Goal: Information Seeking & Learning: Find specific fact

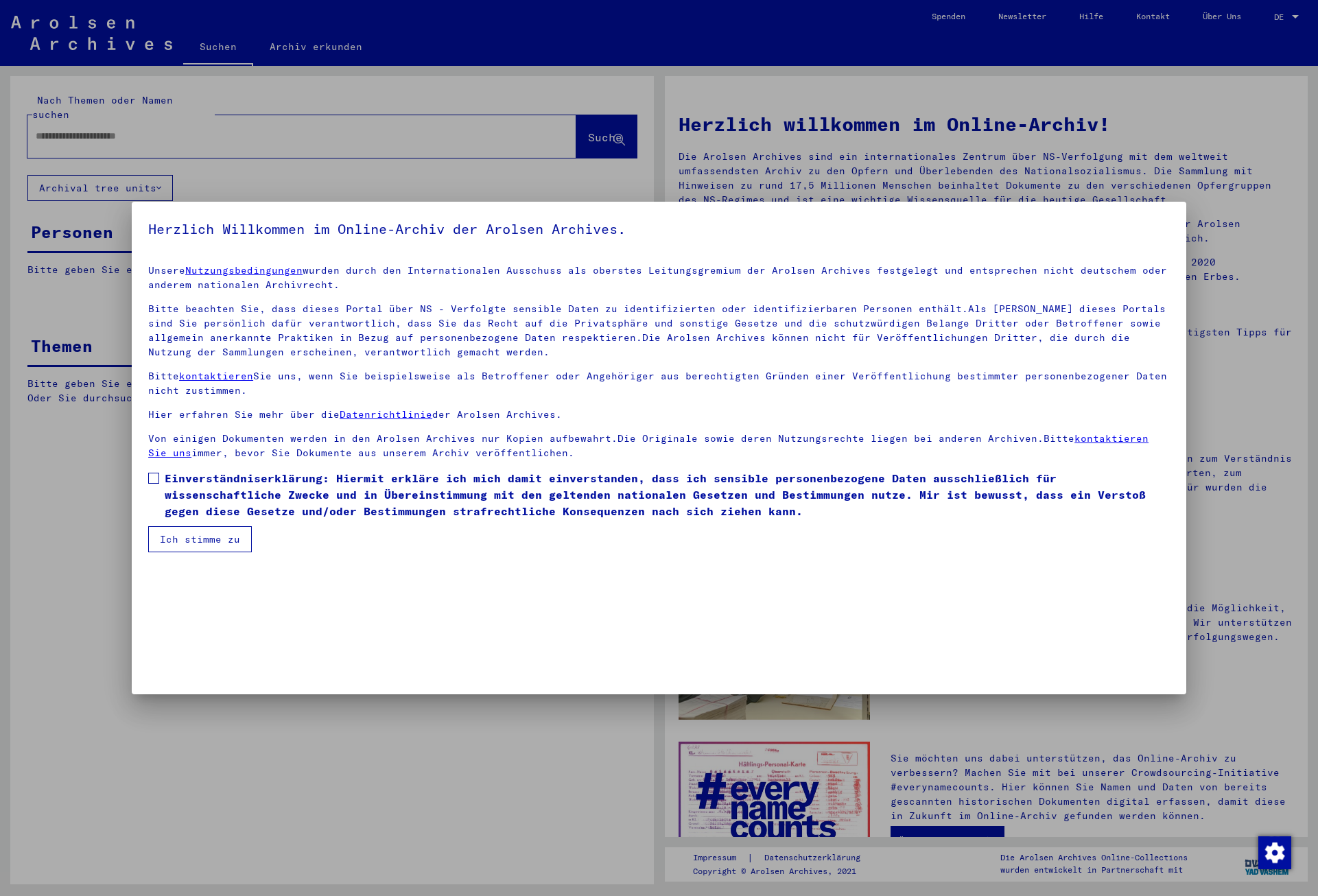
click at [155, 473] on span at bounding box center [154, 479] width 11 height 11
click at [213, 536] on button "Ich stimme zu" at bounding box center [200, 539] width 104 height 26
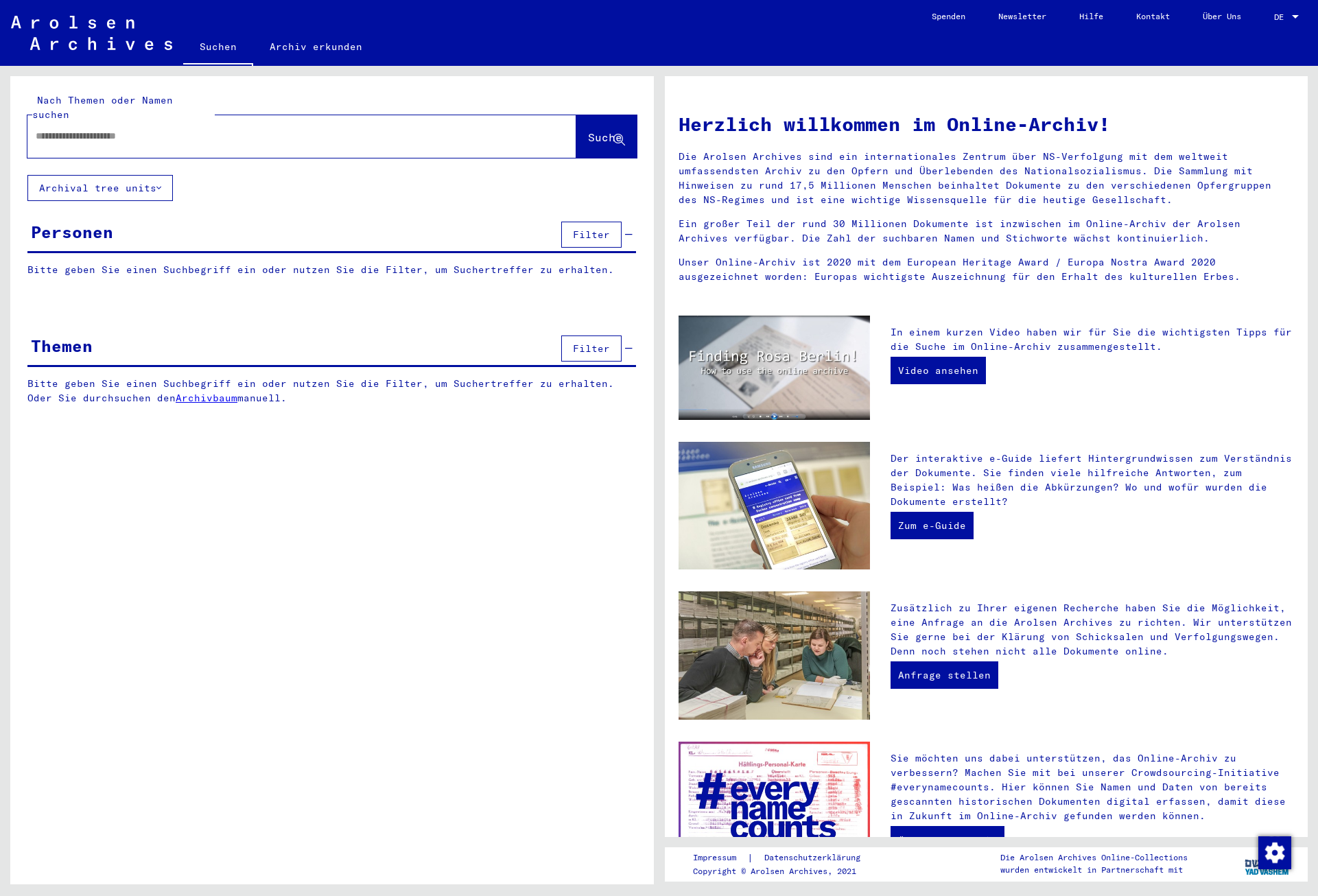
click at [145, 129] on input "text" at bounding box center [285, 136] width 499 height 15
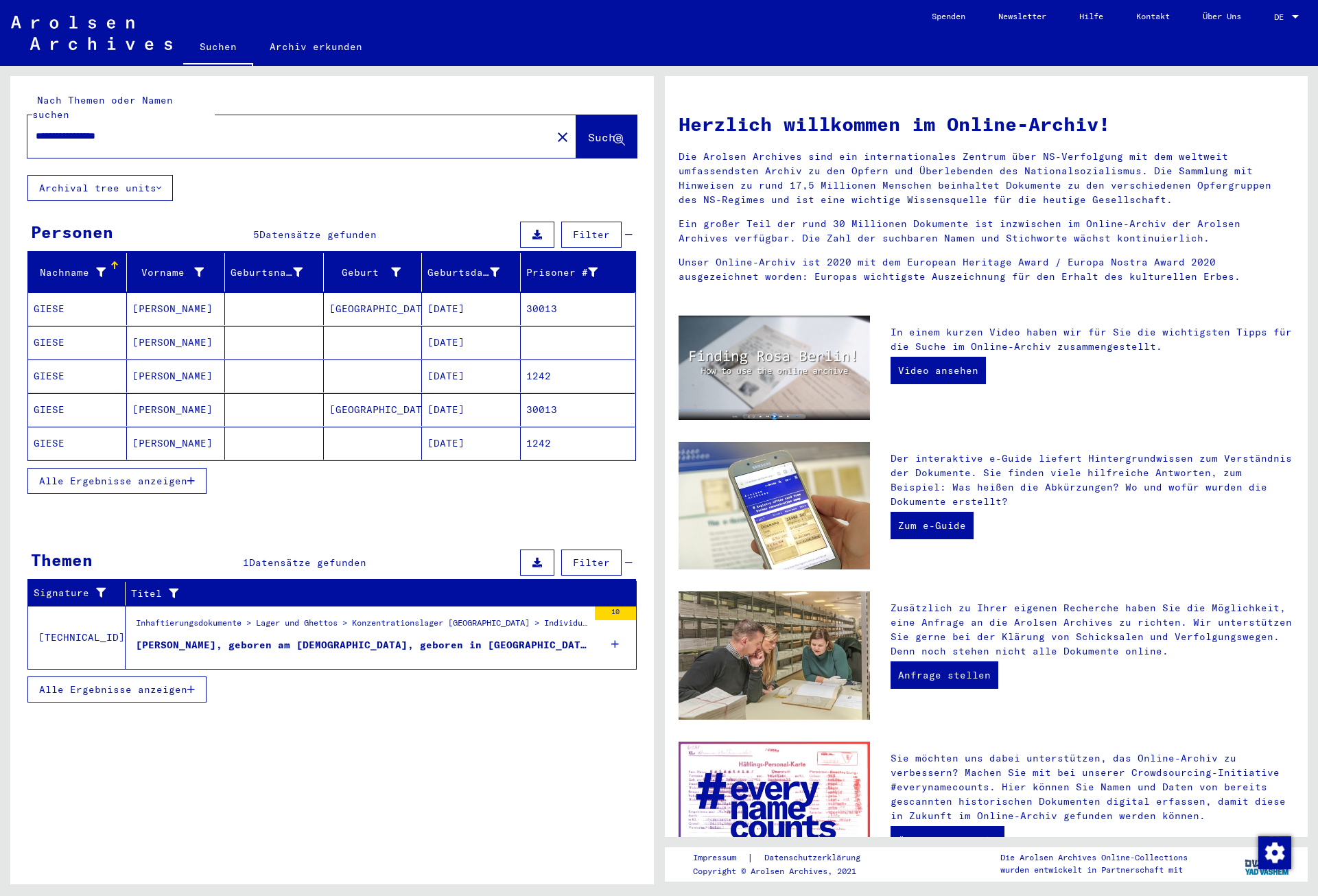
click at [484, 294] on mat-cell "[DATE]" at bounding box center [471, 309] width 99 height 33
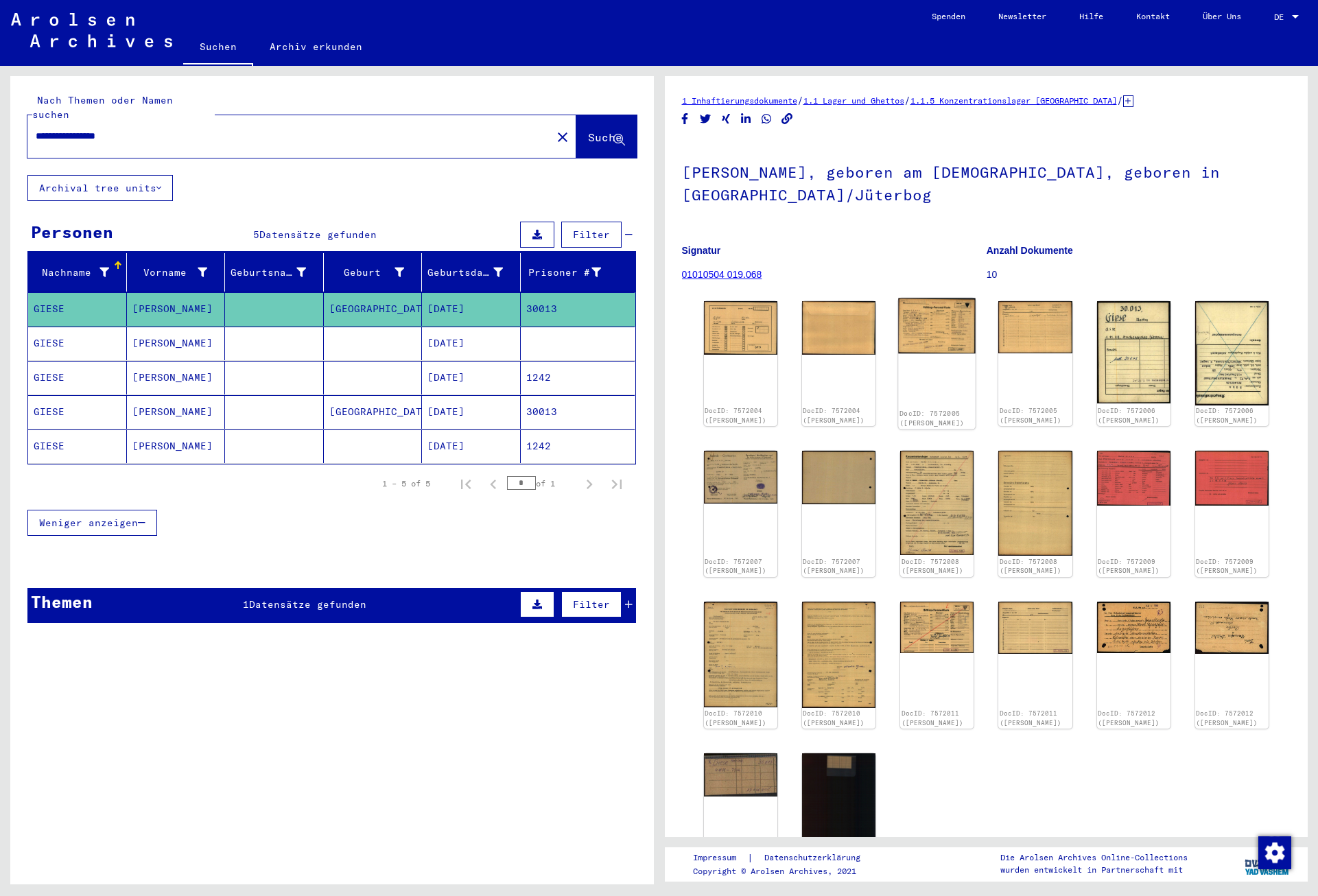
click at [944, 333] on img at bounding box center [937, 326] width 78 height 56
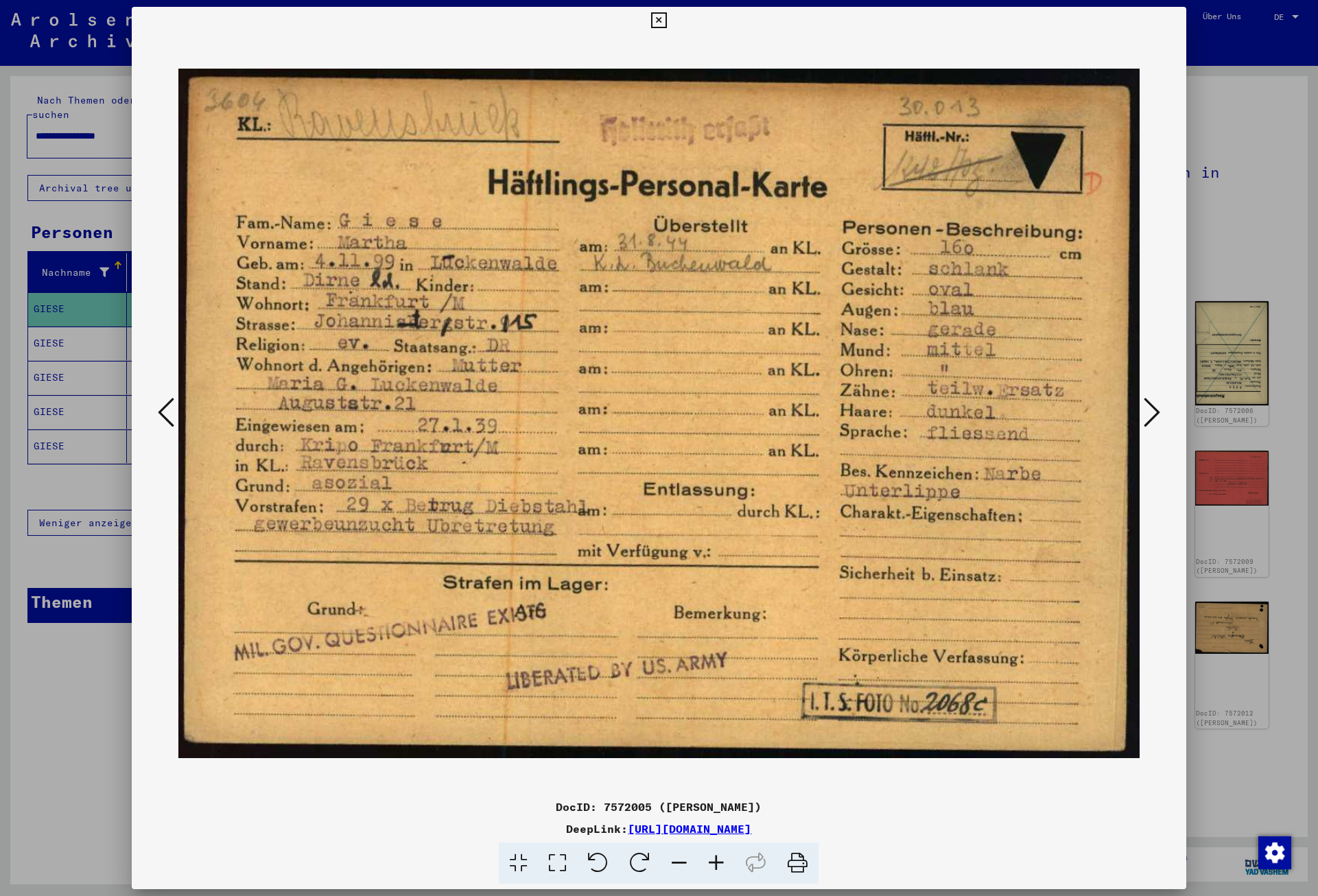
click at [1150, 406] on icon at bounding box center [1152, 413] width 17 height 33
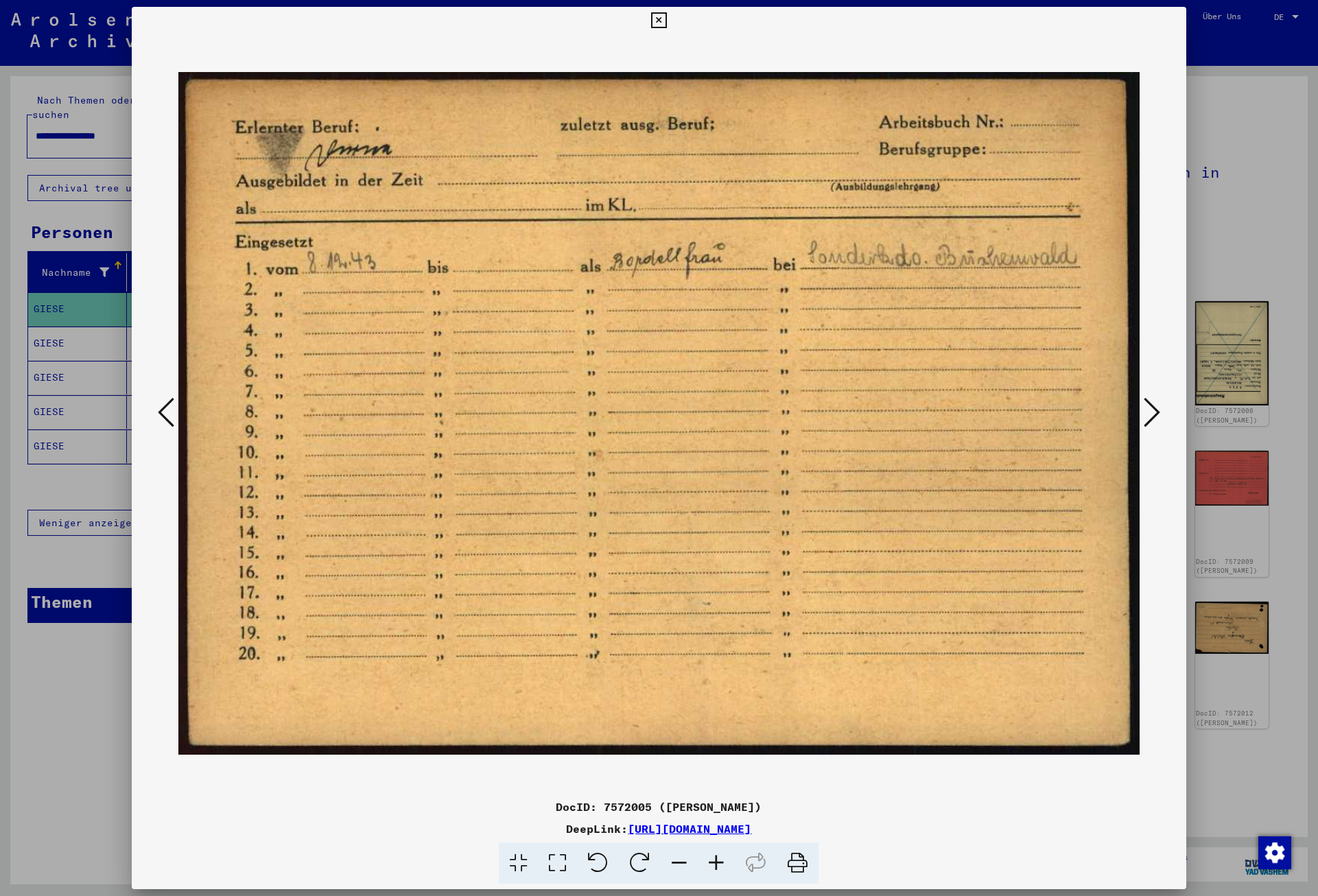
click at [1148, 408] on icon at bounding box center [1152, 413] width 17 height 33
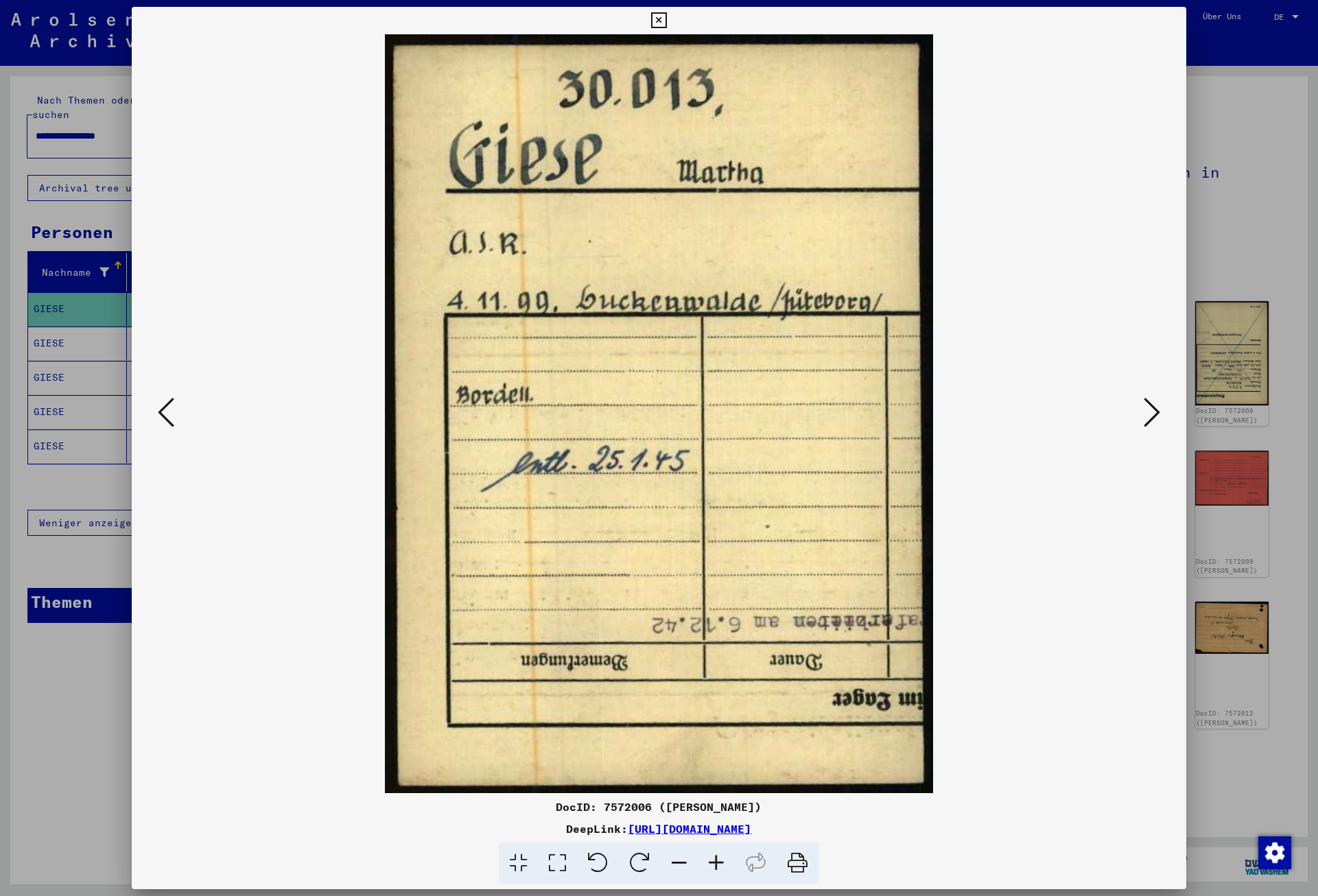
click at [1148, 408] on icon at bounding box center [1152, 413] width 17 height 33
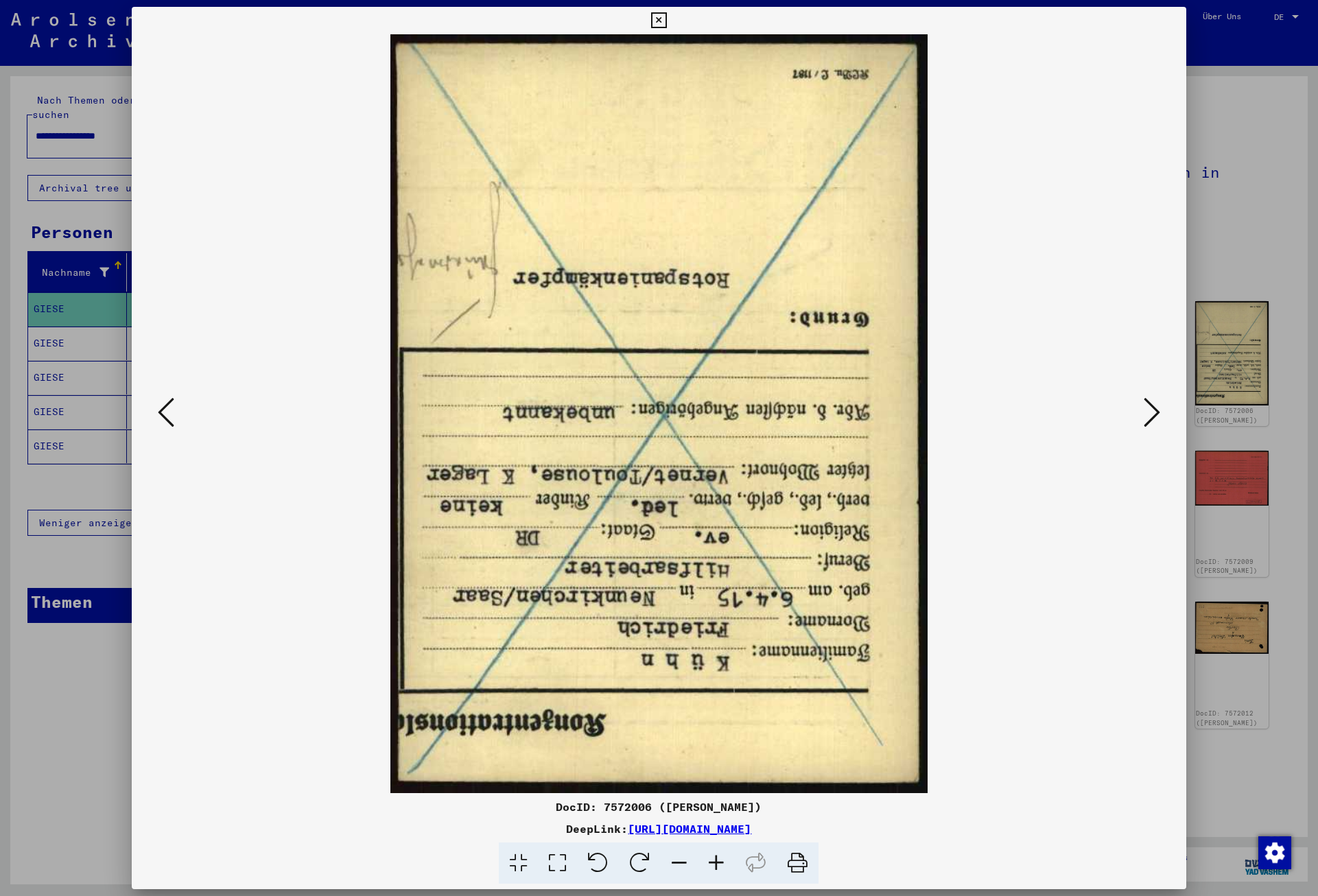
click at [1148, 408] on icon at bounding box center [1152, 413] width 17 height 33
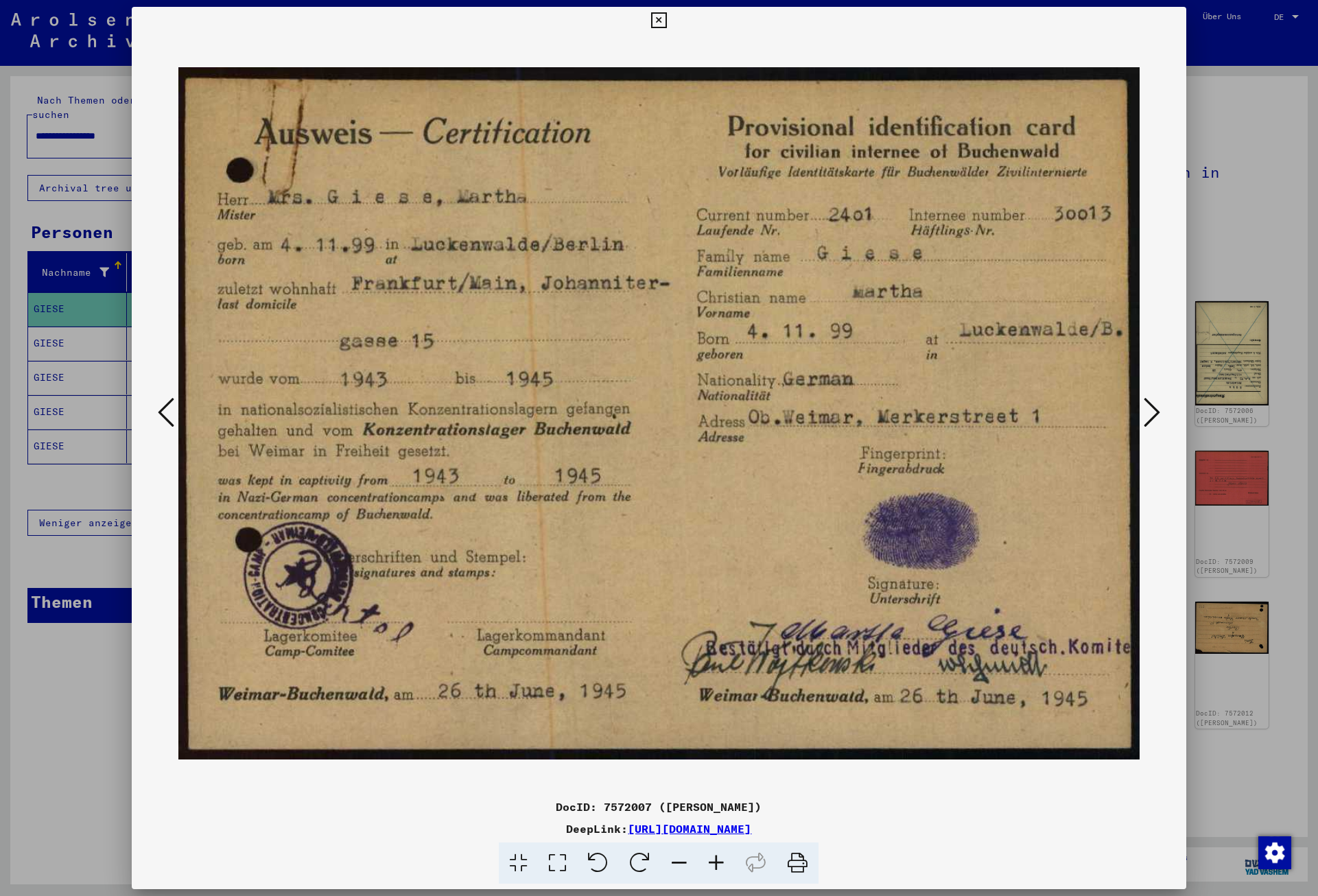
click at [1148, 408] on icon at bounding box center [1152, 413] width 17 height 33
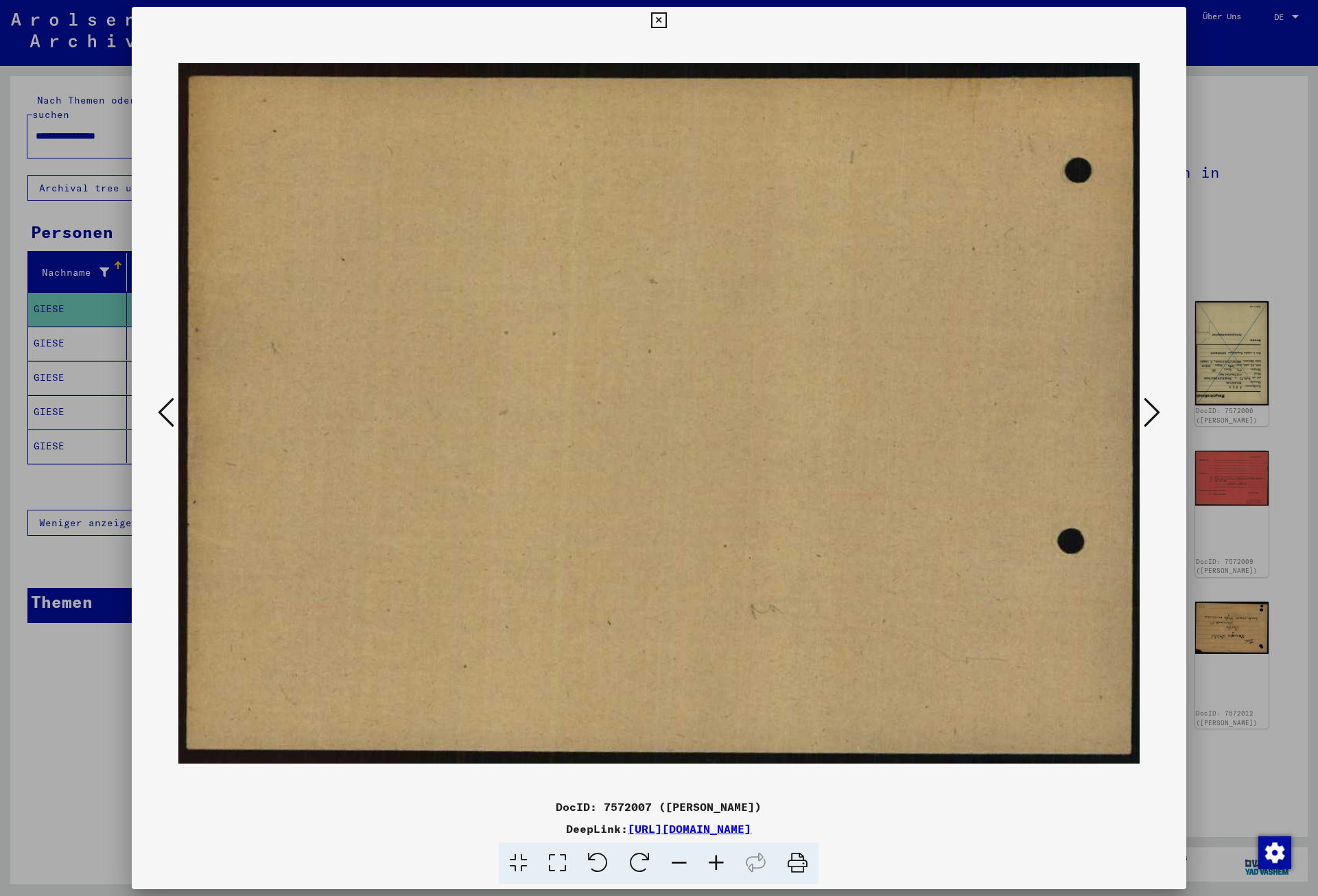
click at [1148, 408] on icon at bounding box center [1152, 413] width 17 height 33
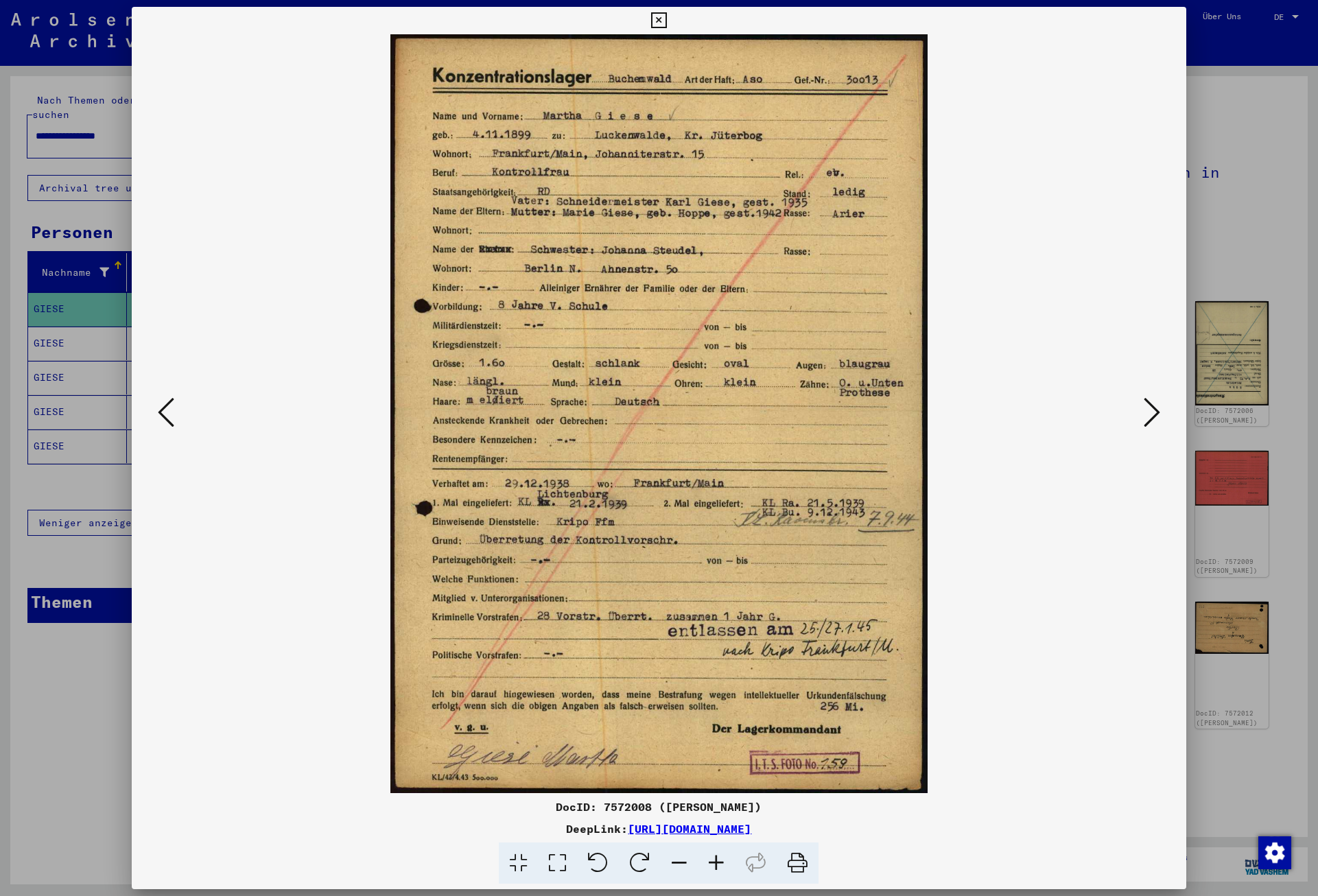
click at [1148, 408] on icon at bounding box center [1152, 413] width 17 height 33
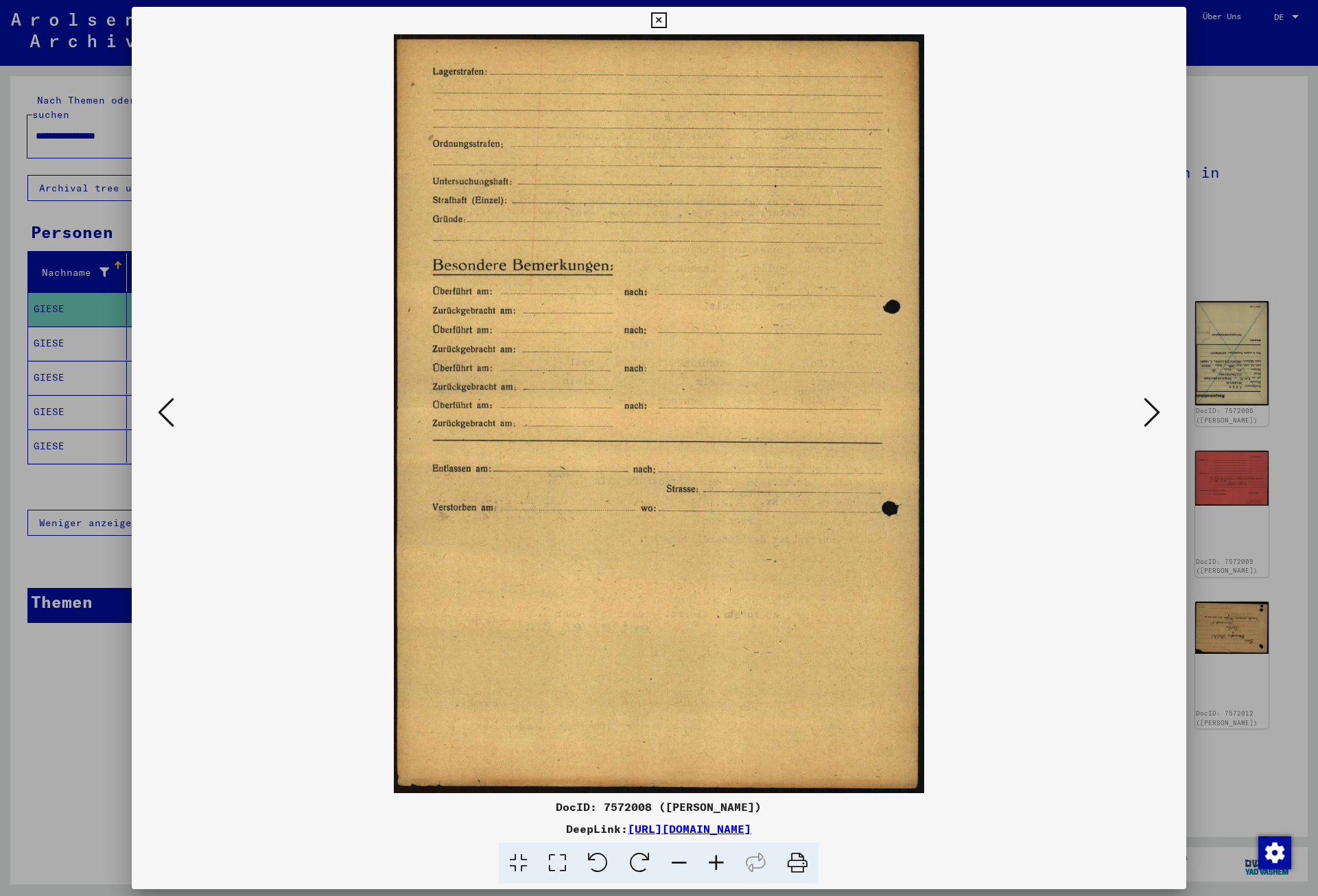
click at [1148, 408] on icon at bounding box center [1152, 413] width 17 height 33
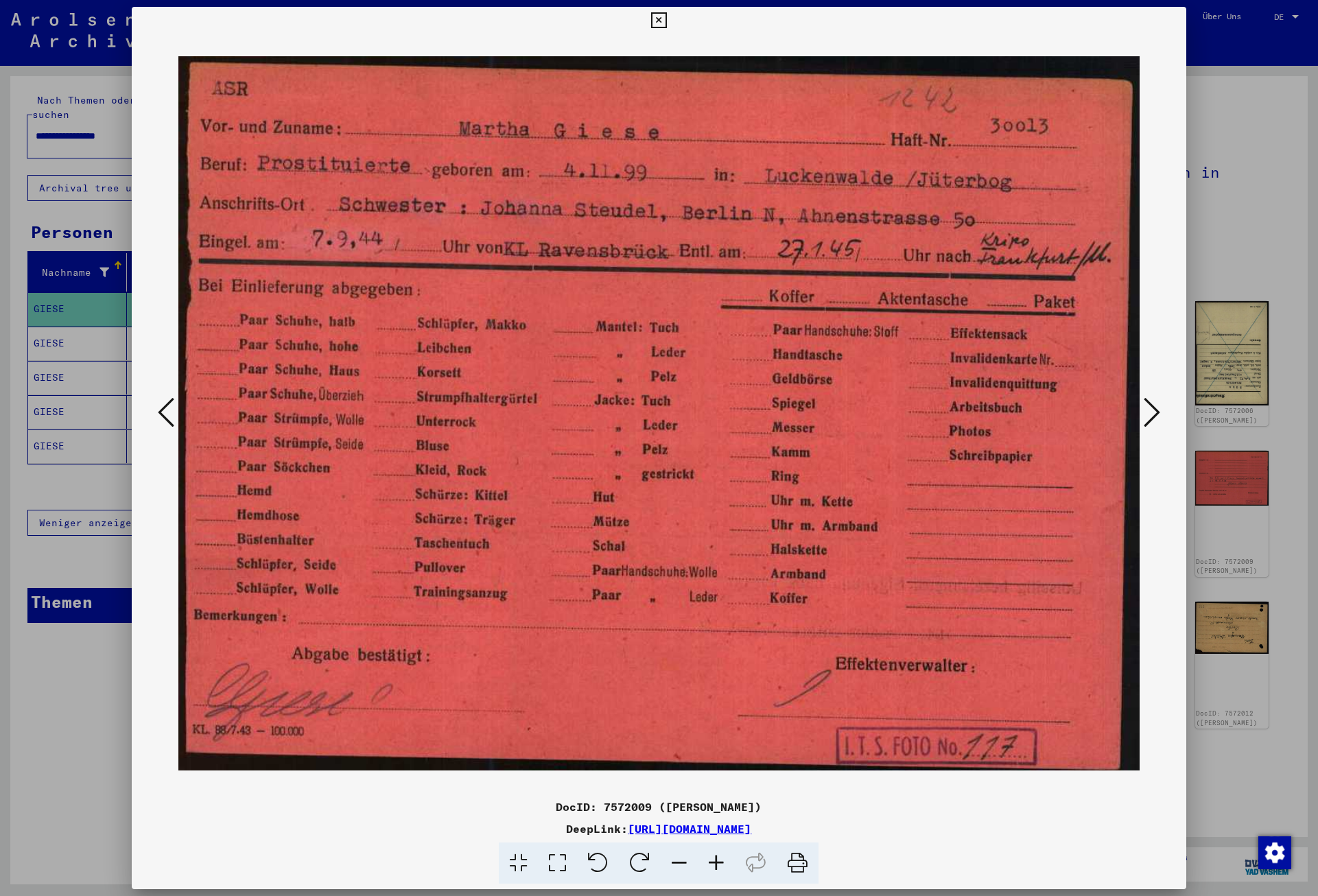
click at [1148, 408] on icon at bounding box center [1152, 413] width 17 height 33
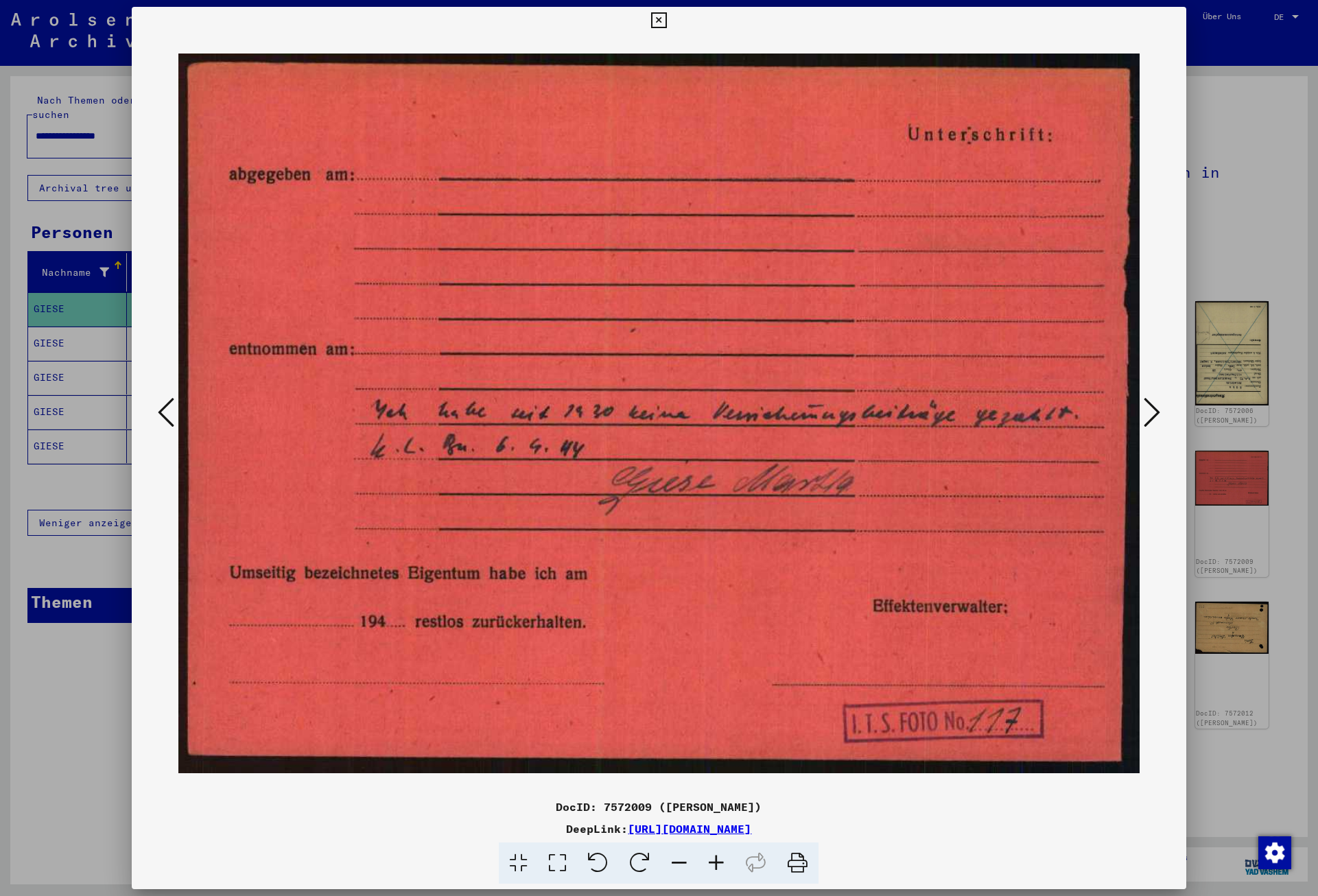
click at [1148, 408] on icon at bounding box center [1152, 413] width 17 height 33
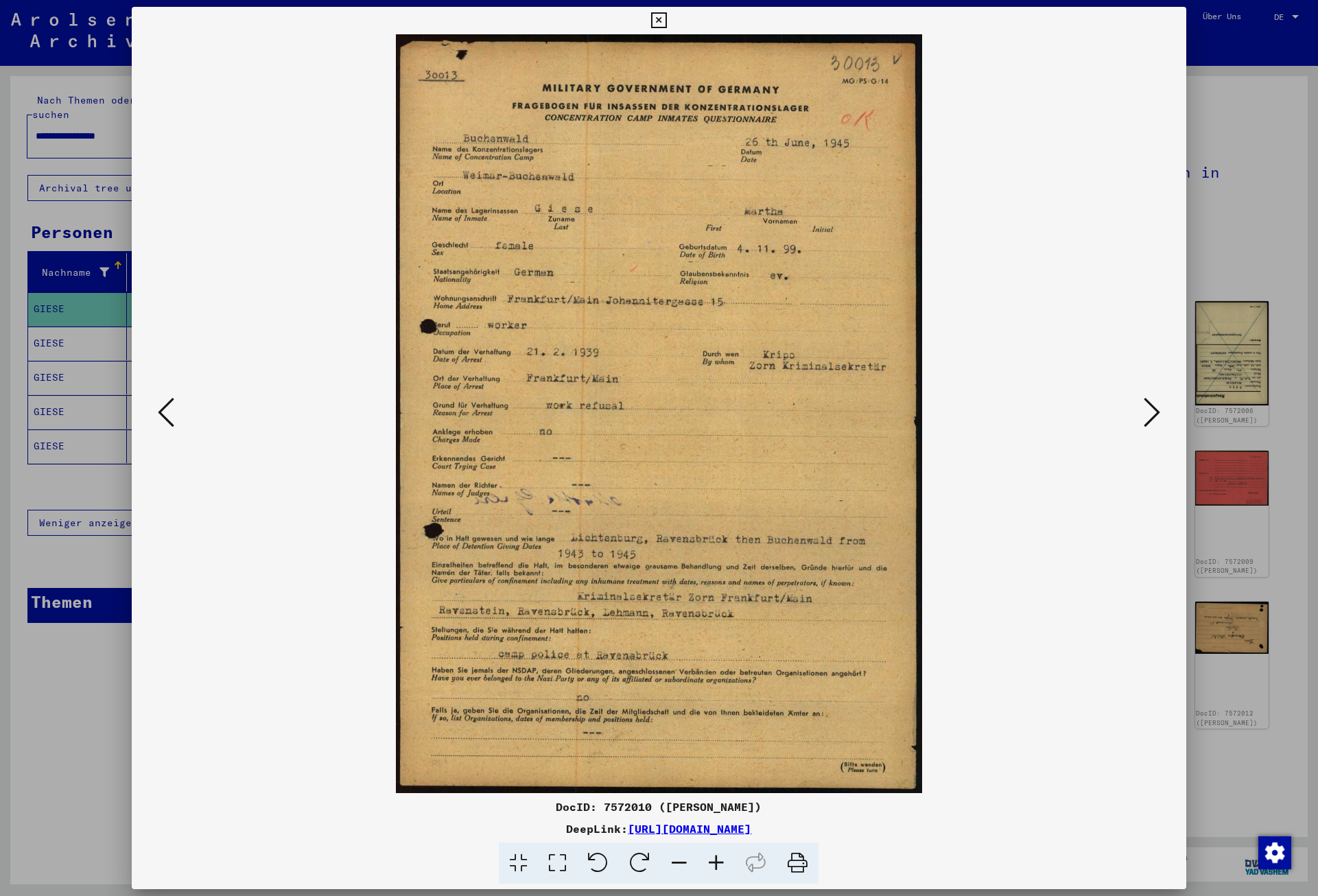
click at [1148, 408] on icon at bounding box center [1152, 413] width 17 height 33
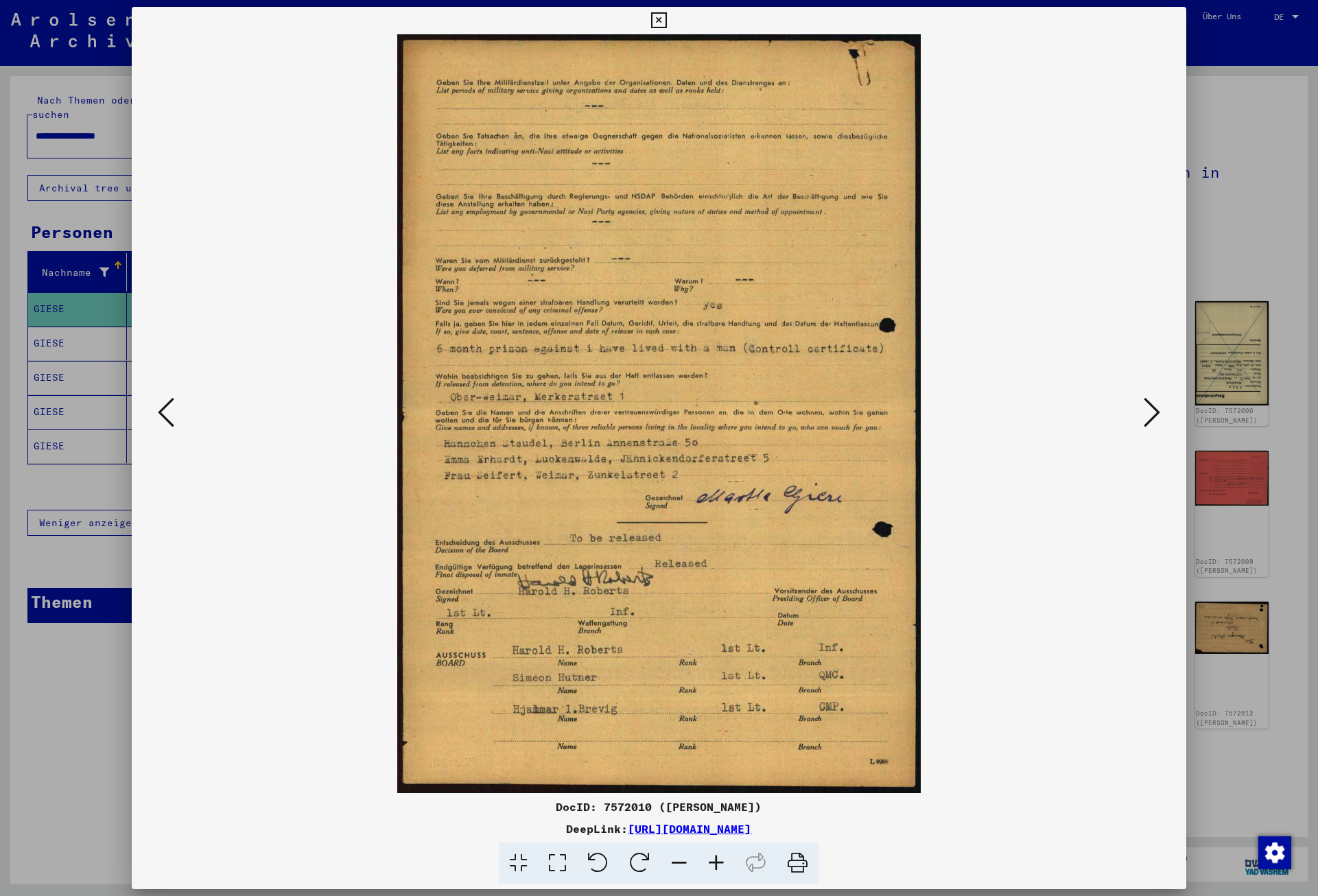
click at [1148, 408] on icon at bounding box center [1152, 413] width 17 height 33
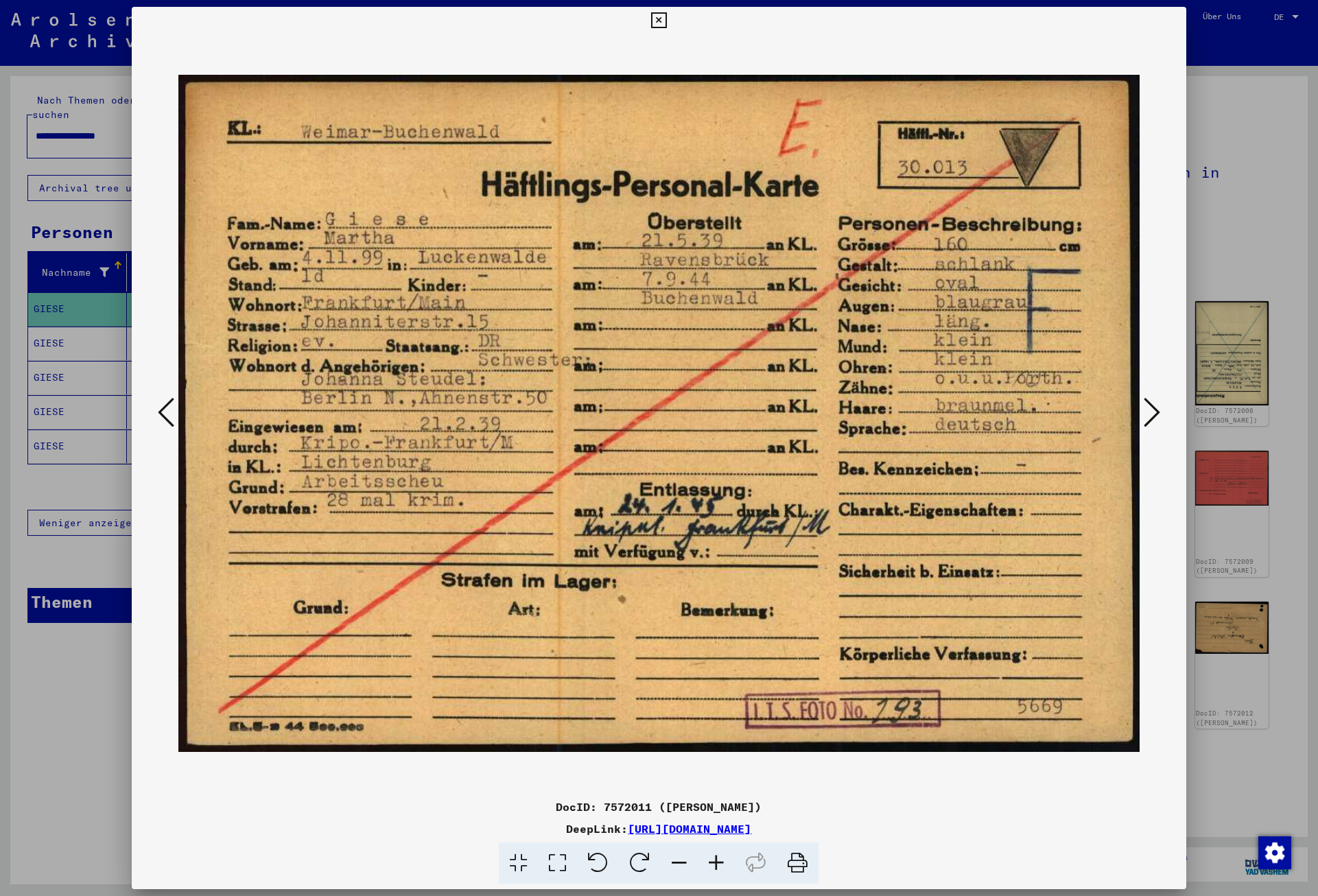
click at [1148, 408] on icon at bounding box center [1152, 413] width 17 height 33
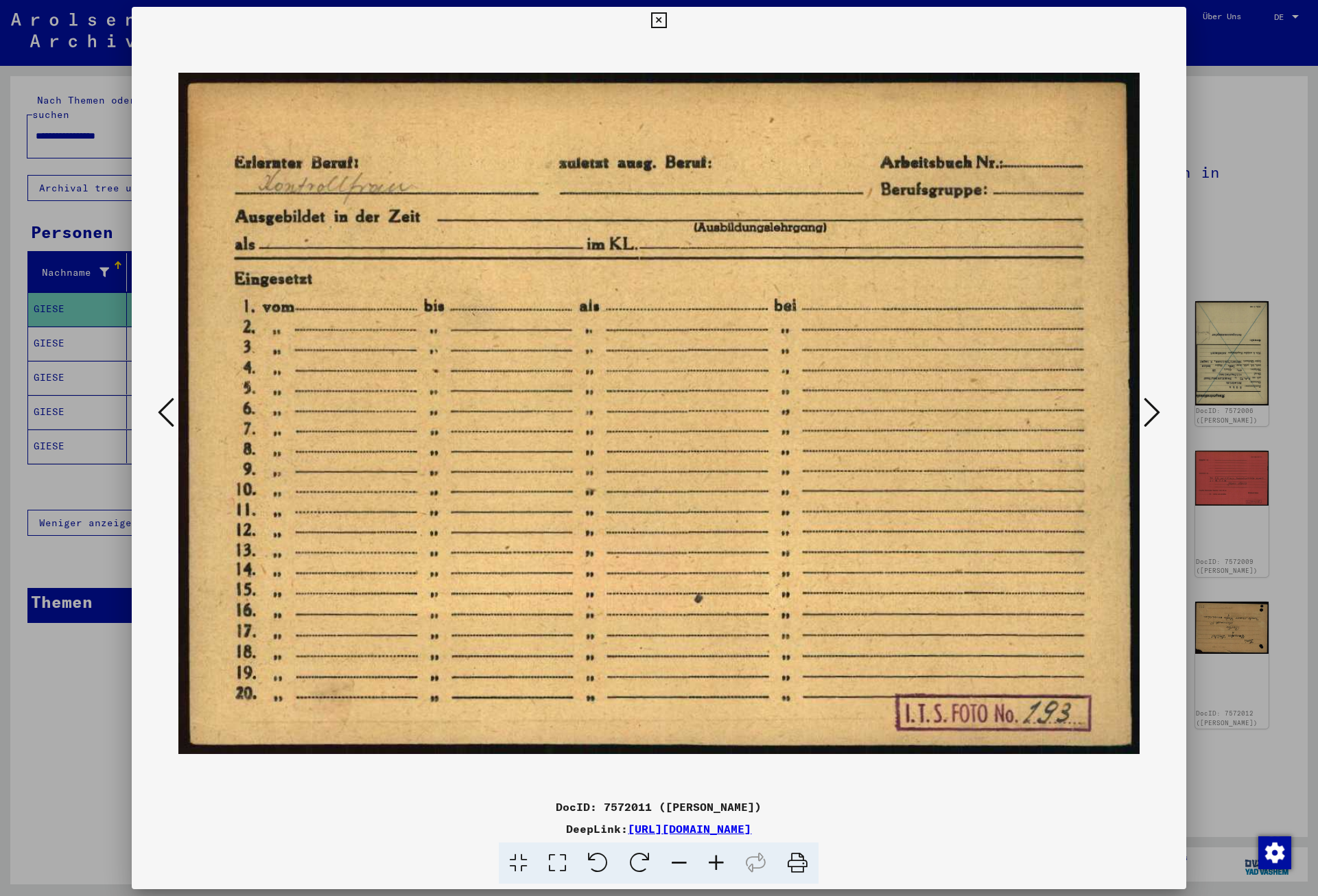
click at [1148, 408] on icon at bounding box center [1152, 413] width 17 height 33
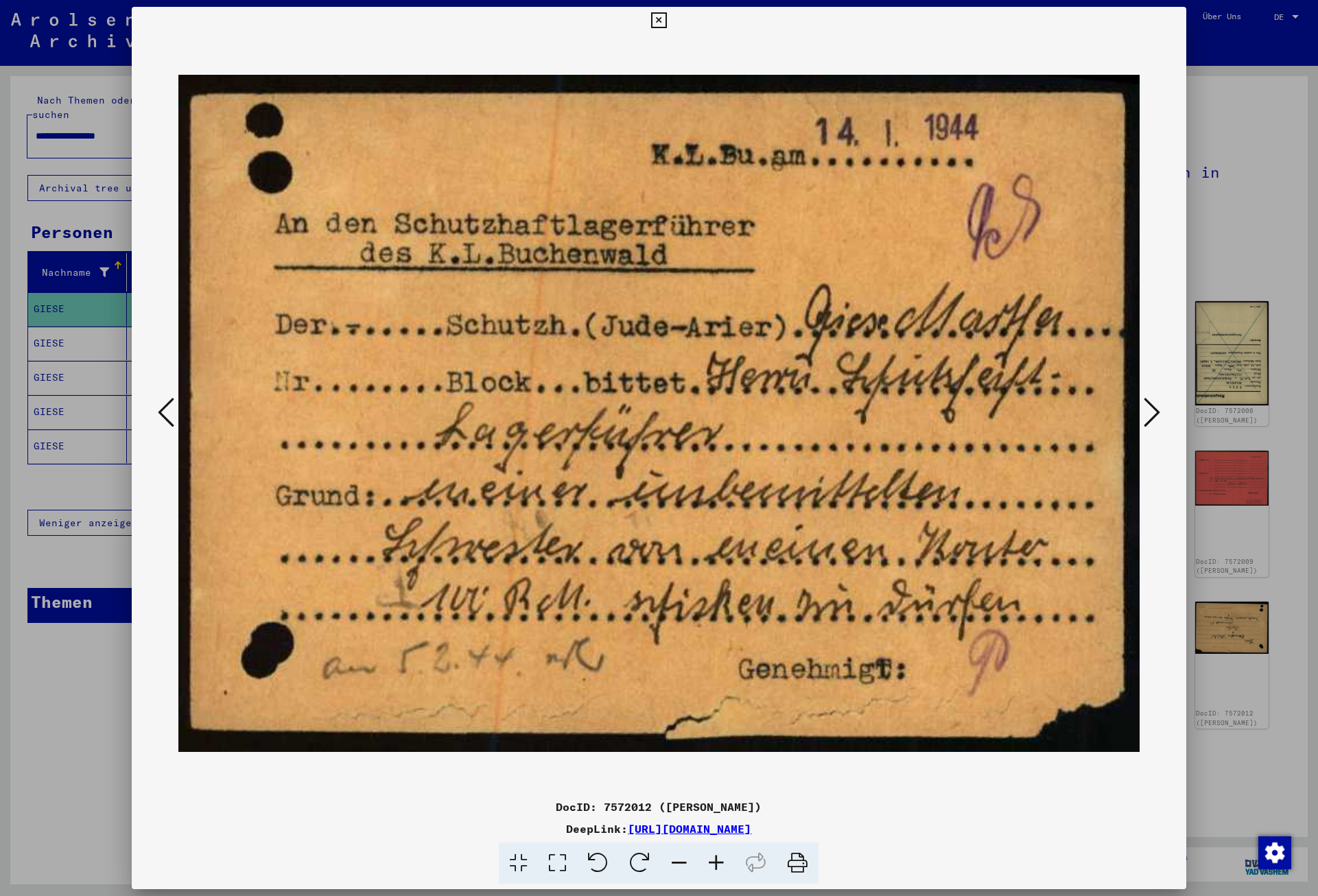
click at [1148, 408] on icon at bounding box center [1152, 413] width 17 height 33
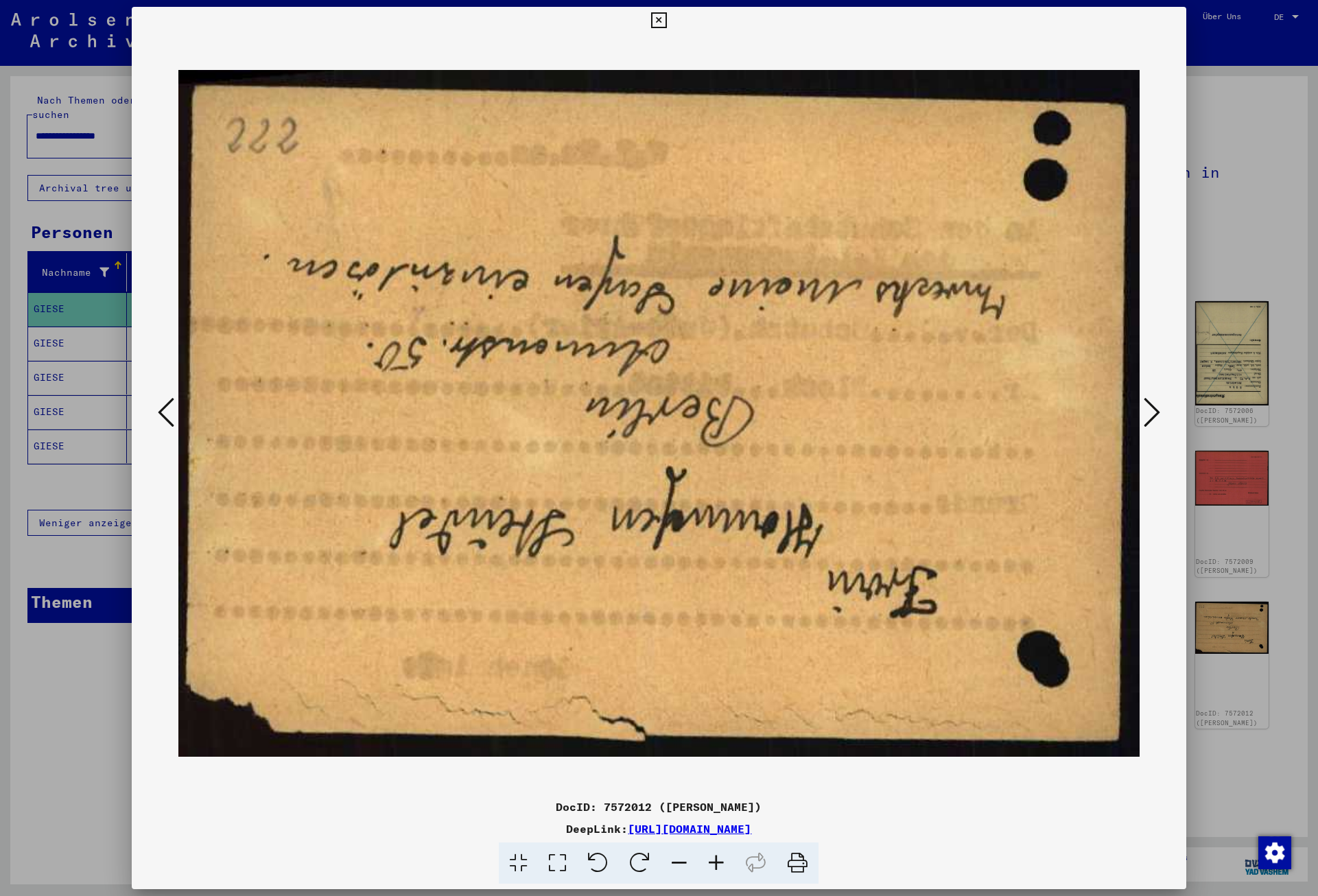
click at [1148, 408] on icon at bounding box center [1152, 413] width 17 height 33
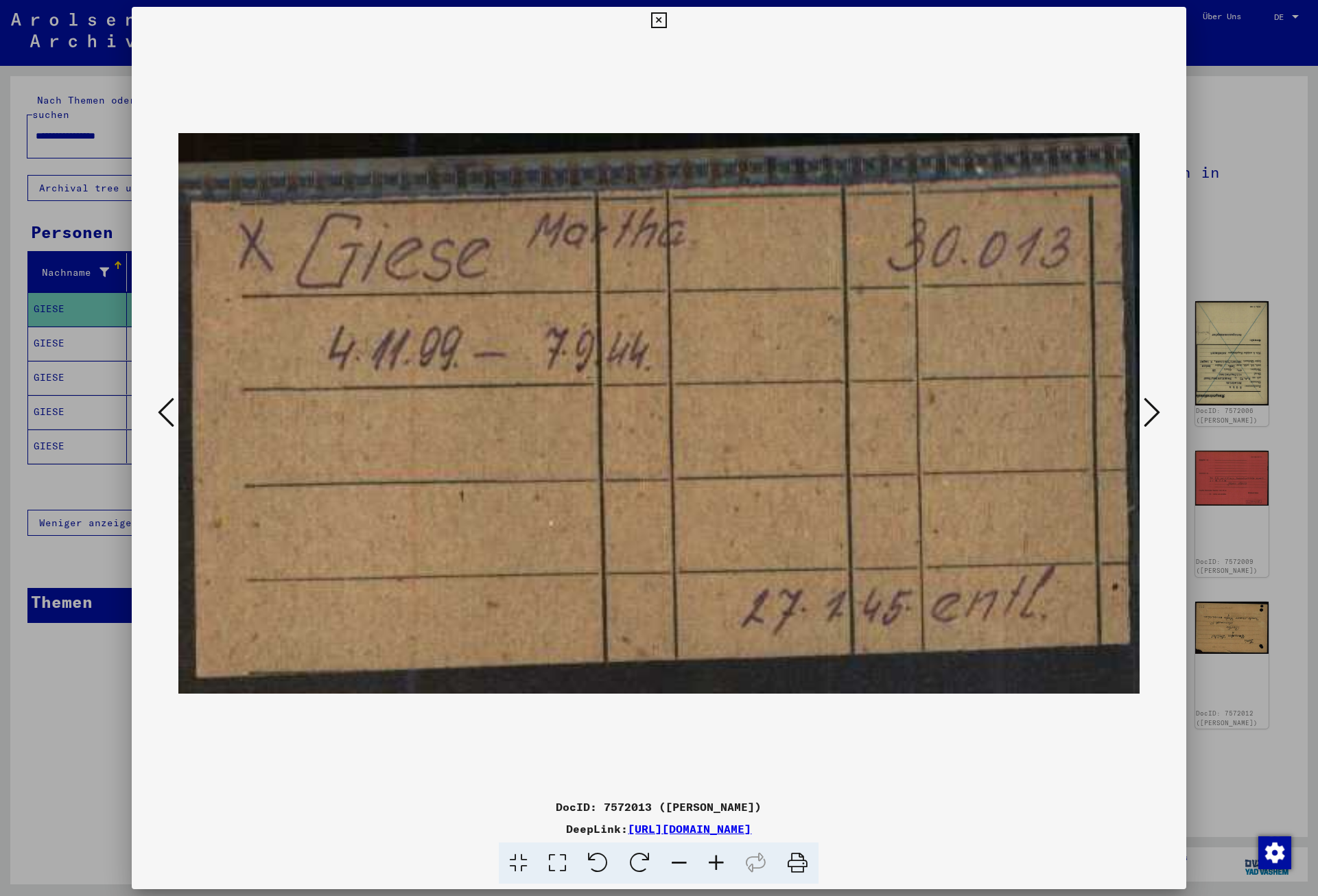
click at [1148, 408] on icon at bounding box center [1152, 413] width 17 height 33
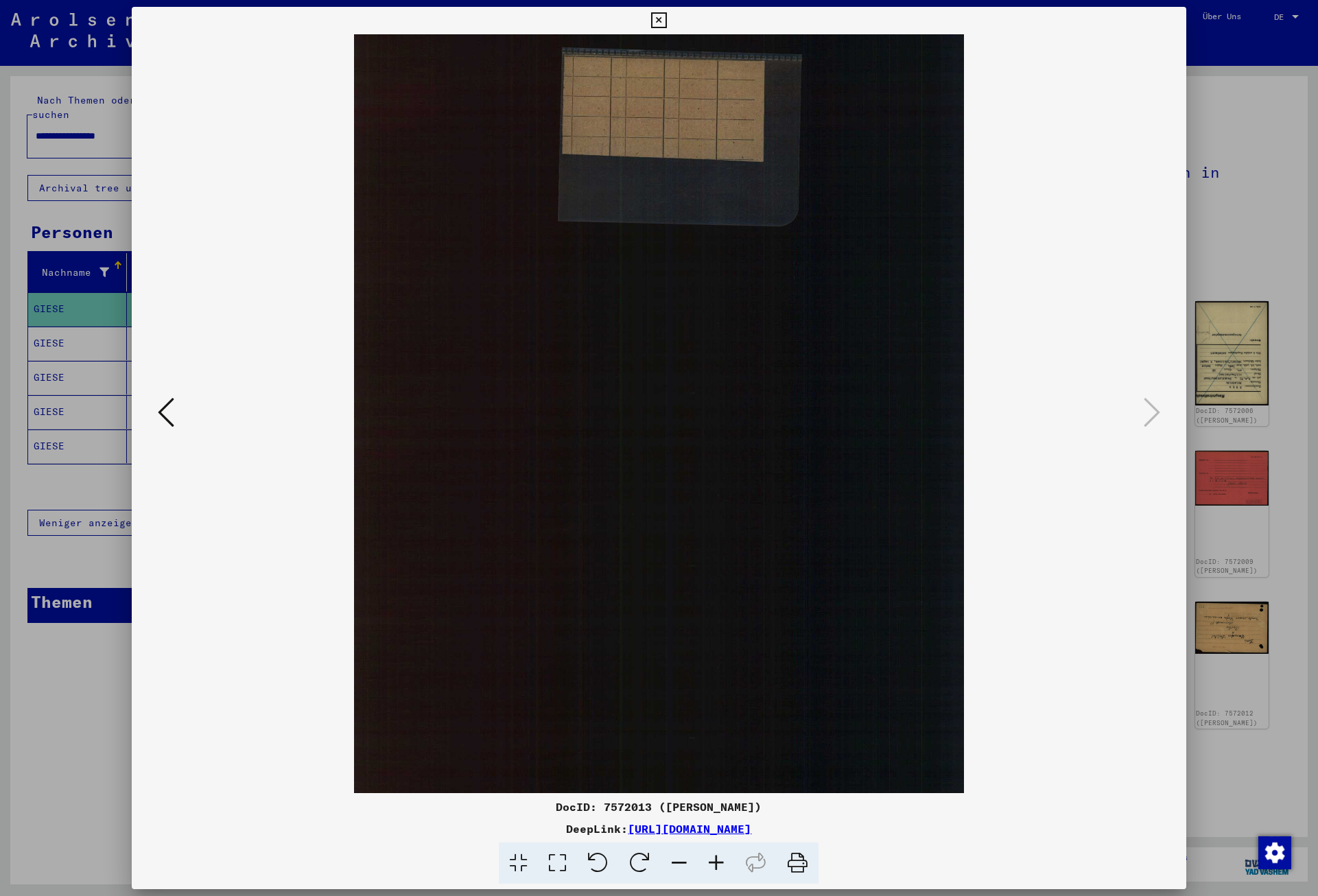
click at [667, 14] on icon at bounding box center [659, 20] width 16 height 17
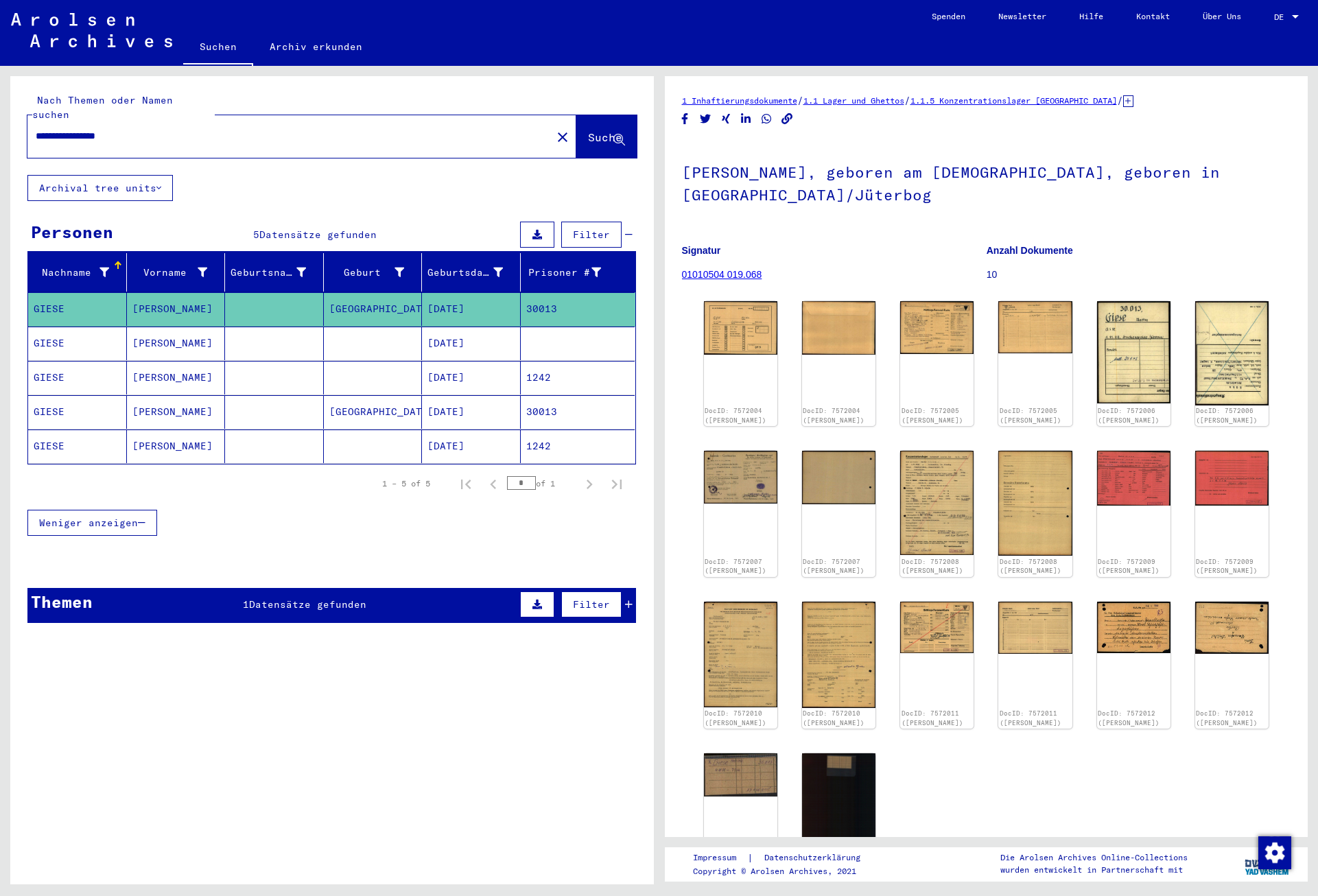
click at [555, 328] on mat-cell at bounding box center [578, 343] width 115 height 33
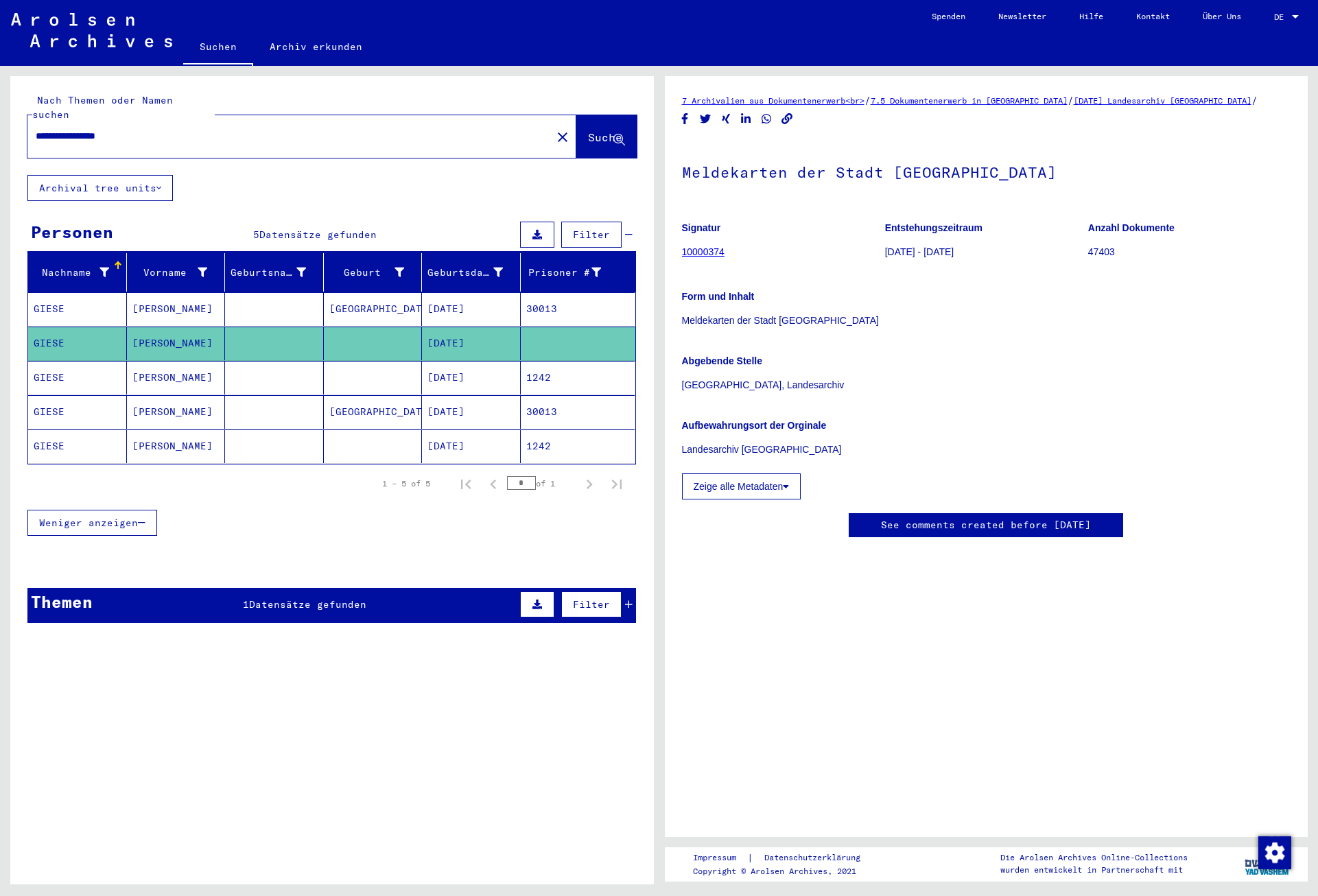
click at [554, 369] on mat-cell "1242" at bounding box center [578, 378] width 115 height 33
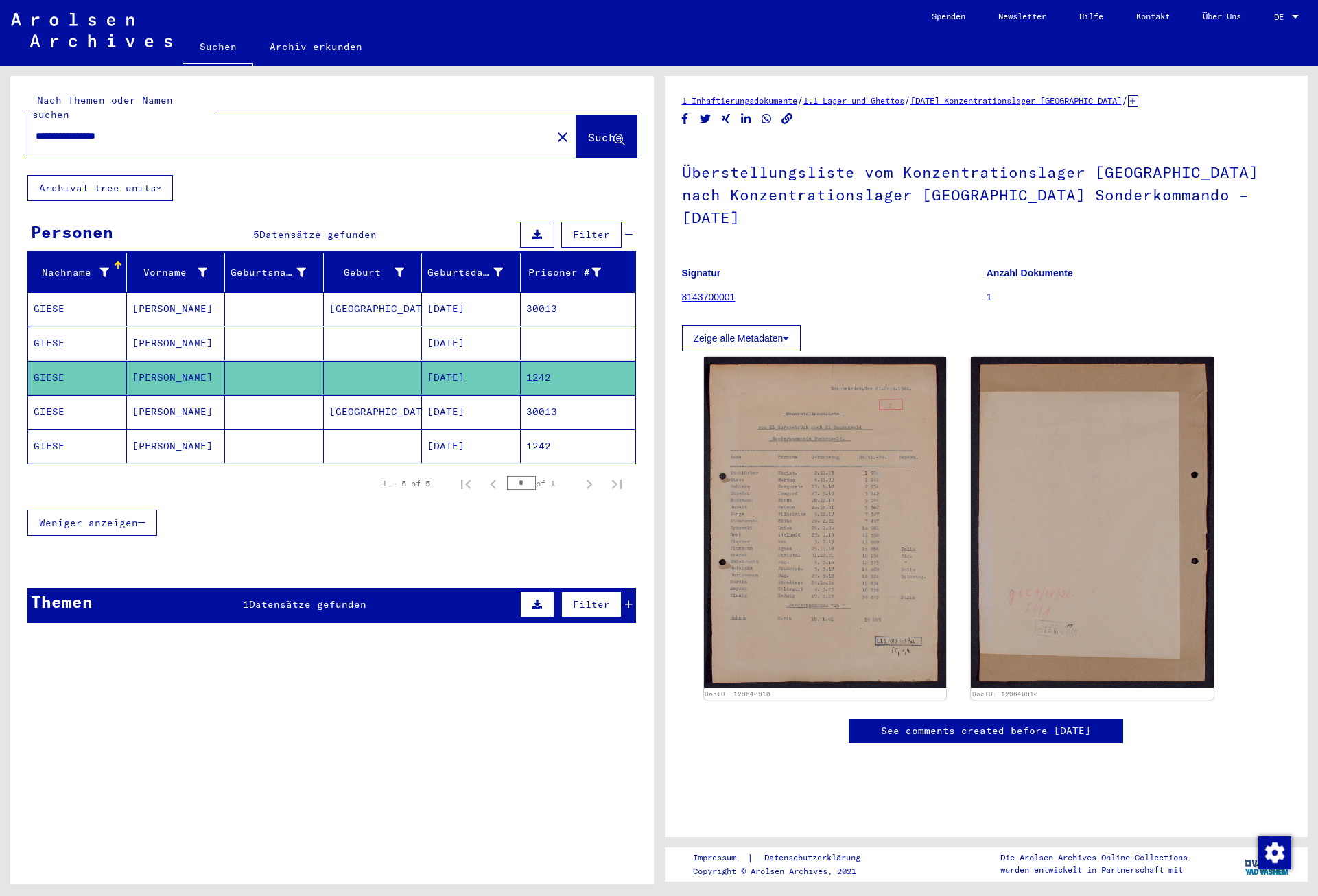
click at [547, 403] on mat-cell "30013" at bounding box center [578, 412] width 115 height 33
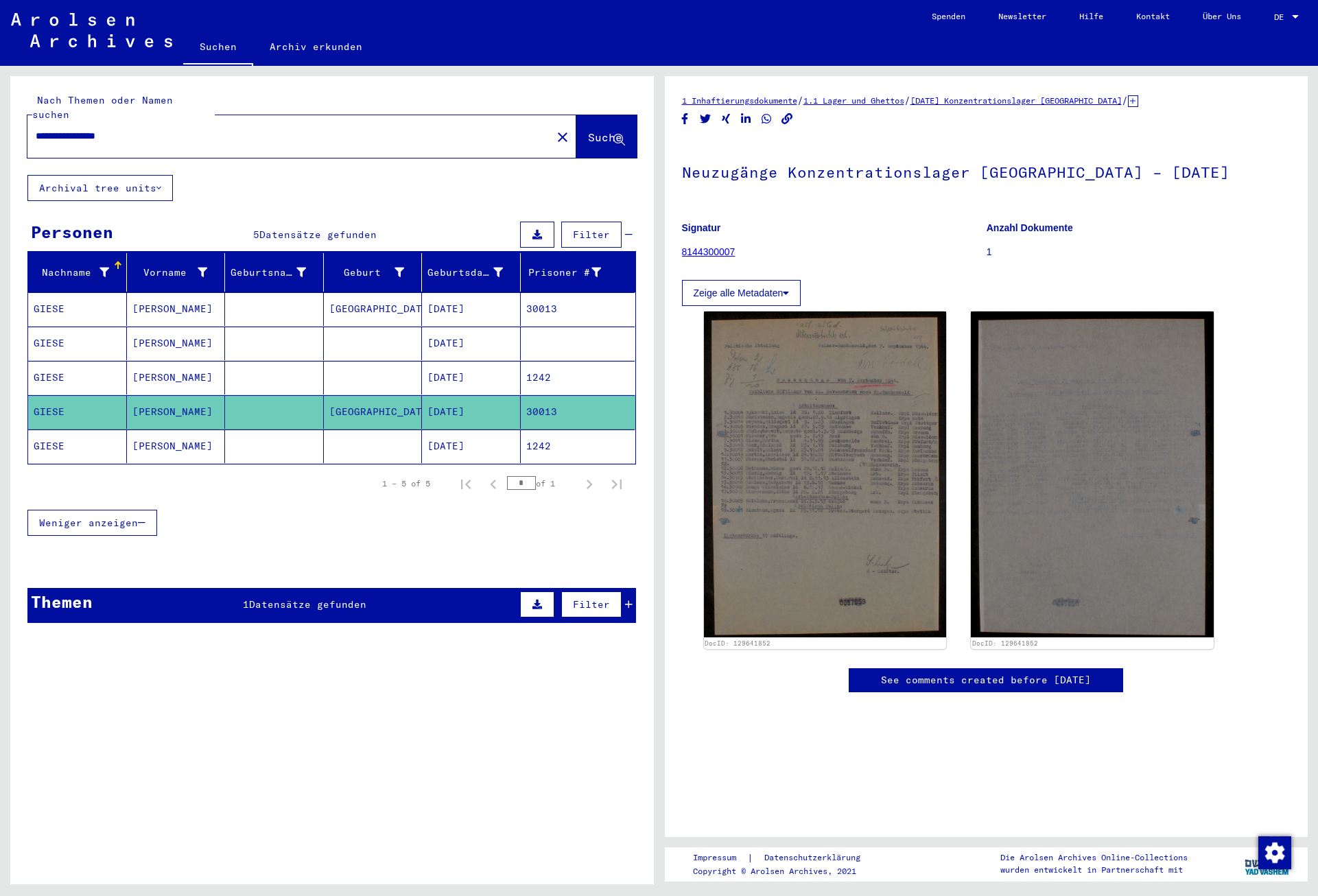
click at [542, 430] on mat-cell "1242" at bounding box center [578, 446] width 115 height 33
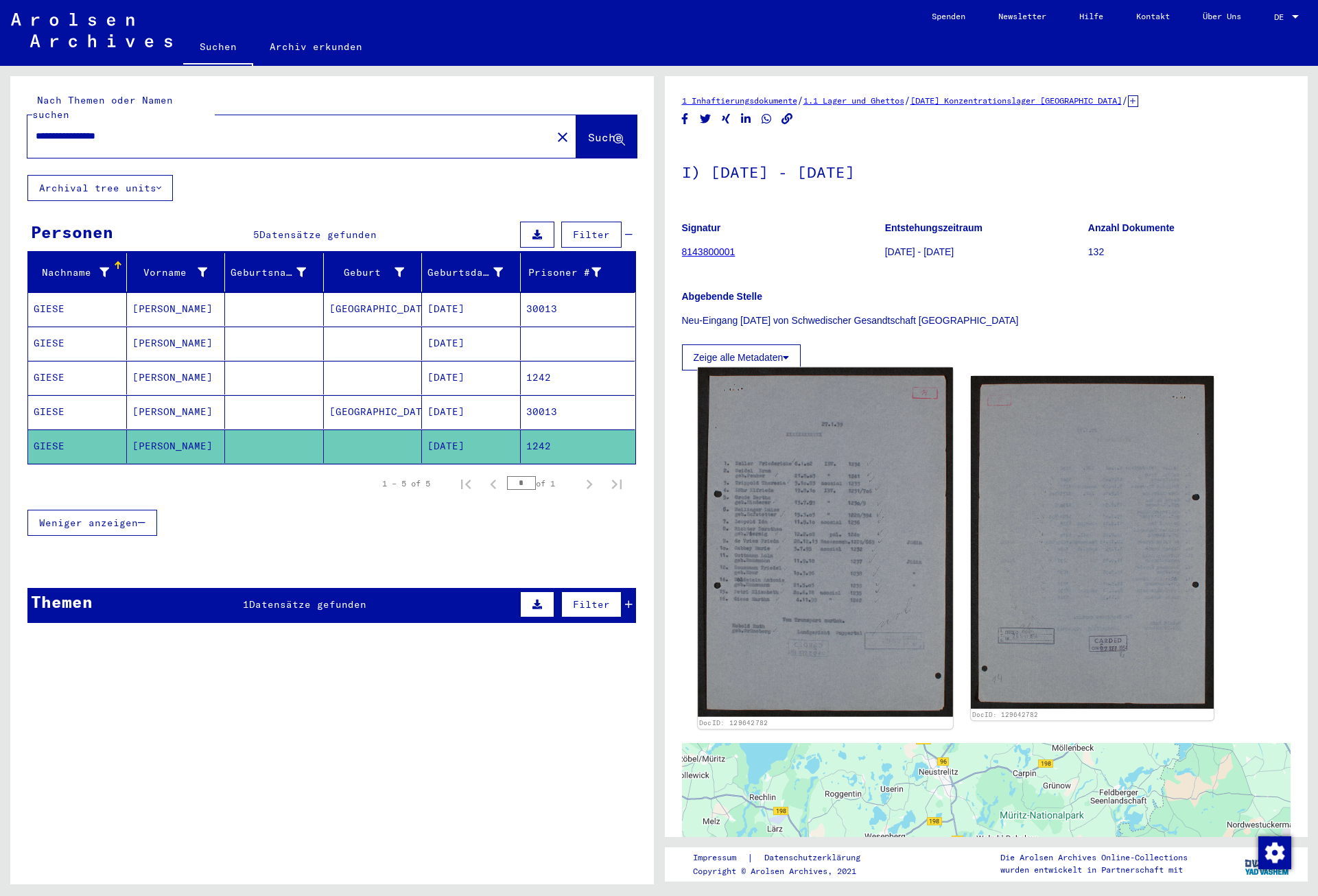
click at [844, 507] on img at bounding box center [825, 542] width 254 height 350
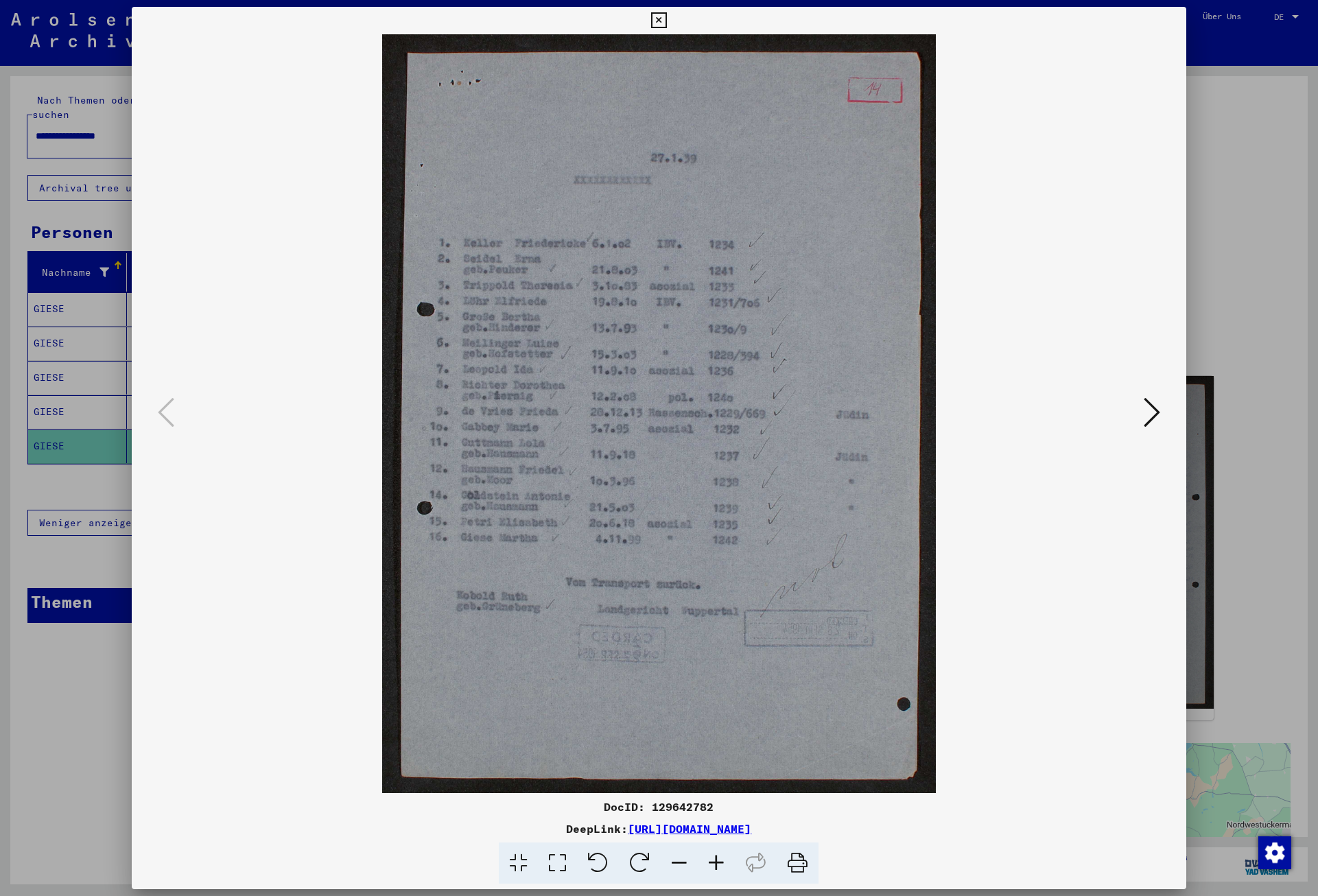
click at [667, 20] on icon at bounding box center [659, 20] width 16 height 17
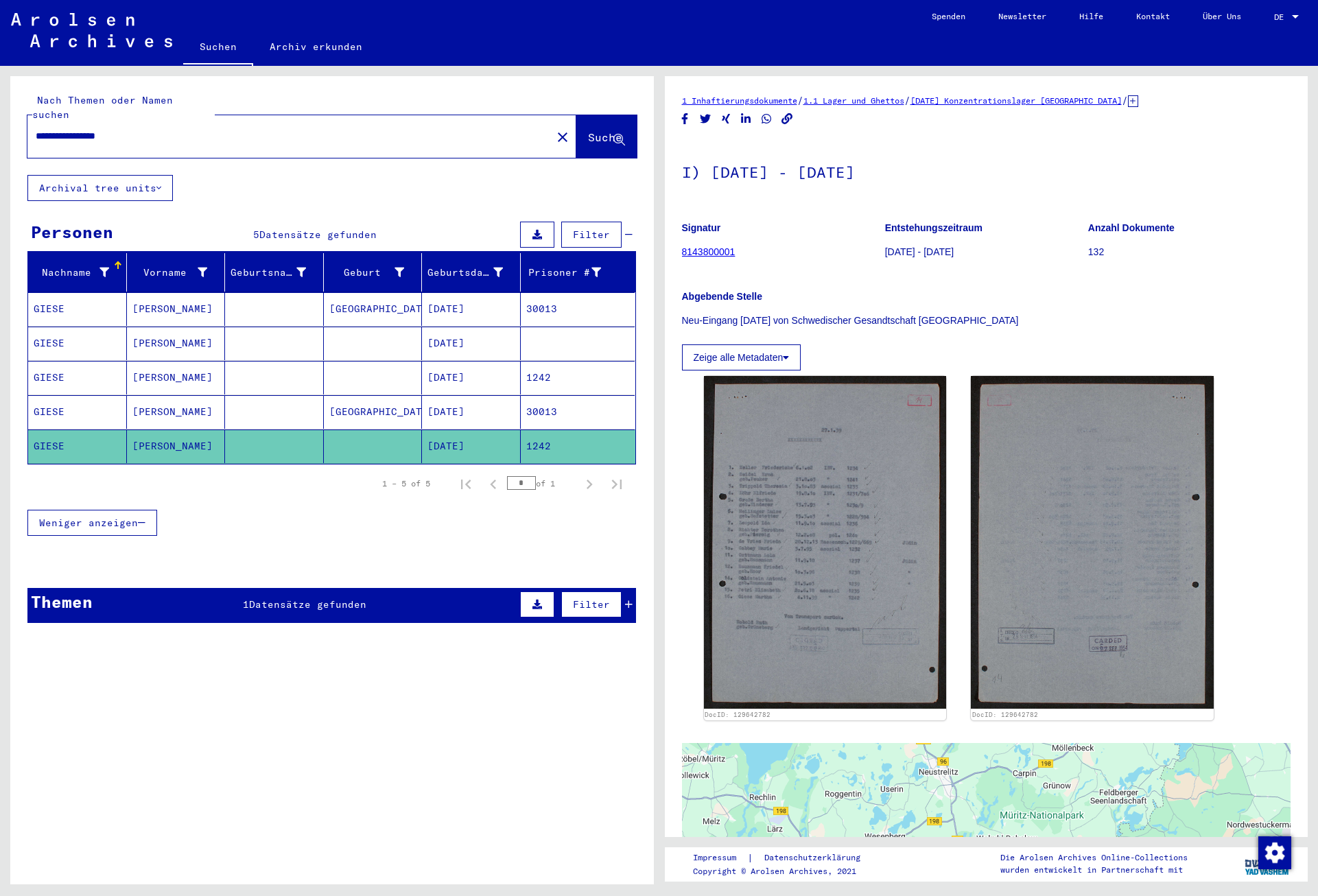
click at [325, 598] on span "Datensätze gefunden" at bounding box center [307, 604] width 117 height 12
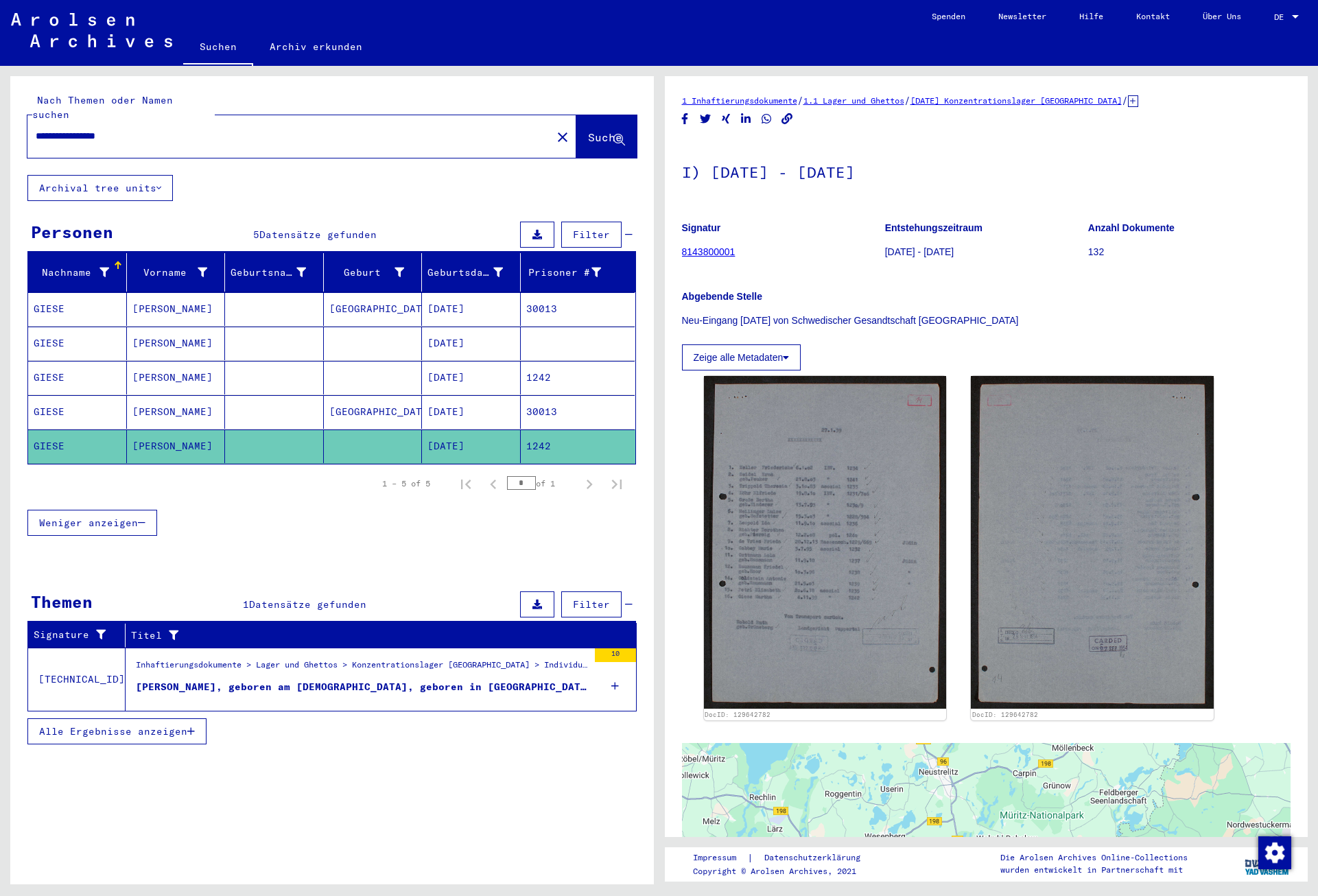
drag, startPoint x: 145, startPoint y: 119, endPoint x: 37, endPoint y: 122, distance: 108.0
click at [37, 129] on input "**********" at bounding box center [288, 136] width 507 height 15
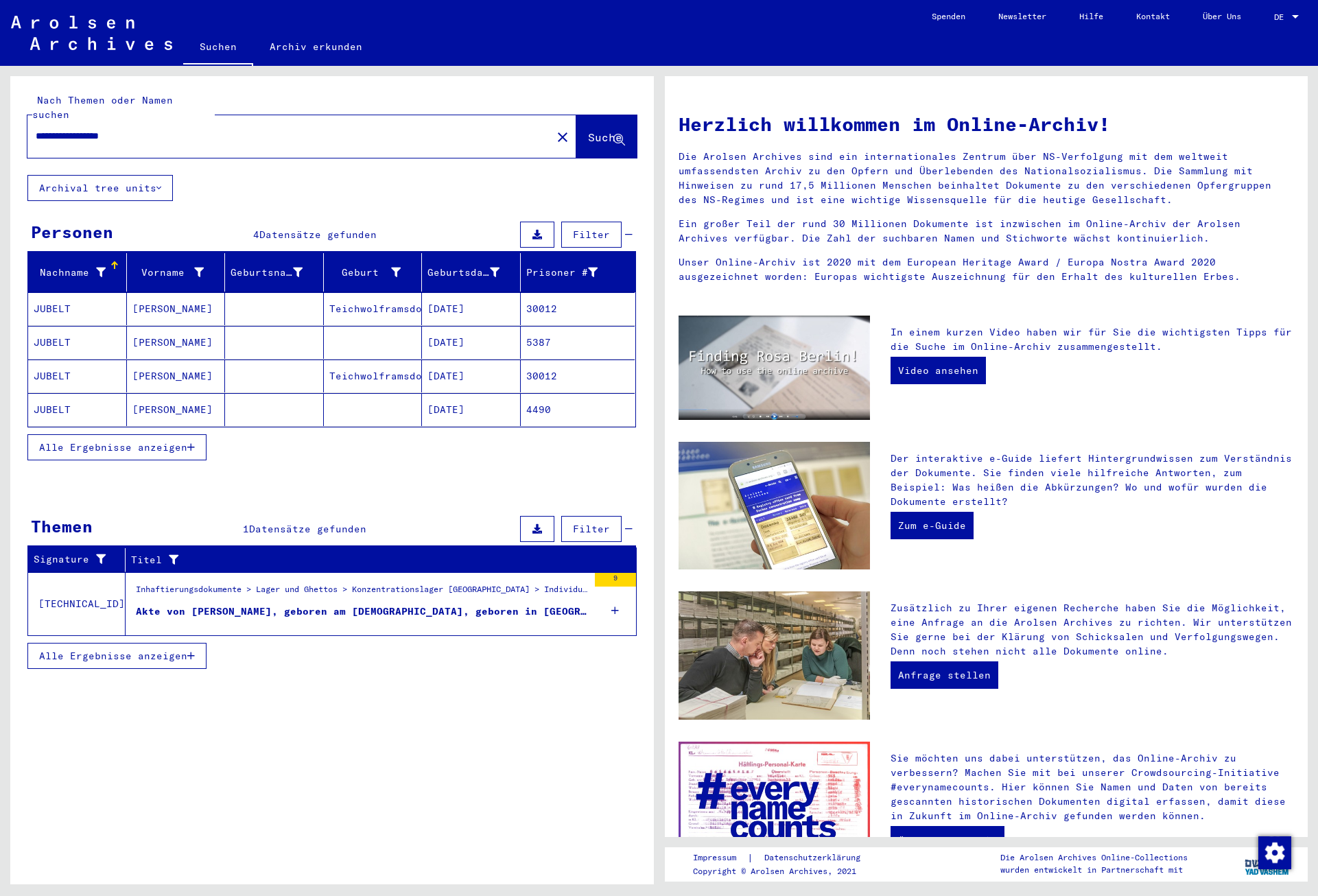
click at [490, 294] on mat-cell "[DATE]" at bounding box center [471, 309] width 99 height 33
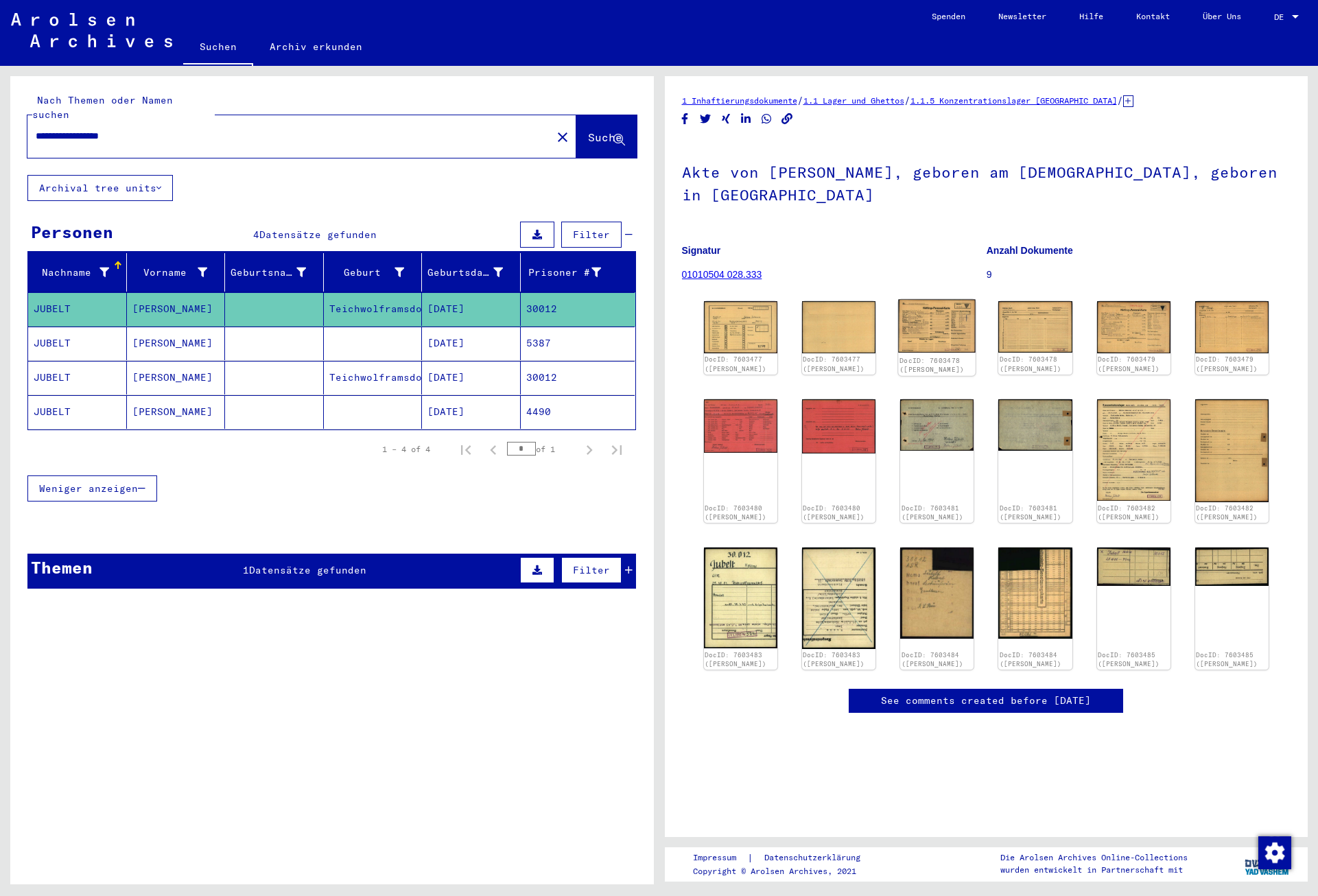
click at [925, 325] on img at bounding box center [937, 326] width 78 height 54
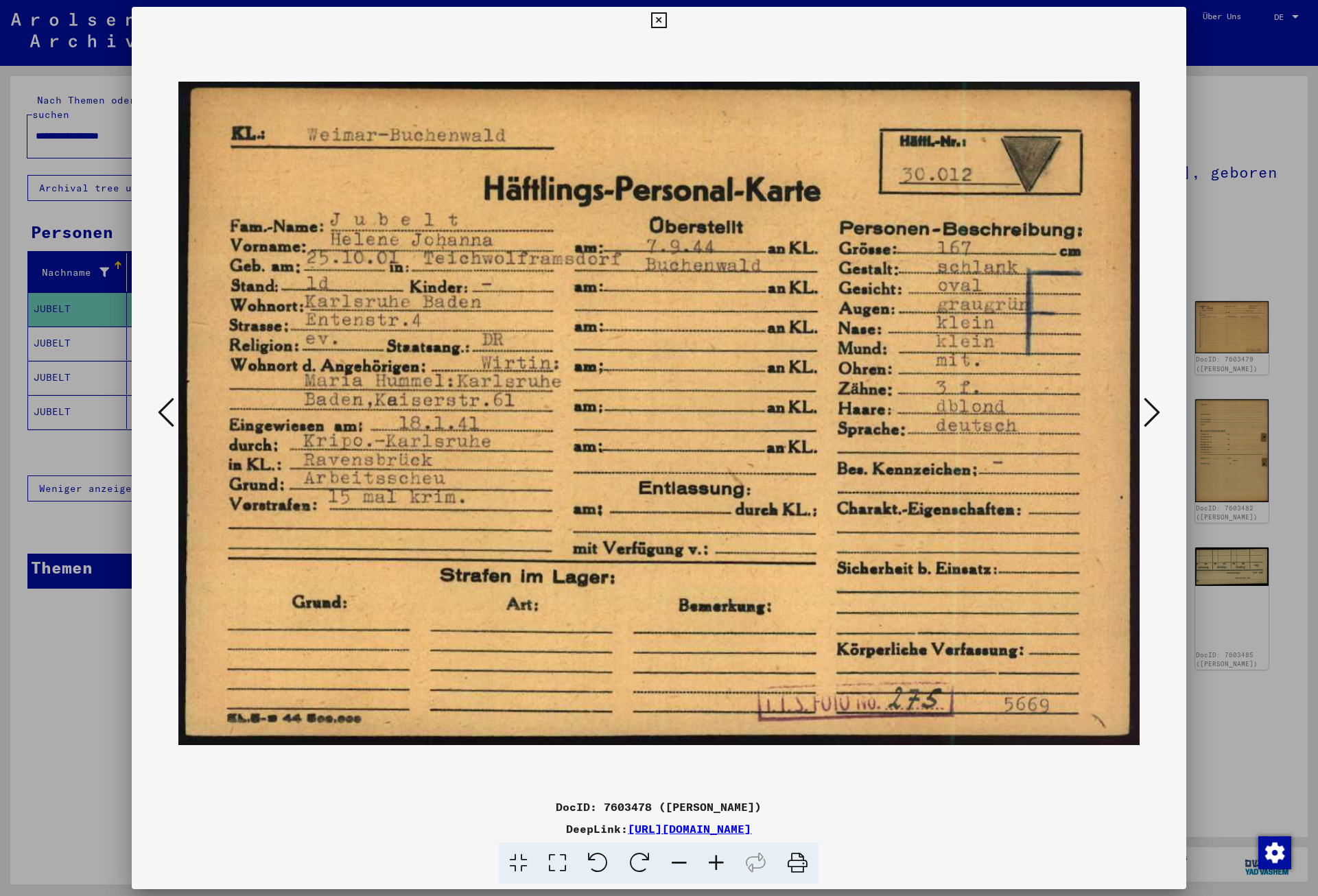
click at [1156, 415] on icon at bounding box center [1152, 413] width 17 height 33
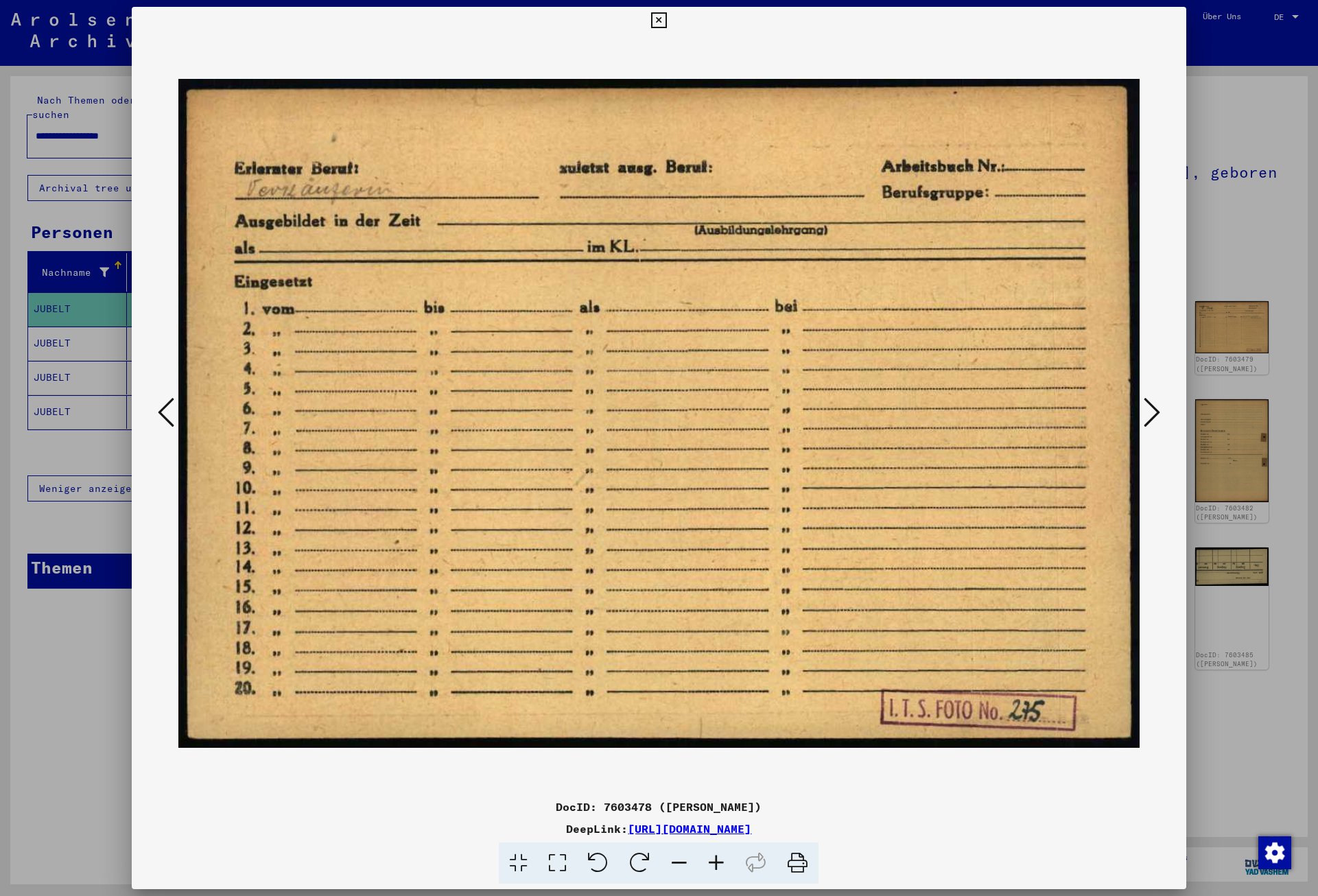
click at [1156, 415] on icon at bounding box center [1152, 413] width 17 height 33
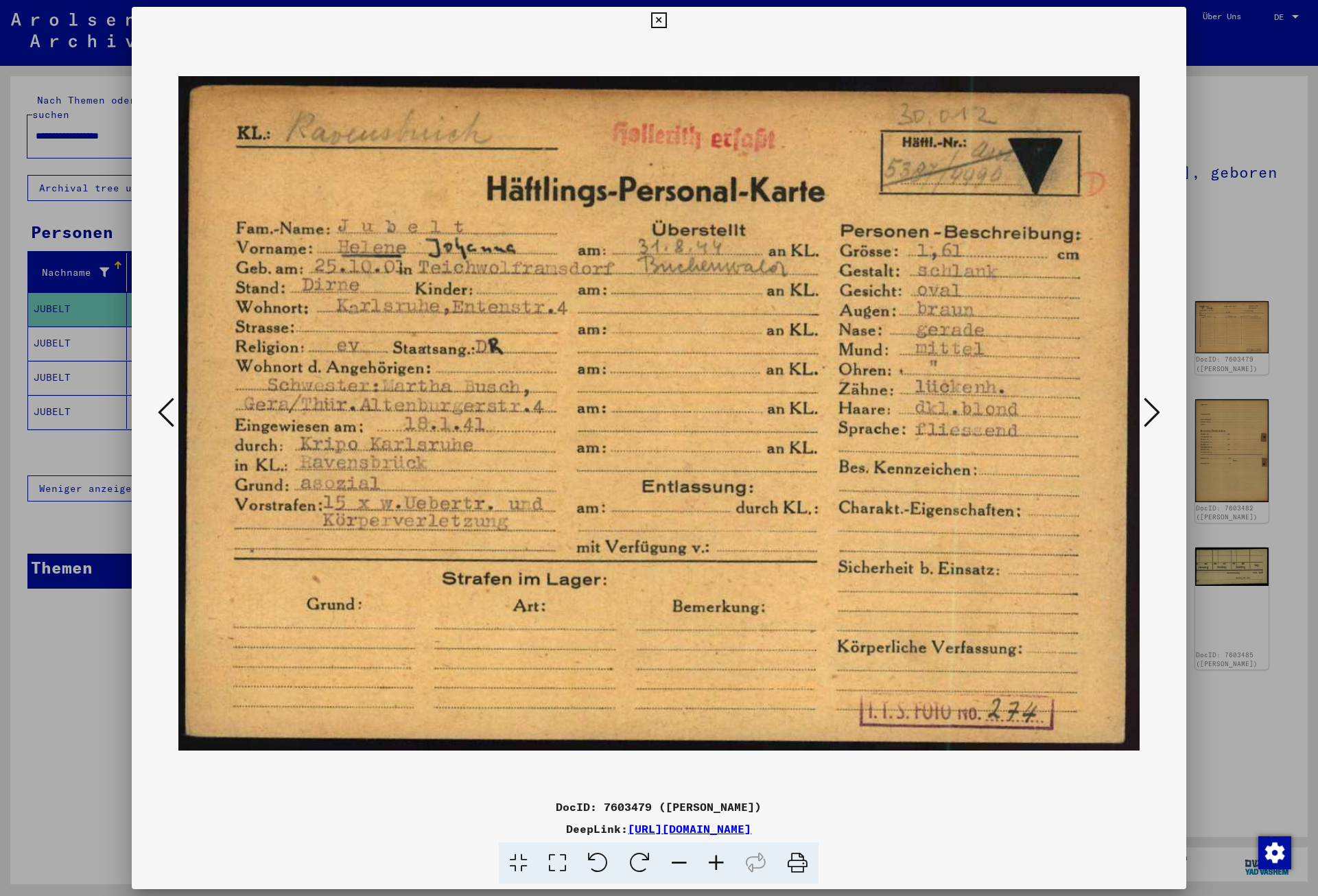
click at [1156, 415] on icon at bounding box center [1152, 413] width 17 height 33
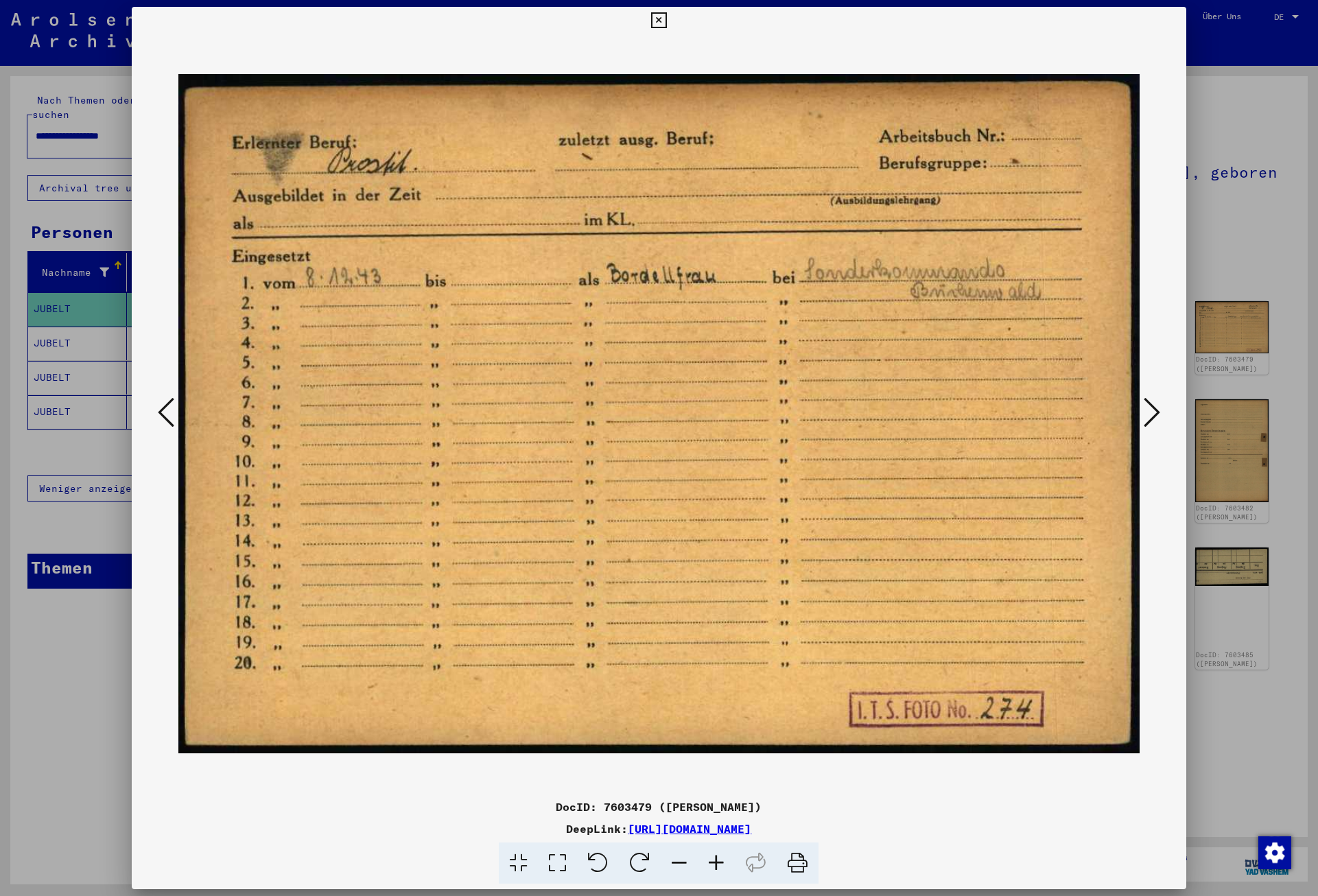
click at [1156, 415] on icon at bounding box center [1152, 413] width 17 height 33
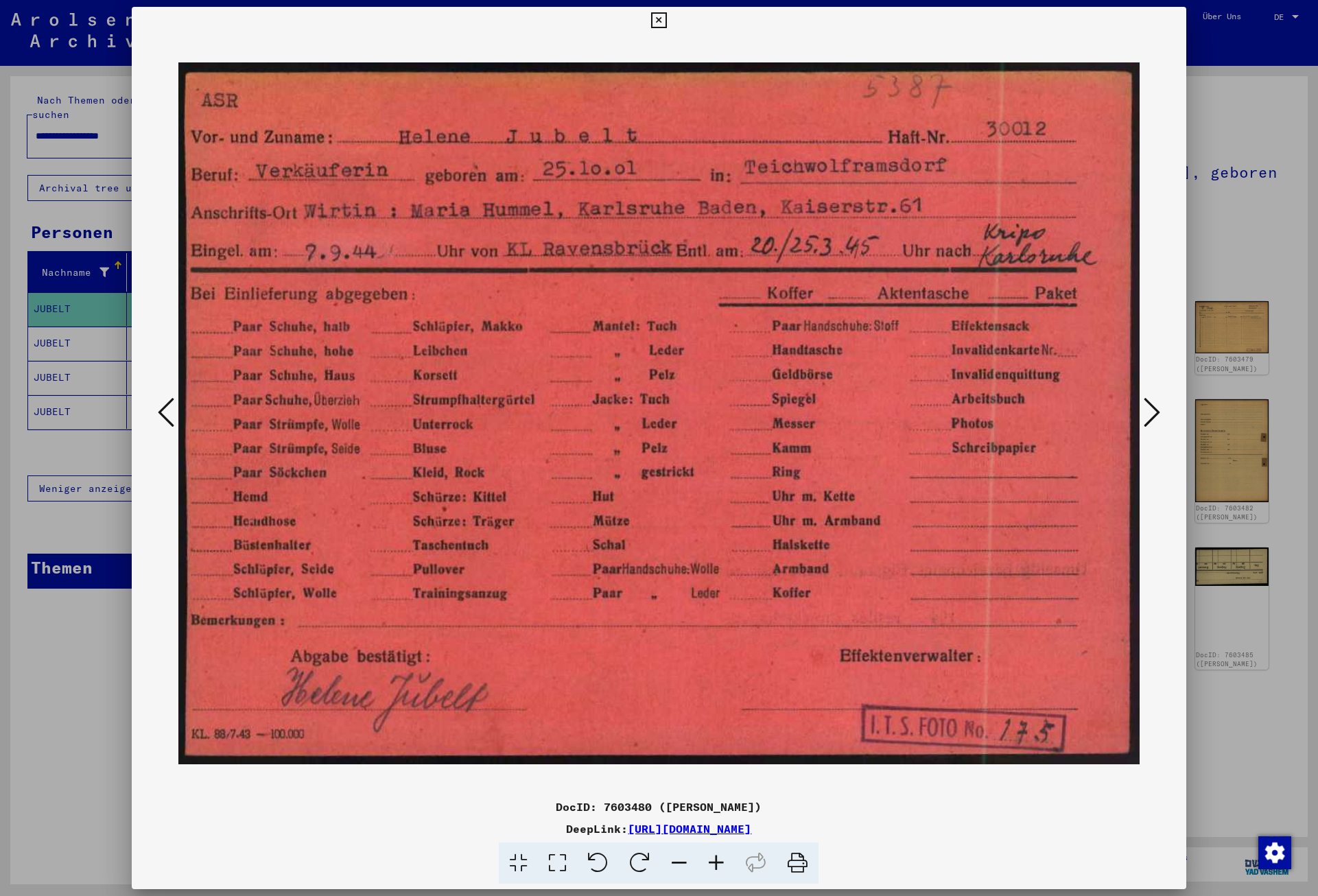
click at [1156, 415] on icon at bounding box center [1152, 413] width 17 height 33
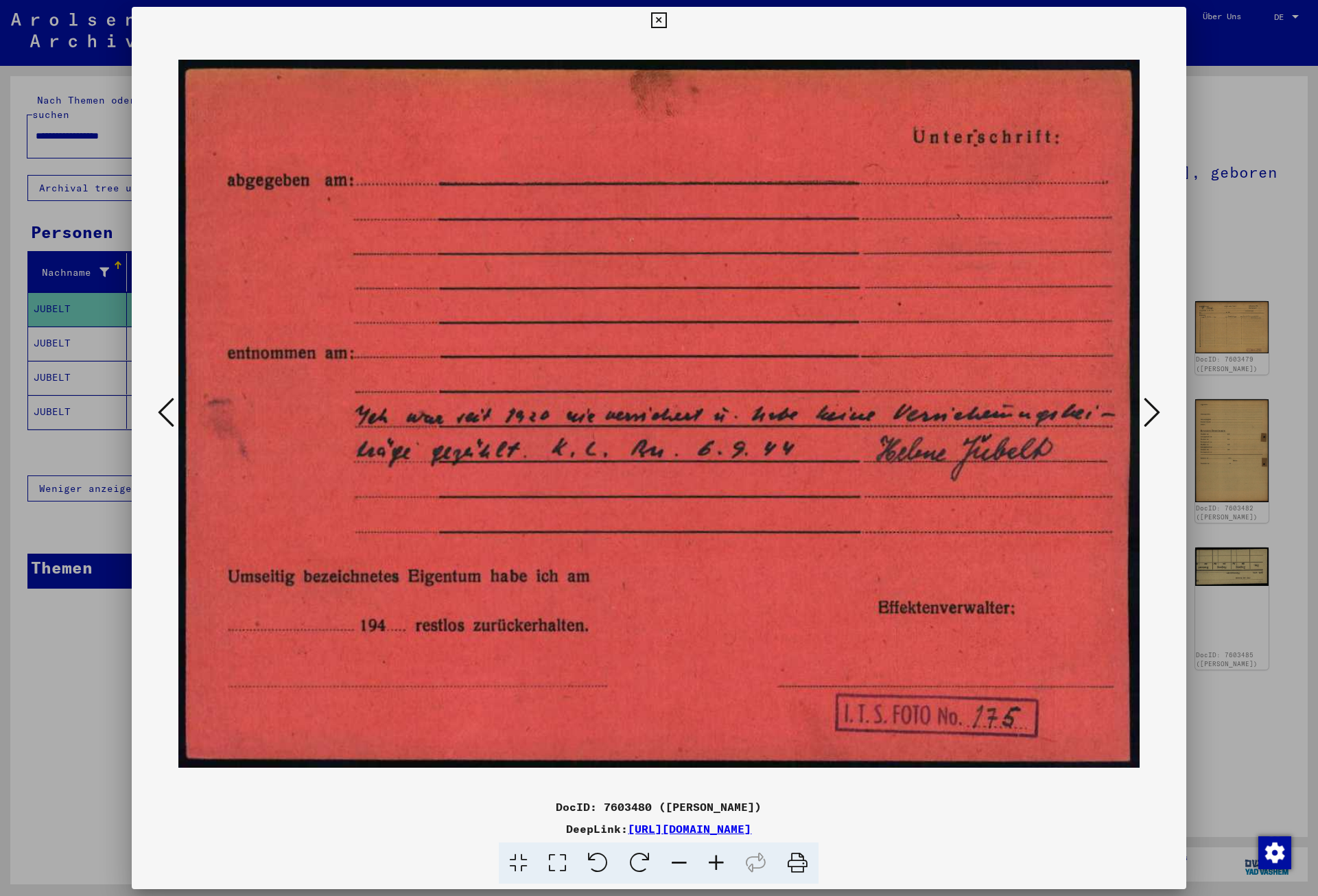
click at [1156, 415] on icon at bounding box center [1152, 413] width 17 height 33
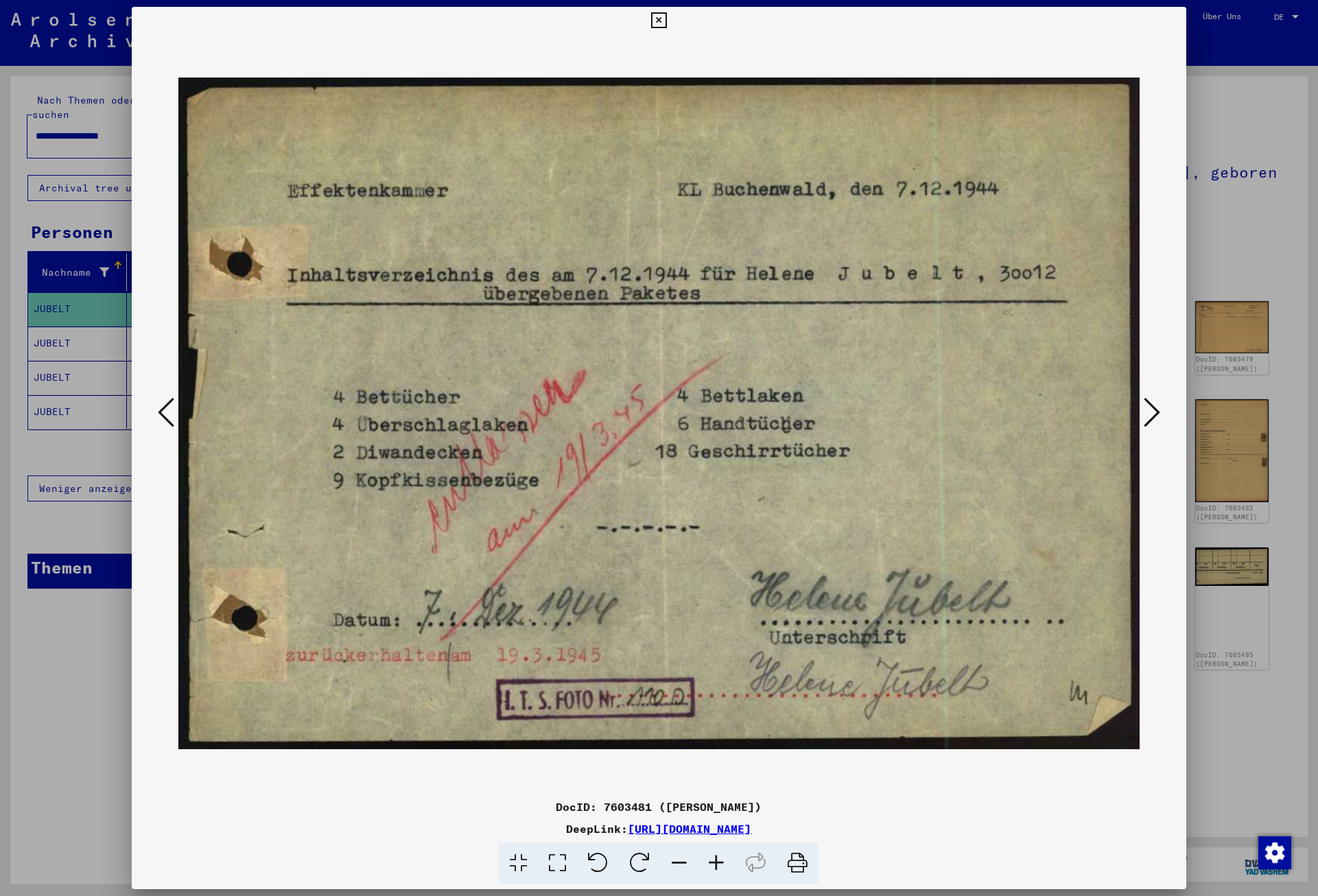
click at [1156, 415] on icon at bounding box center [1152, 413] width 17 height 33
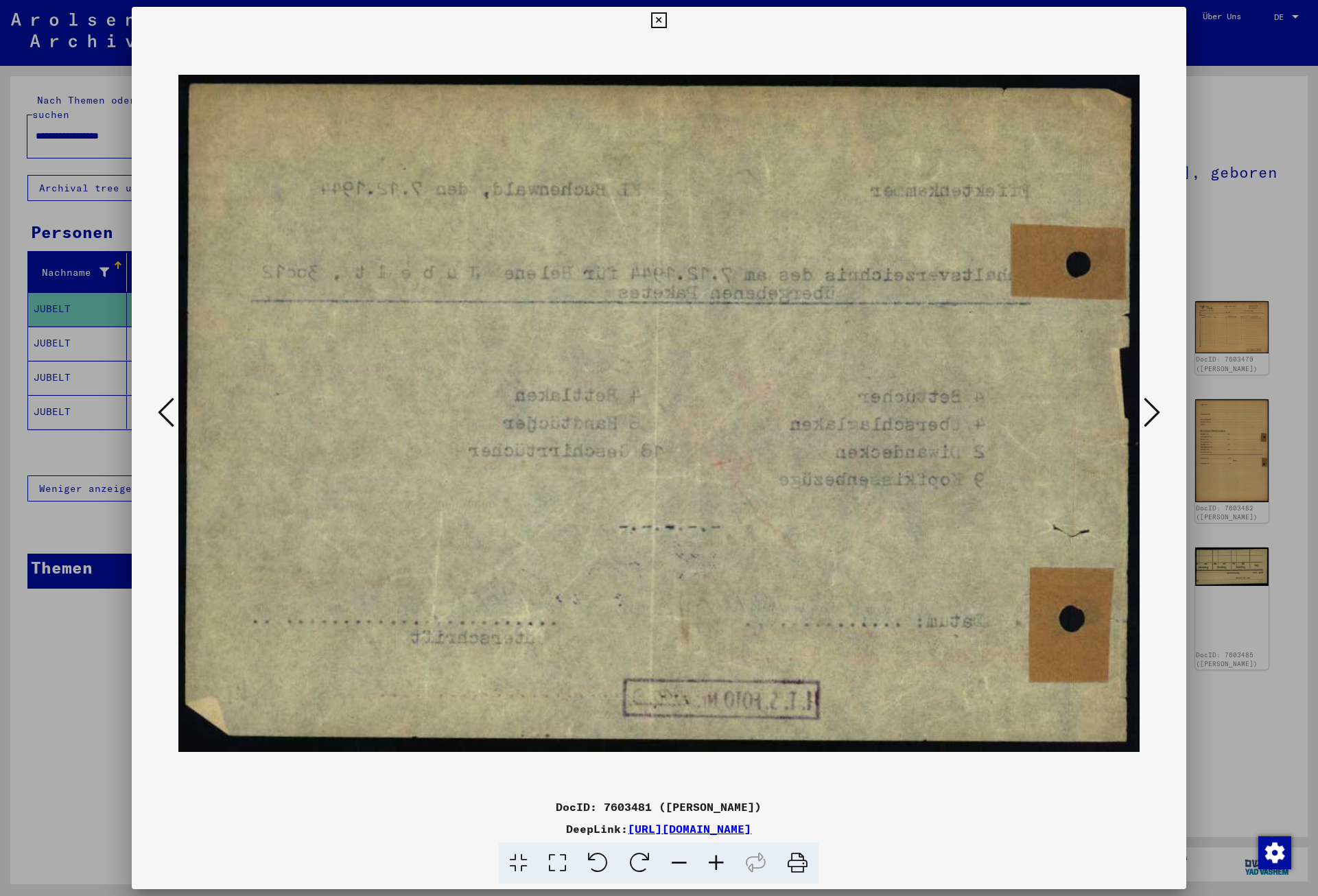
click at [1156, 415] on icon at bounding box center [1152, 413] width 17 height 33
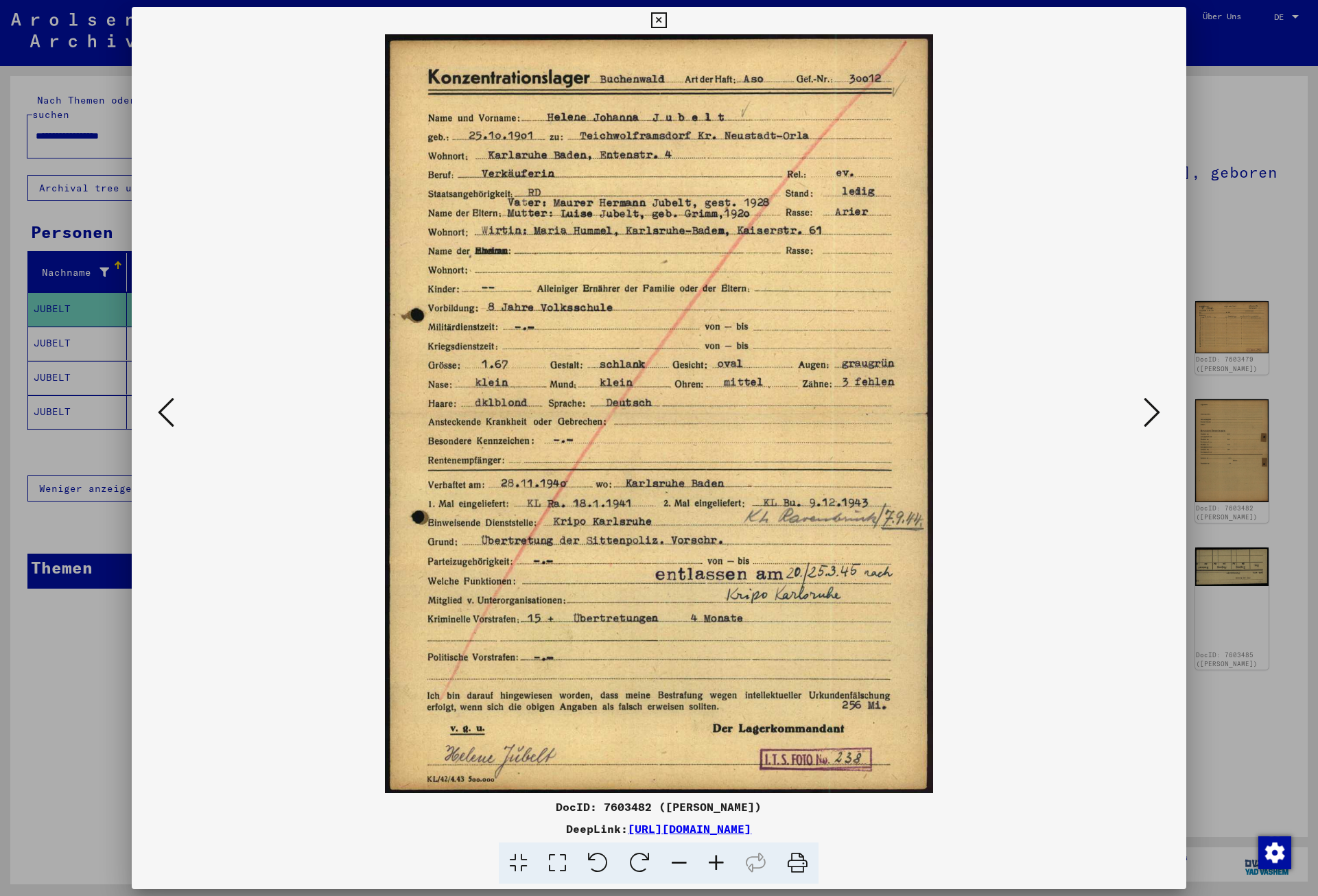
click at [1156, 415] on icon at bounding box center [1152, 413] width 17 height 33
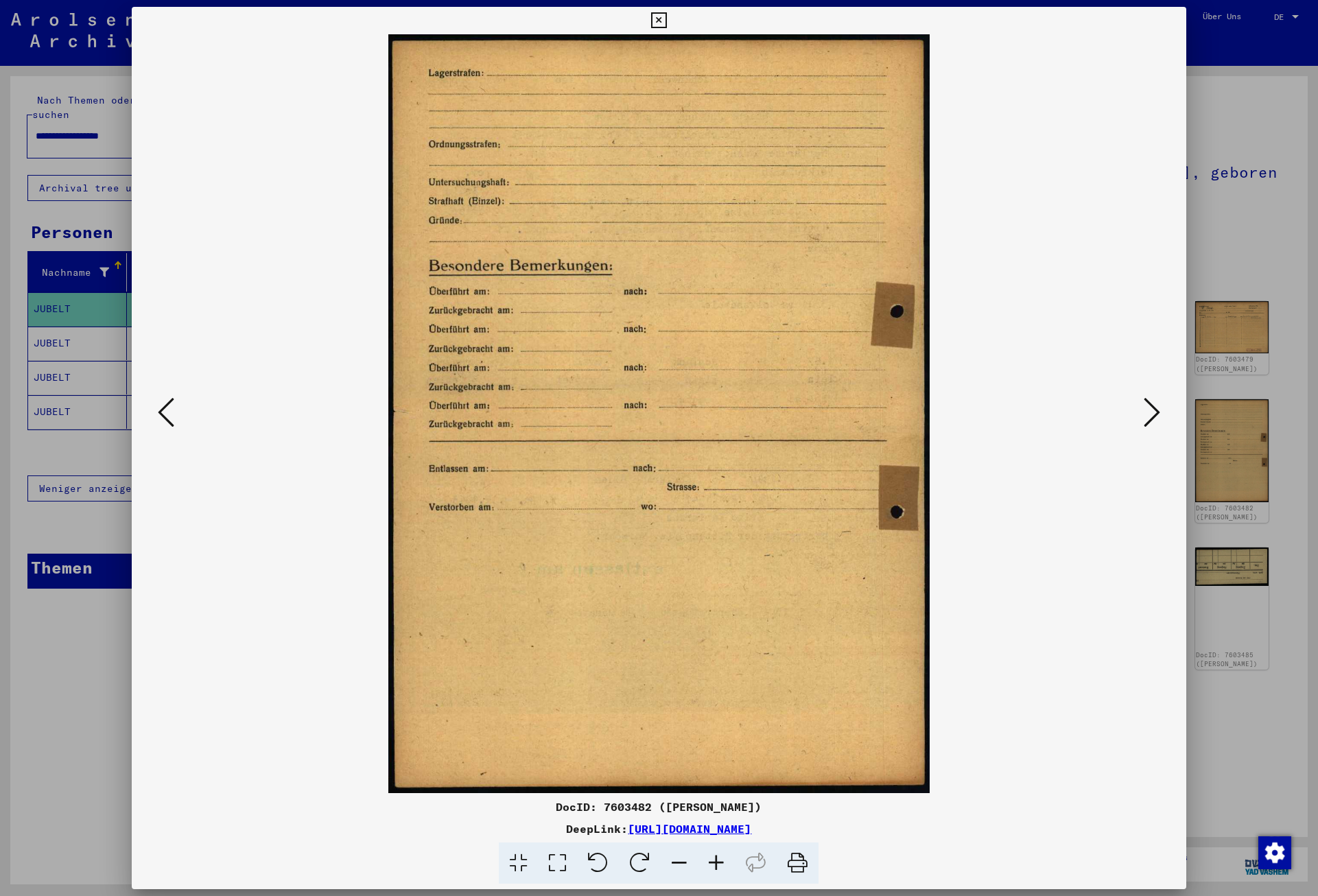
click at [1156, 415] on icon at bounding box center [1152, 413] width 17 height 33
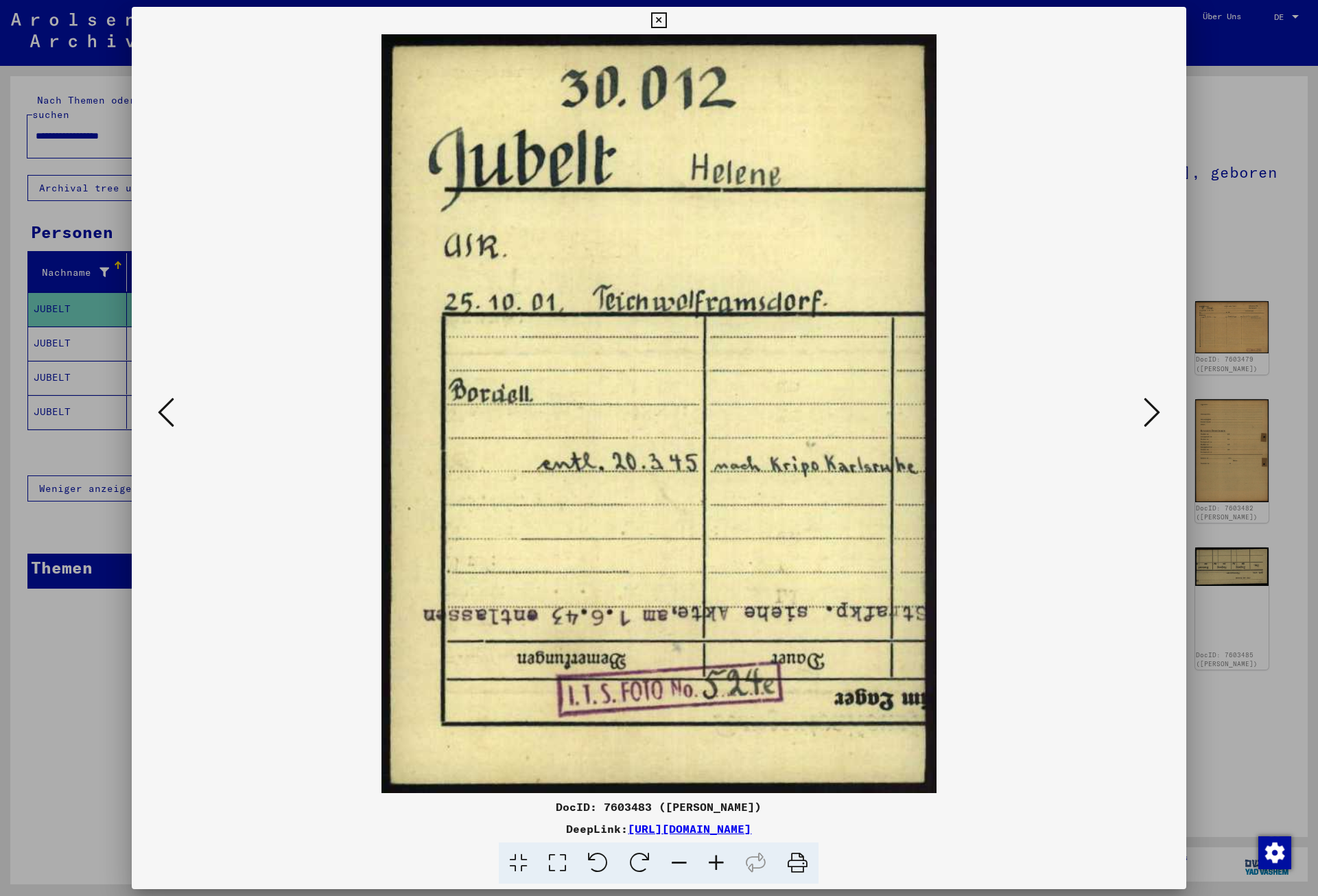
click at [1156, 415] on icon at bounding box center [1152, 413] width 17 height 33
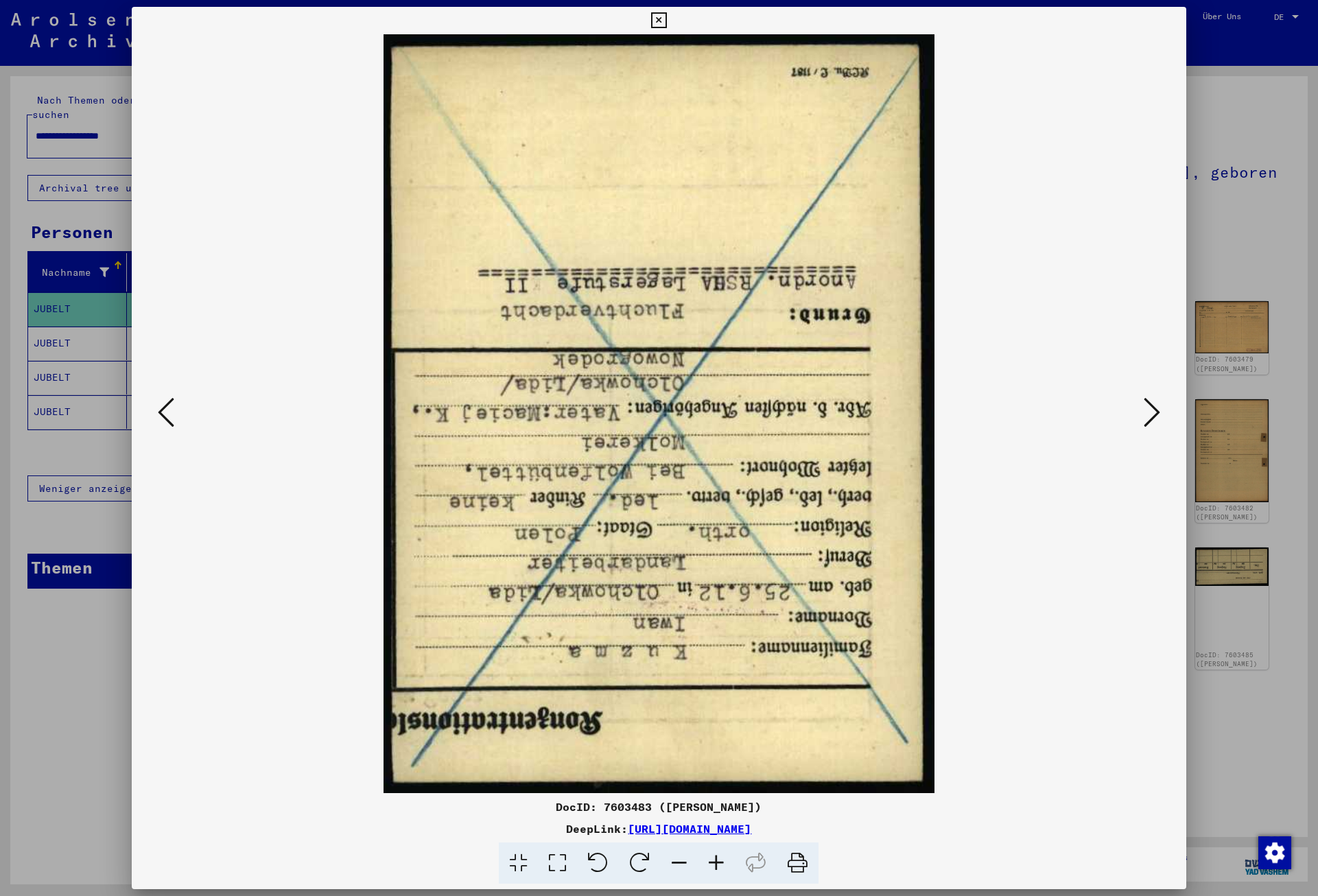
click at [1156, 415] on icon at bounding box center [1152, 413] width 17 height 33
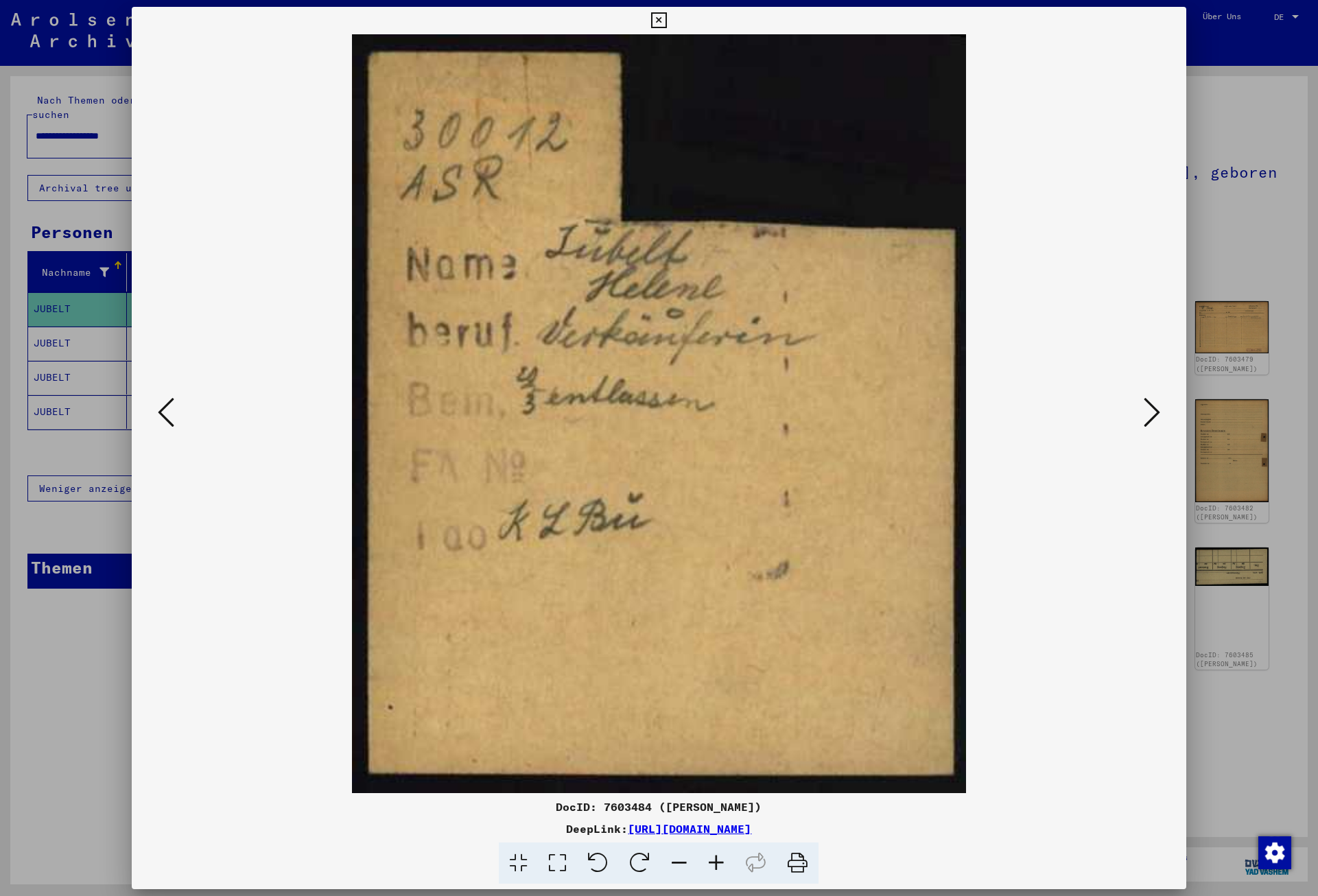
click at [667, 15] on icon at bounding box center [659, 20] width 16 height 17
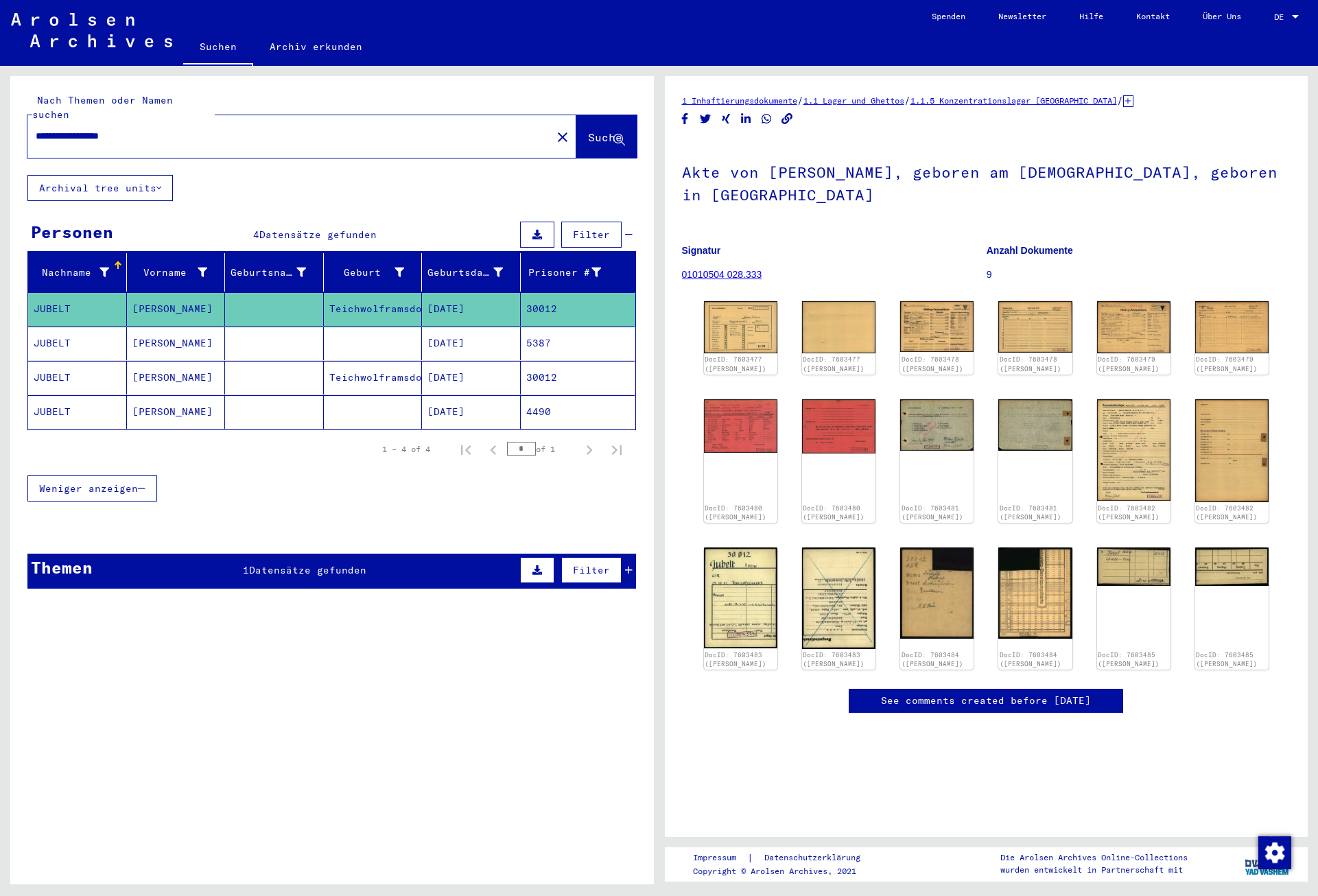
drag, startPoint x: 181, startPoint y: 120, endPoint x: 35, endPoint y: 137, distance: 147.0
click at [35, 137] on input "**********" at bounding box center [288, 136] width 507 height 15
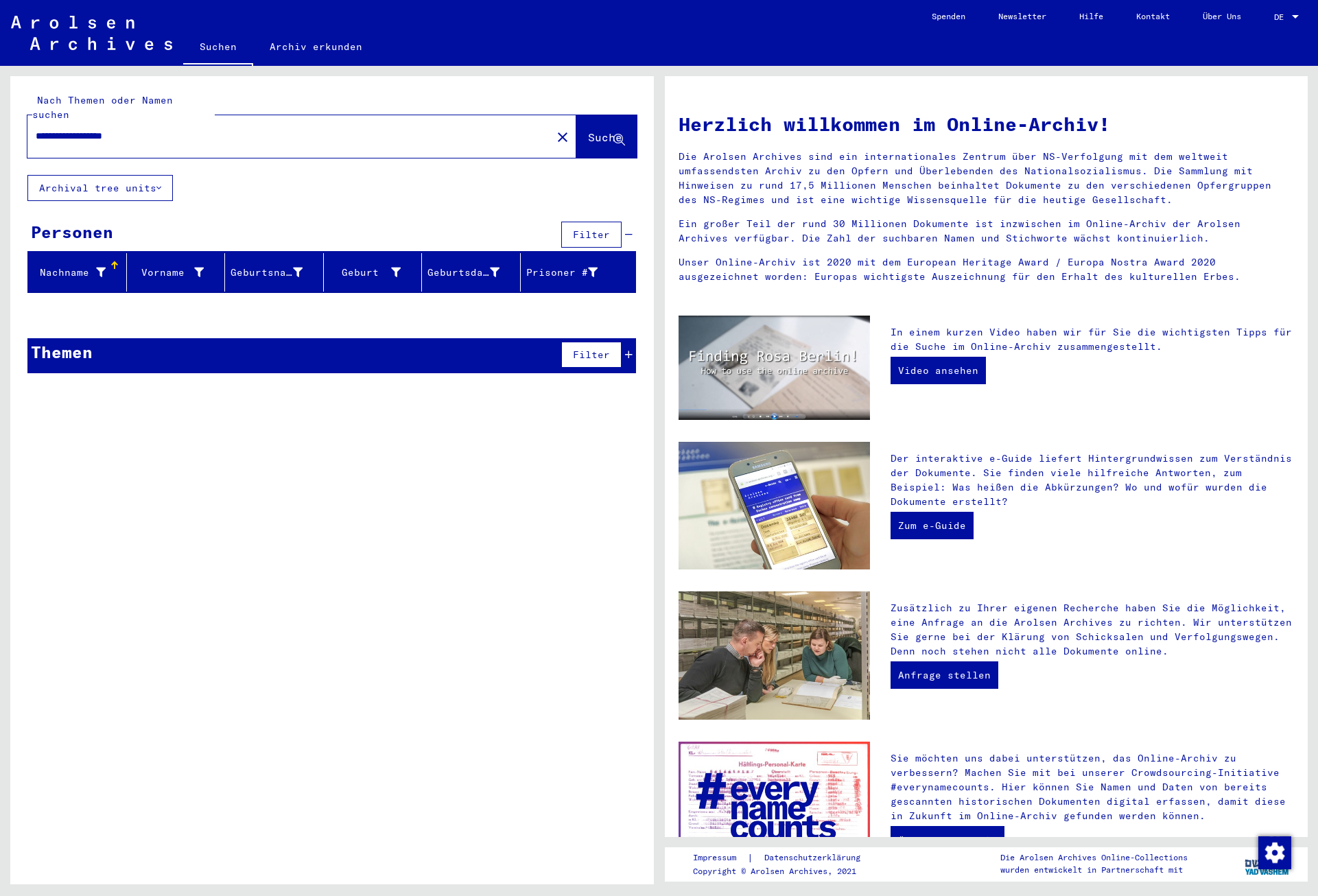
drag, startPoint x: 120, startPoint y: 121, endPoint x: 215, endPoint y: 118, distance: 95.0
click at [215, 129] on input "**********" at bounding box center [285, 136] width 499 height 15
drag, startPoint x: 70, startPoint y: 121, endPoint x: 15, endPoint y: 109, distance: 56.3
click at [35, 129] on input "**********" at bounding box center [285, 136] width 499 height 15
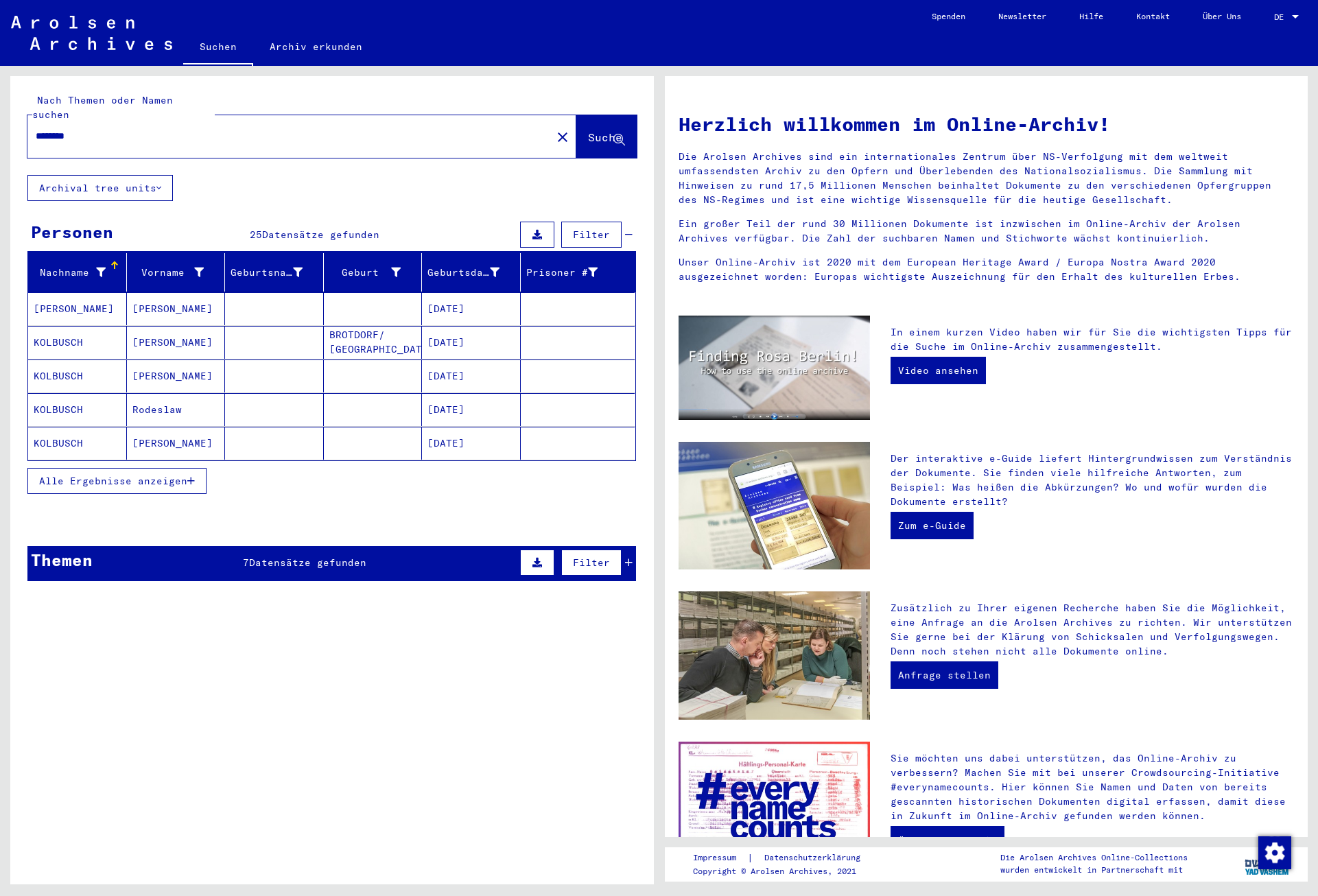
click at [151, 475] on span "Alle Ergebnisse anzeigen" at bounding box center [113, 480] width 148 height 12
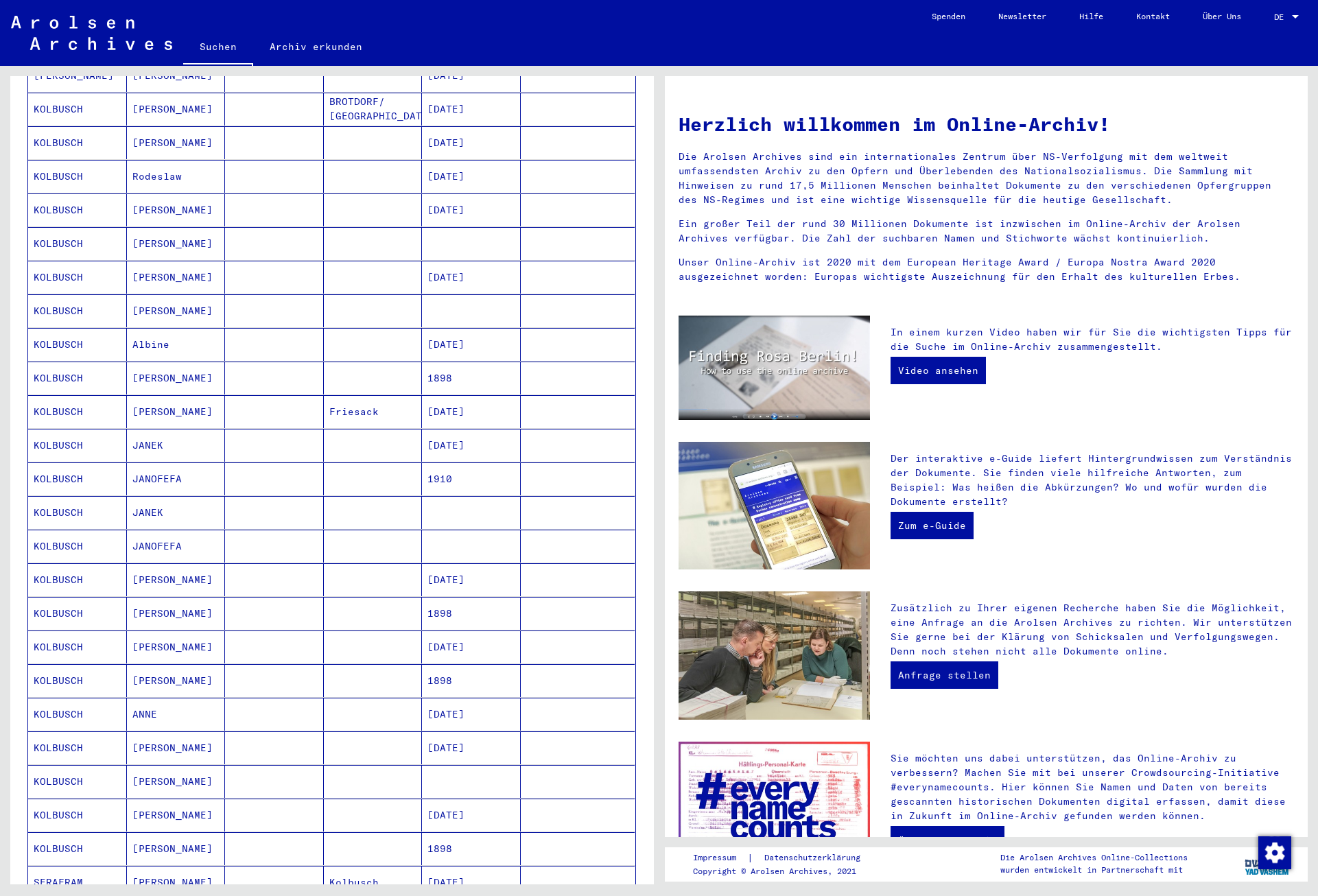
scroll to position [297, 0]
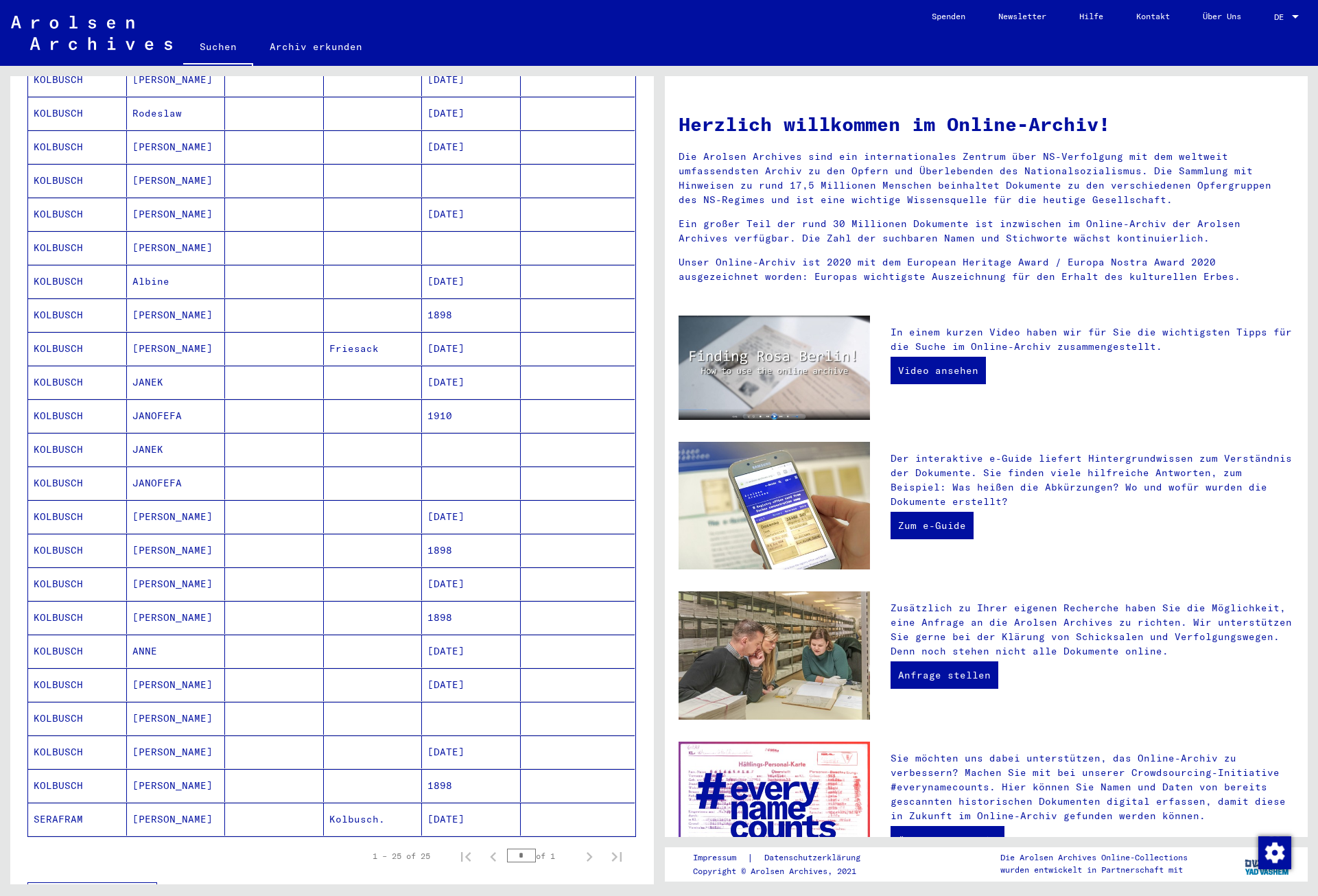
click at [458, 668] on mat-cell "[DATE]" at bounding box center [471, 685] width 99 height 33
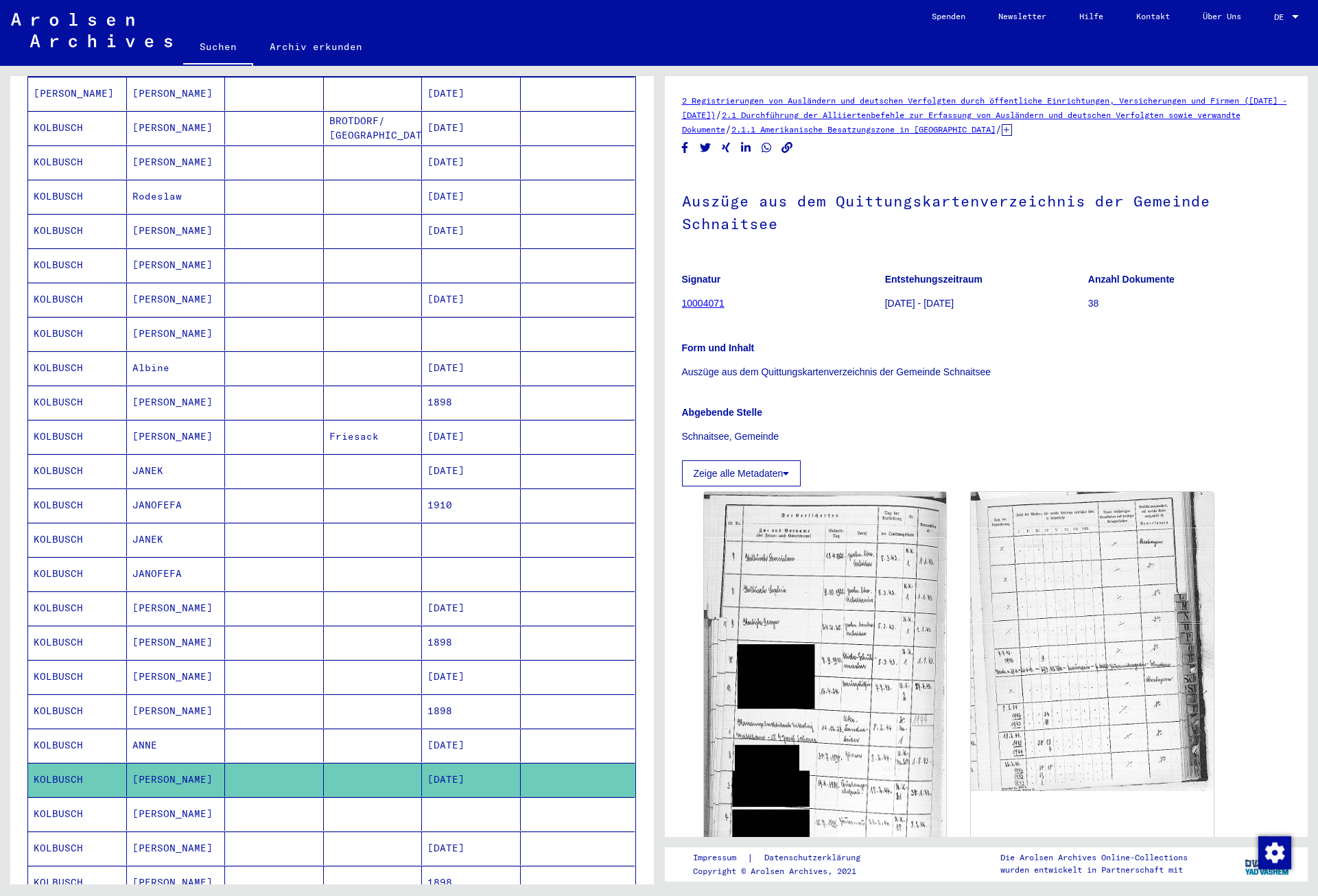
scroll to position [149, 0]
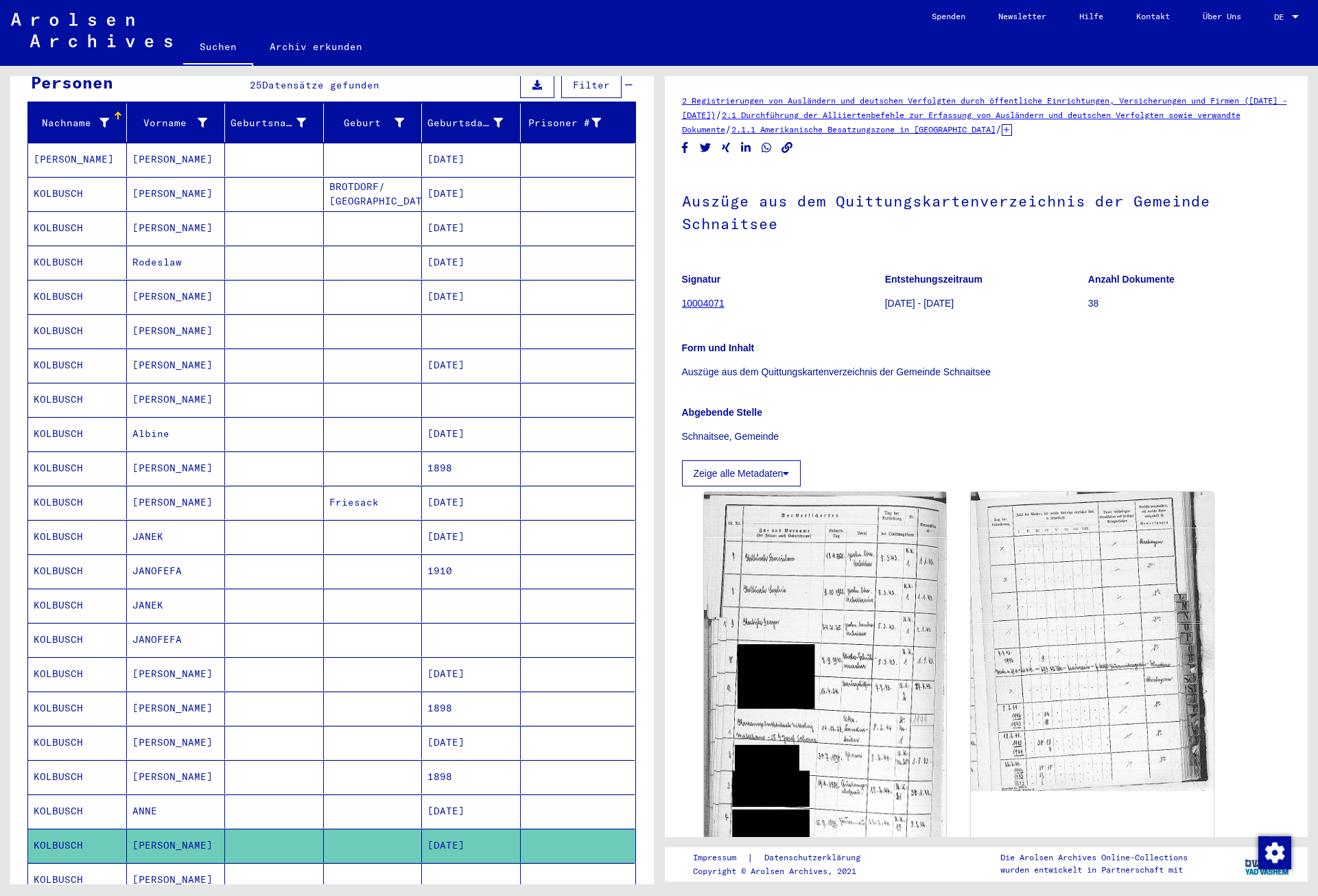
click at [474, 211] on mat-cell "[DATE]" at bounding box center [471, 228] width 99 height 33
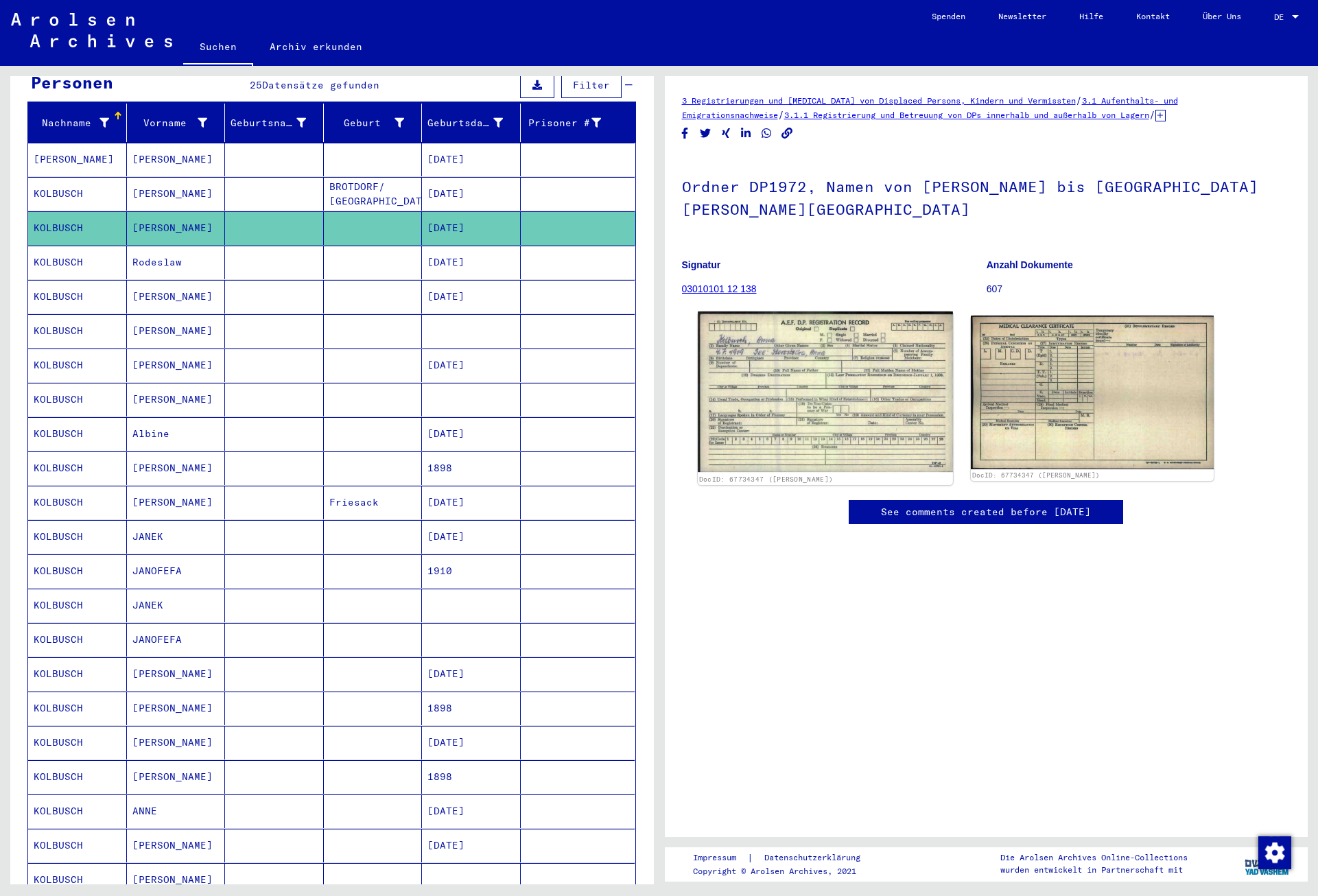
click at [918, 374] on img at bounding box center [825, 391] width 254 height 160
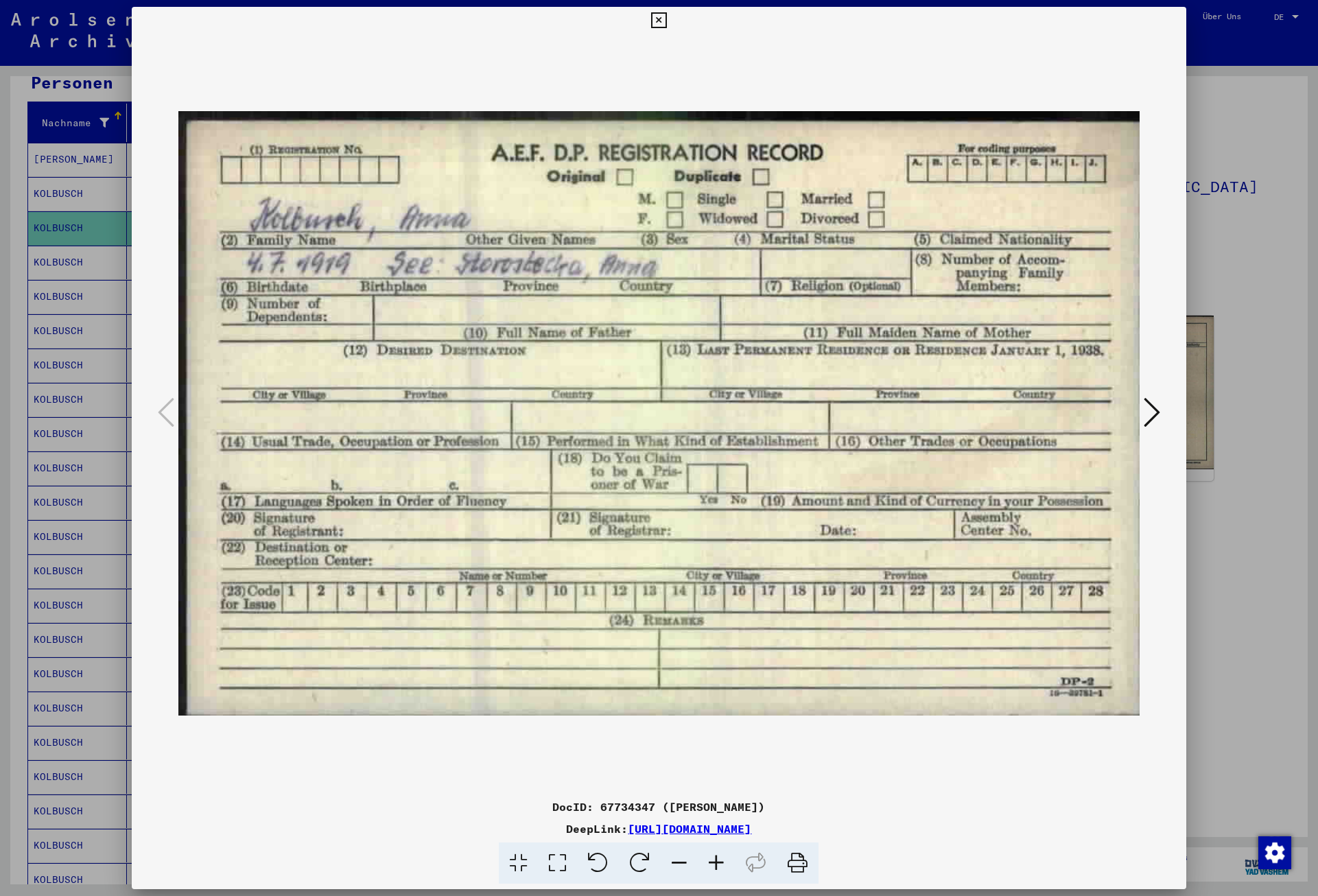
click at [667, 20] on icon at bounding box center [659, 20] width 16 height 17
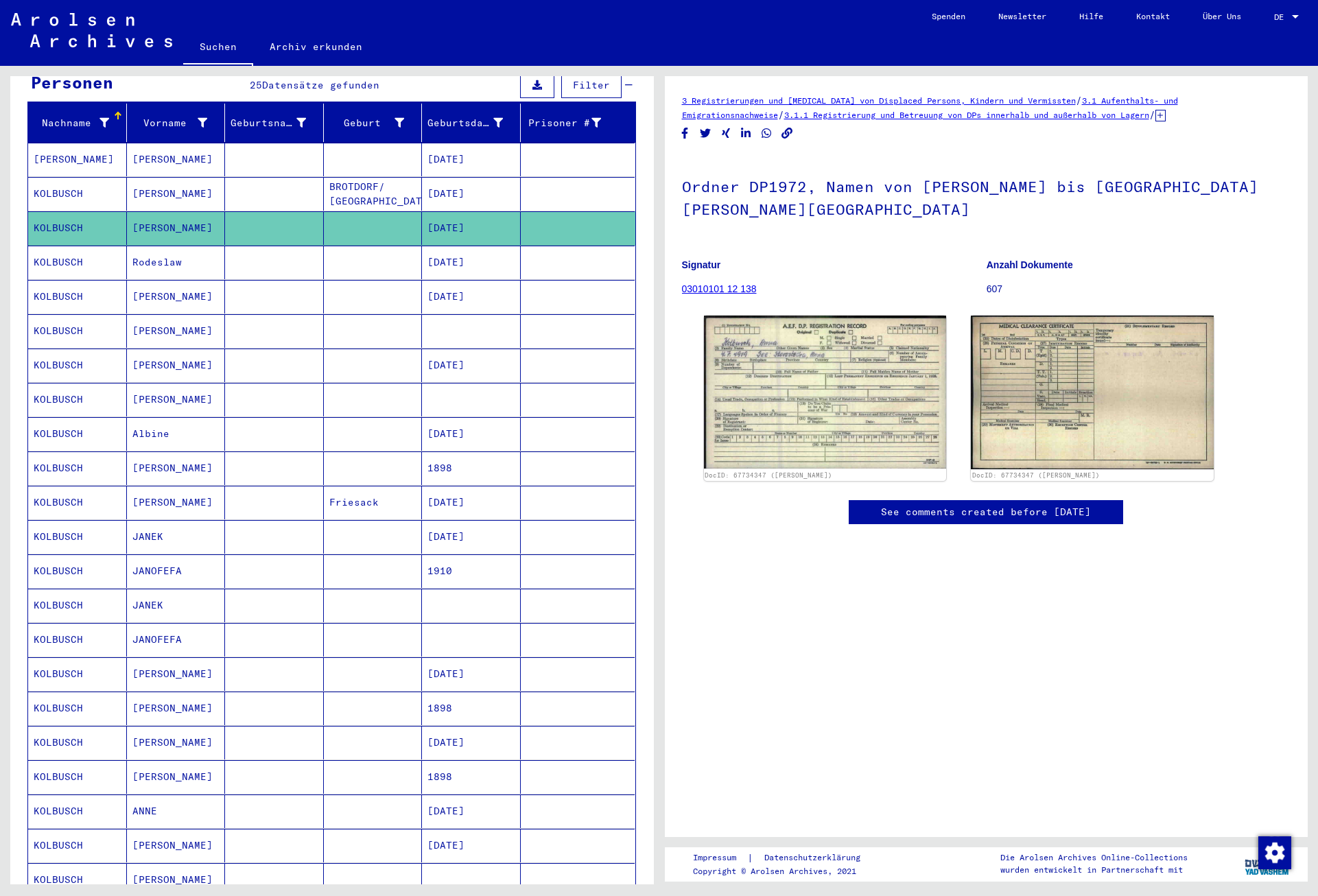
click at [469, 562] on mat-cell "1910" at bounding box center [471, 571] width 99 height 33
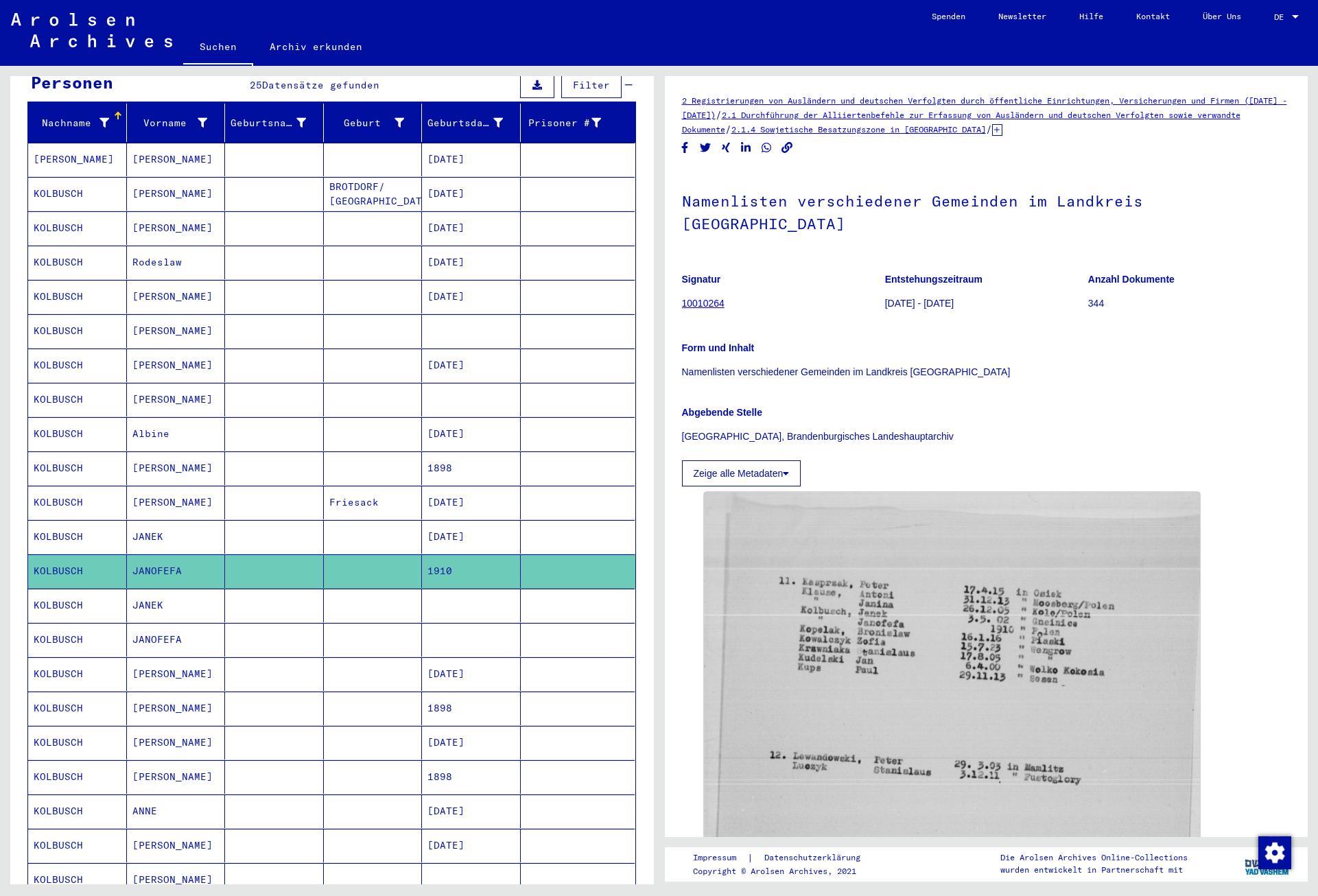
click at [477, 794] on mat-cell "[DATE]" at bounding box center [471, 811] width 99 height 33
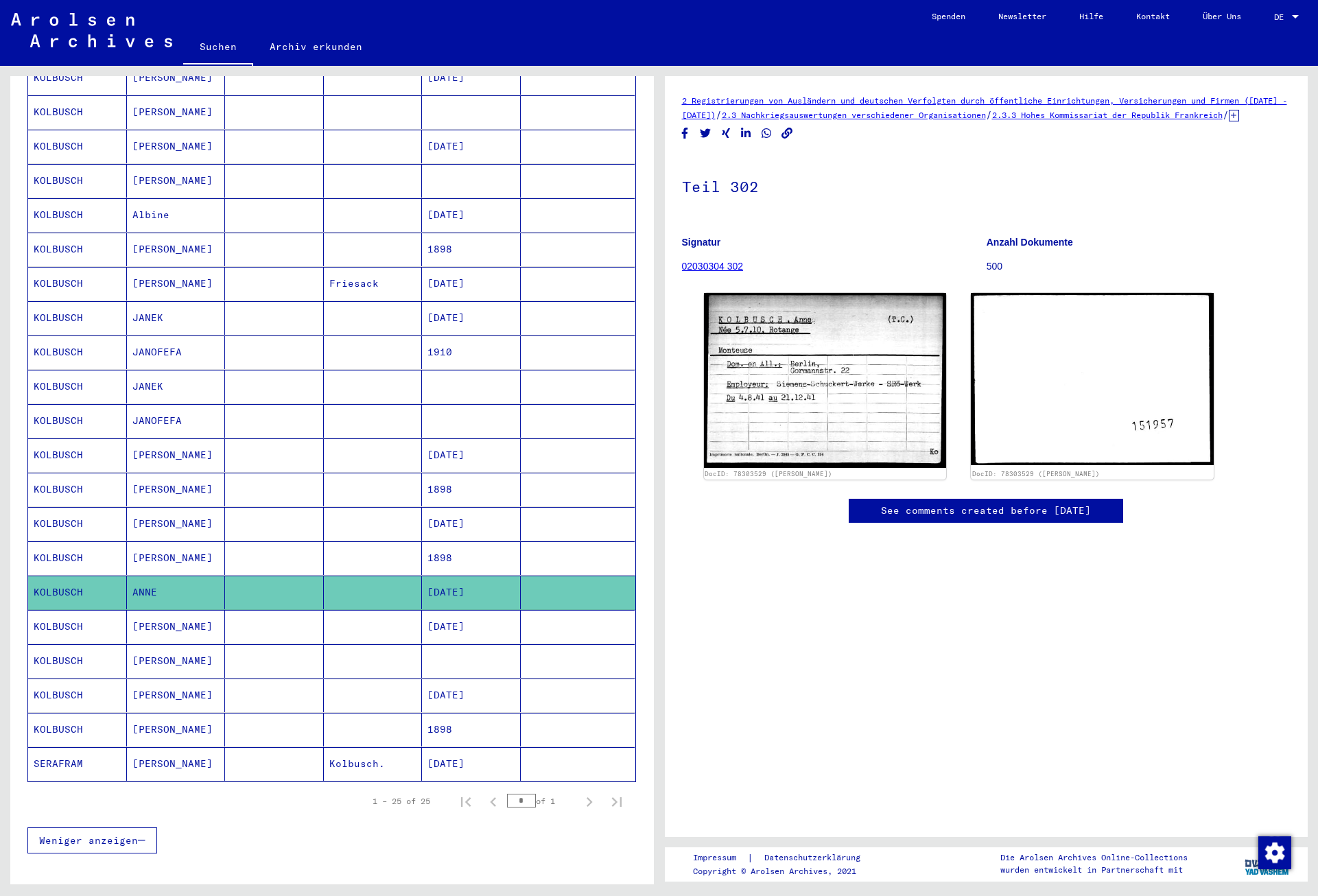
scroll to position [446, 0]
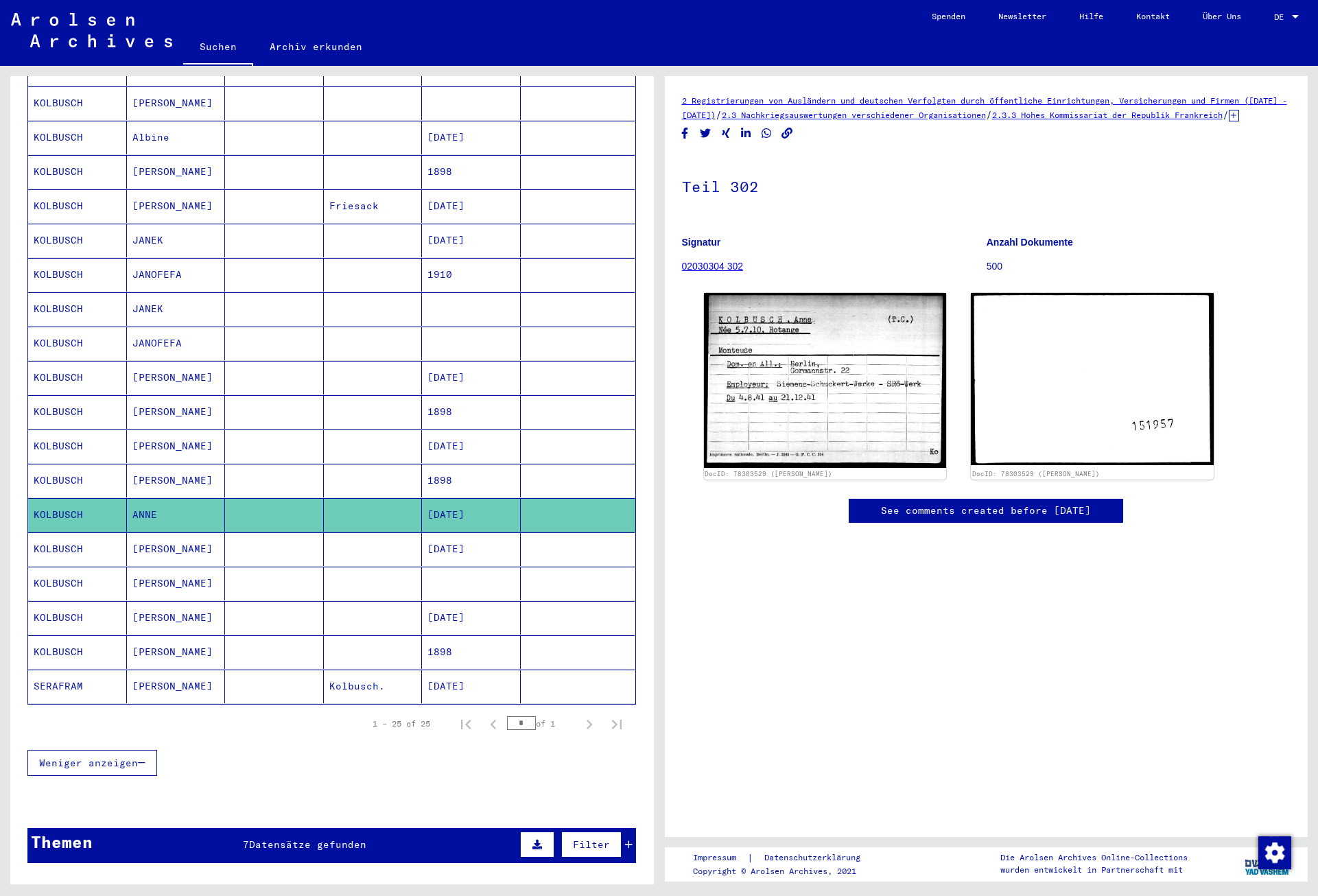
click at [490, 534] on mat-cell "[DATE]" at bounding box center [471, 549] width 99 height 33
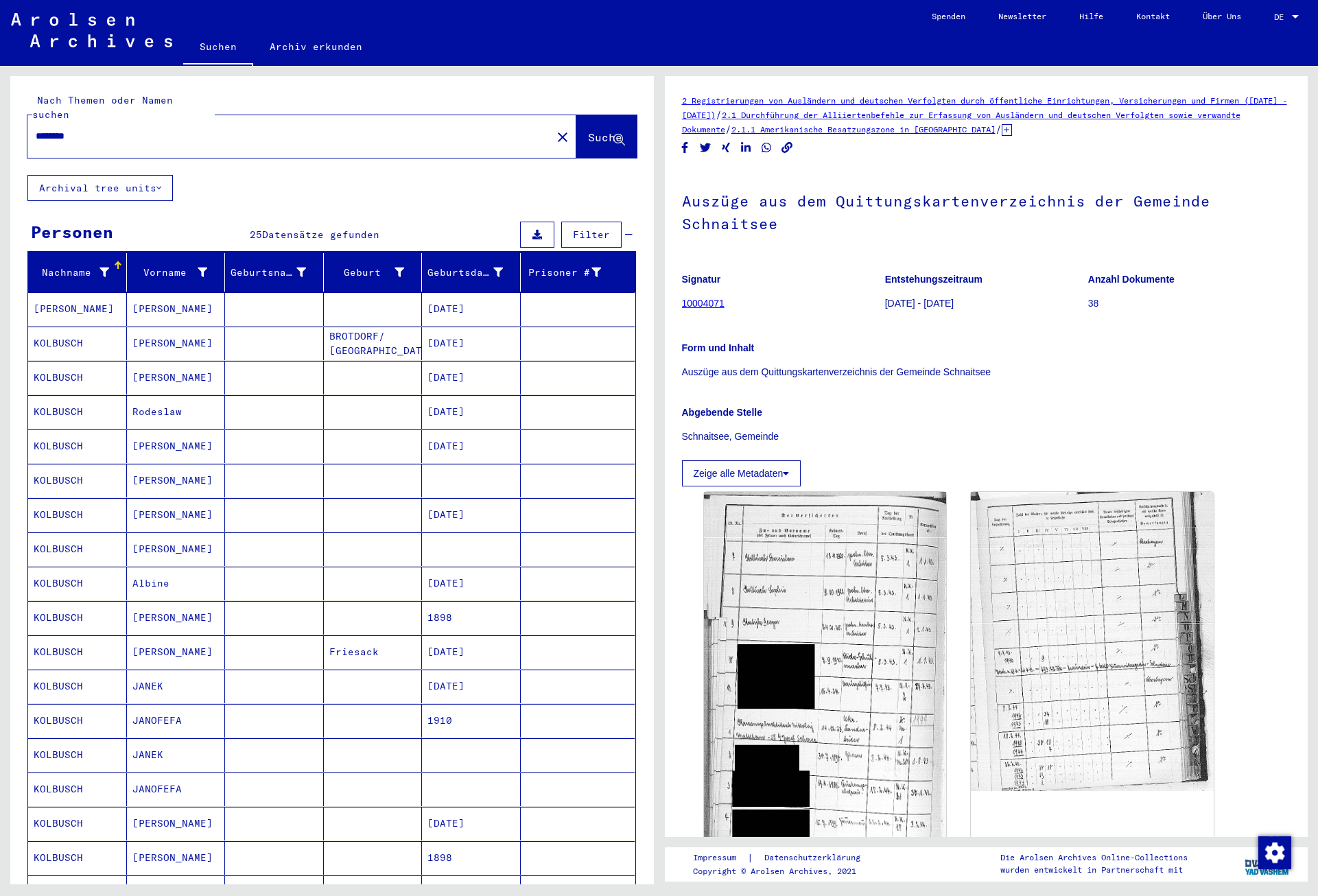
drag, startPoint x: 104, startPoint y: 117, endPoint x: 12, endPoint y: 120, distance: 92.0
click at [35, 129] on input "********" at bounding box center [288, 136] width 507 height 15
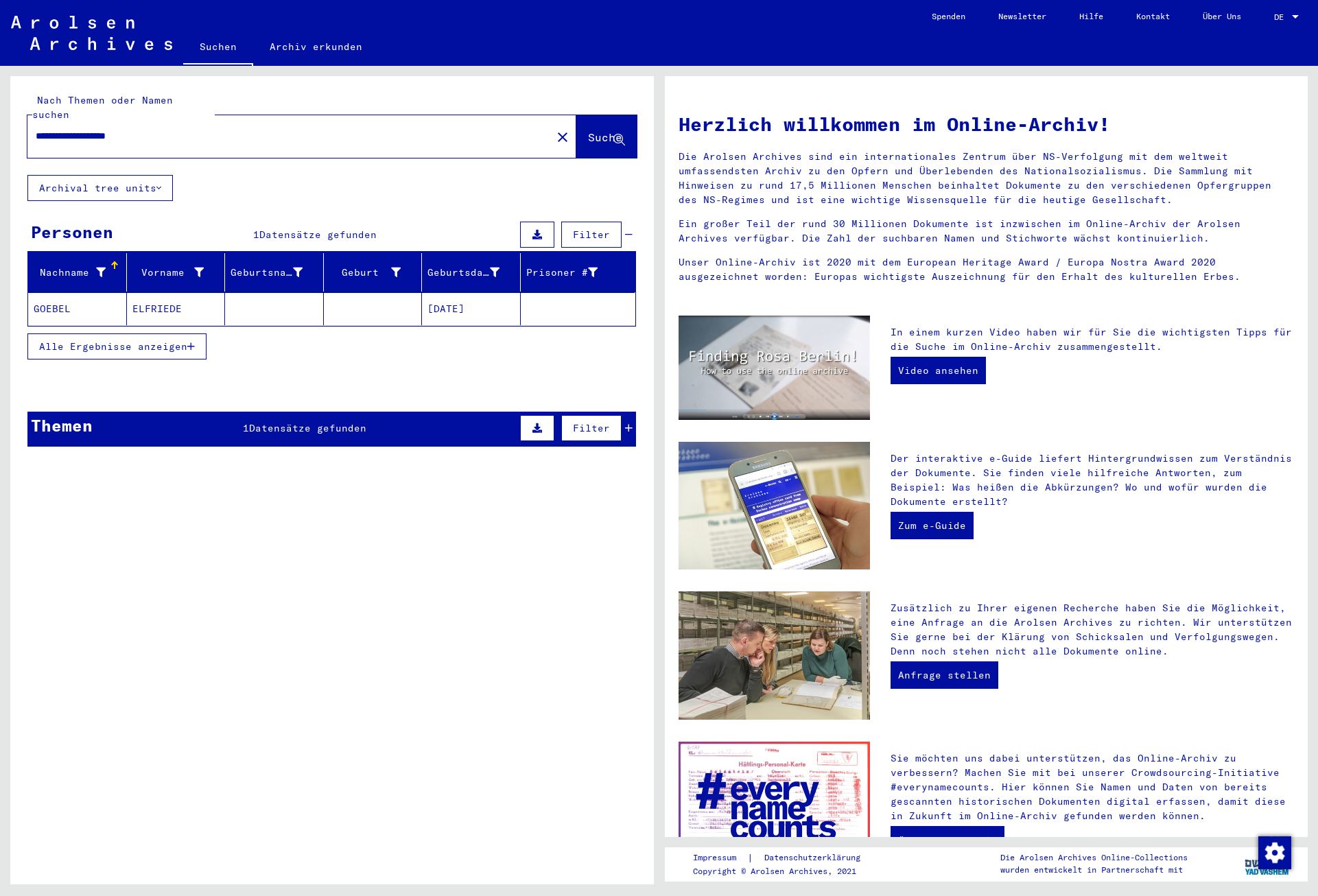
click at [180, 292] on mat-cell "ELFRIEDE" at bounding box center [176, 309] width 99 height 33
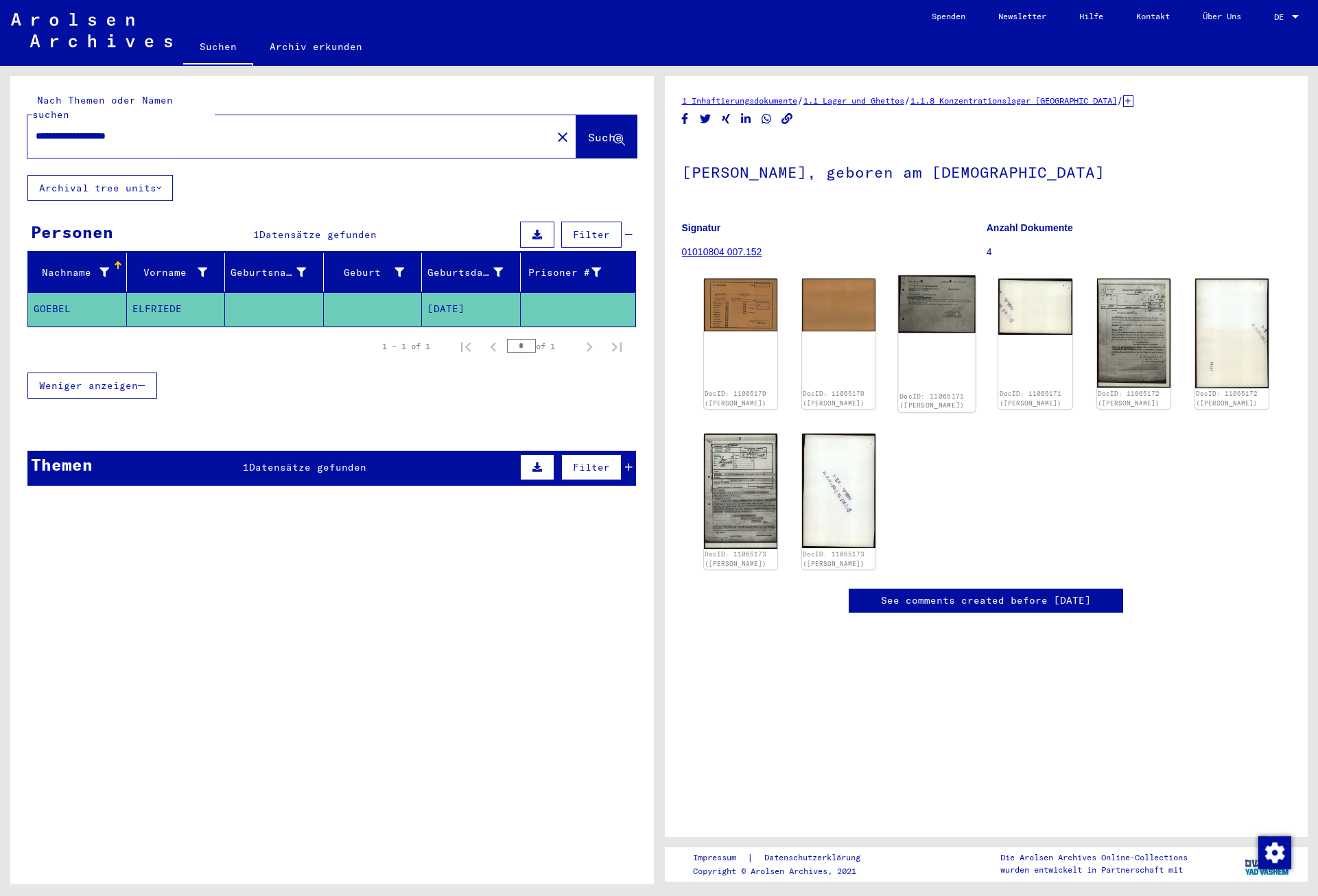
click at [934, 304] on img at bounding box center [937, 304] width 78 height 58
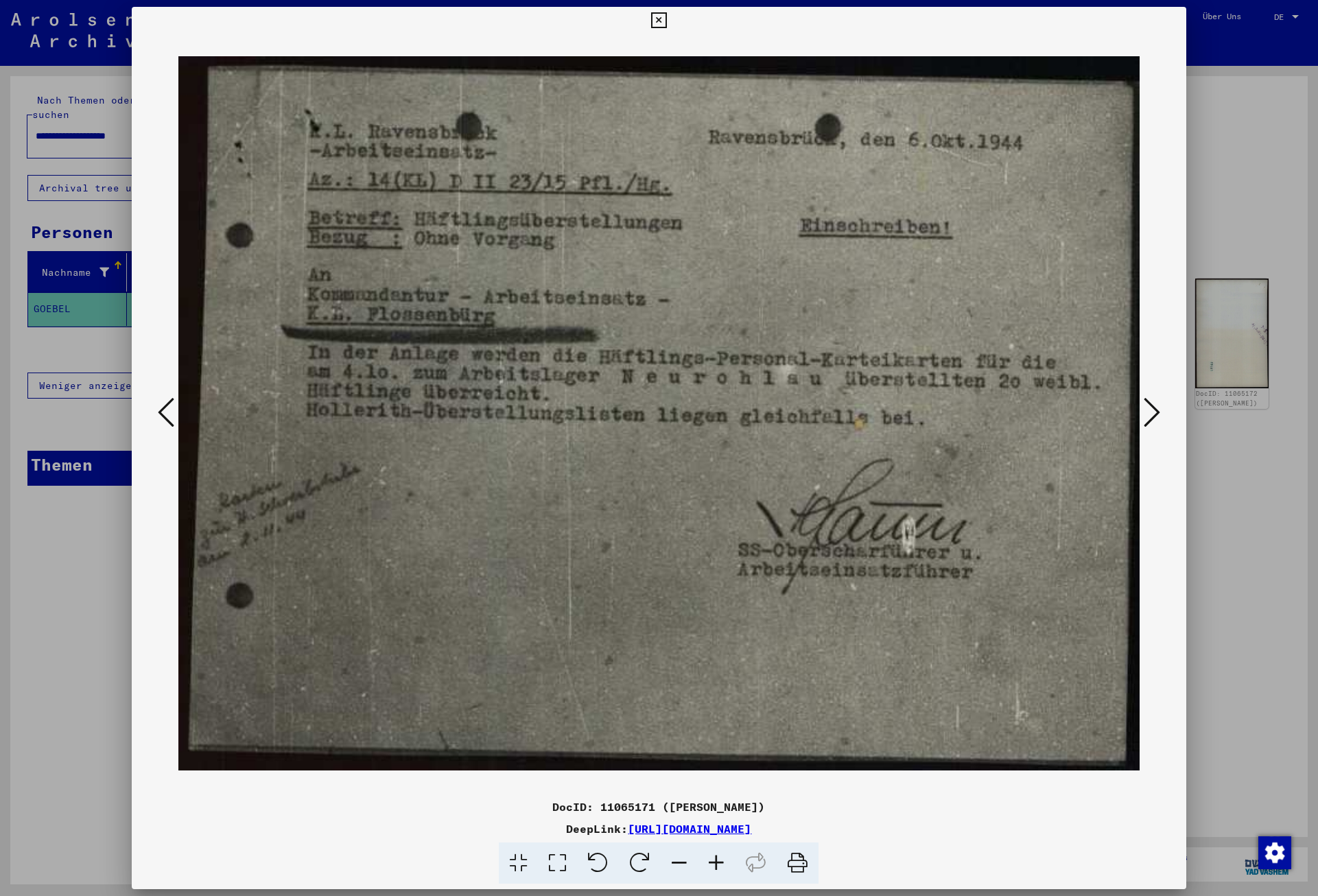
click at [1153, 413] on icon at bounding box center [1152, 413] width 17 height 33
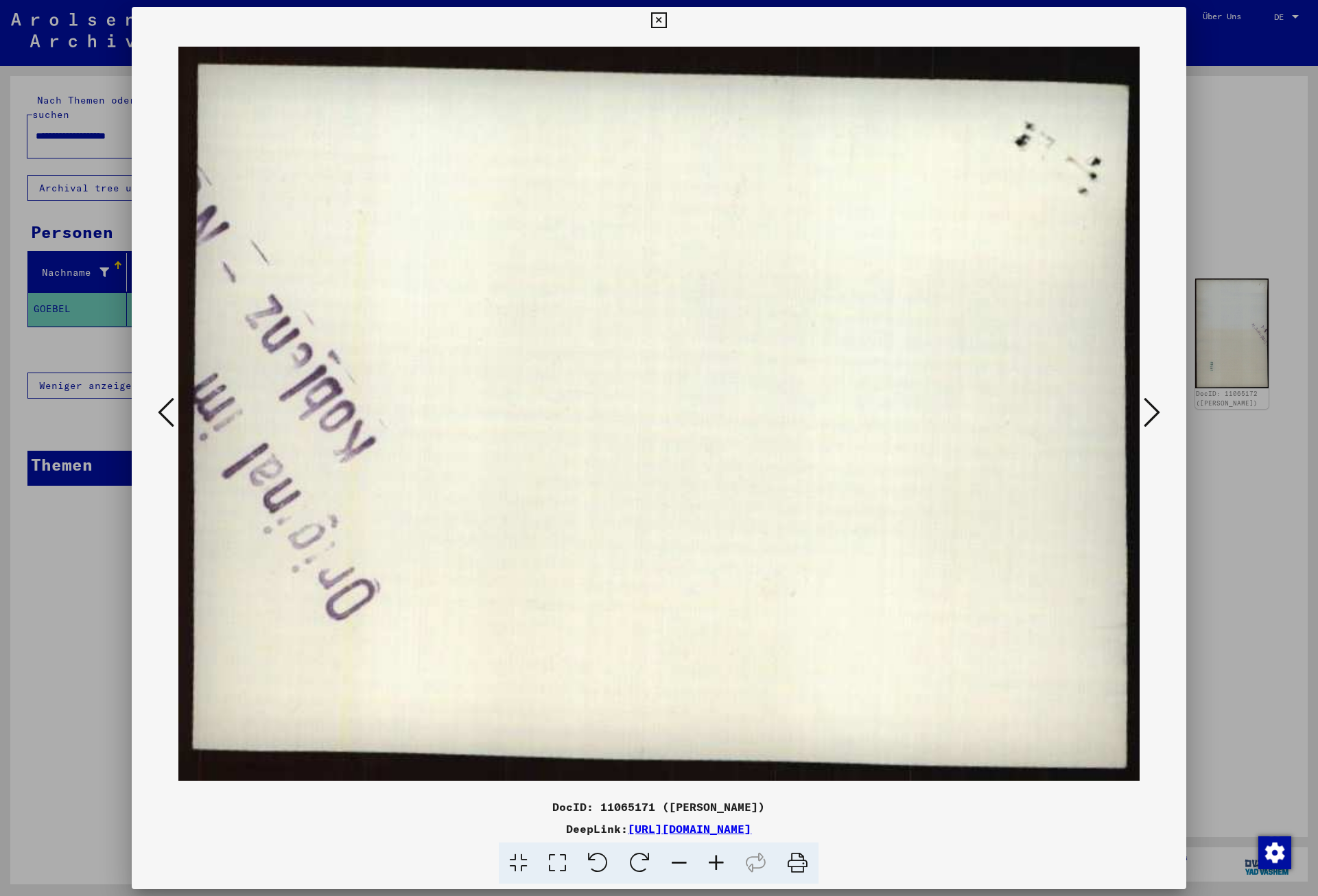
click at [1153, 413] on icon at bounding box center [1152, 413] width 17 height 33
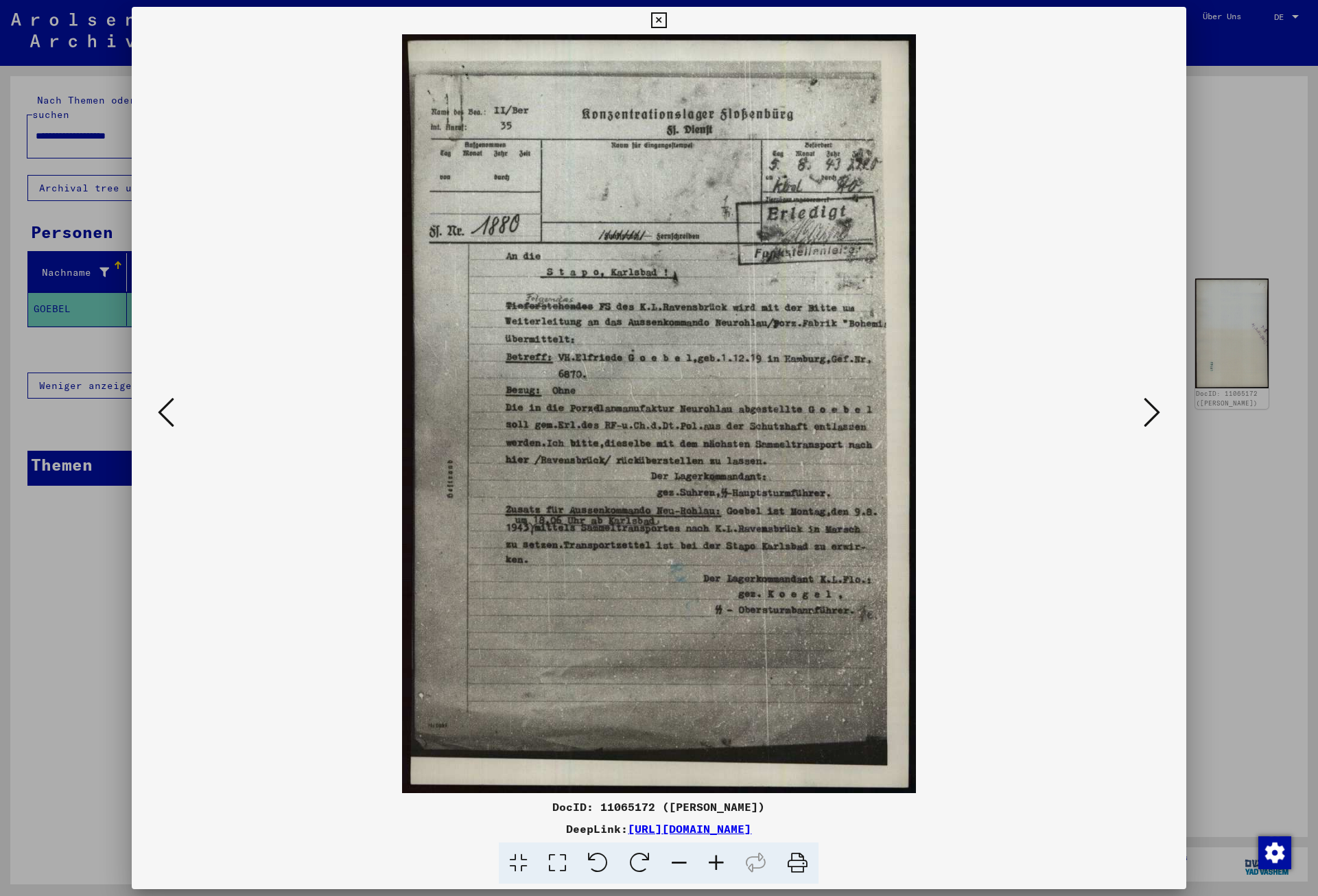
click at [1153, 413] on icon at bounding box center [1152, 413] width 17 height 33
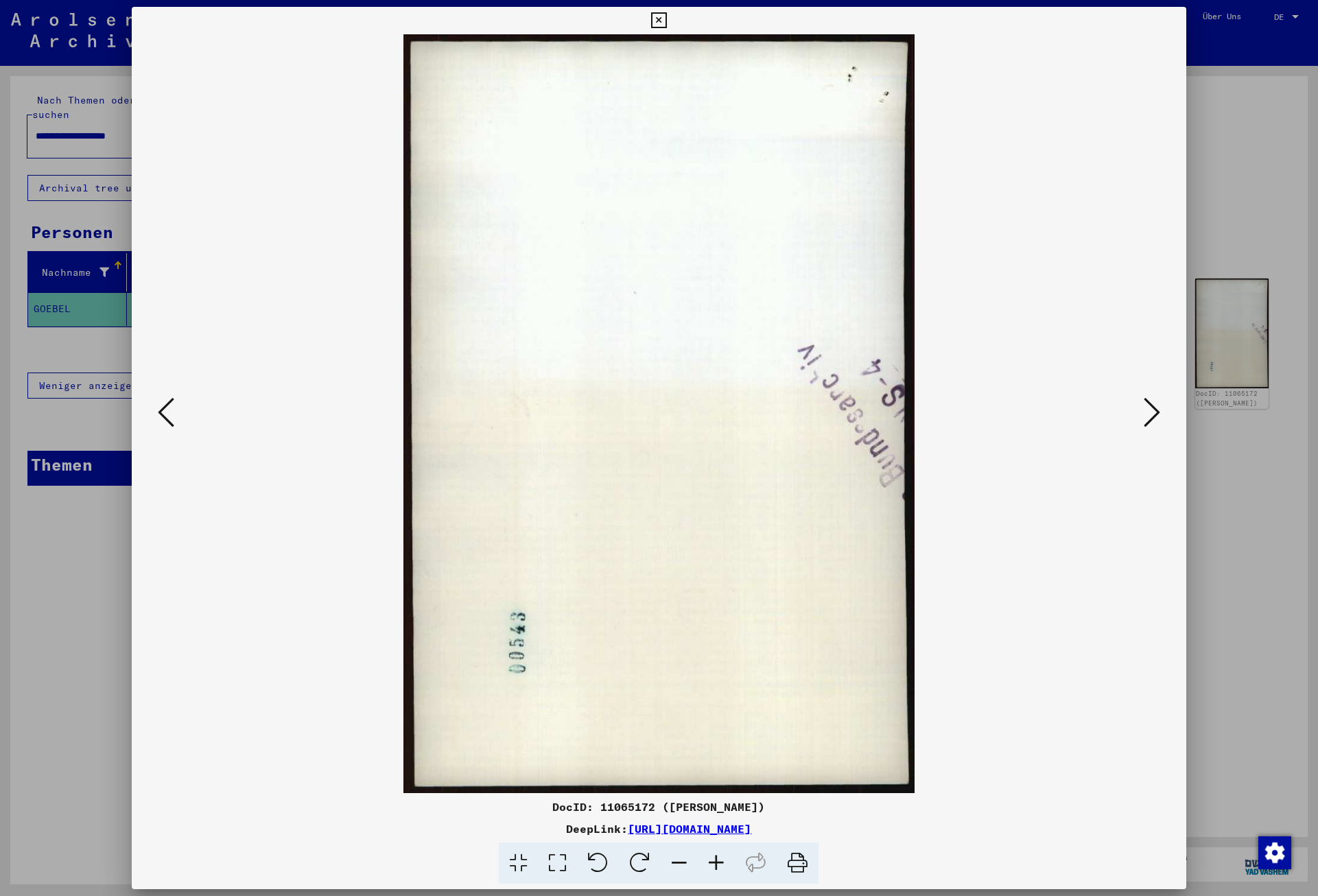
click at [1153, 413] on icon at bounding box center [1152, 413] width 17 height 33
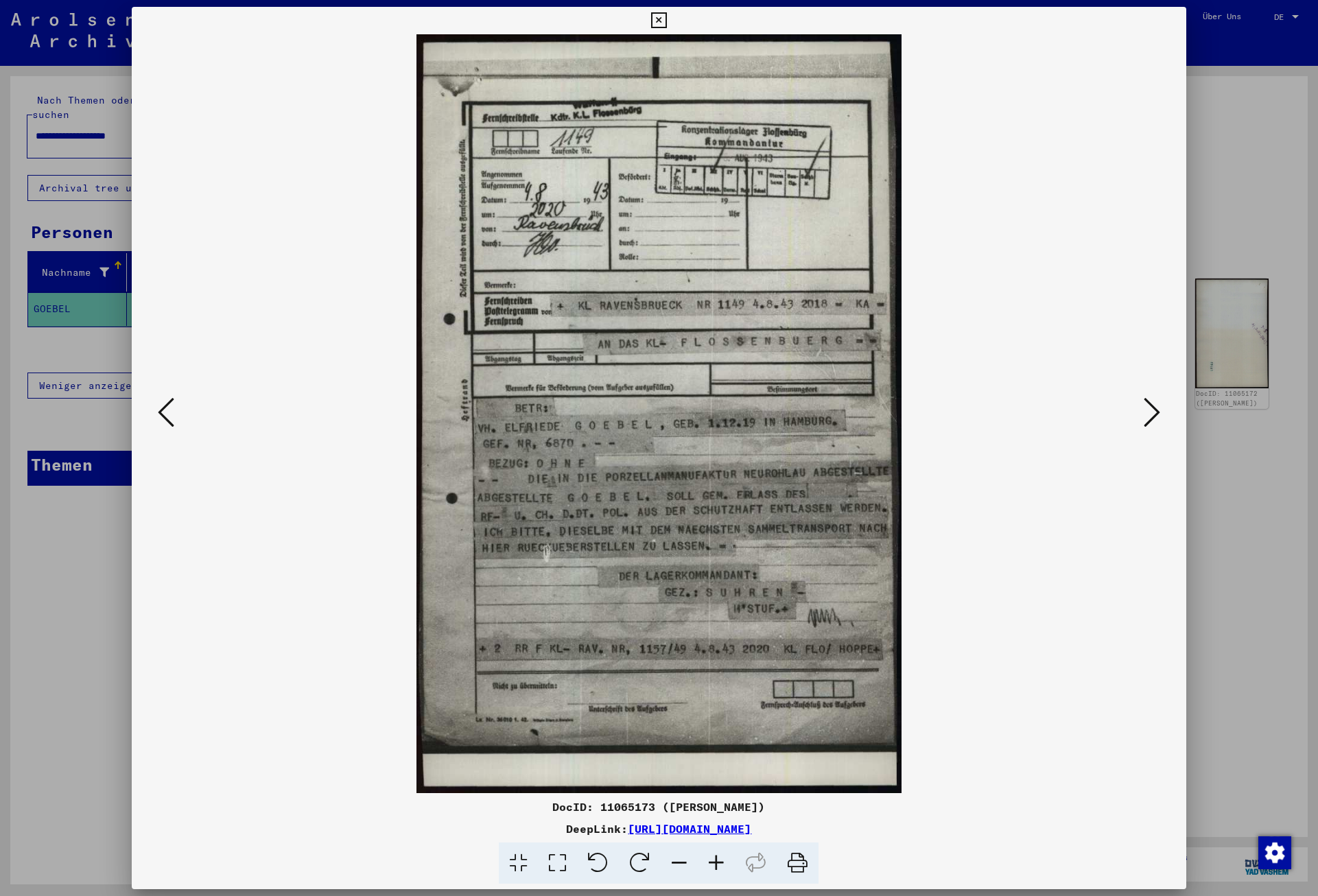
click at [1153, 413] on icon at bounding box center [1152, 413] width 17 height 33
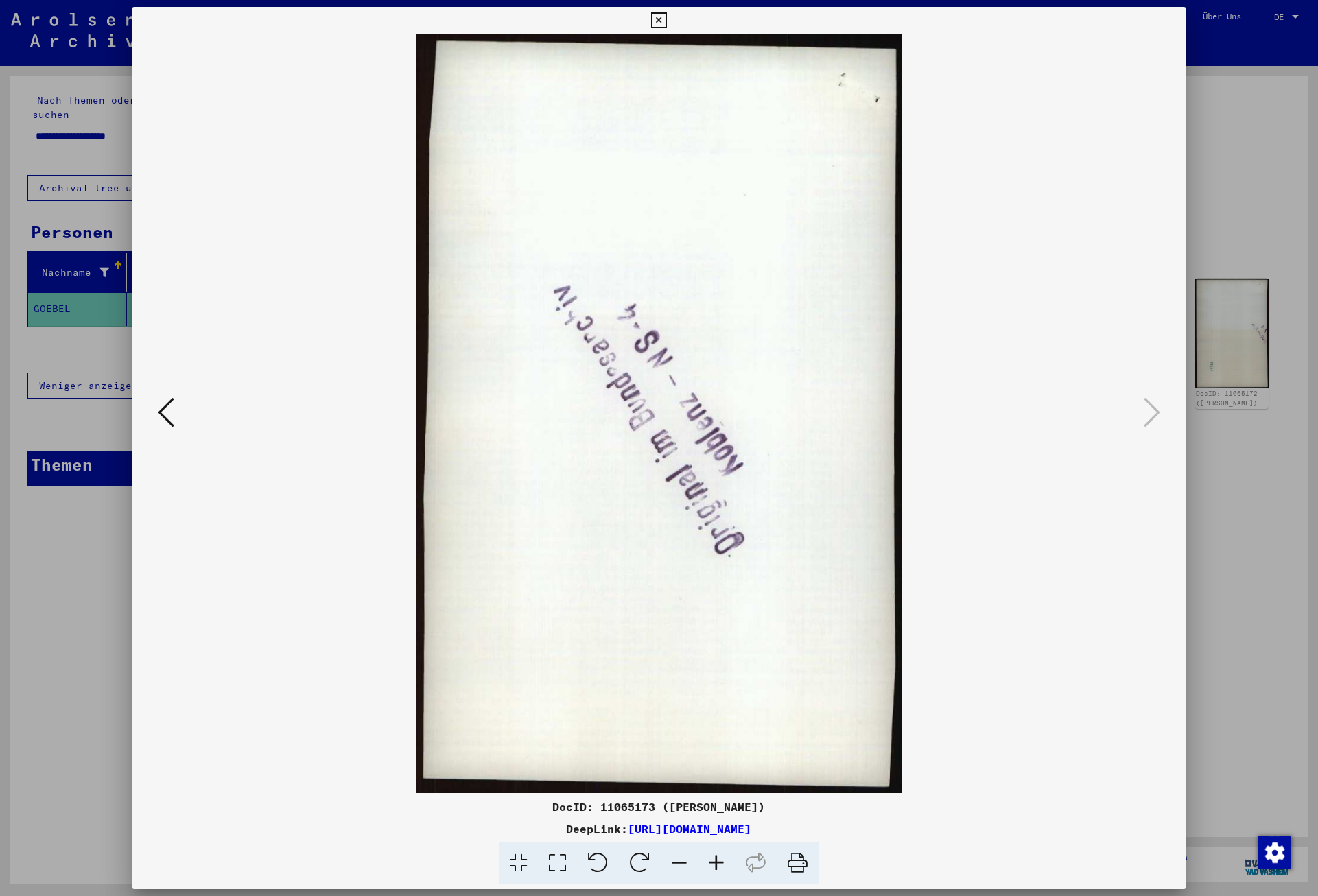
click at [667, 17] on icon at bounding box center [659, 20] width 16 height 17
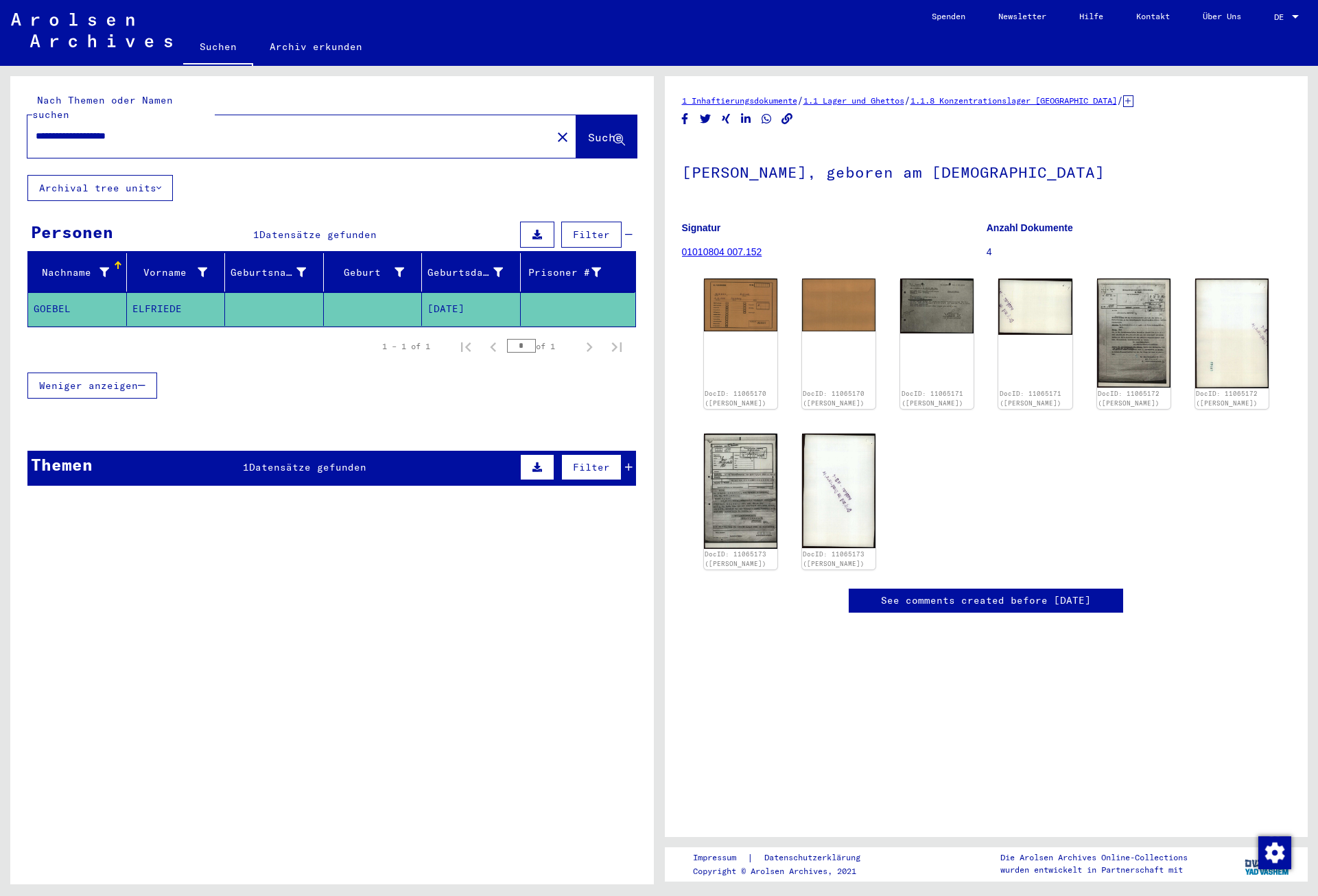
click at [335, 461] on span "Datensätze gefunden" at bounding box center [307, 467] width 117 height 12
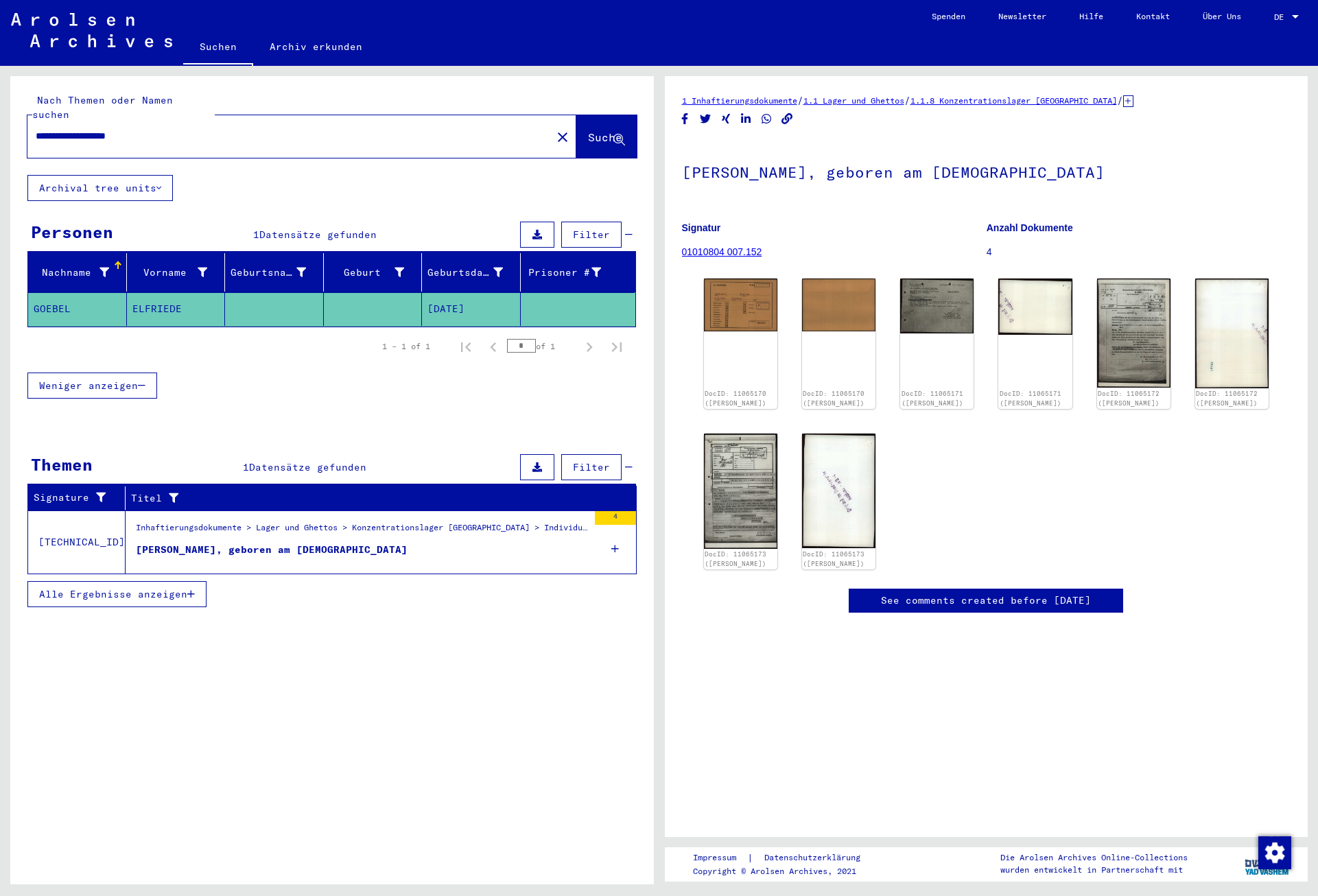
drag, startPoint x: 89, startPoint y: 121, endPoint x: 31, endPoint y: 120, distance: 58.0
click at [35, 129] on input "**********" at bounding box center [288, 136] width 507 height 15
type input "**********"
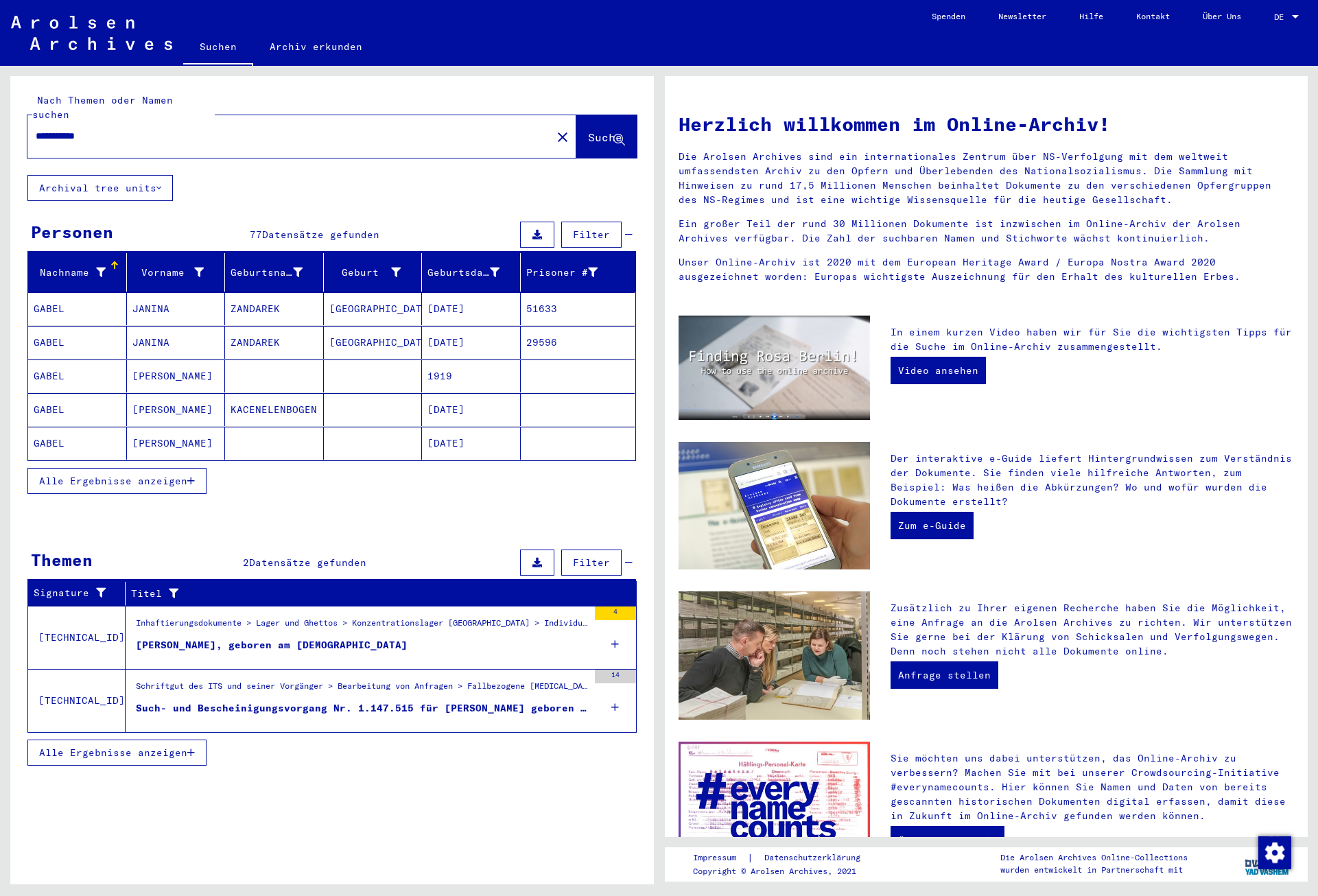
click at [318, 701] on div "Such- und Bescheinigungsvorgang Nr. 1.147.515 für [PERSON_NAME] geboren [DEMOGR…" at bounding box center [361, 709] width 452 height 15
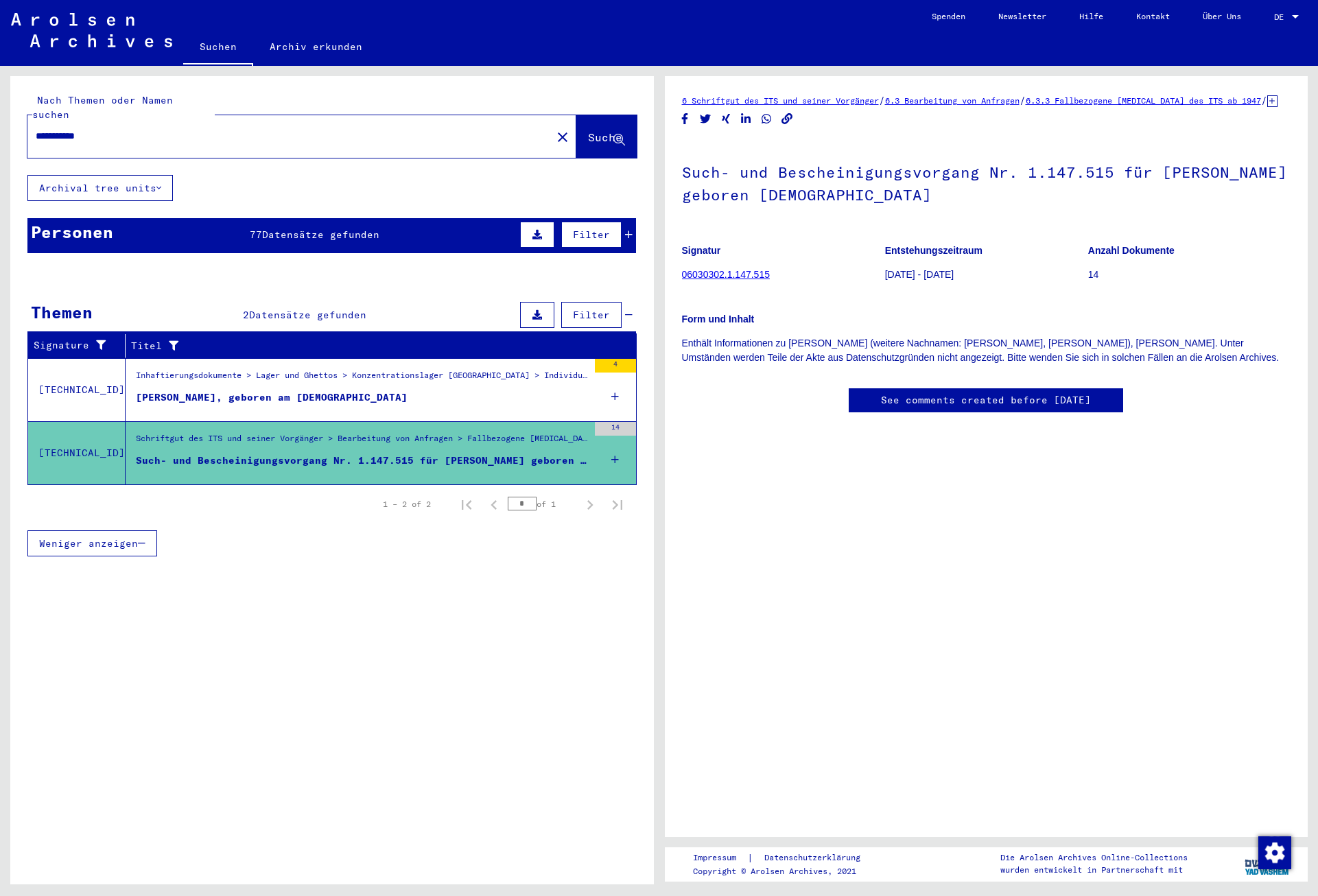
click at [343, 228] on span "Datensätze gefunden" at bounding box center [321, 234] width 117 height 12
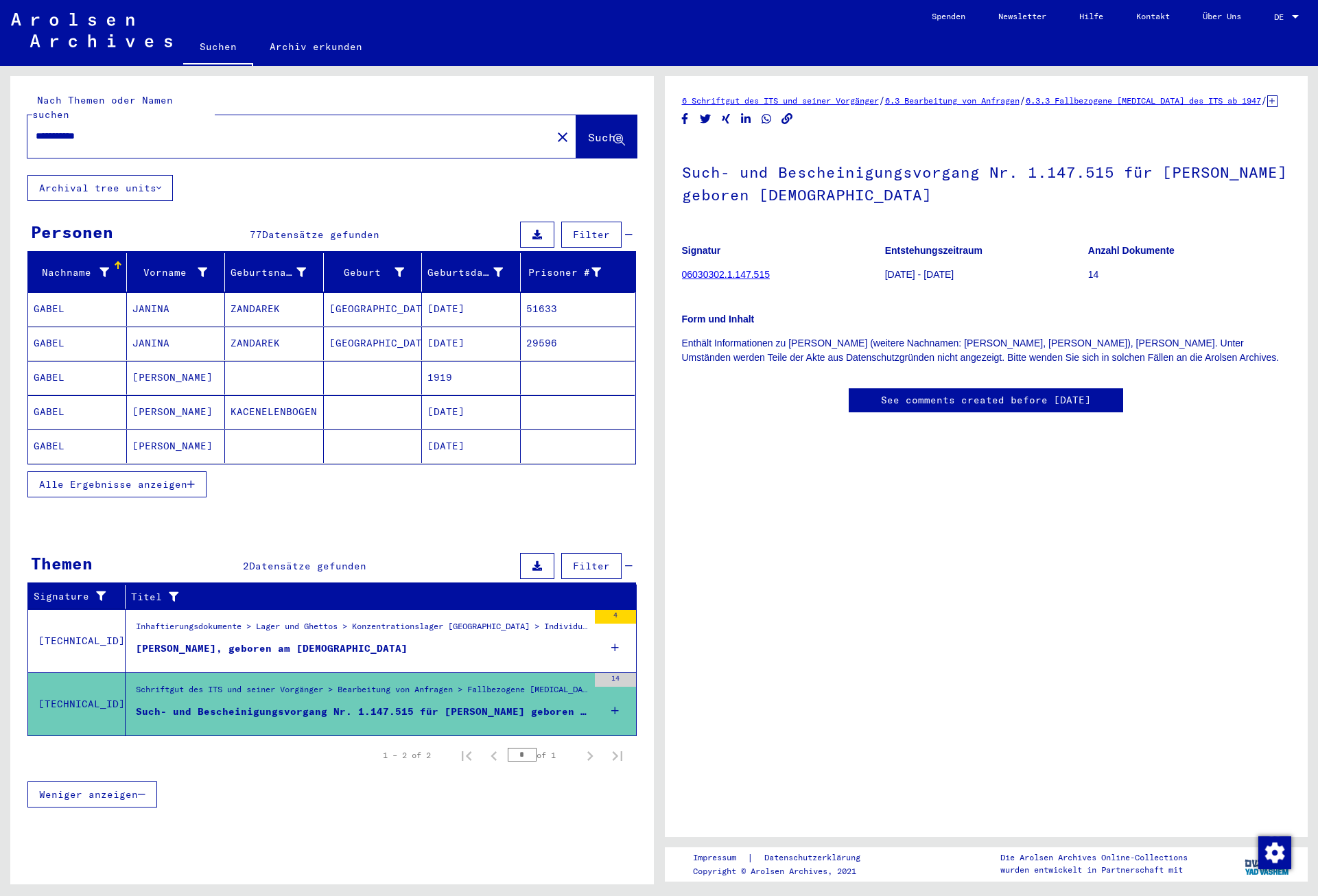
click at [139, 479] on span "Alle Ergebnisse anzeigen" at bounding box center [113, 484] width 148 height 12
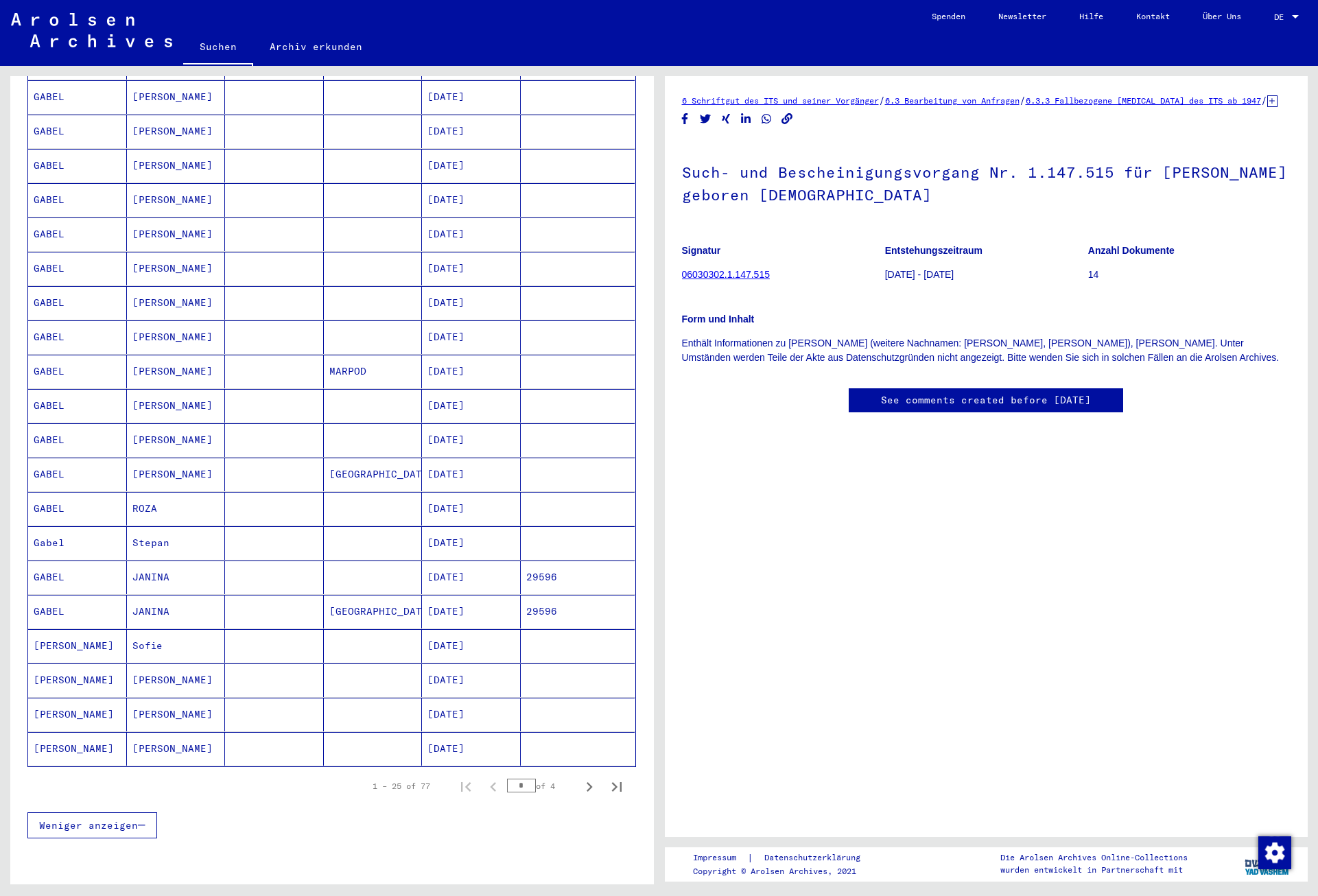
scroll to position [518, 0]
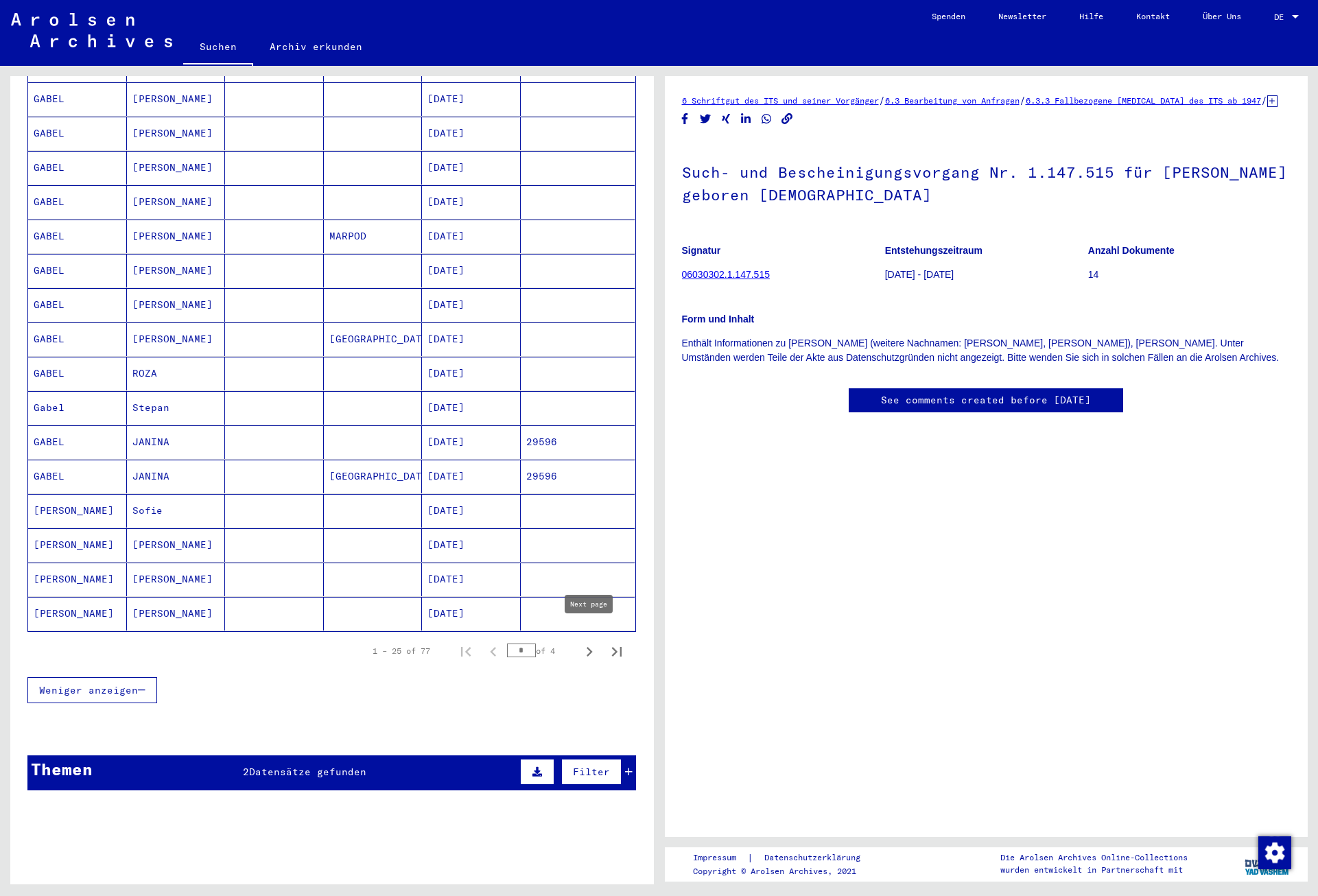
click at [586, 642] on icon "Next page" at bounding box center [589, 651] width 19 height 19
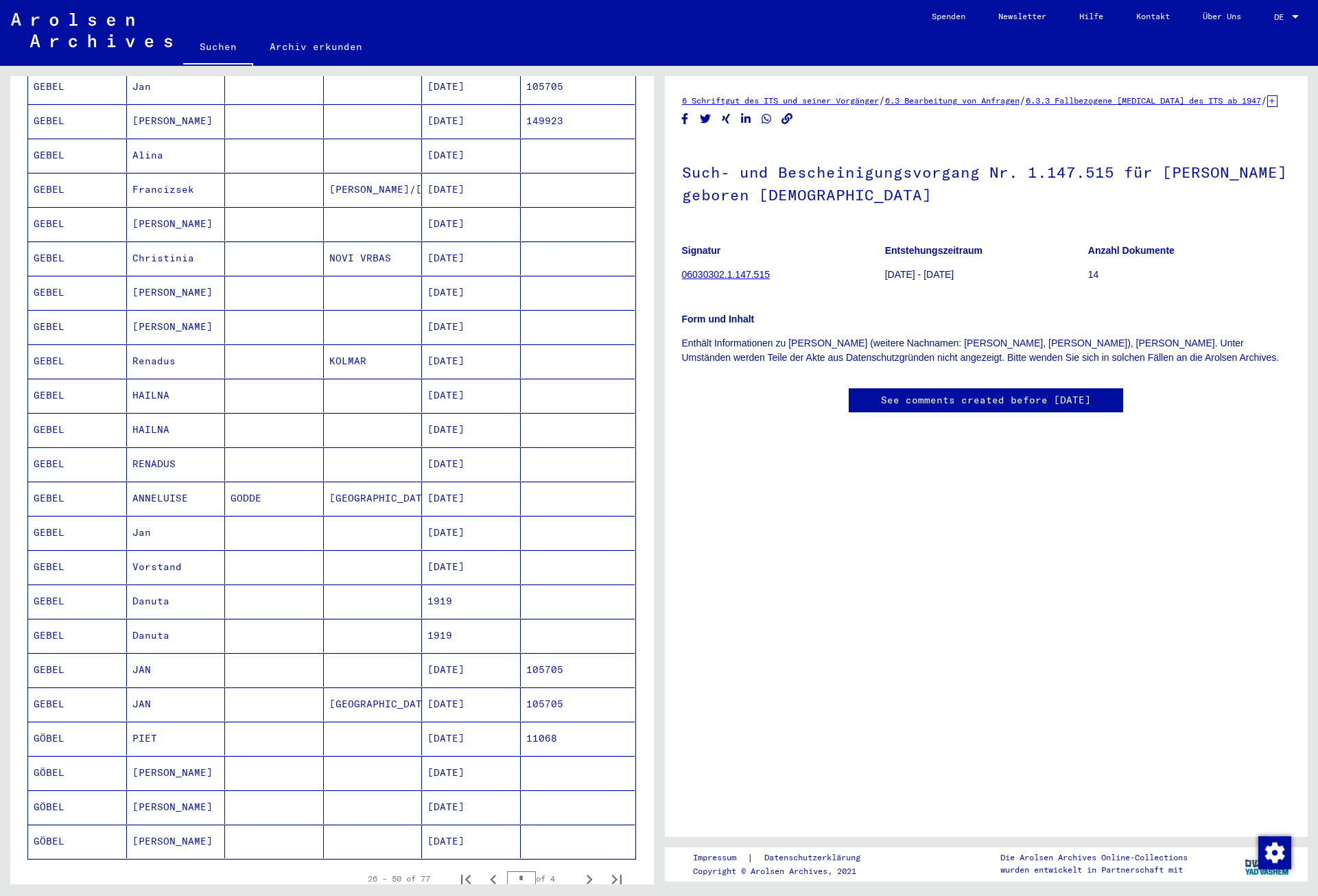
scroll to position [297, 0]
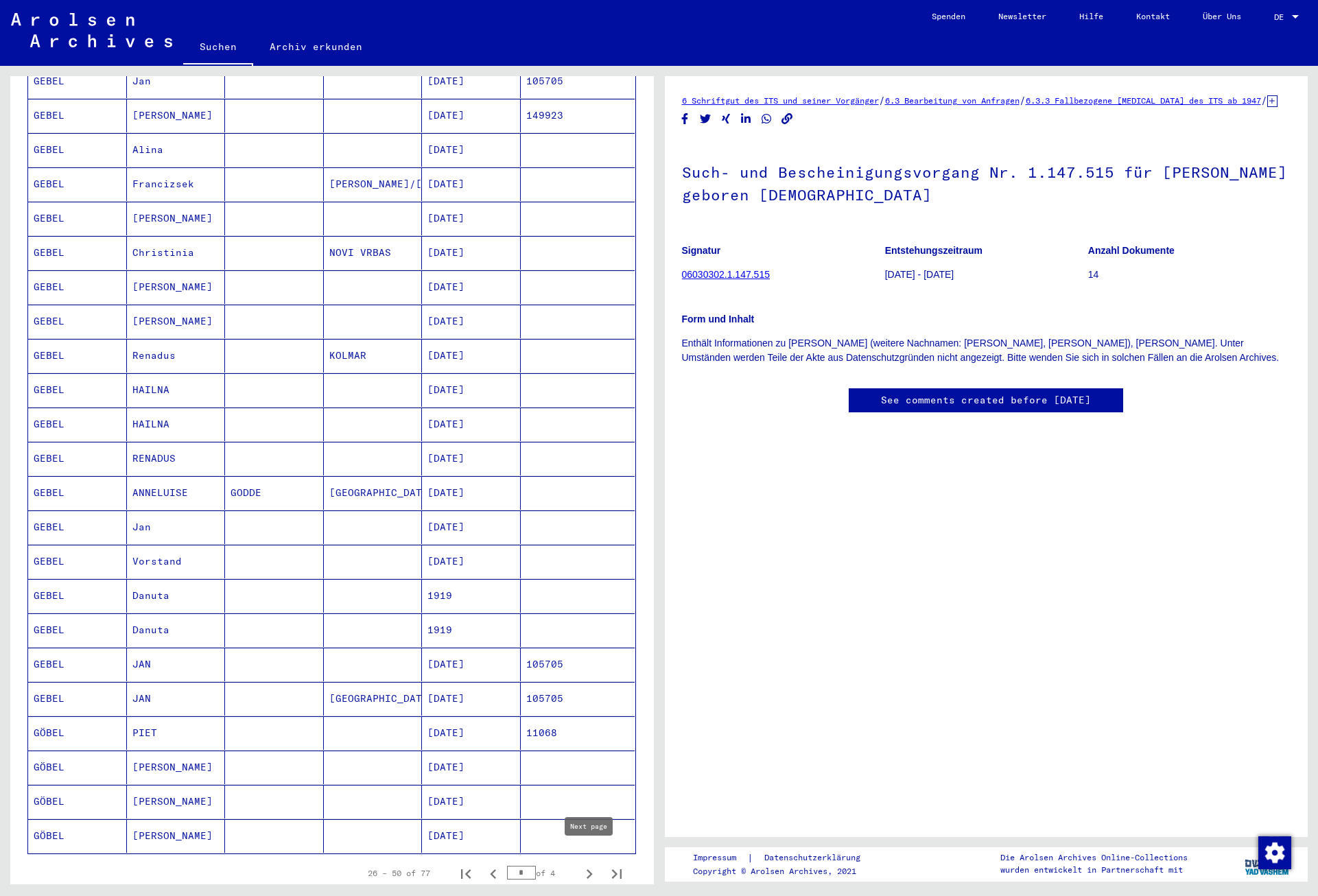
click at [591, 869] on icon "Next page" at bounding box center [589, 874] width 6 height 9
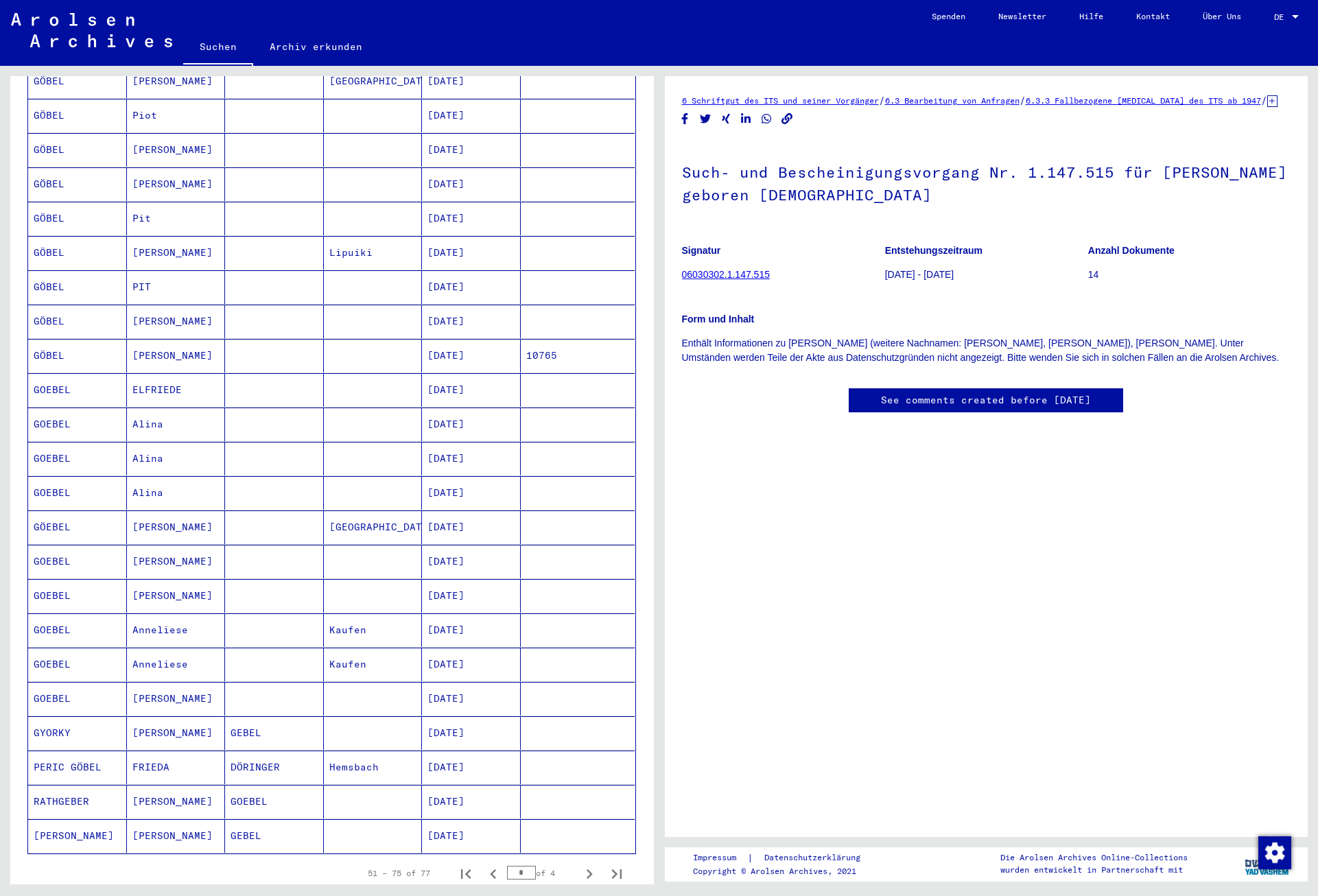
scroll to position [148, 0]
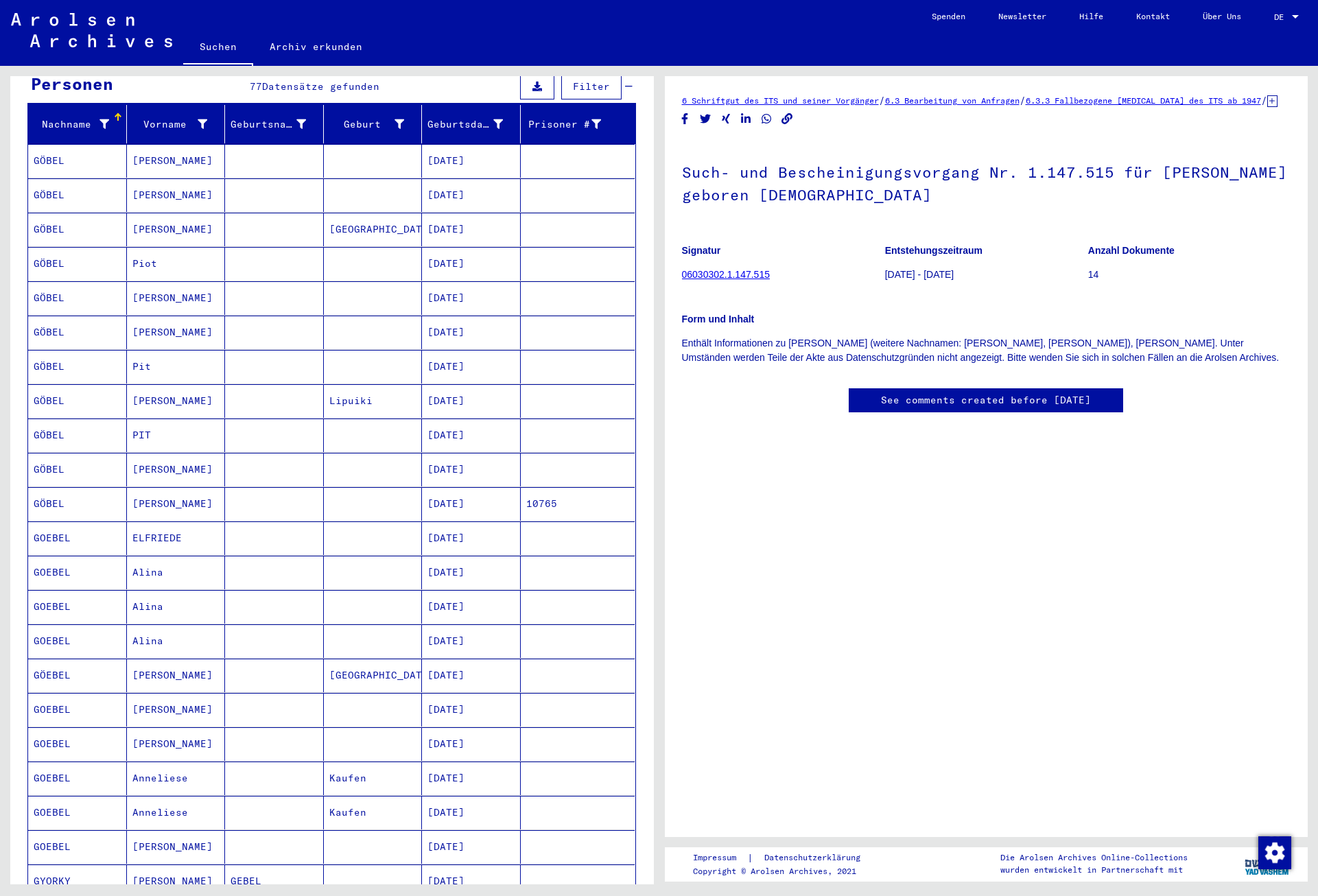
click at [454, 394] on mat-cell "[DATE]" at bounding box center [471, 401] width 99 height 33
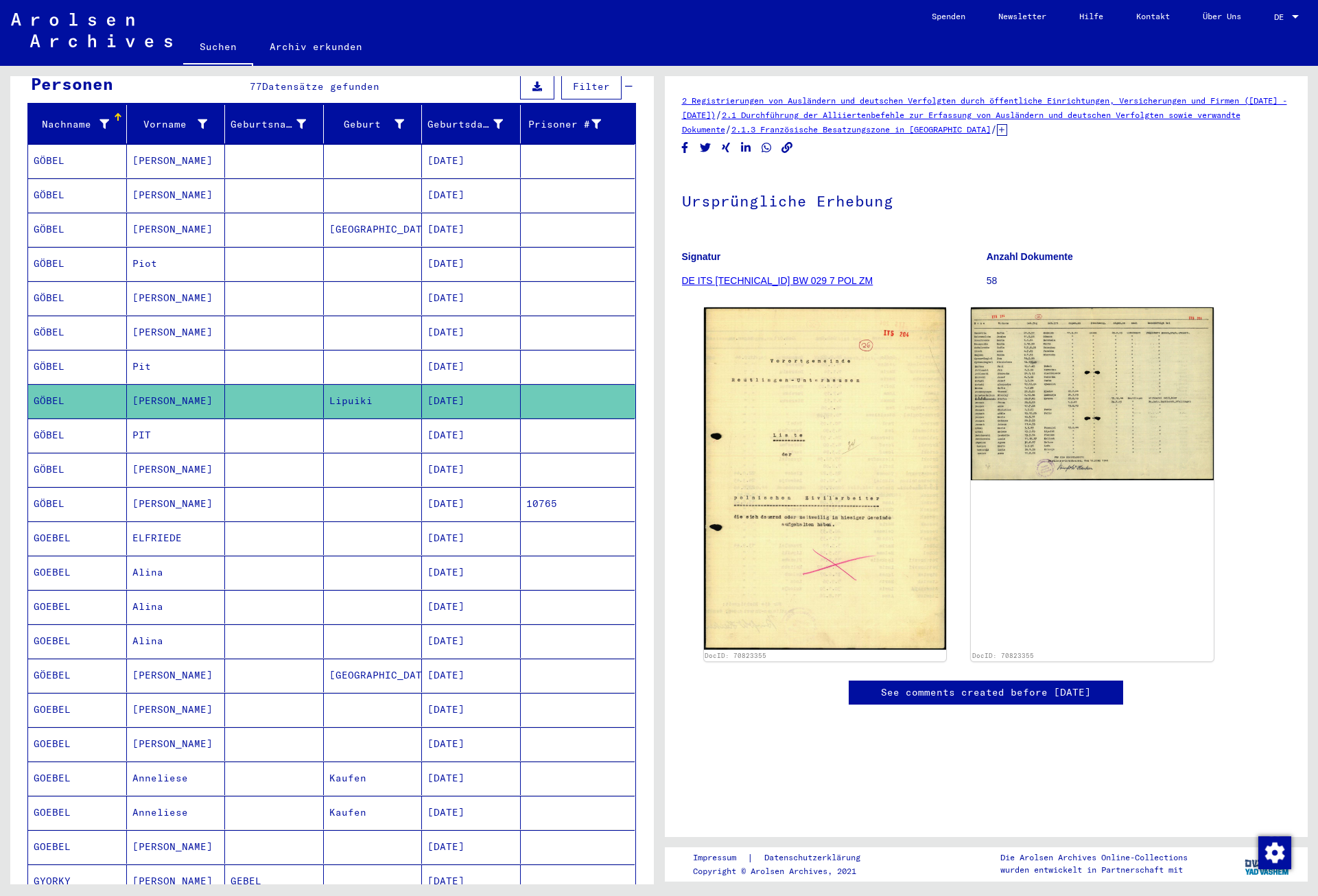
click at [470, 455] on mat-cell "[DATE]" at bounding box center [471, 469] width 99 height 33
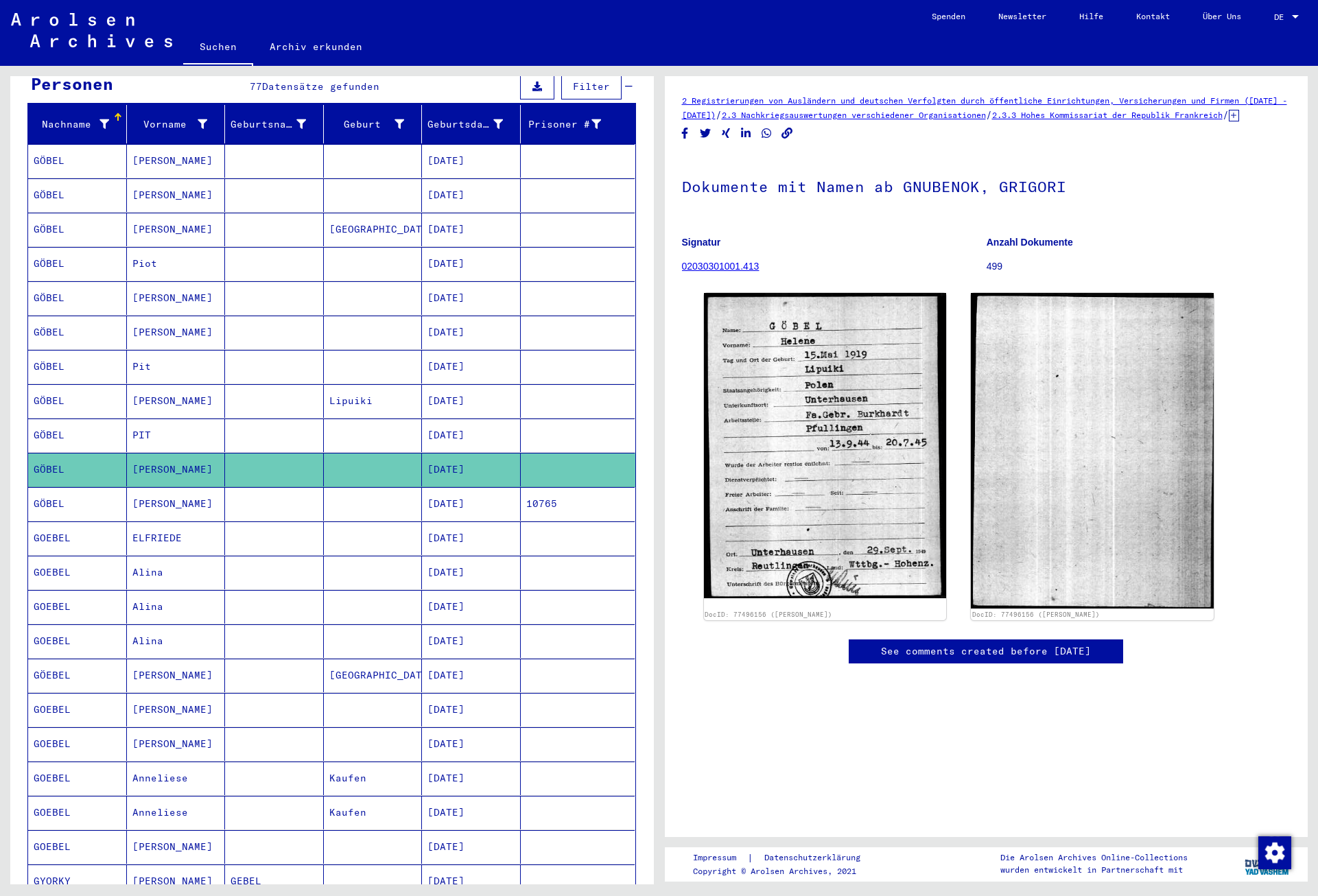
click at [470, 500] on mat-cell "[DATE]" at bounding box center [471, 504] width 99 height 33
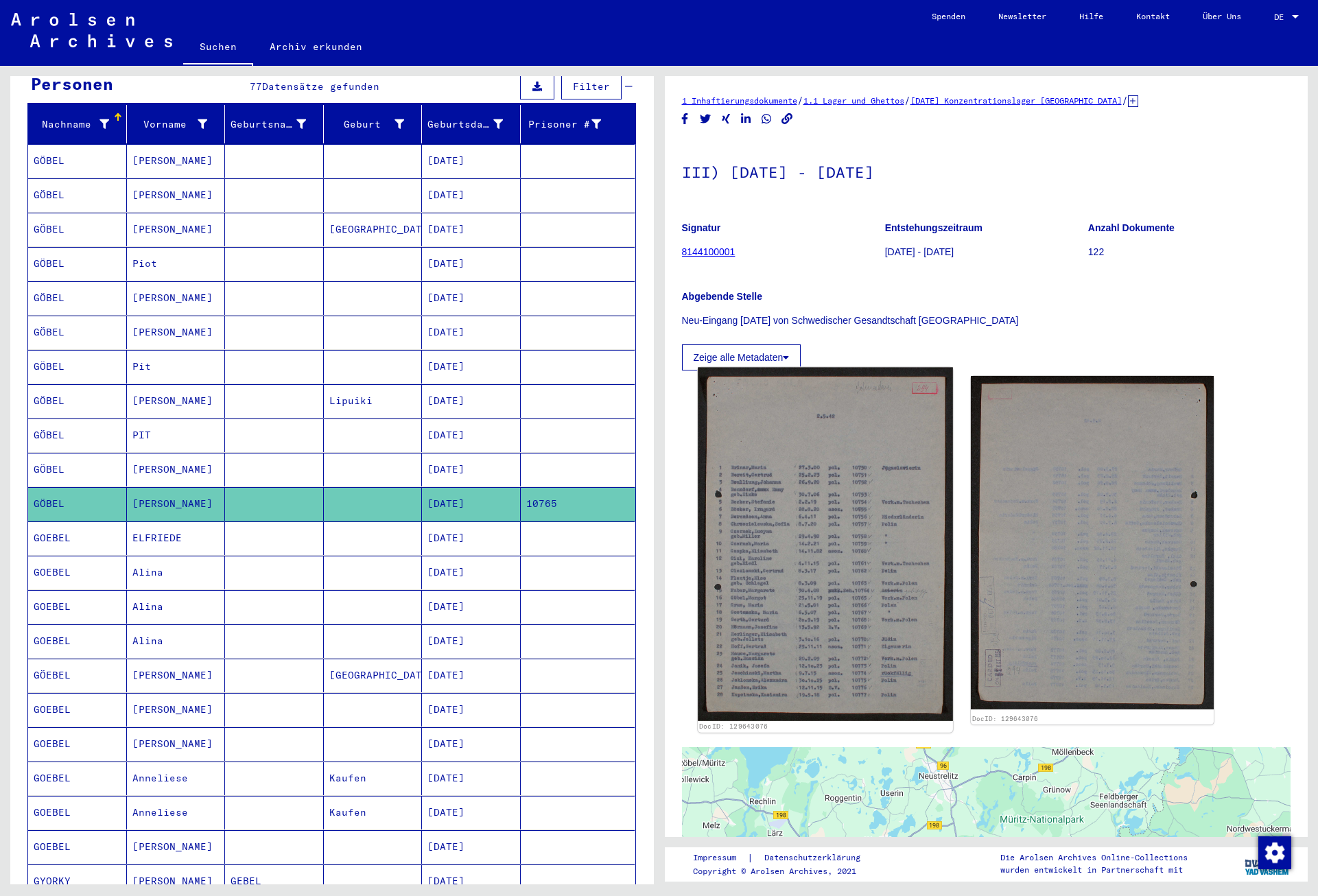
click at [794, 523] on img at bounding box center [825, 544] width 254 height 353
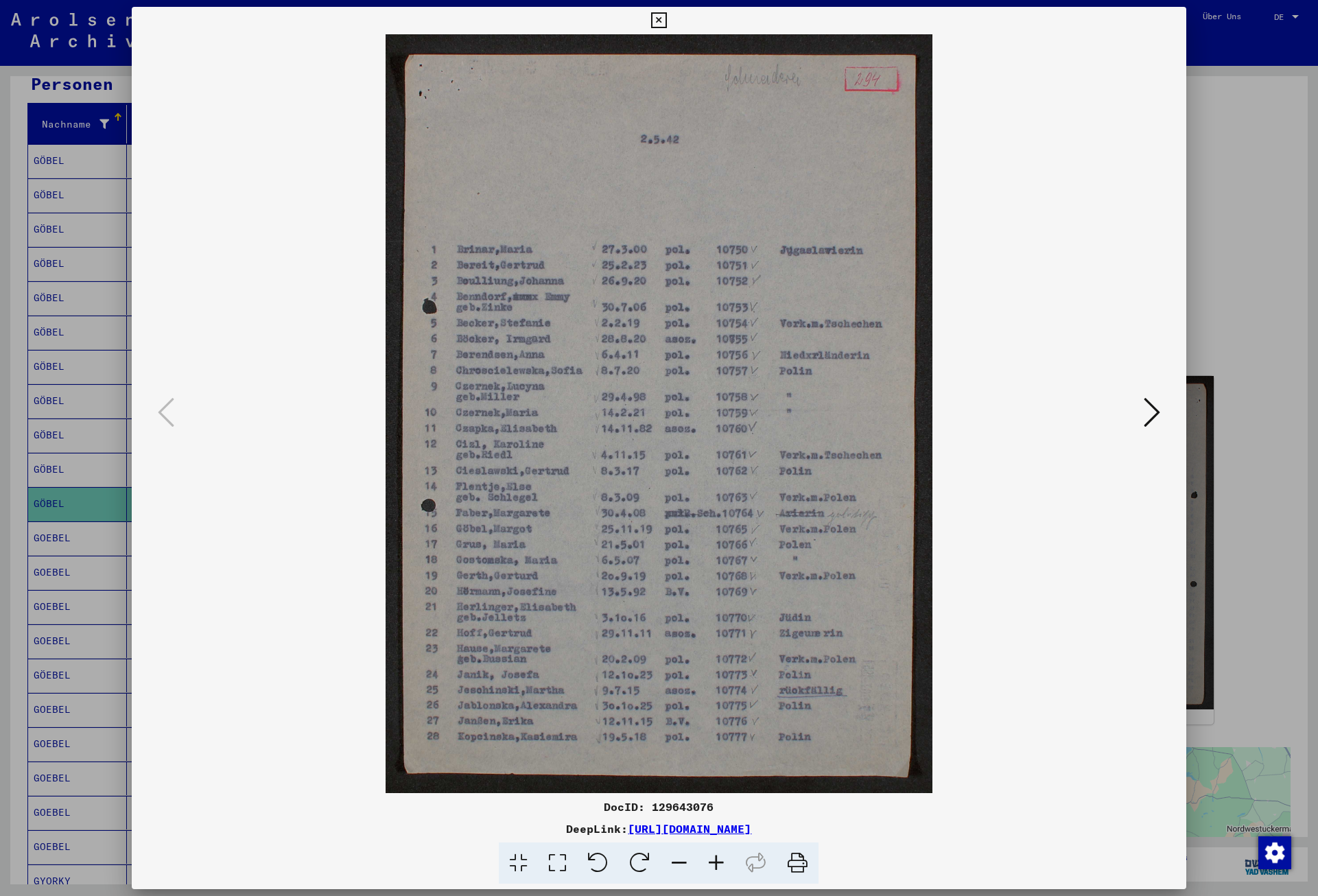
click at [667, 19] on icon at bounding box center [659, 20] width 16 height 17
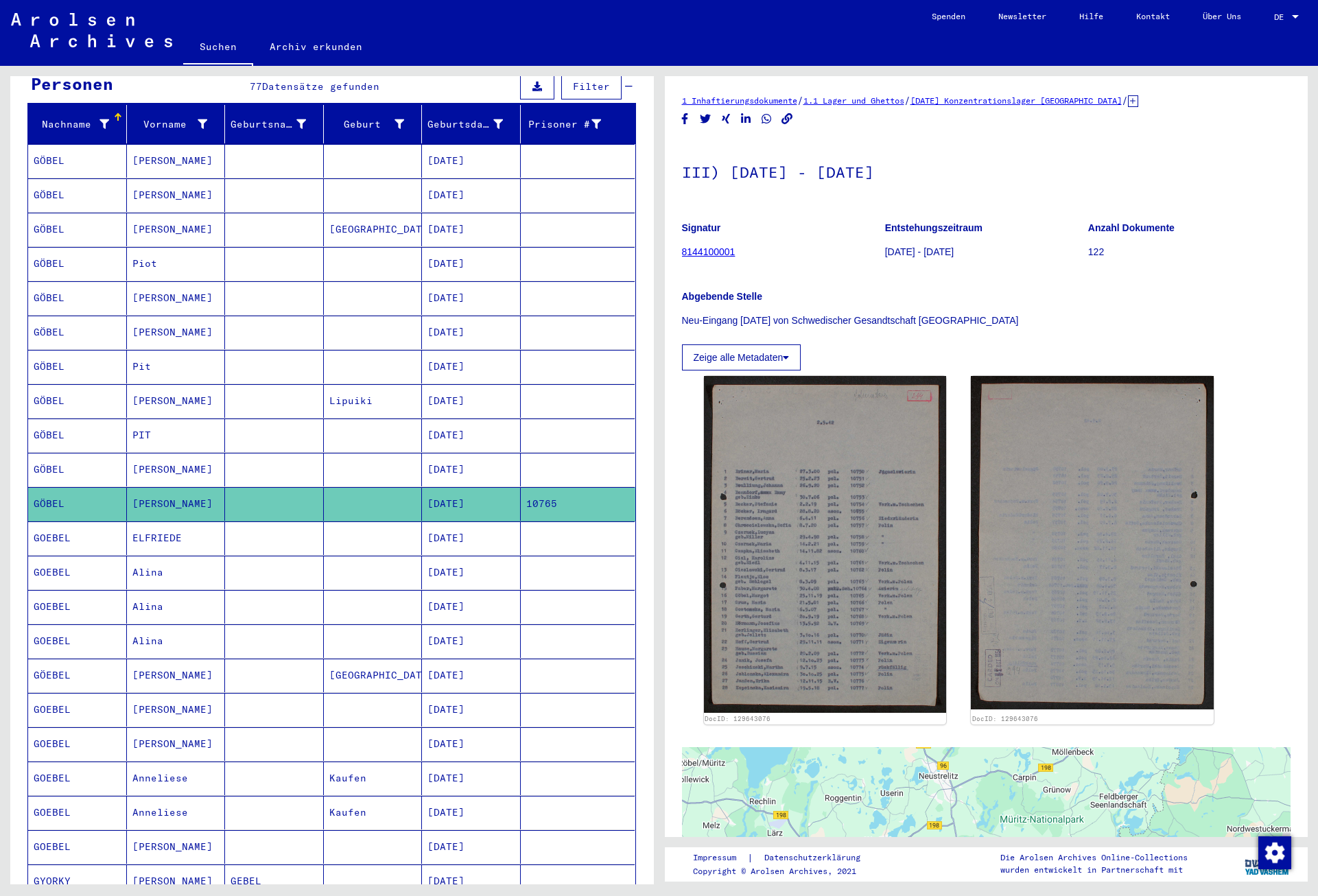
click at [493, 521] on mat-cell "[DATE]" at bounding box center [471, 538] width 99 height 33
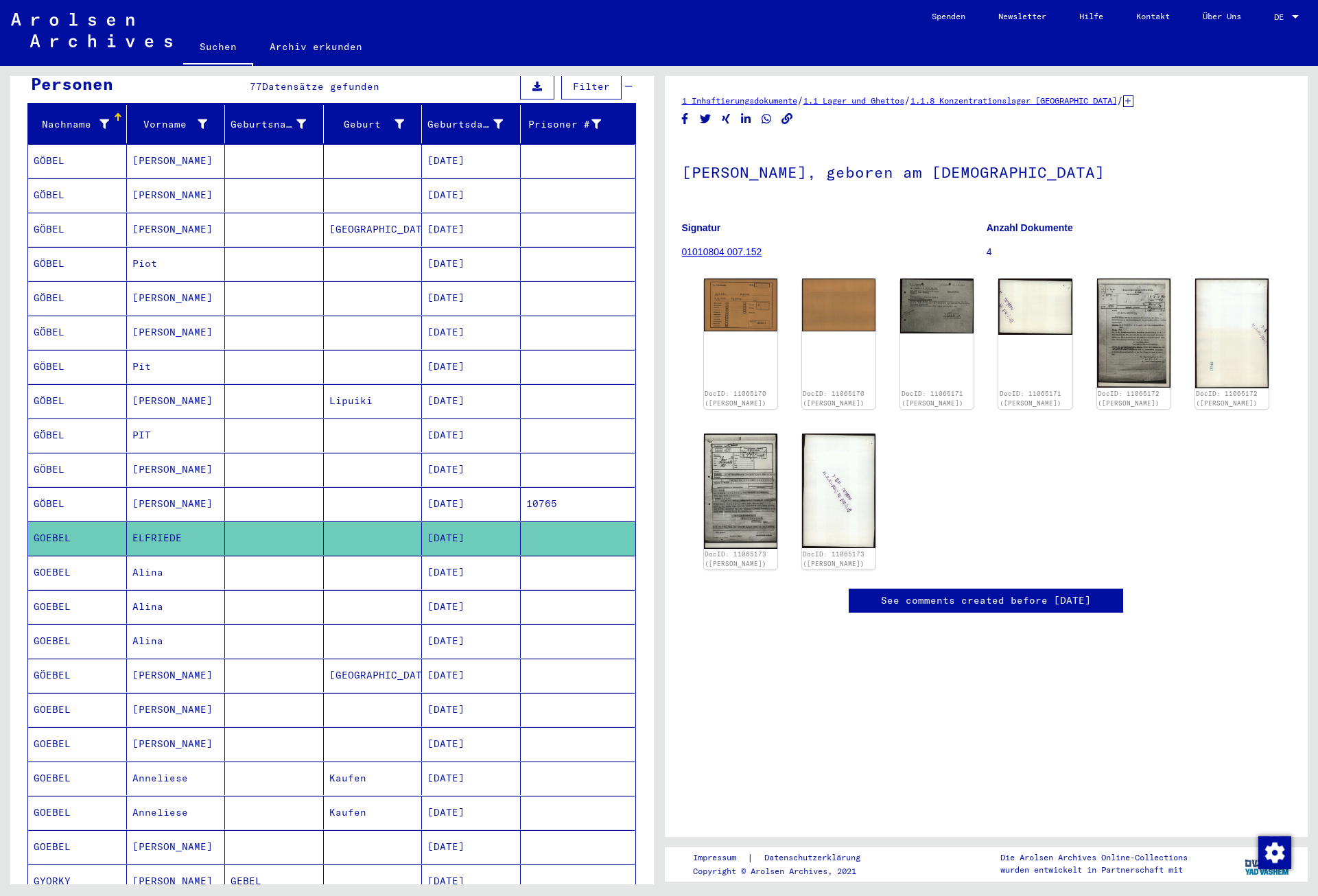
click at [489, 556] on mat-cell "[DATE]" at bounding box center [471, 572] width 99 height 33
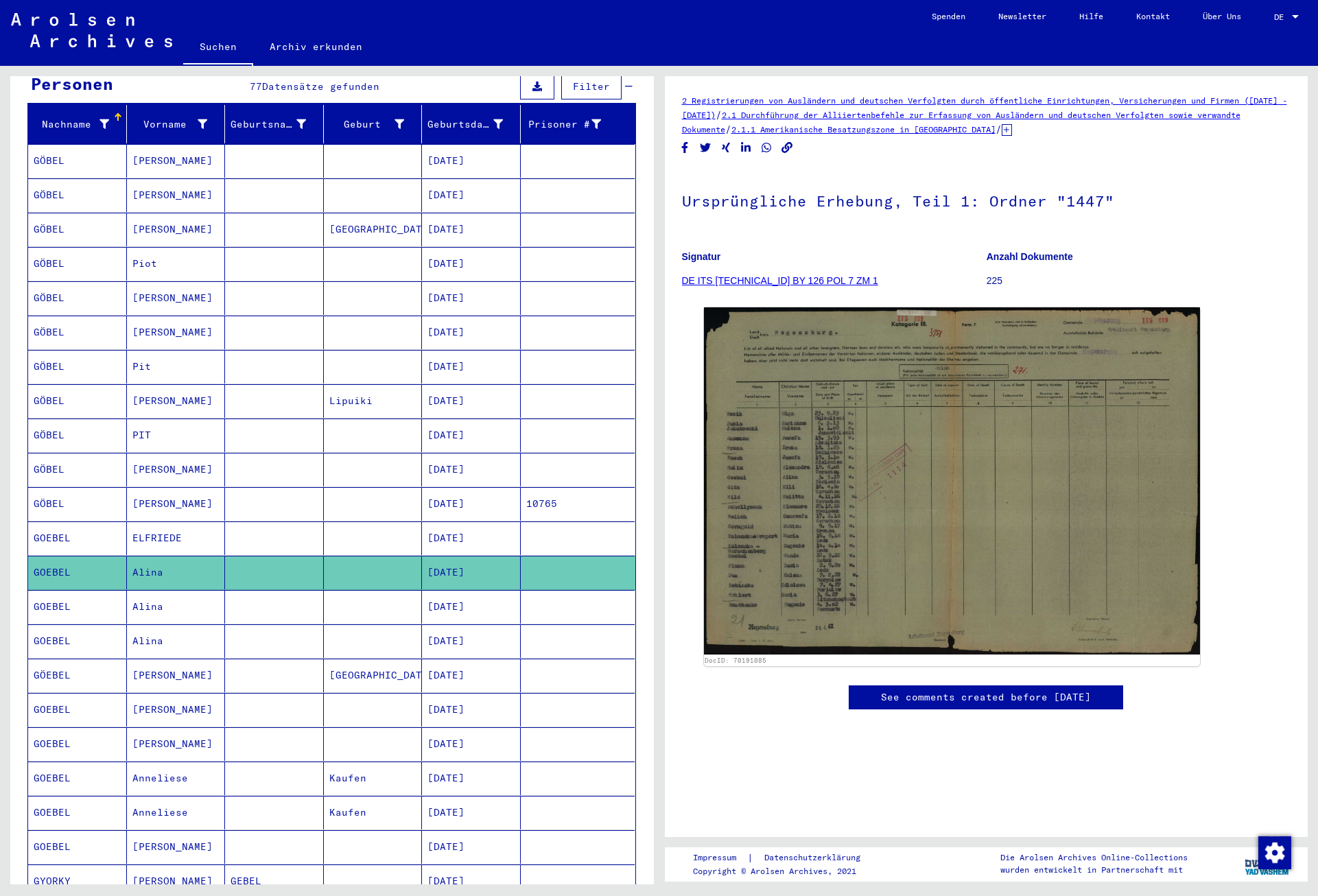
click at [488, 596] on mat-cell "[DATE]" at bounding box center [471, 607] width 99 height 33
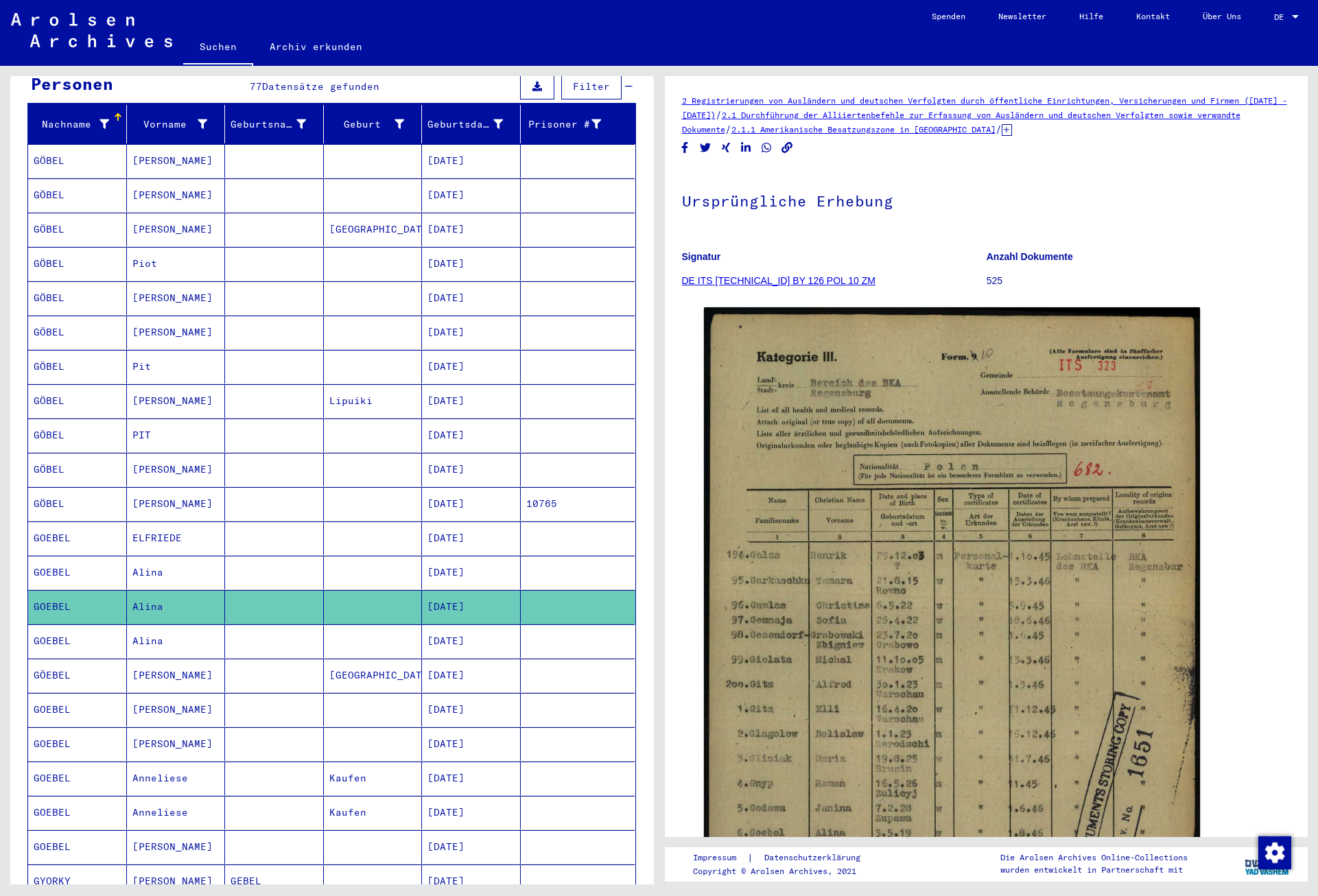
click at [488, 629] on mat-cell "[DATE]" at bounding box center [471, 641] width 99 height 33
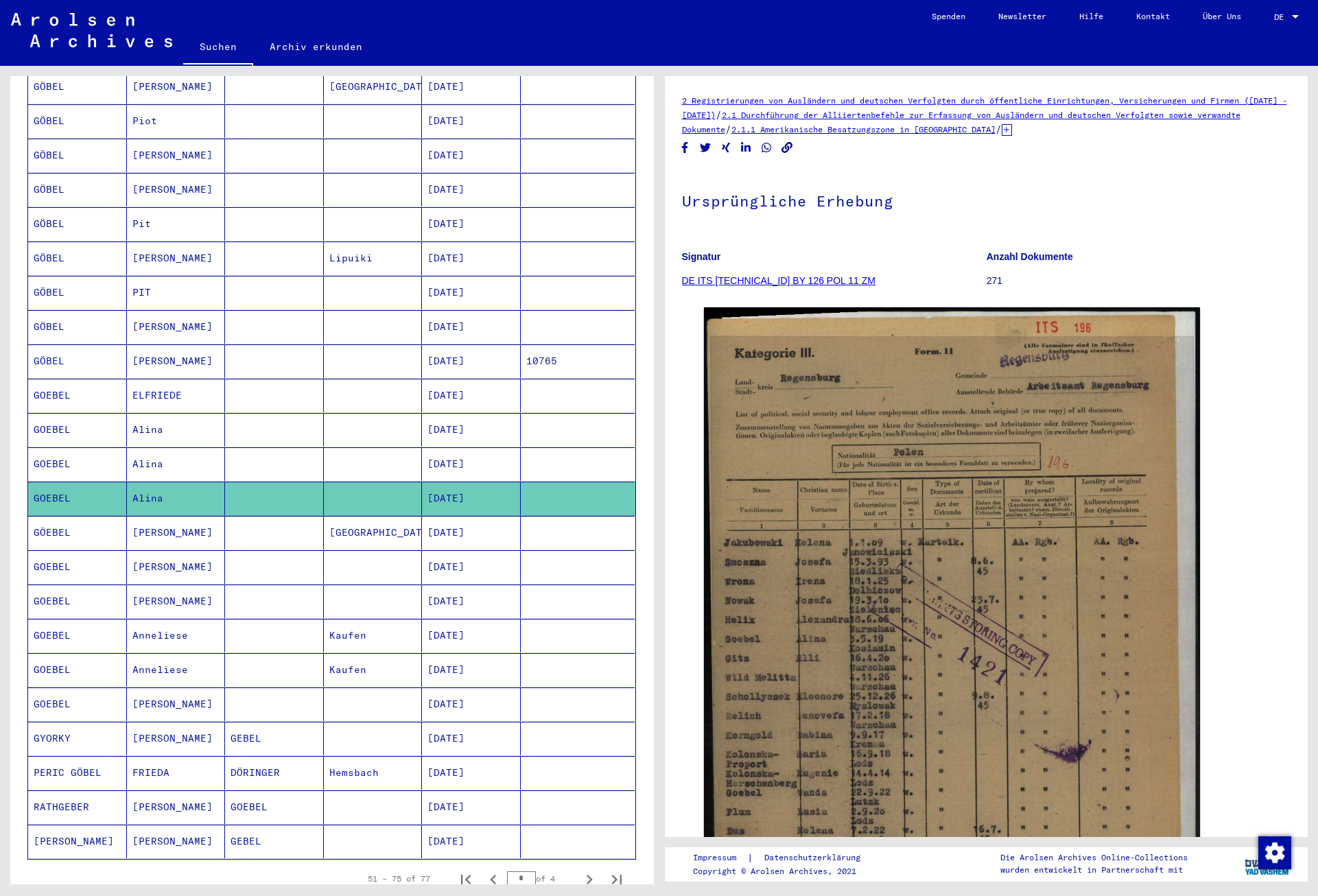
scroll to position [297, 0]
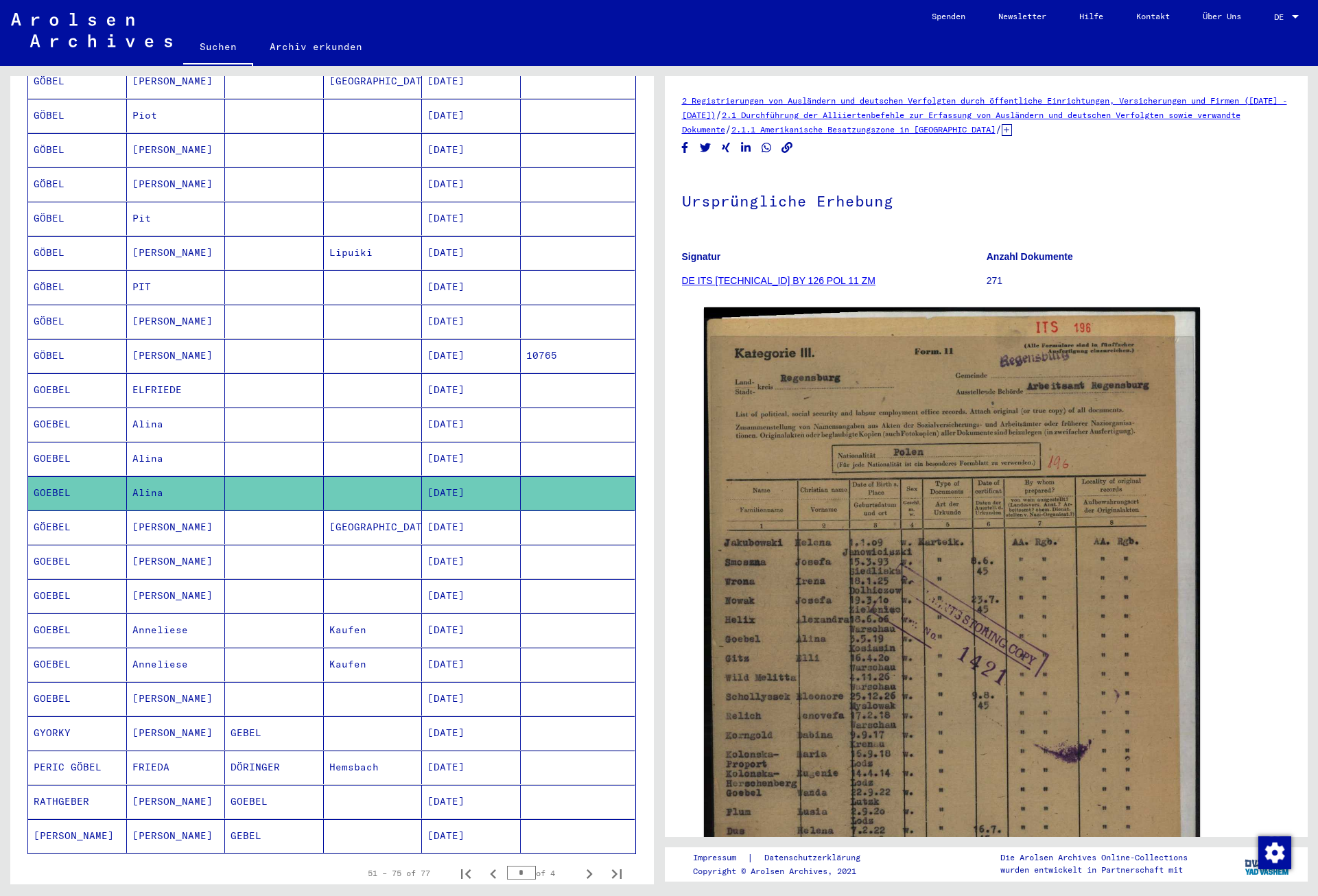
click at [488, 617] on mat-cell "[DATE]" at bounding box center [471, 630] width 99 height 33
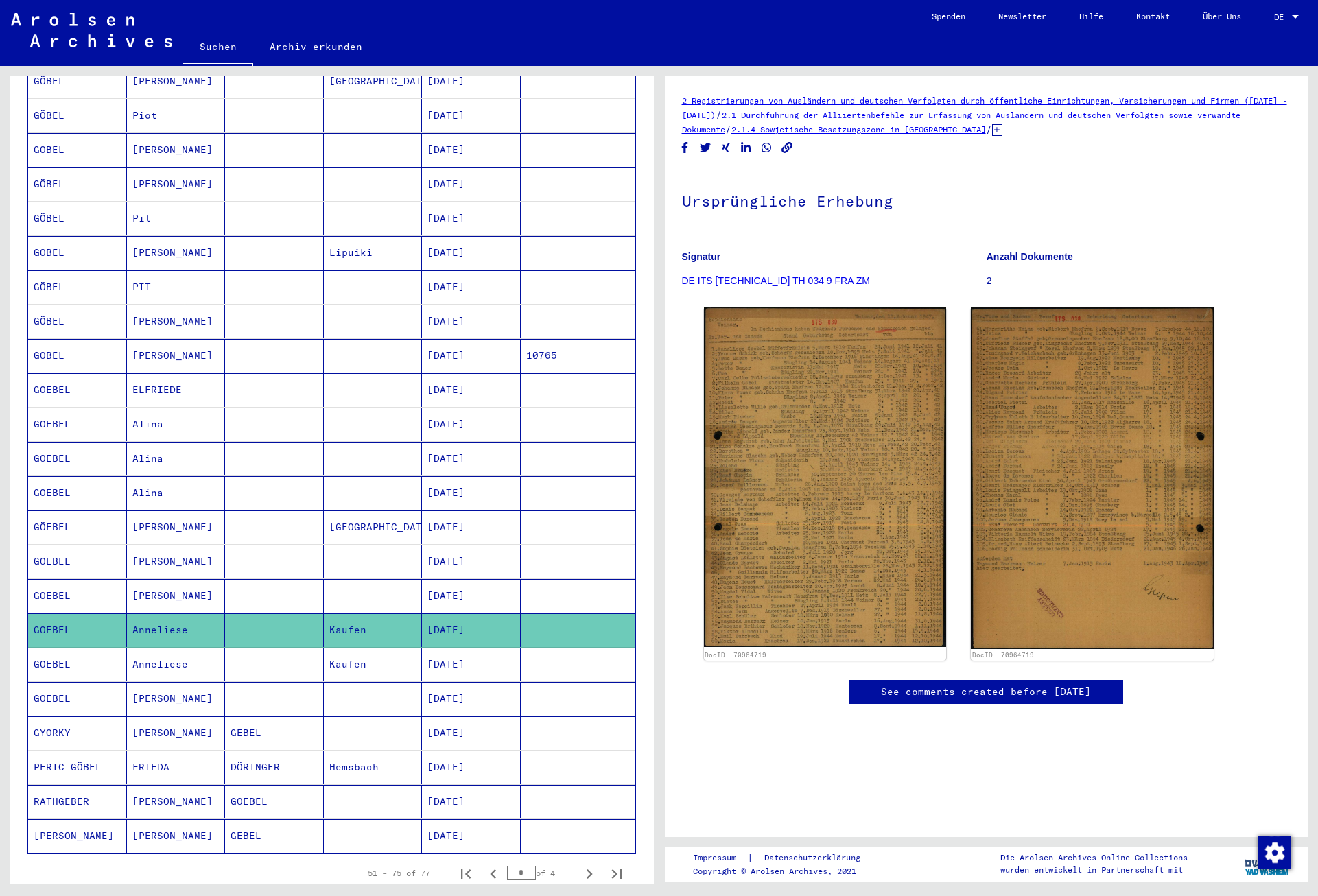
click at [481, 648] on mat-cell "[DATE]" at bounding box center [471, 664] width 99 height 33
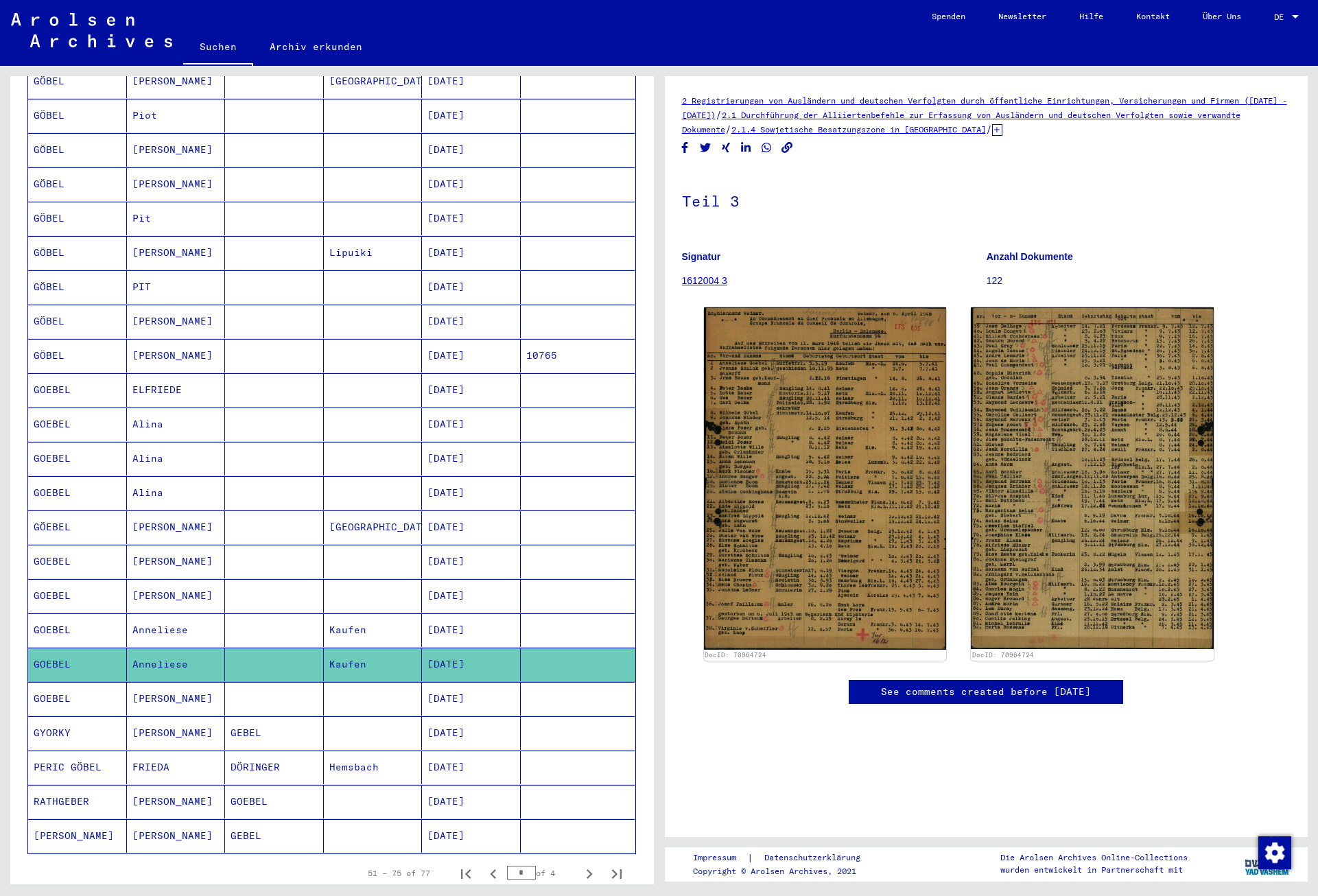
click at [481, 717] on mat-cell "[DATE]" at bounding box center [471, 733] width 99 height 33
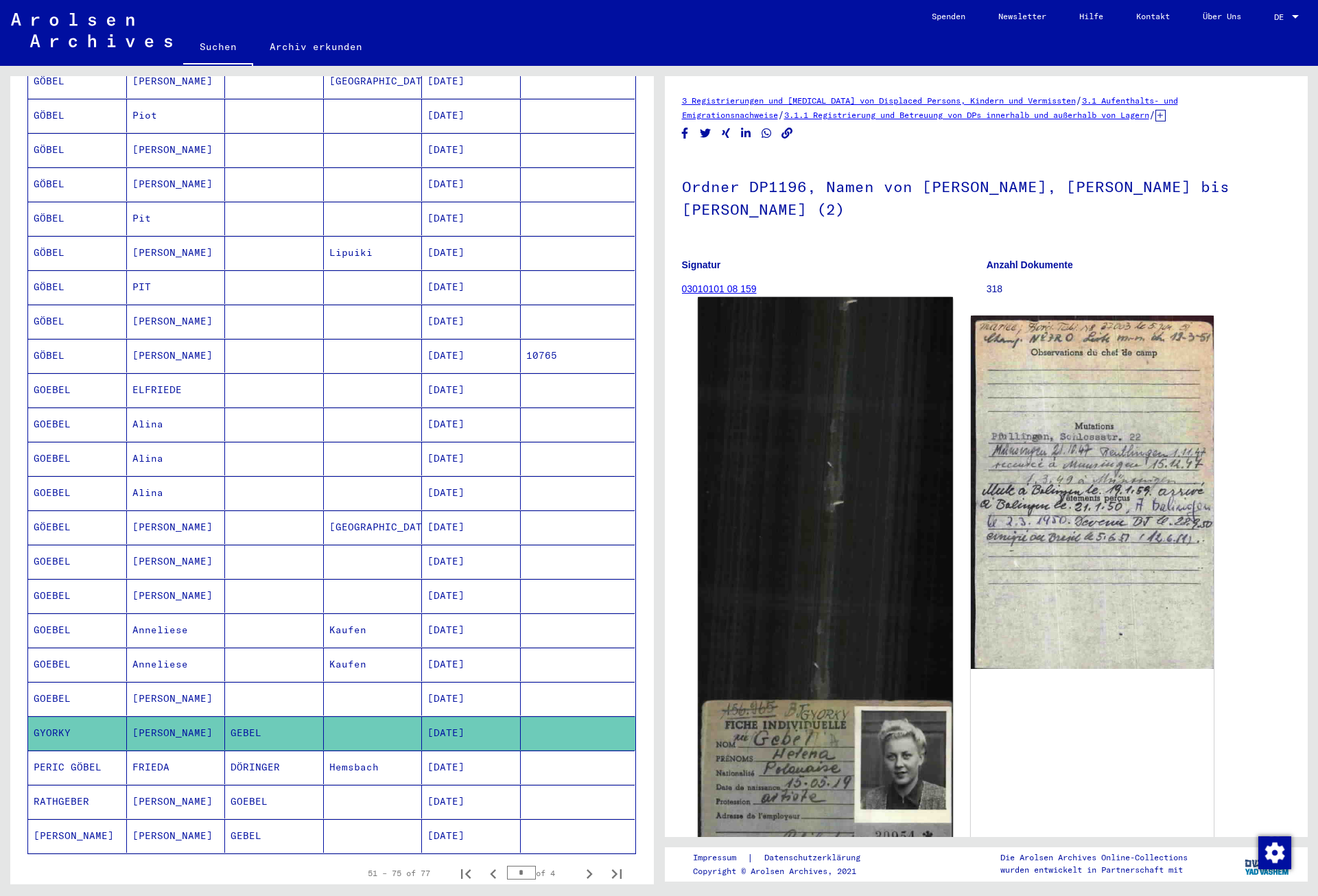
click at [889, 475] on img at bounding box center [825, 682] width 254 height 771
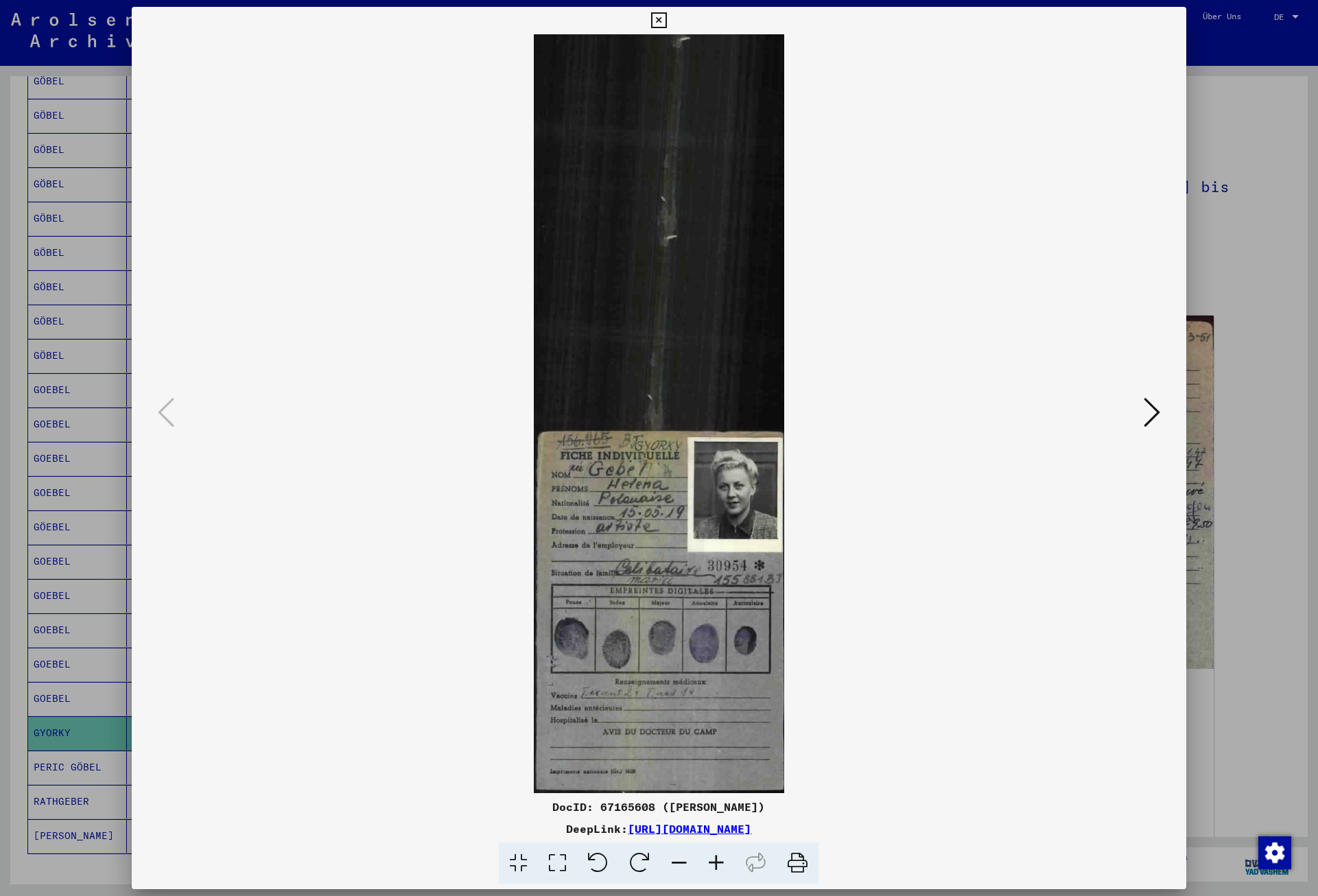
click at [1152, 418] on icon at bounding box center [1152, 413] width 17 height 33
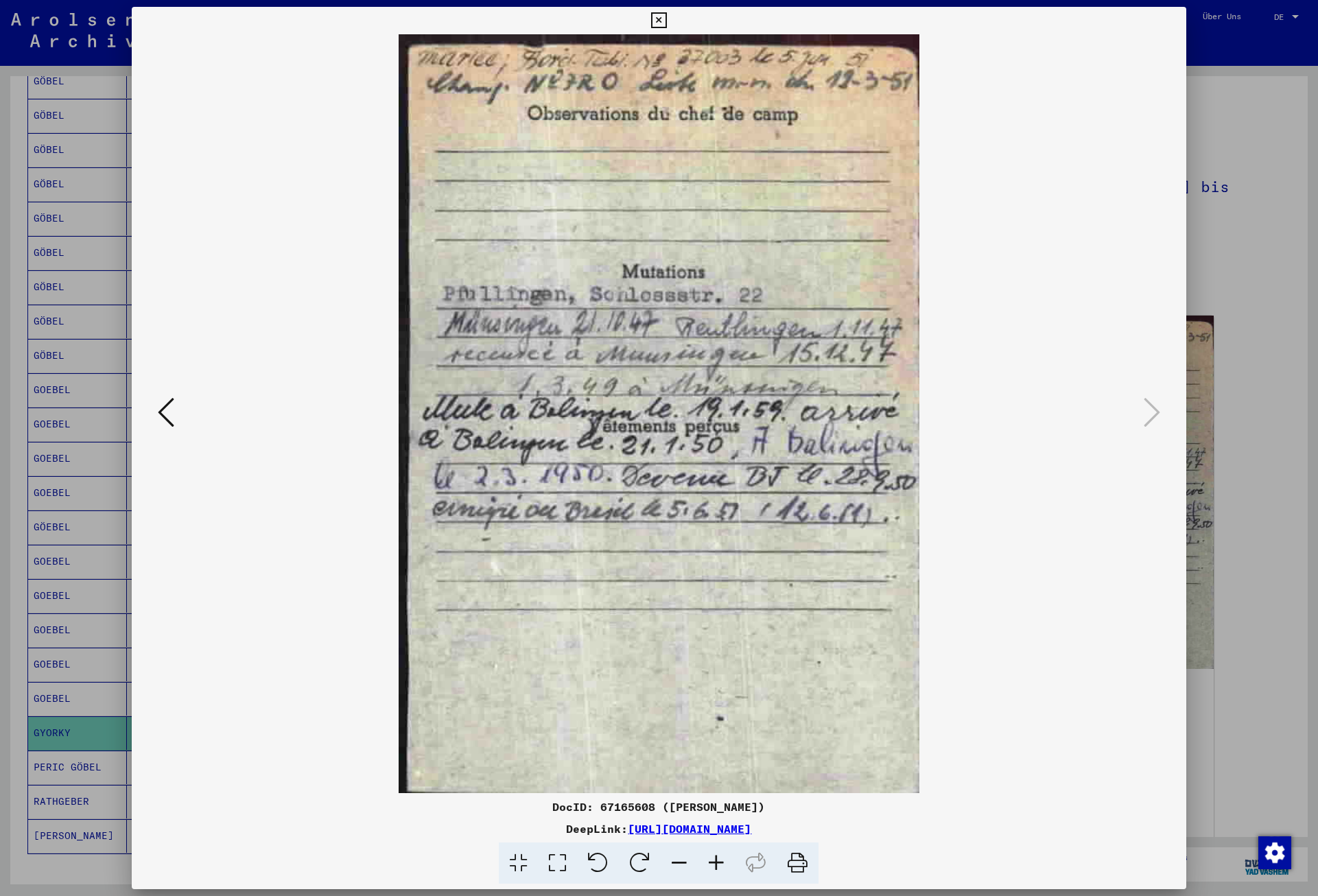
click at [667, 16] on icon at bounding box center [659, 20] width 16 height 17
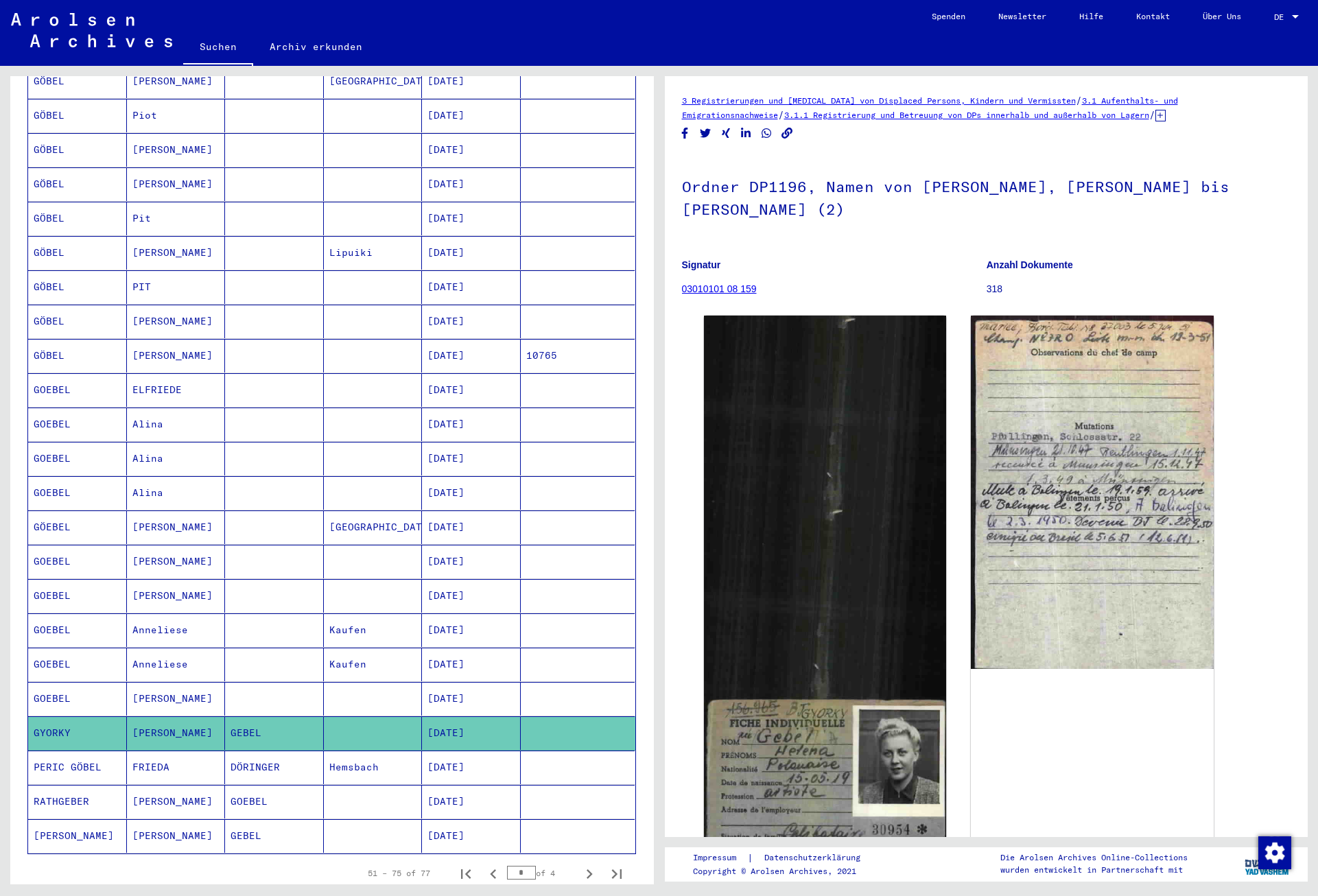
click at [481, 787] on mat-cell "[DATE]" at bounding box center [471, 801] width 99 height 33
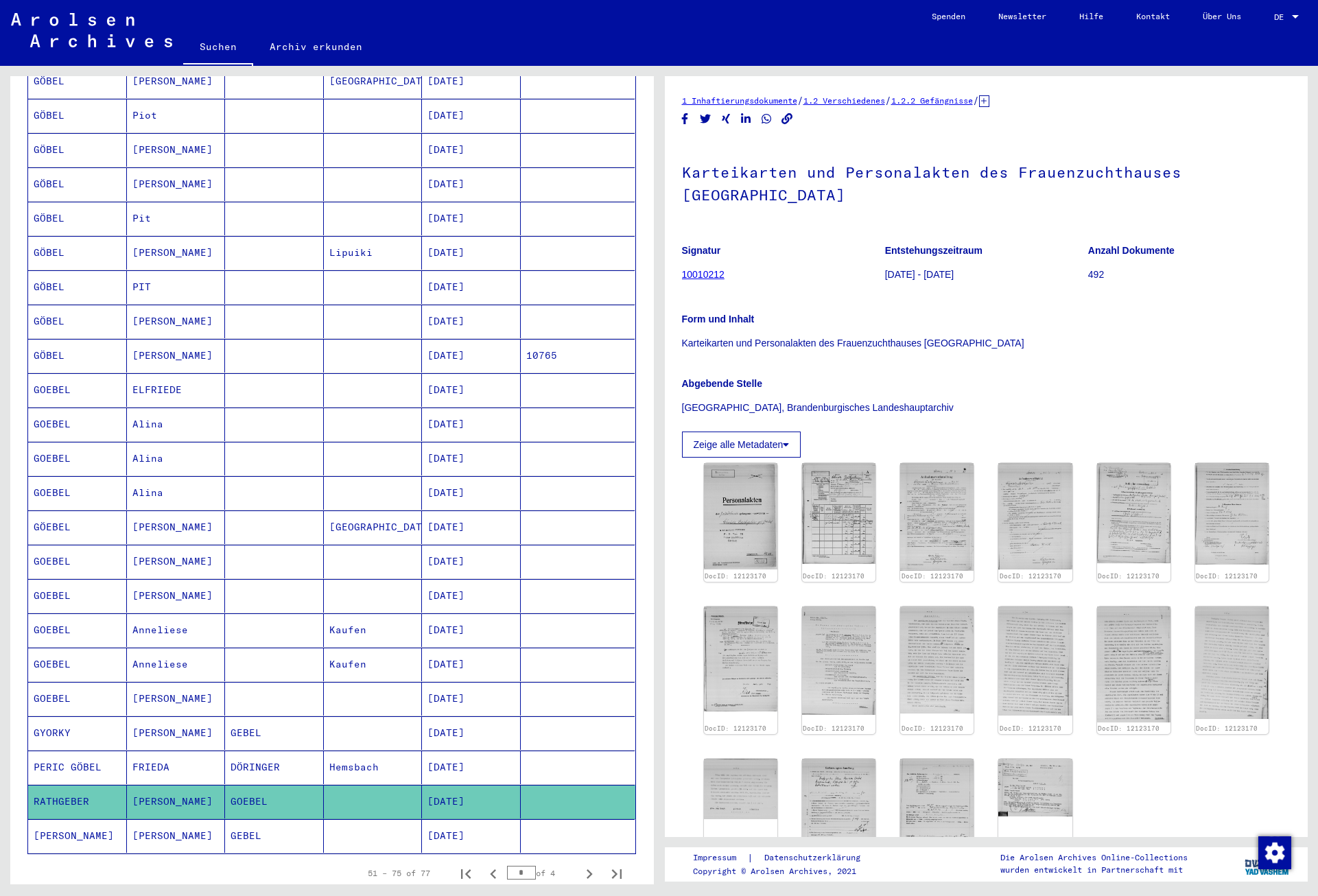
click at [483, 819] on mat-cell "[DATE]" at bounding box center [471, 836] width 99 height 33
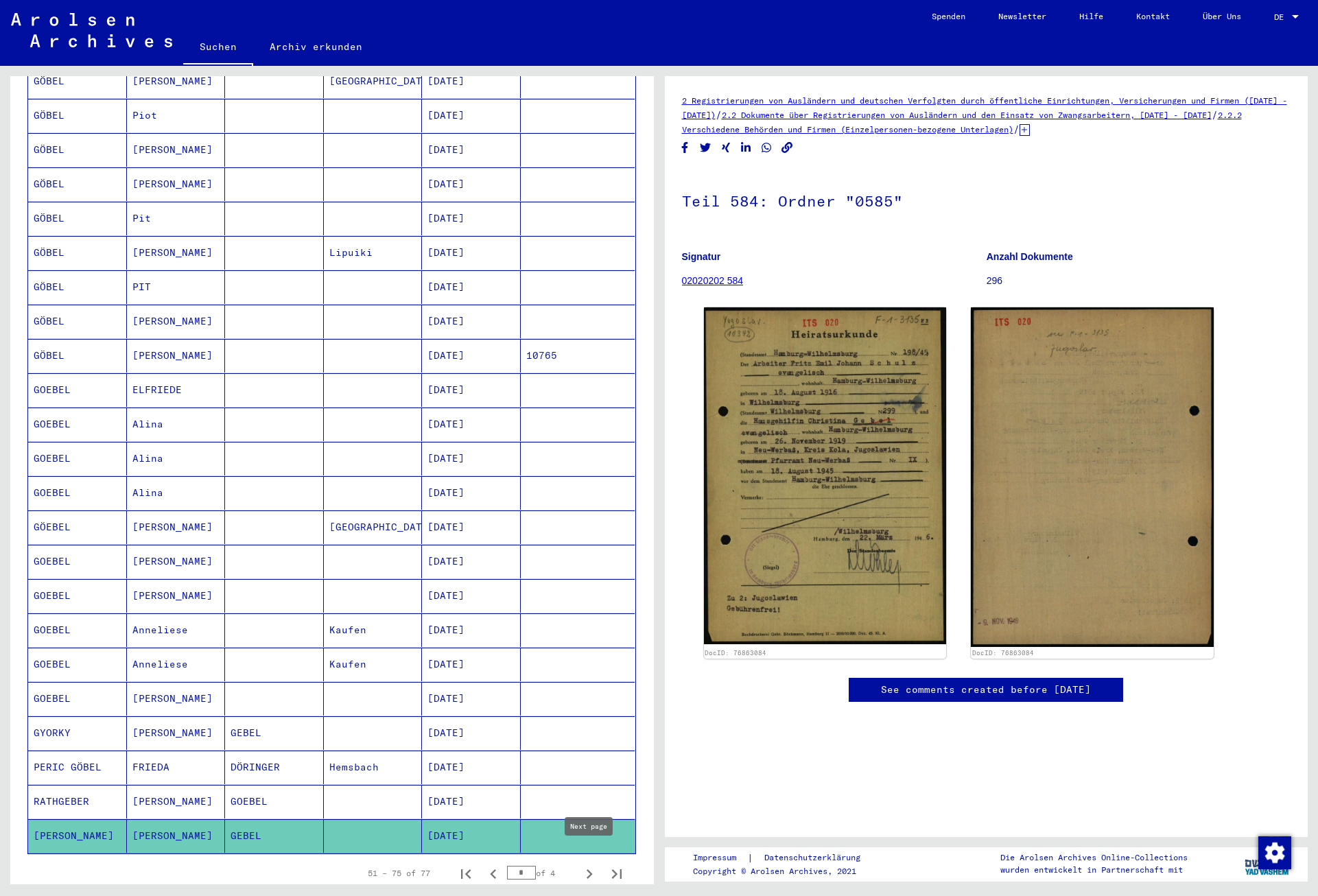
click at [588, 869] on icon "Next page" at bounding box center [589, 874] width 6 height 9
type input "*"
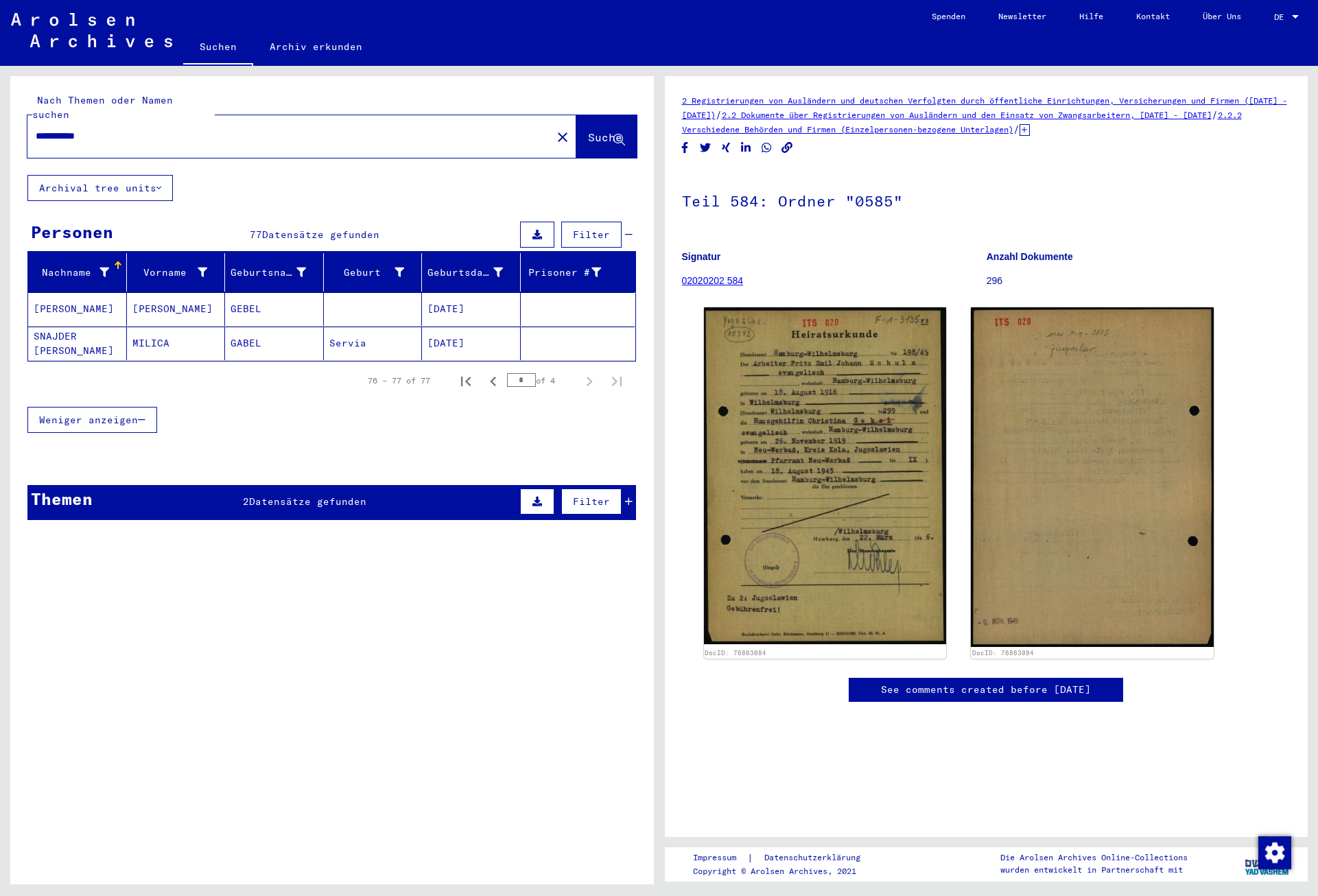
click at [306, 495] on span "Datensätze gefunden" at bounding box center [307, 501] width 117 height 12
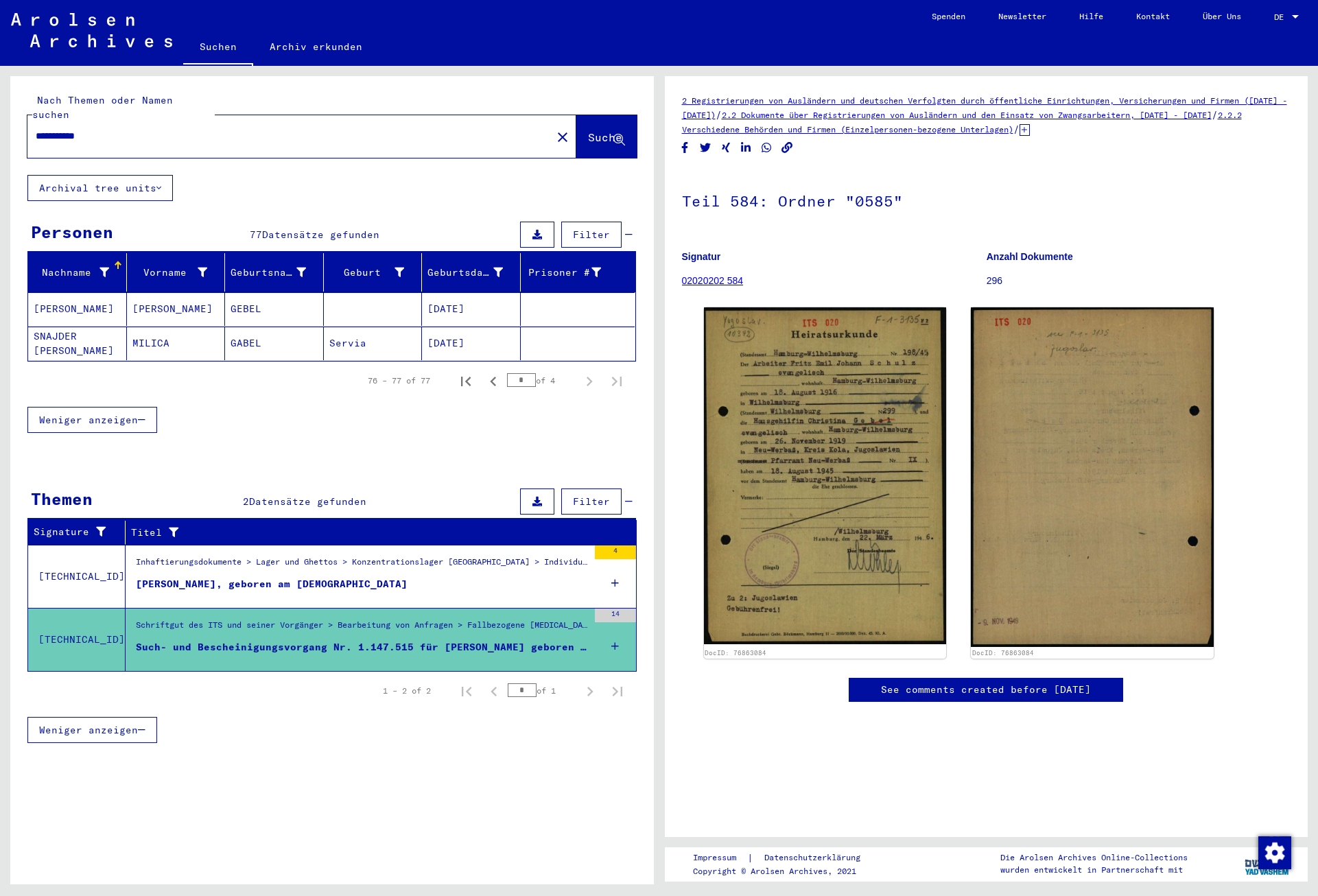
drag, startPoint x: 106, startPoint y: 124, endPoint x: 20, endPoint y: 127, distance: 86.1
click at [35, 129] on input "**********" at bounding box center [288, 136] width 507 height 15
type input "**********"
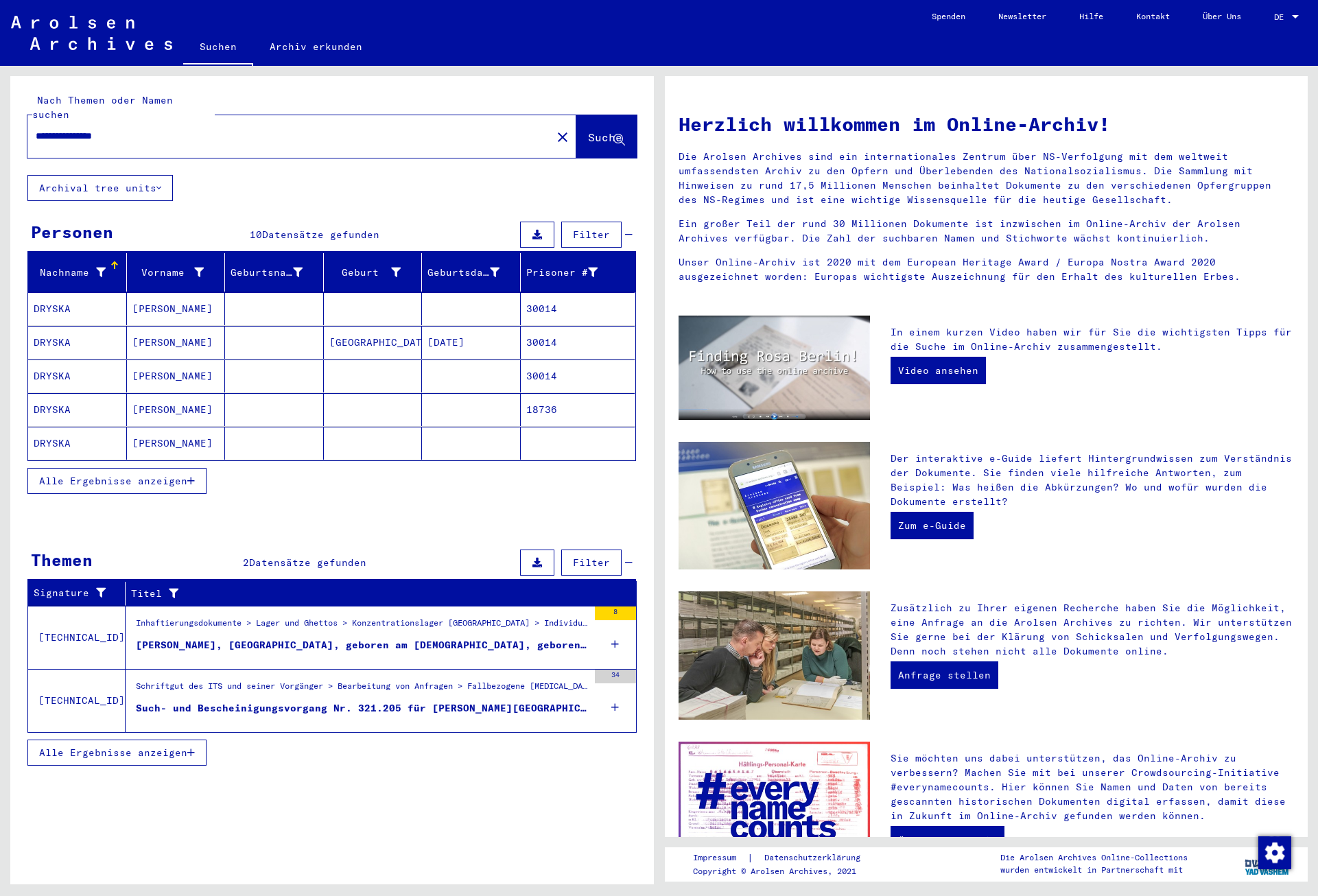
click at [551, 293] on mat-cell "30014" at bounding box center [578, 309] width 115 height 33
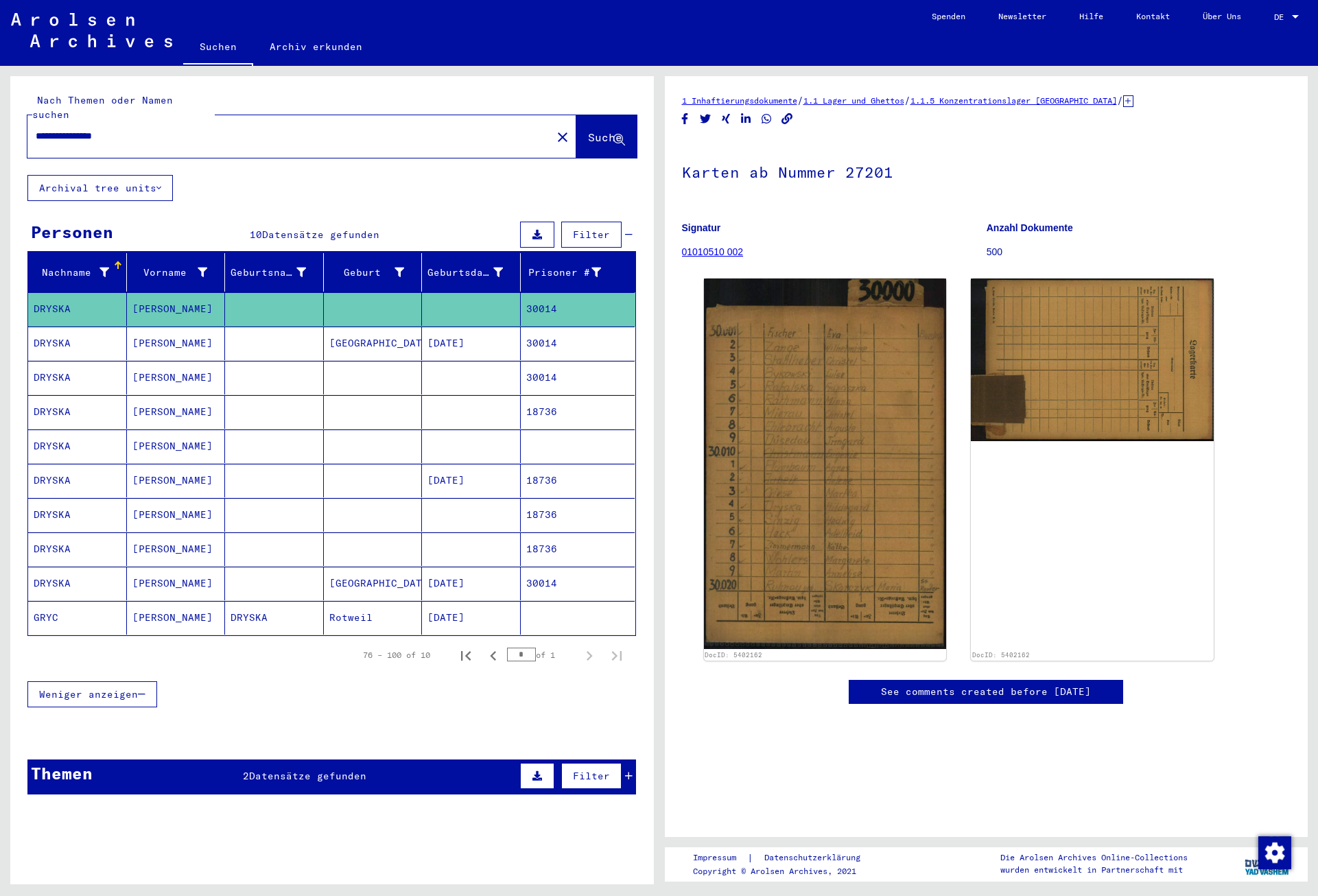
click at [595, 333] on mat-cell "30014" at bounding box center [578, 343] width 115 height 33
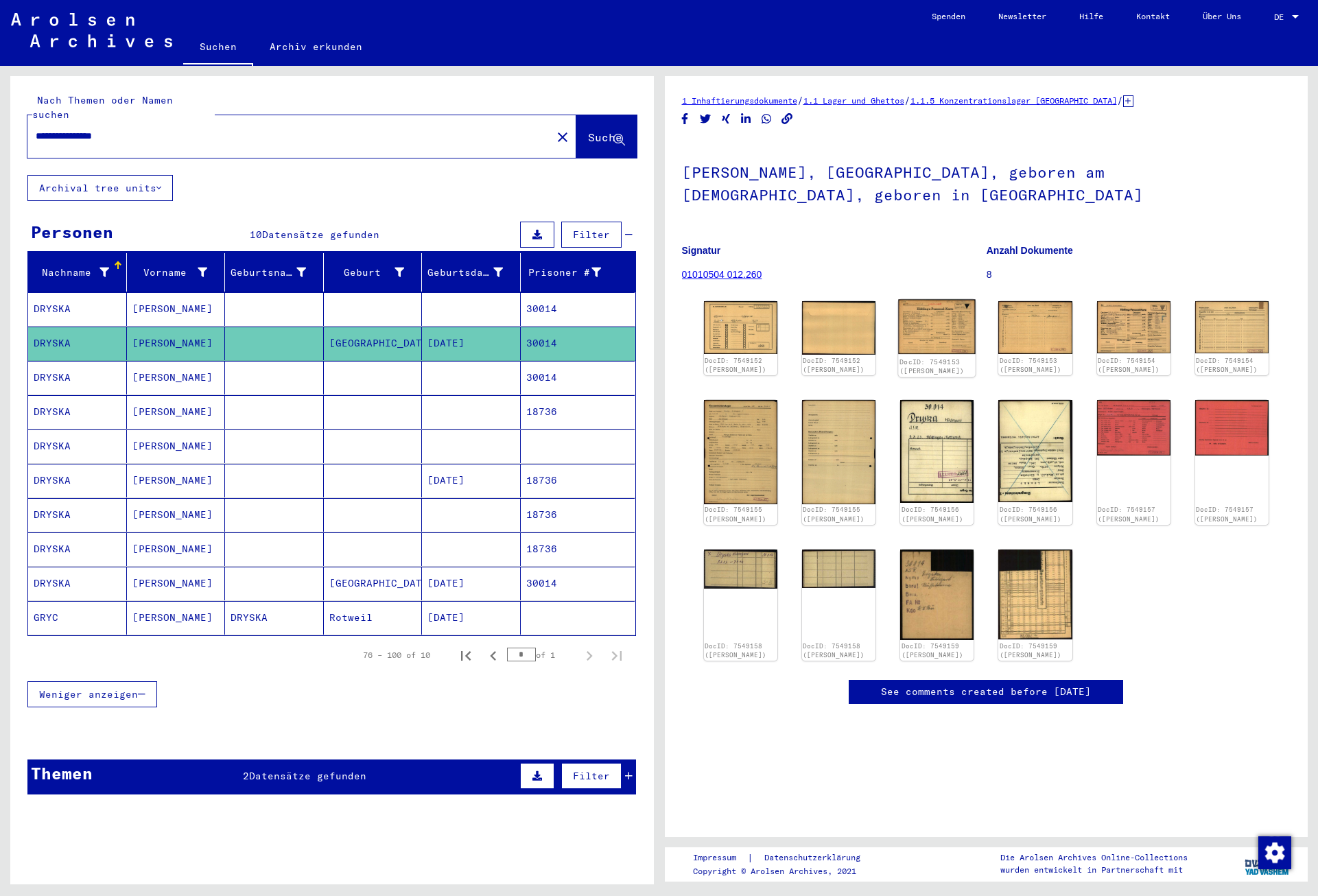
click at [912, 319] on img at bounding box center [937, 326] width 78 height 55
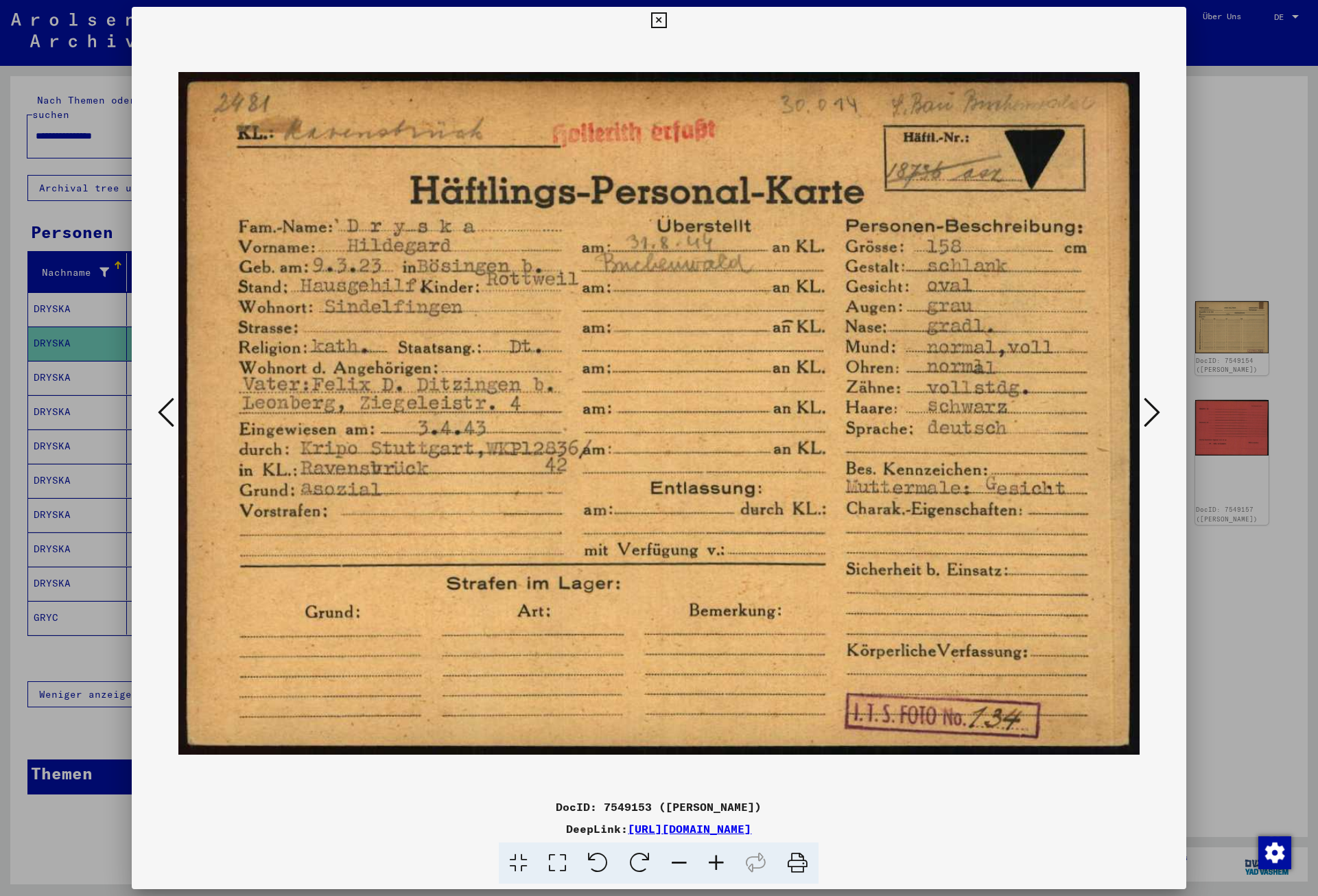
click at [1158, 417] on icon at bounding box center [1152, 413] width 17 height 33
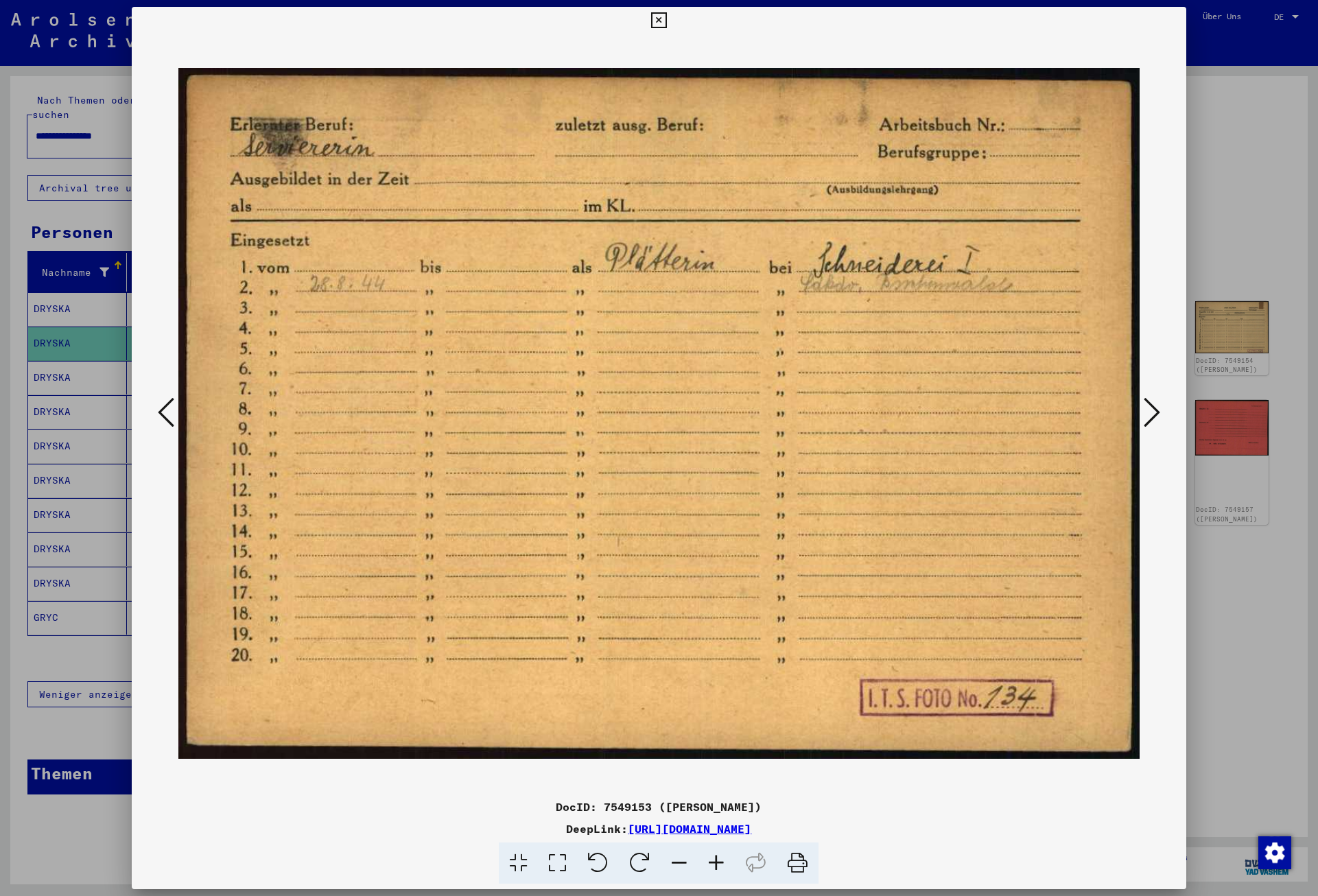
click at [1158, 416] on icon at bounding box center [1152, 413] width 17 height 33
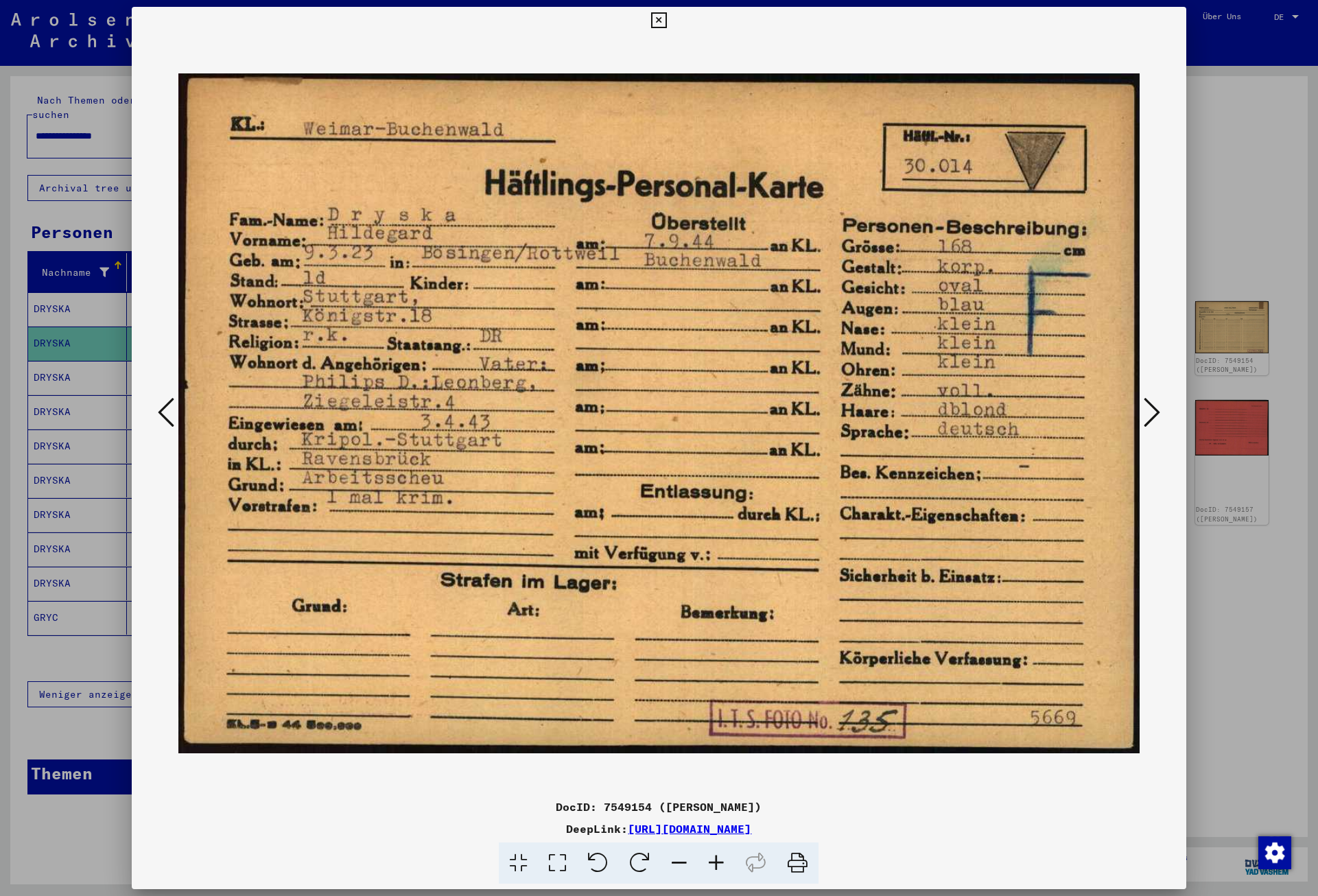
click at [1158, 416] on icon at bounding box center [1152, 413] width 17 height 33
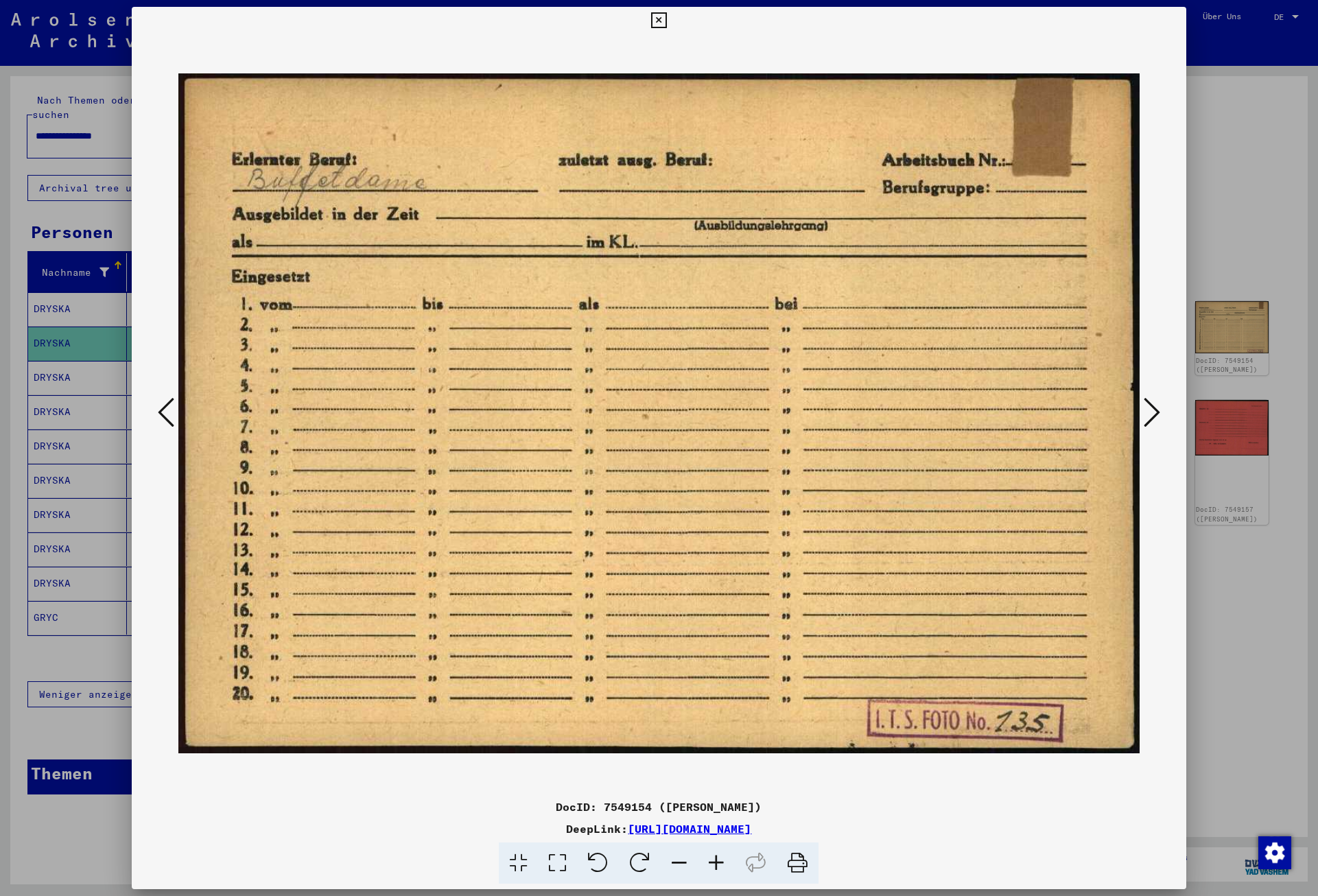
click at [1158, 416] on icon at bounding box center [1152, 413] width 17 height 33
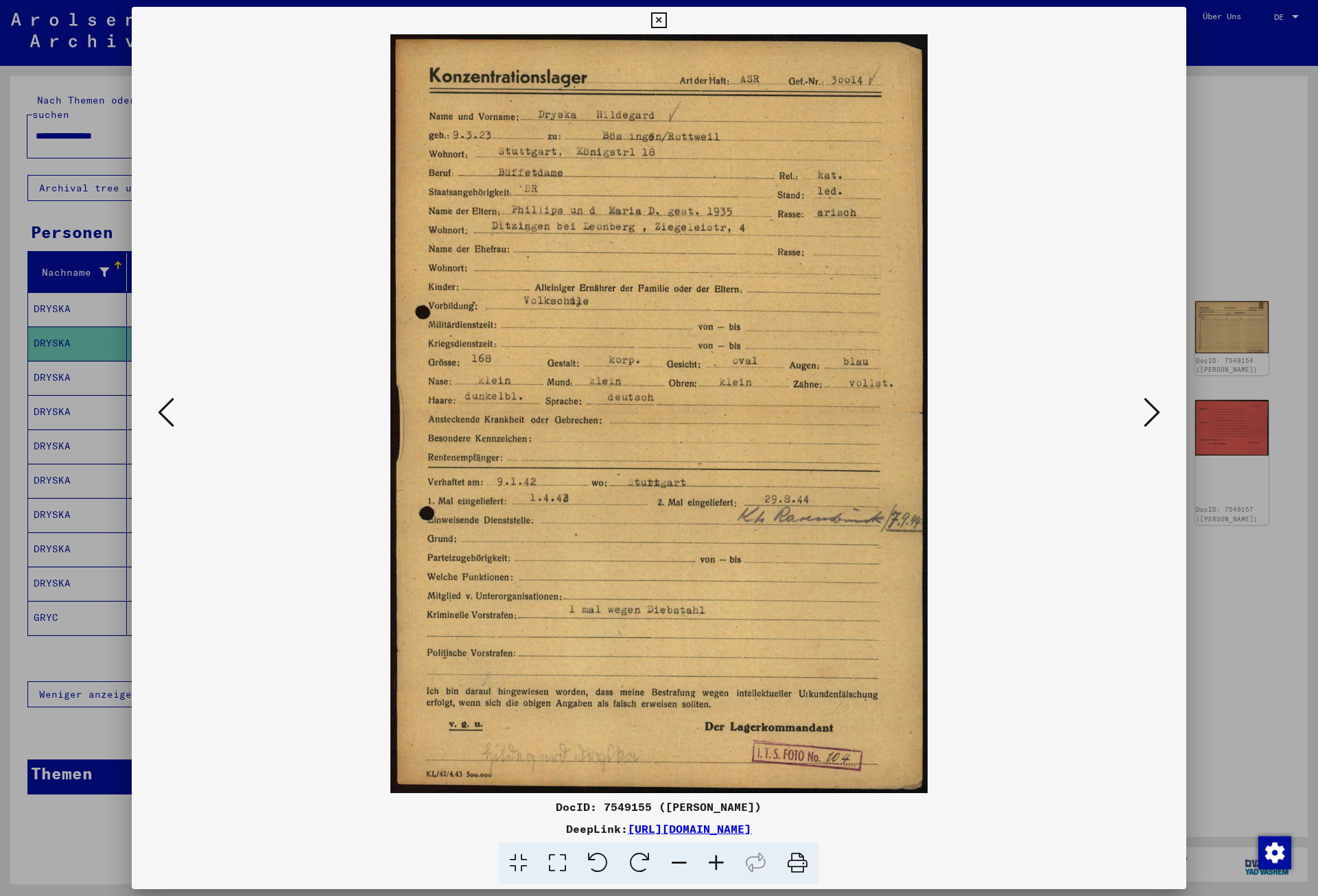
click at [1158, 416] on icon at bounding box center [1152, 413] width 17 height 33
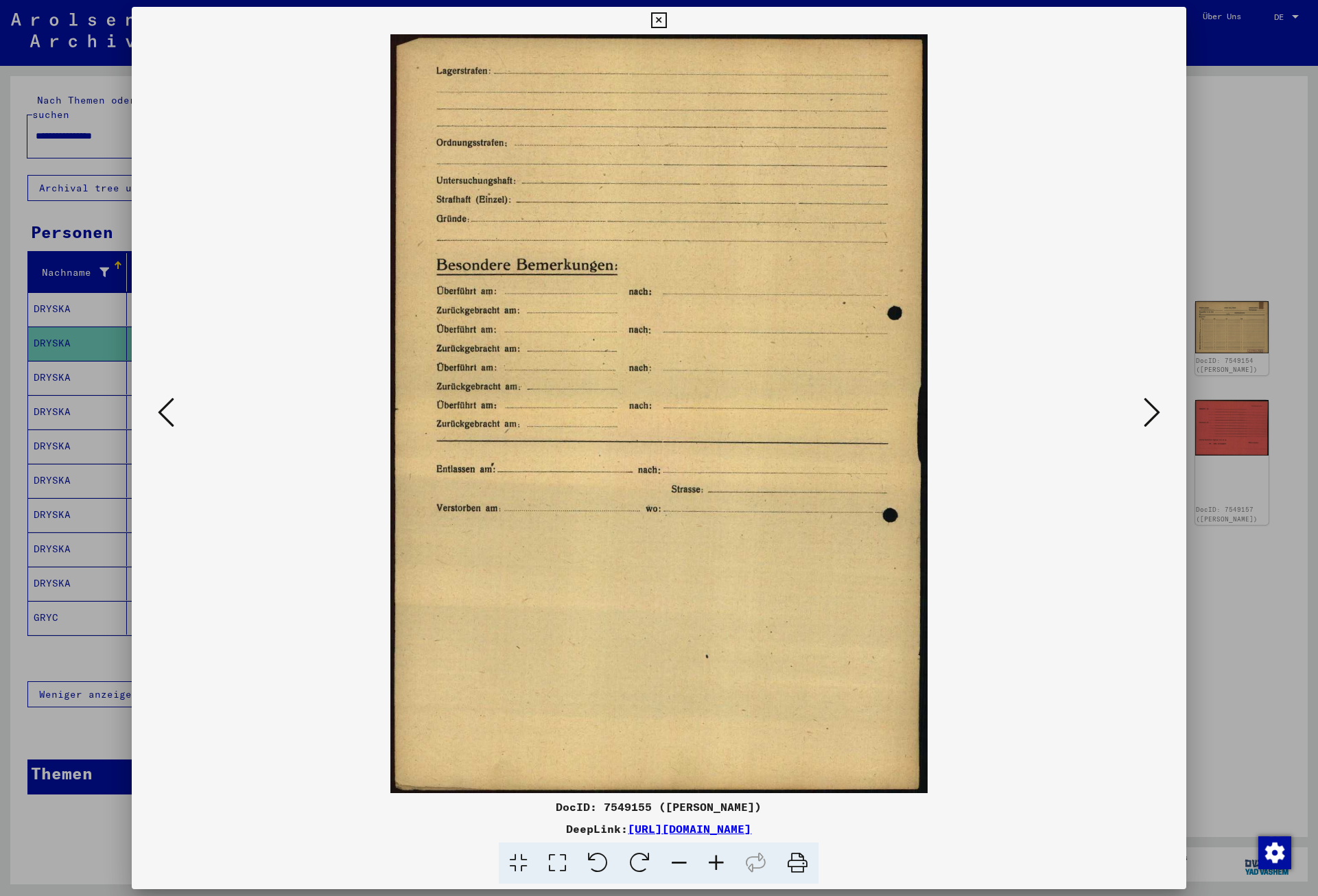
click at [1158, 416] on icon at bounding box center [1152, 413] width 17 height 33
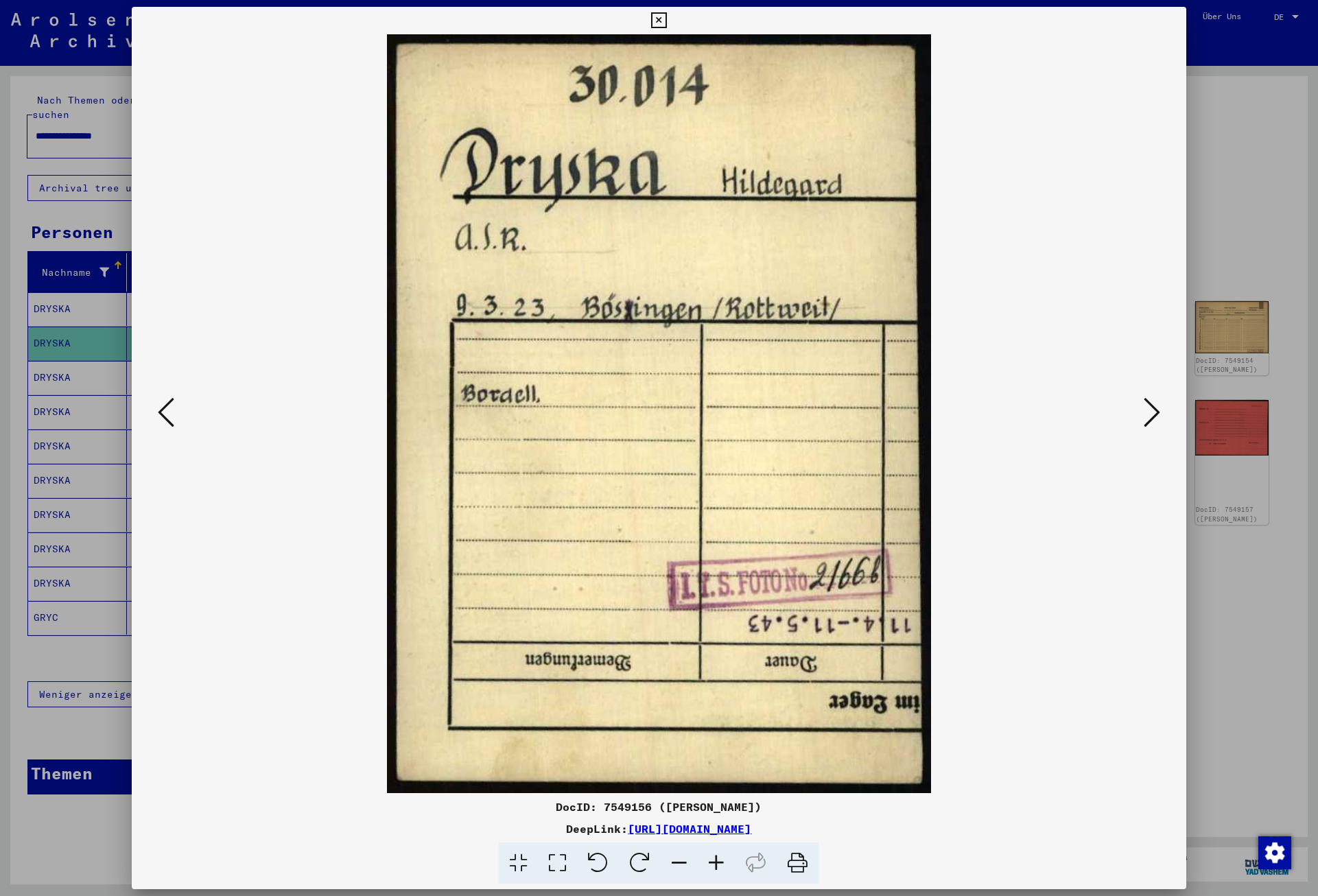
click at [1158, 416] on icon at bounding box center [1152, 413] width 17 height 33
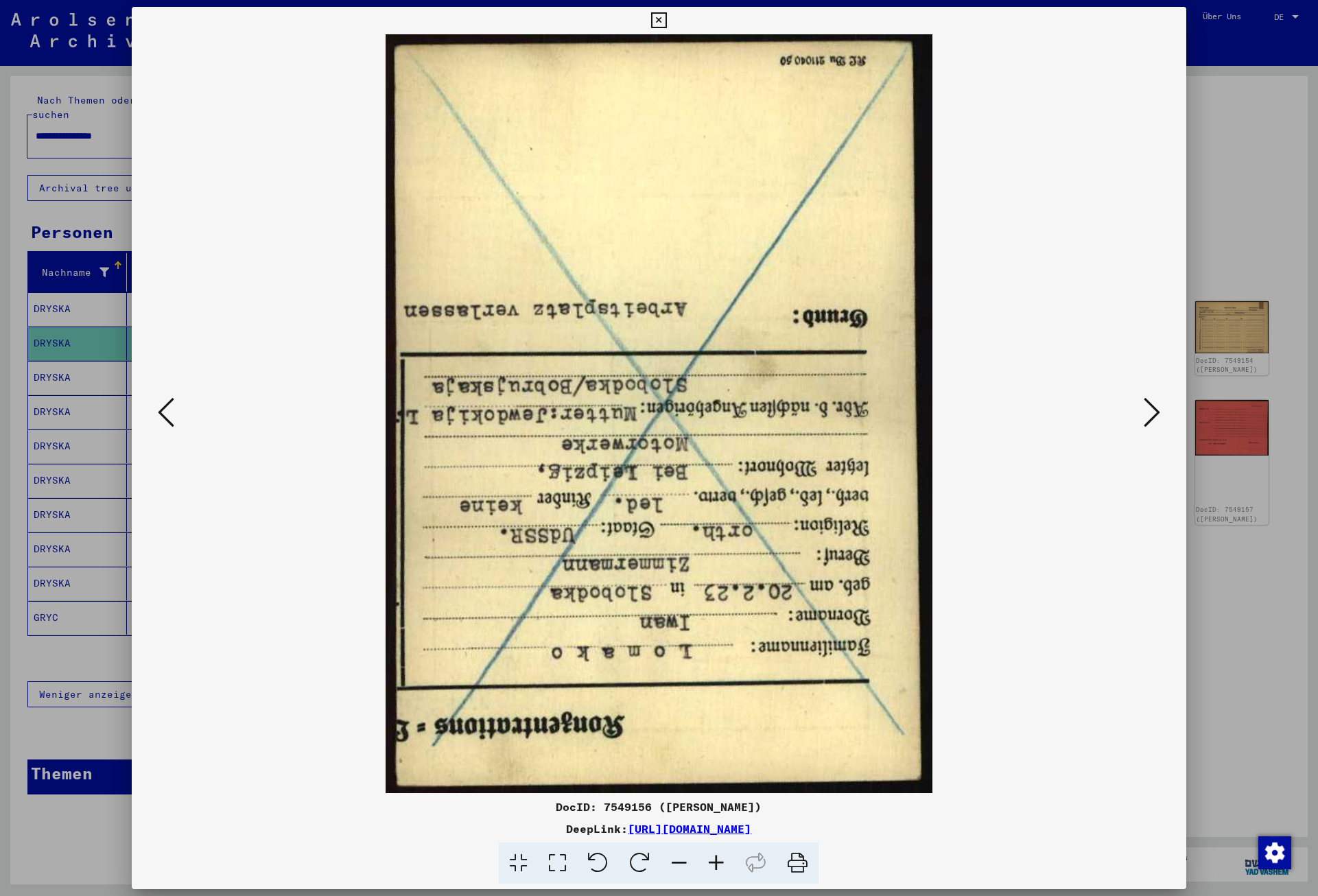
click at [1158, 416] on icon at bounding box center [1152, 413] width 17 height 33
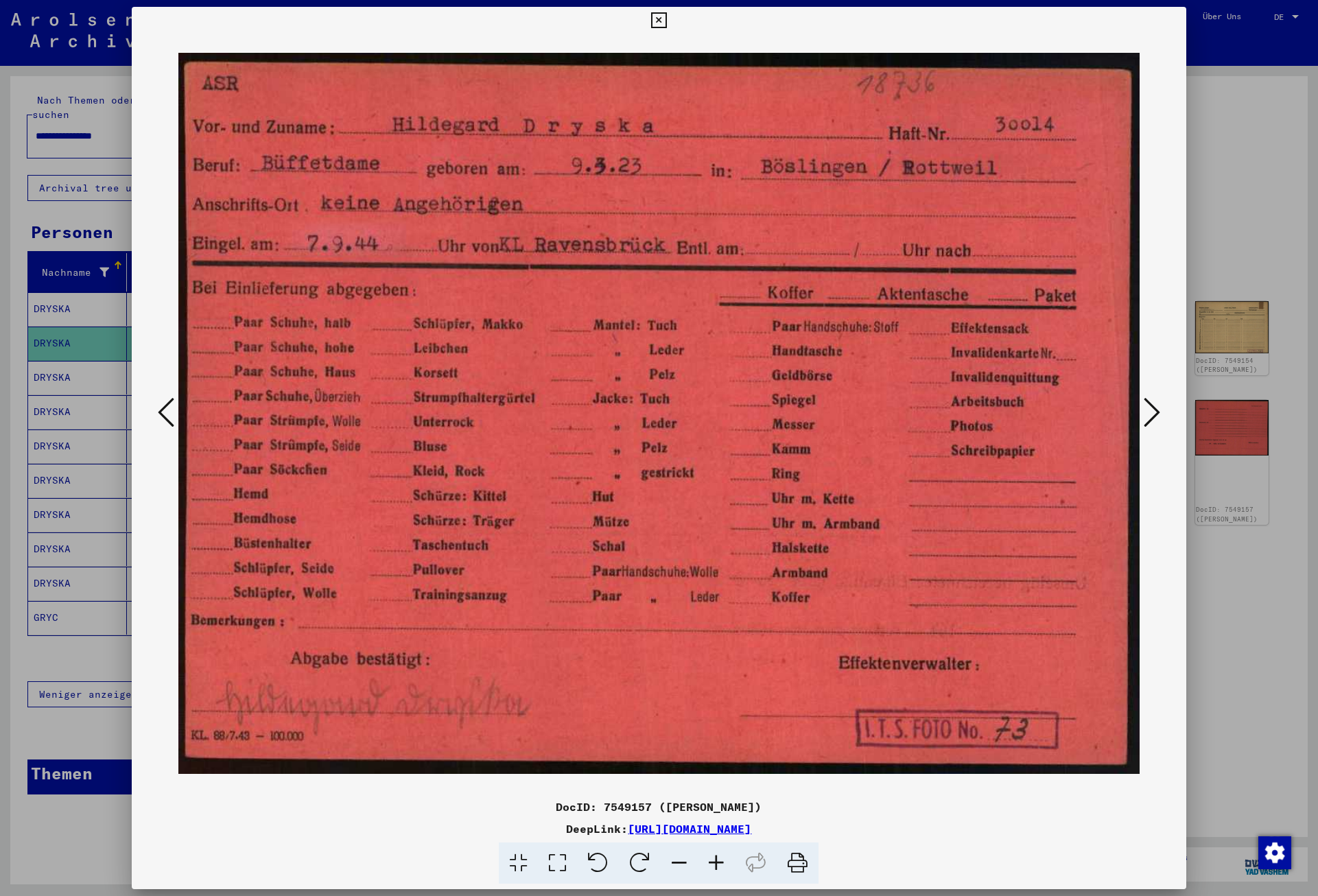
click at [1158, 416] on icon at bounding box center [1152, 413] width 17 height 33
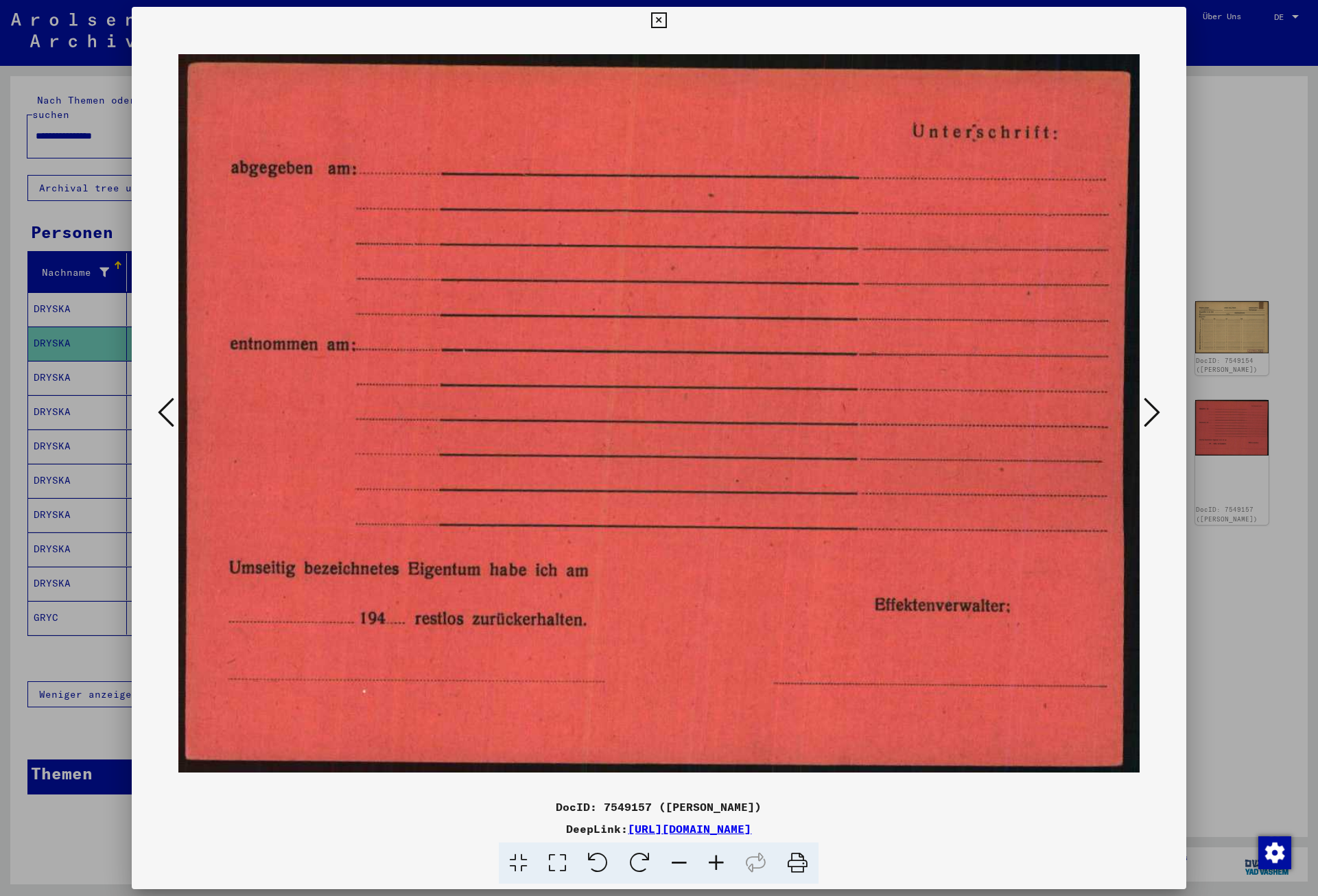
click at [1158, 416] on icon at bounding box center [1152, 413] width 17 height 33
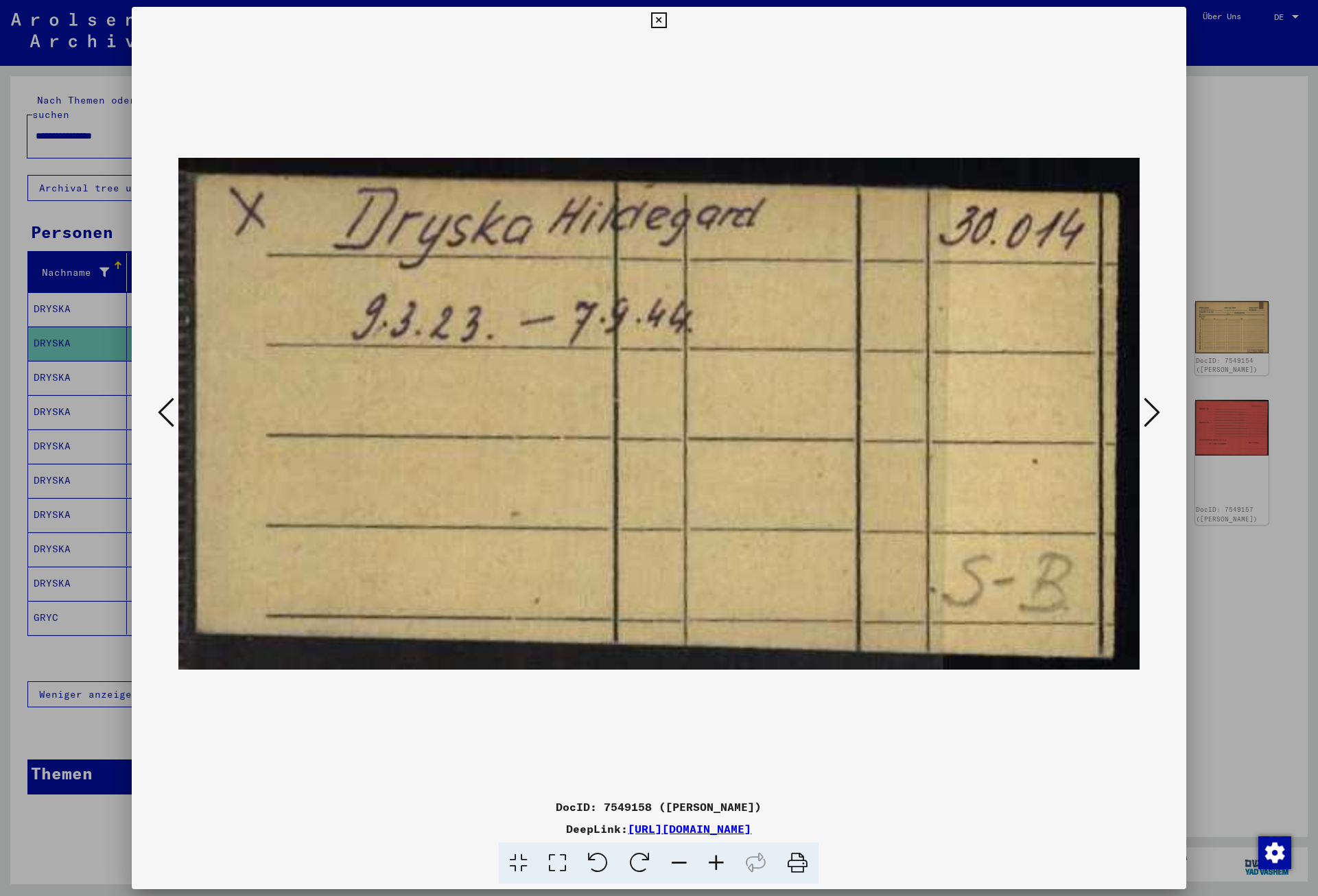
click at [1158, 416] on icon at bounding box center [1152, 413] width 17 height 33
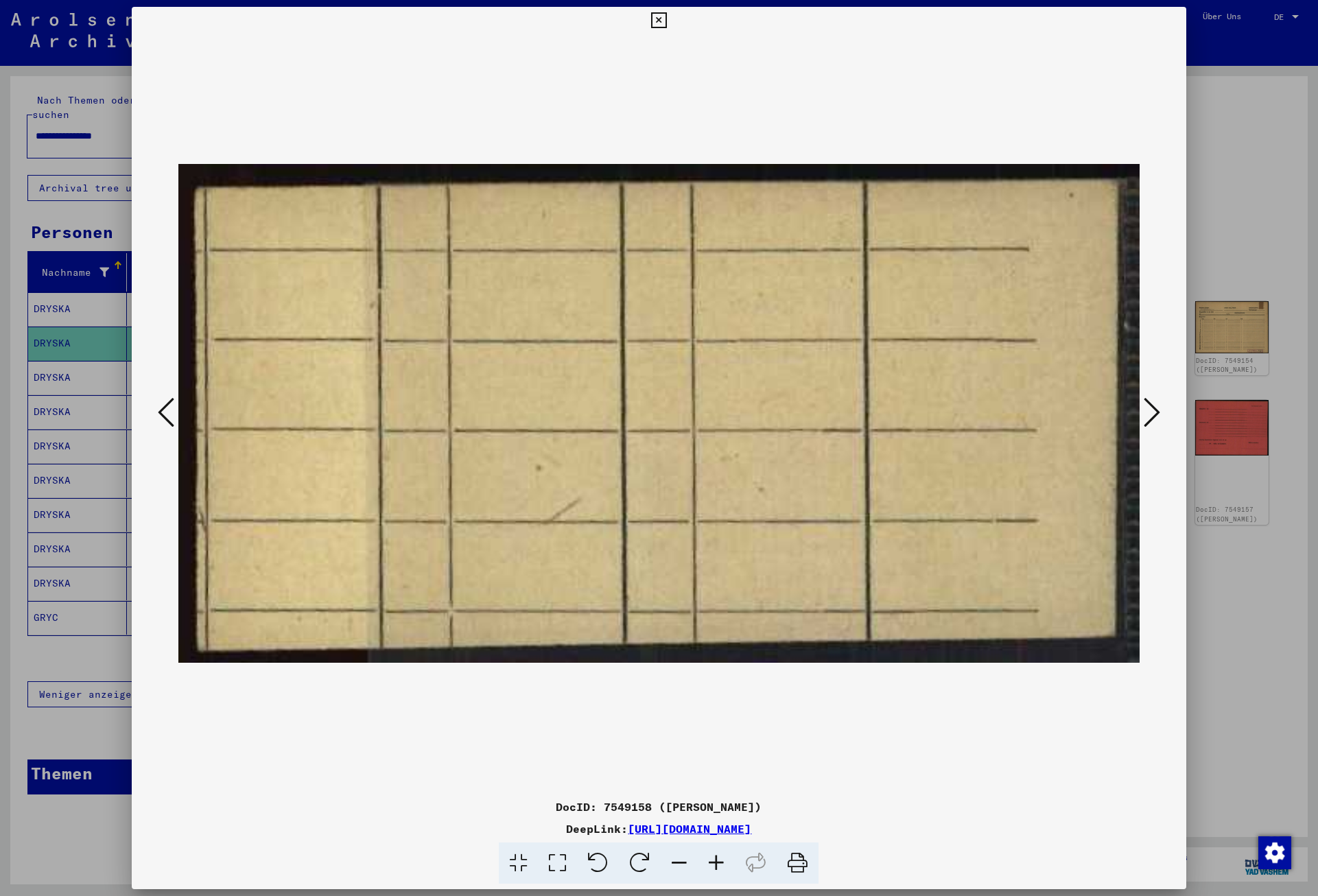
click at [1158, 416] on icon at bounding box center [1152, 413] width 17 height 33
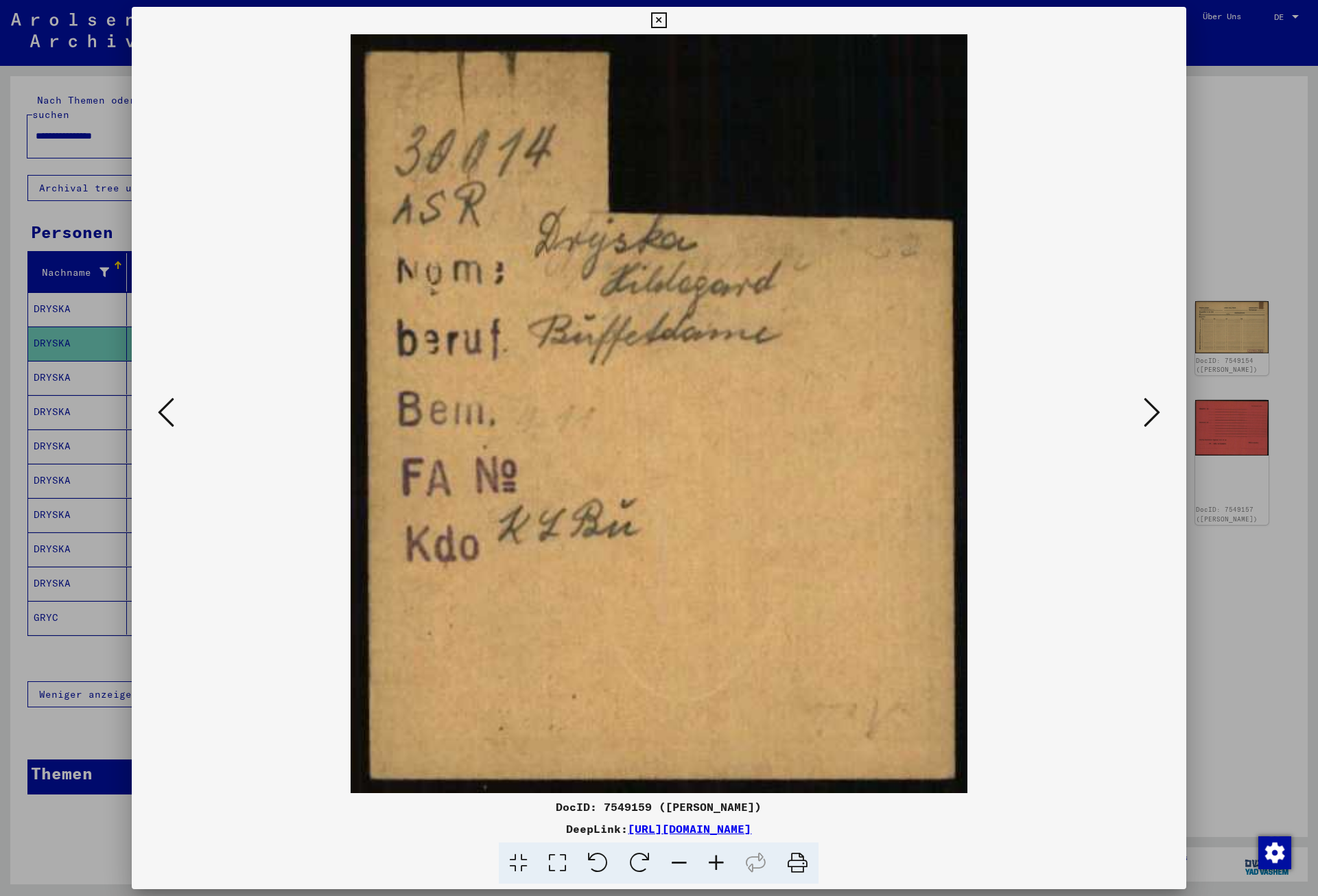
click at [1158, 416] on icon at bounding box center [1152, 413] width 17 height 33
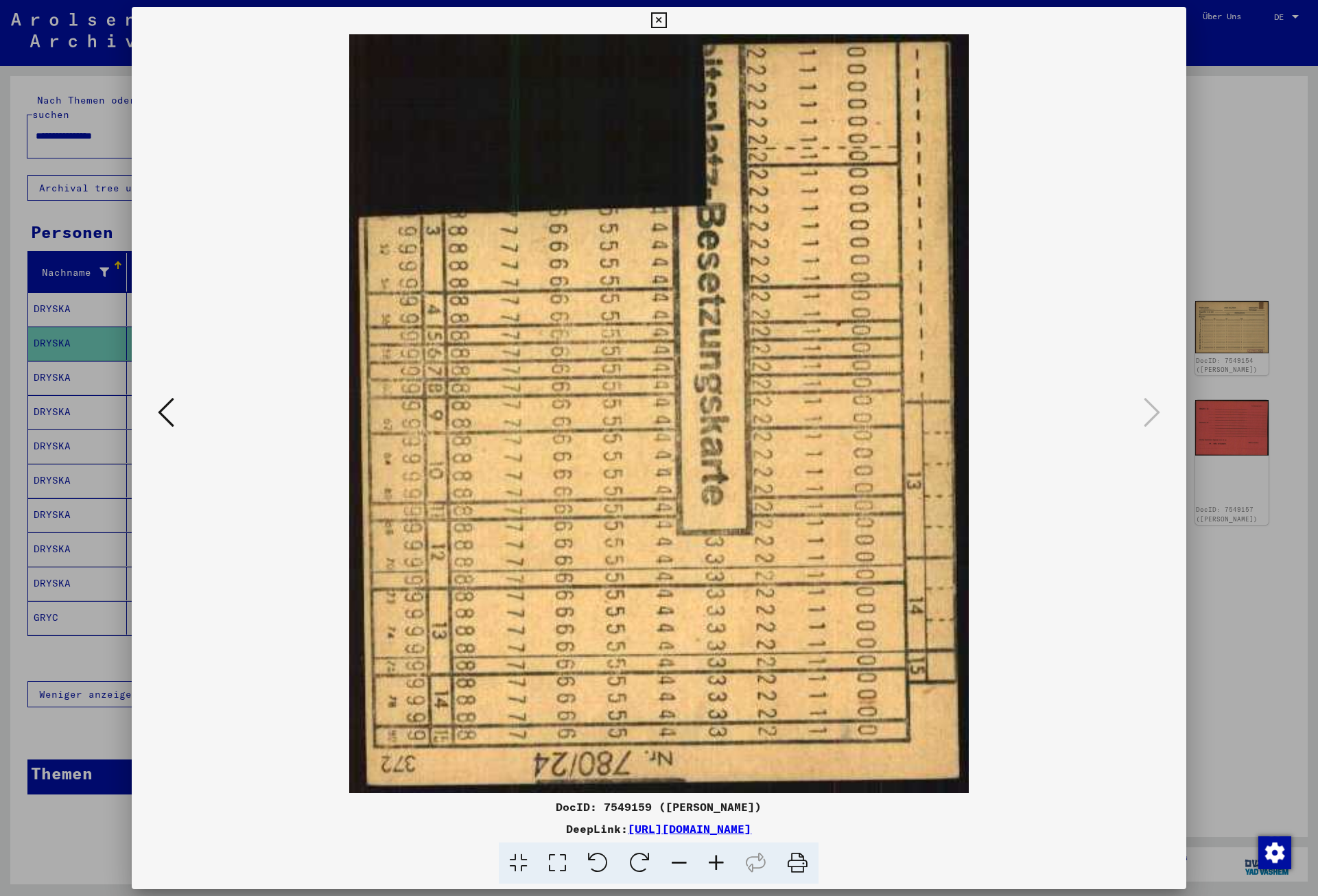
click at [667, 23] on icon at bounding box center [659, 20] width 16 height 17
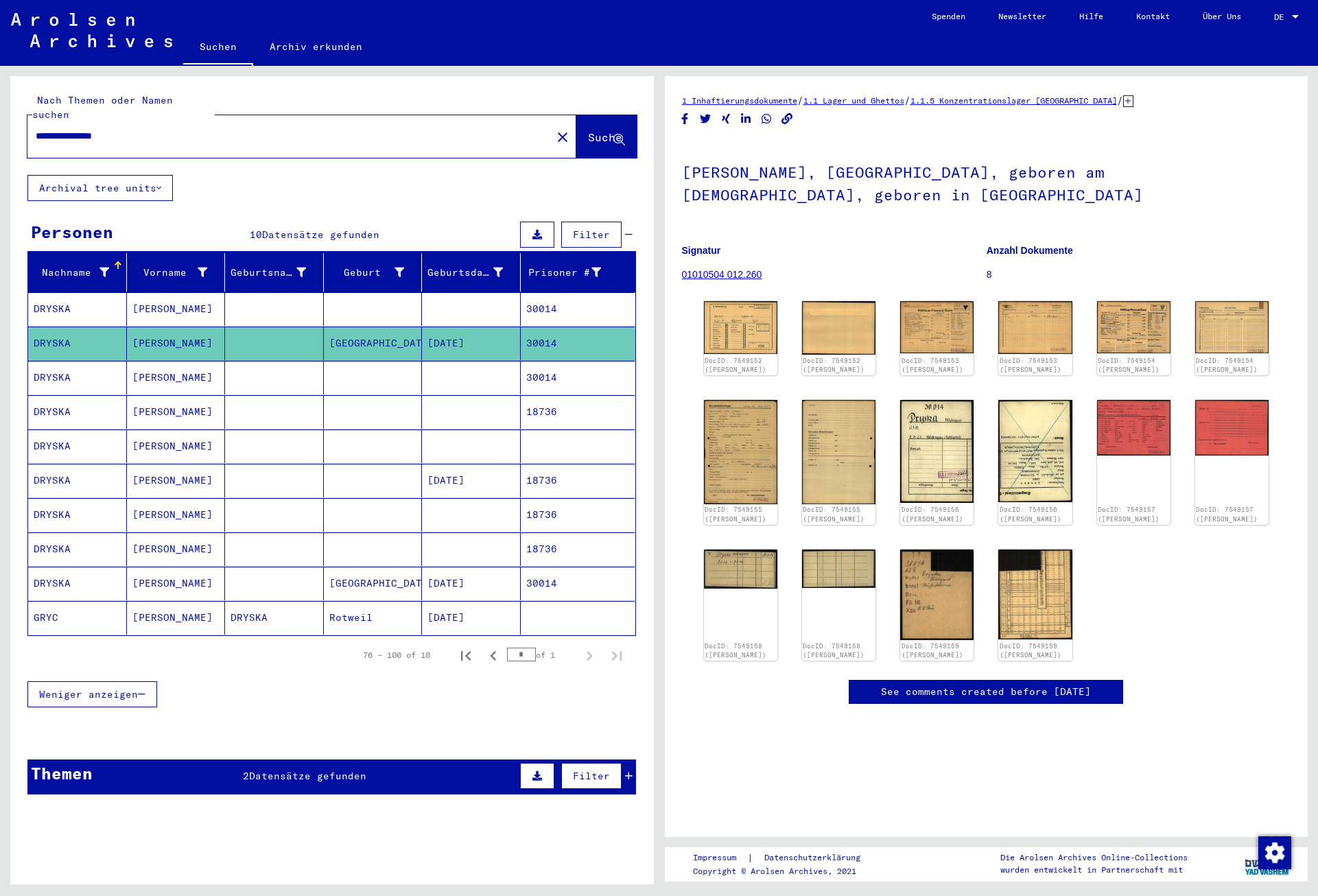
click at [545, 361] on mat-cell "30014" at bounding box center [578, 378] width 115 height 33
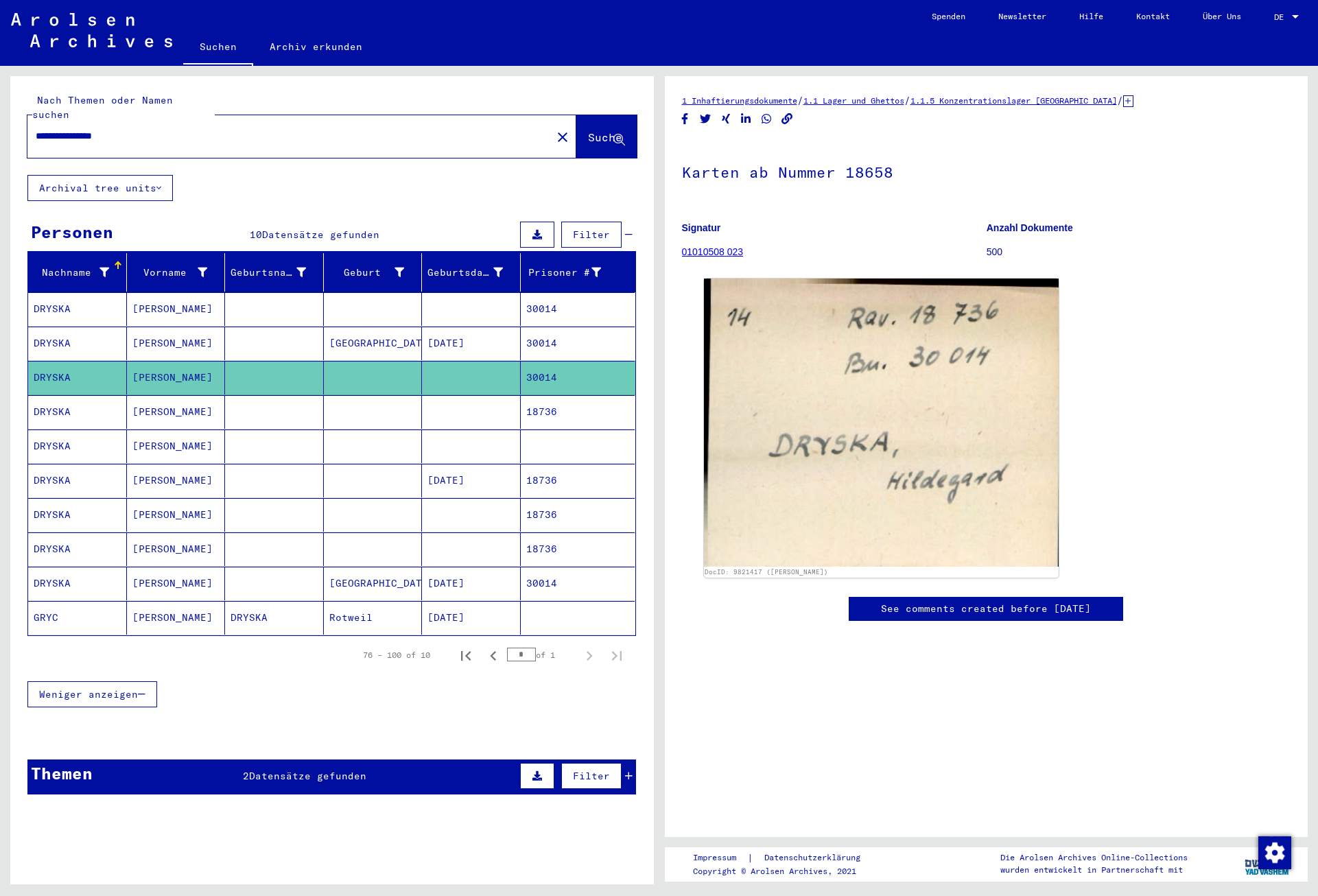
click at [542, 401] on mat-cell "18736" at bounding box center [578, 412] width 115 height 33
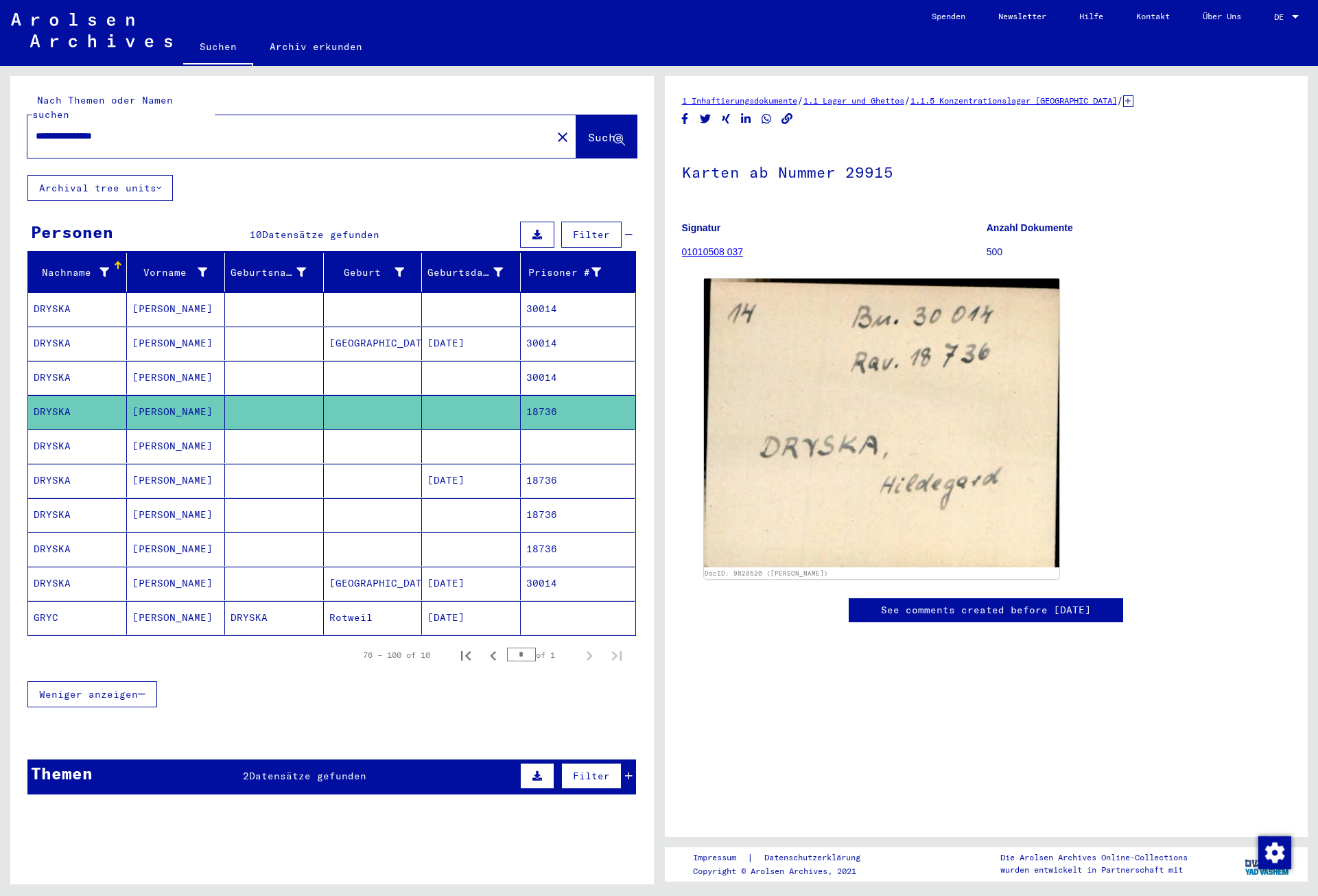
click at [542, 429] on mat-cell at bounding box center [578, 446] width 115 height 33
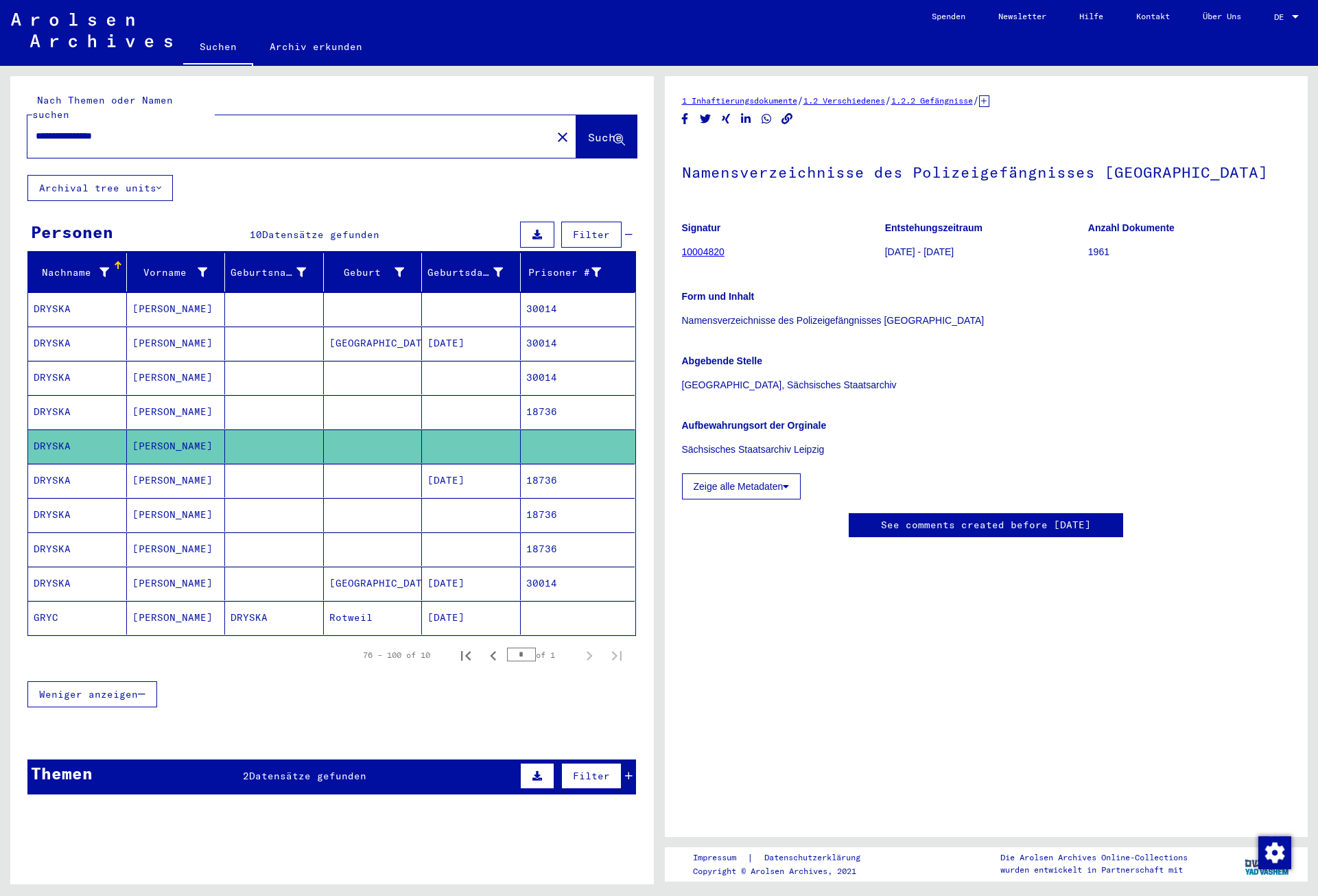
click at [544, 467] on mat-cell "18736" at bounding box center [578, 480] width 115 height 33
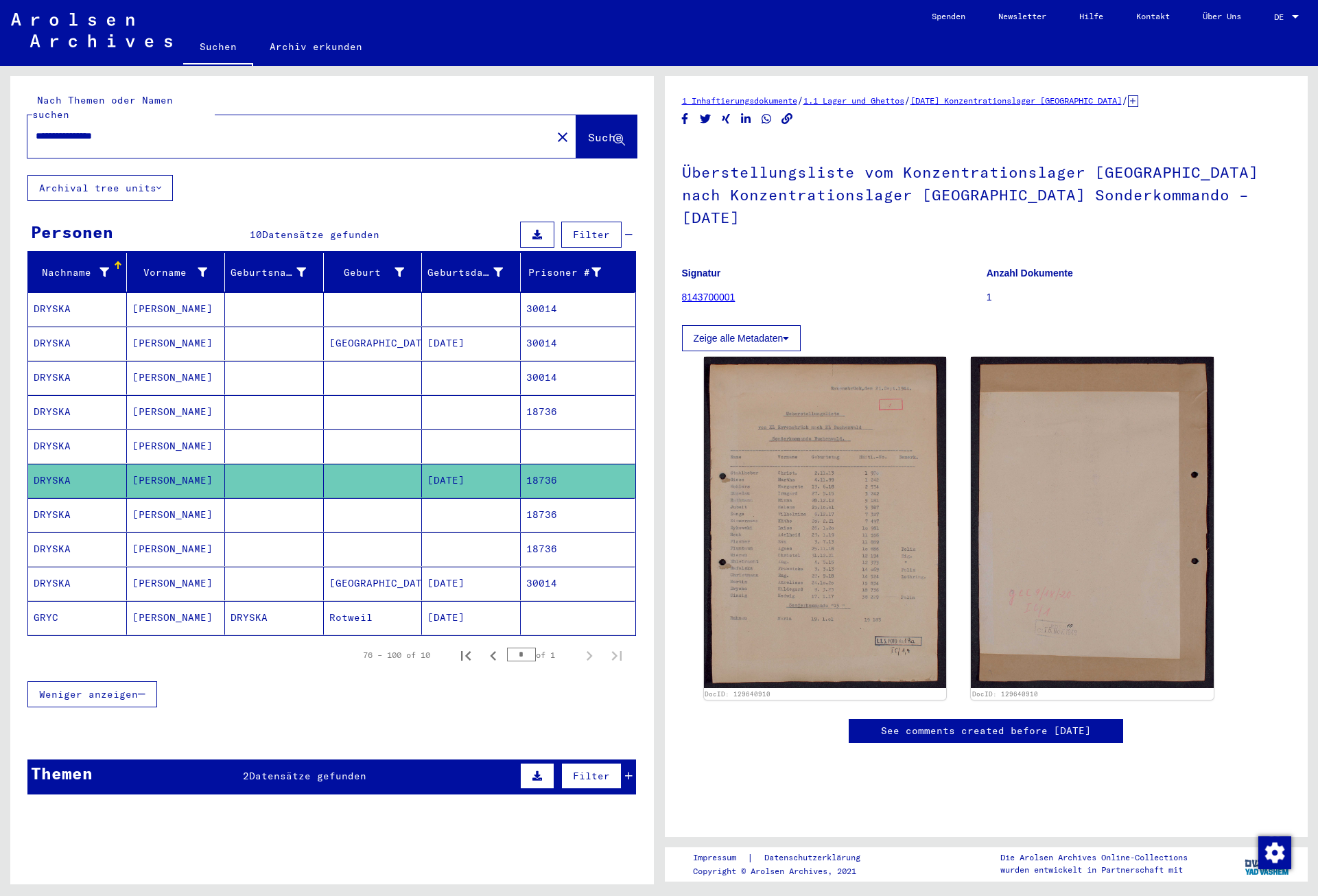
click at [544, 498] on mat-cell "18736" at bounding box center [578, 515] width 115 height 33
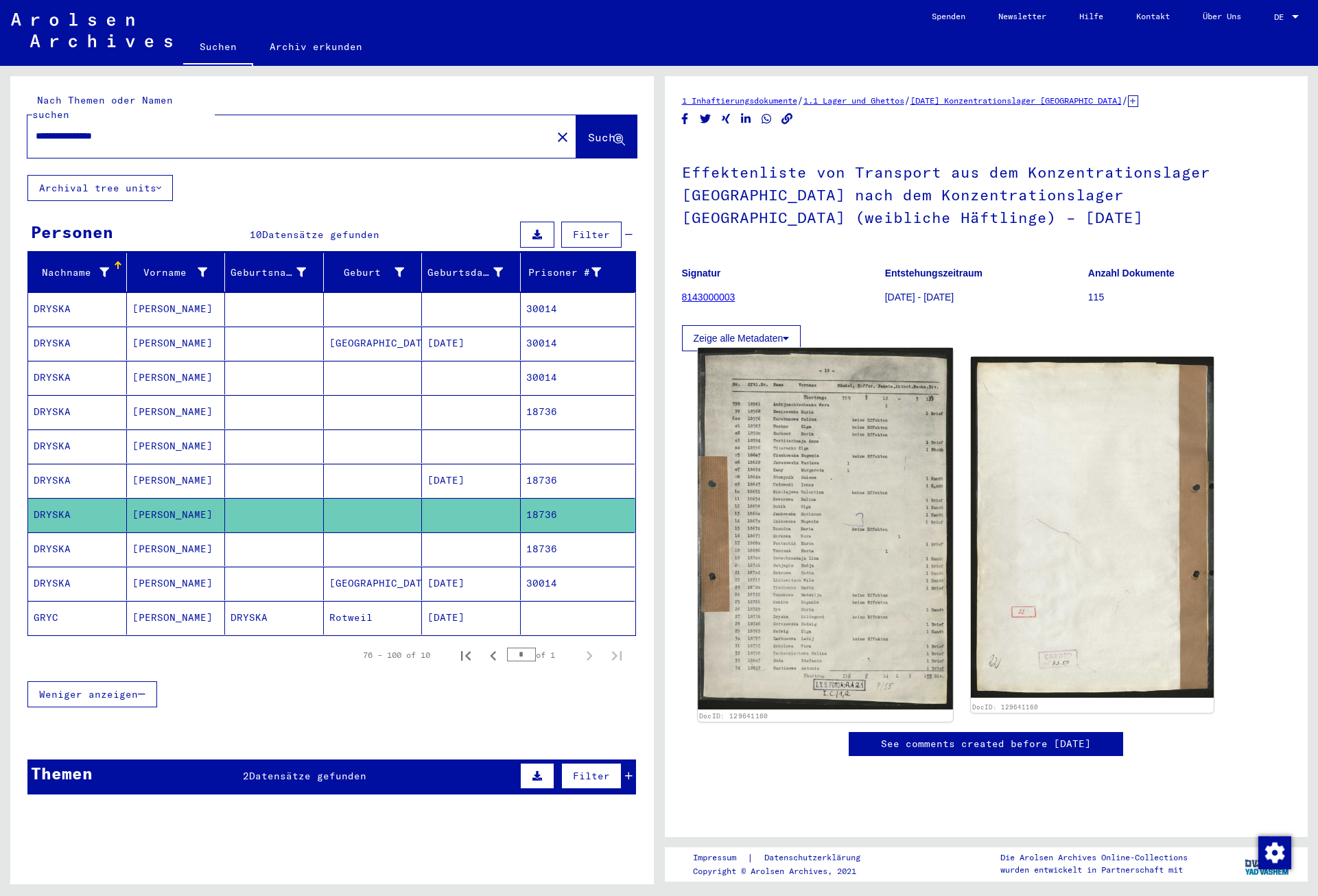
click at [838, 483] on img at bounding box center [825, 529] width 254 height 363
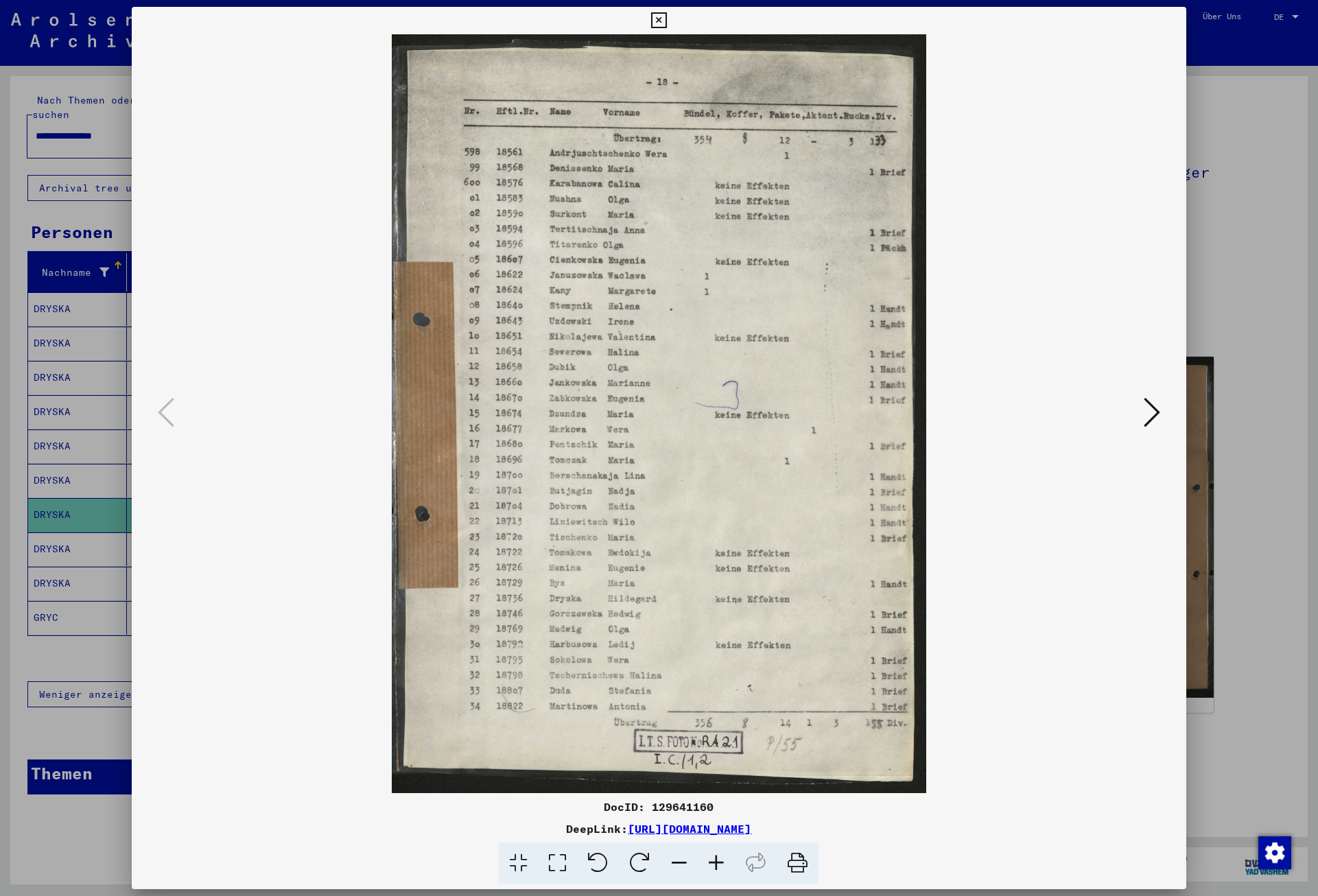
click at [838, 483] on img at bounding box center [659, 414] width 961 height 759
click at [1157, 407] on icon at bounding box center [1152, 413] width 17 height 33
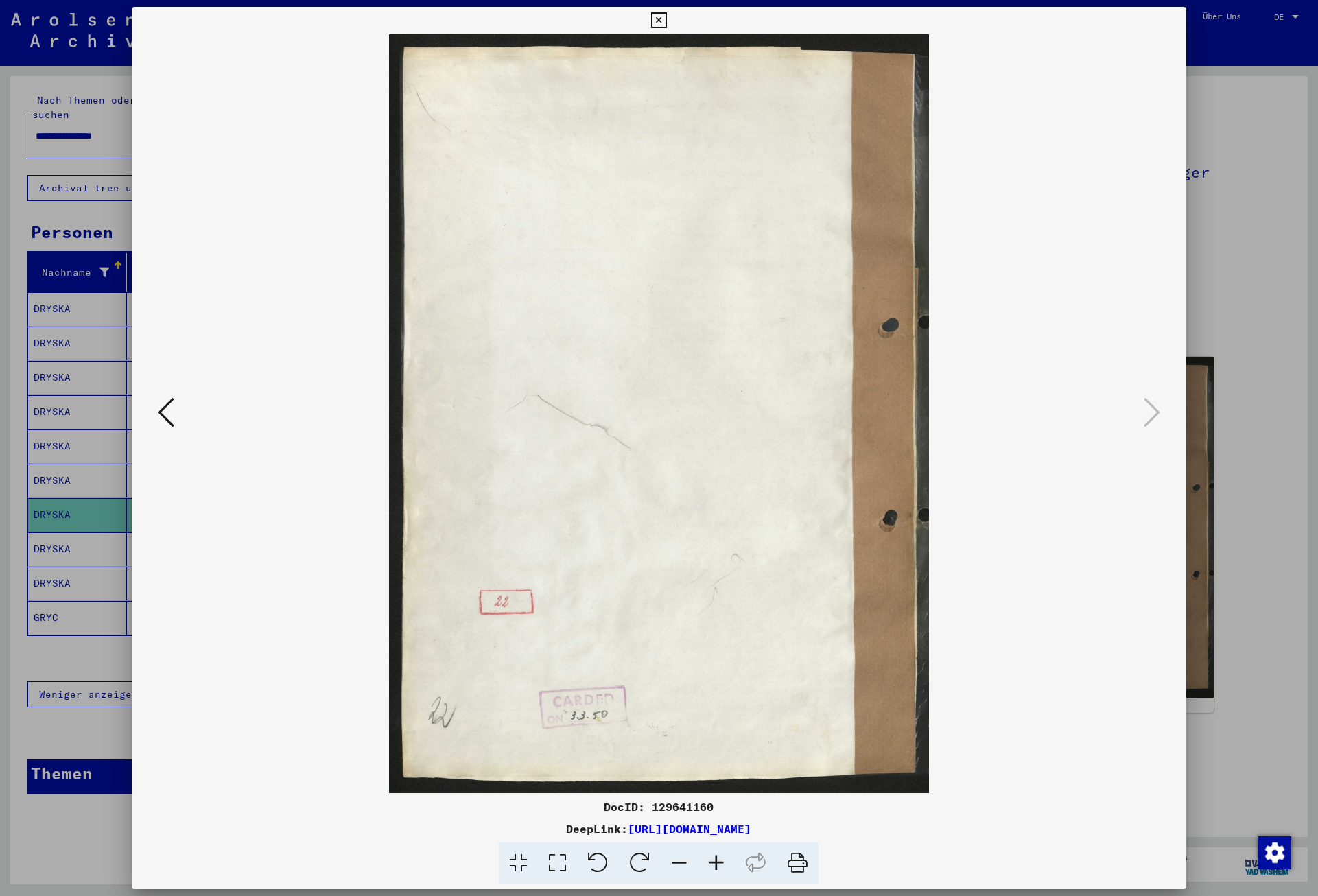
click at [671, 12] on button at bounding box center [659, 20] width 24 height 28
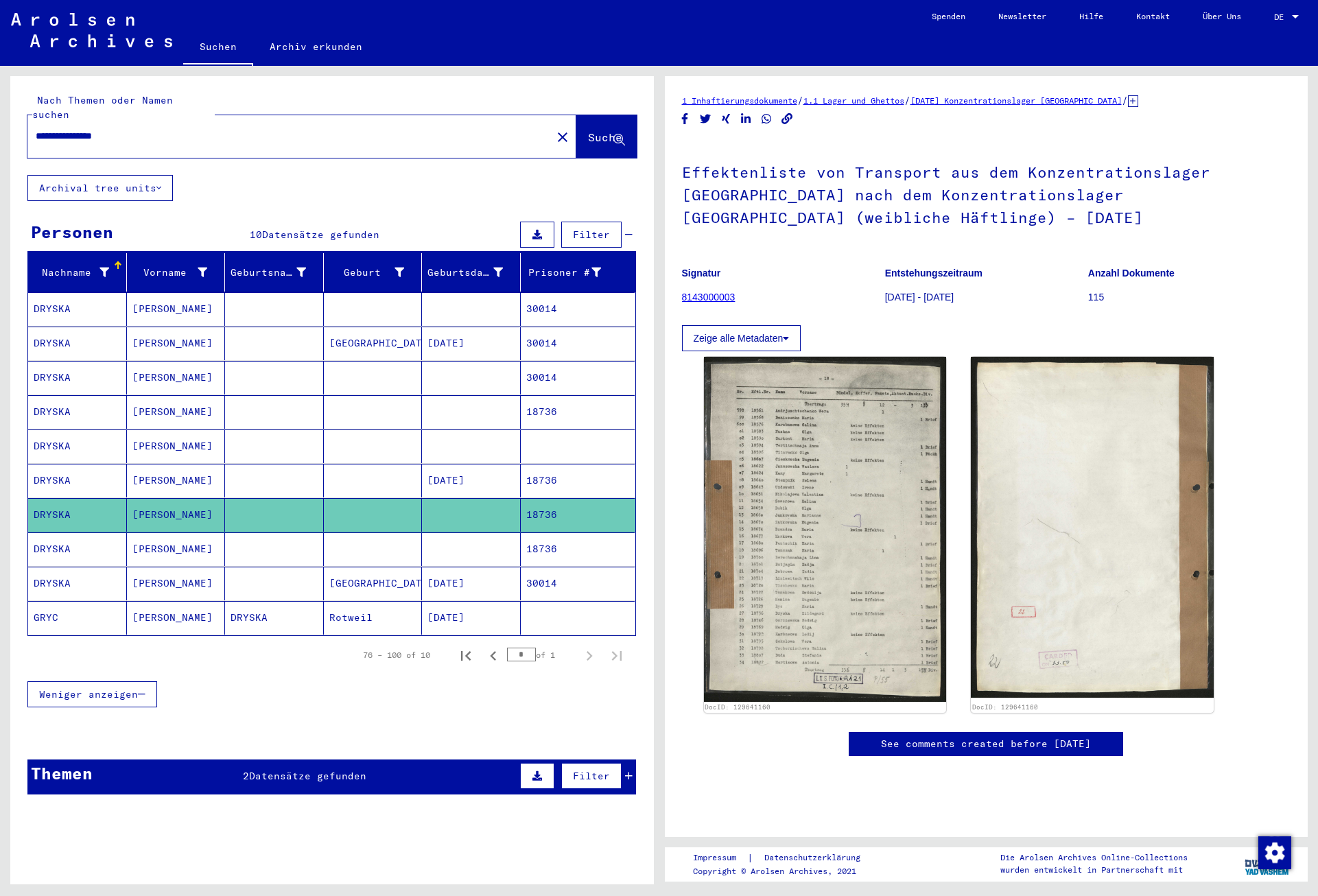
click at [579, 532] on mat-cell "18736" at bounding box center [578, 549] width 115 height 33
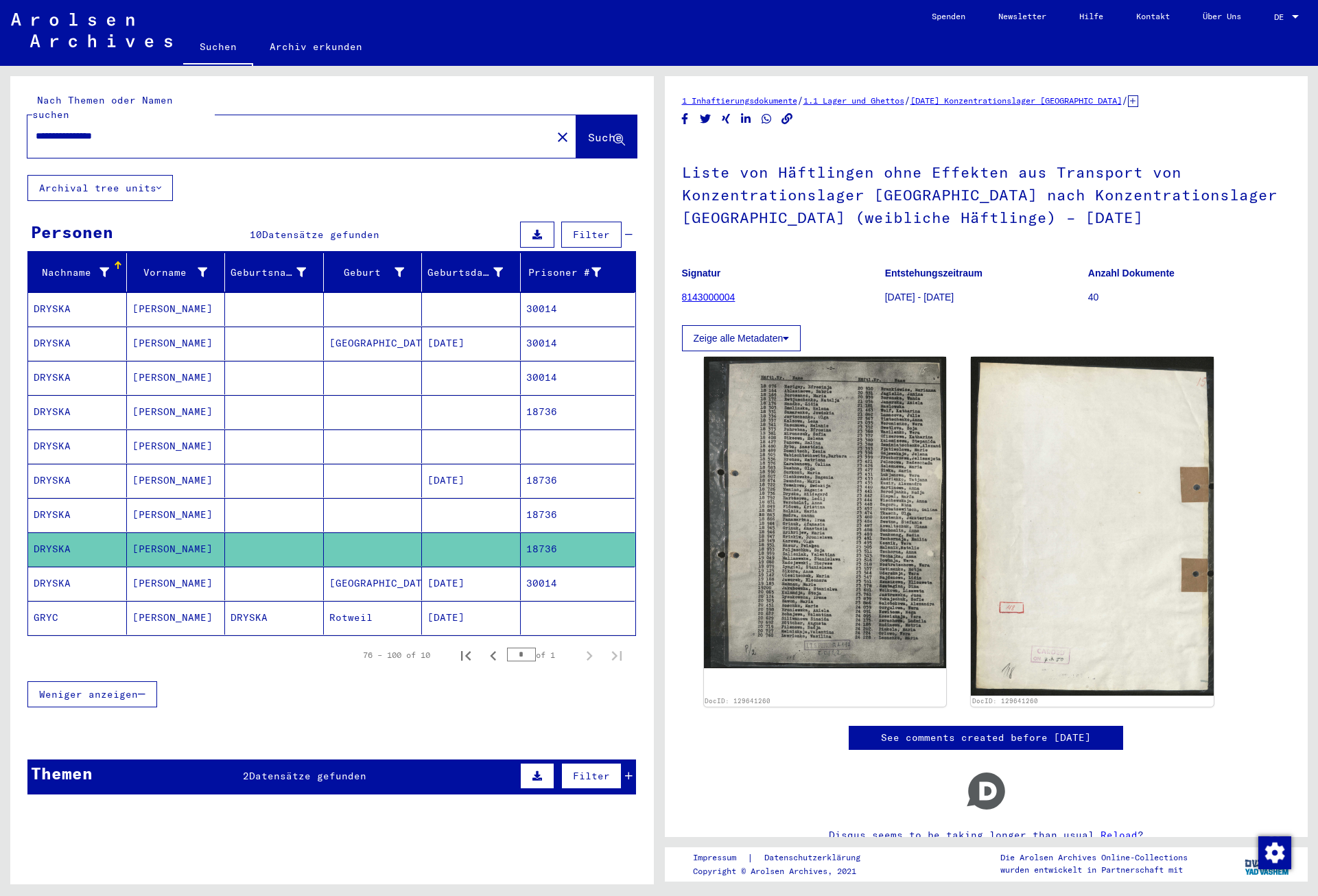
click at [590, 567] on mat-cell "30014" at bounding box center [578, 583] width 115 height 33
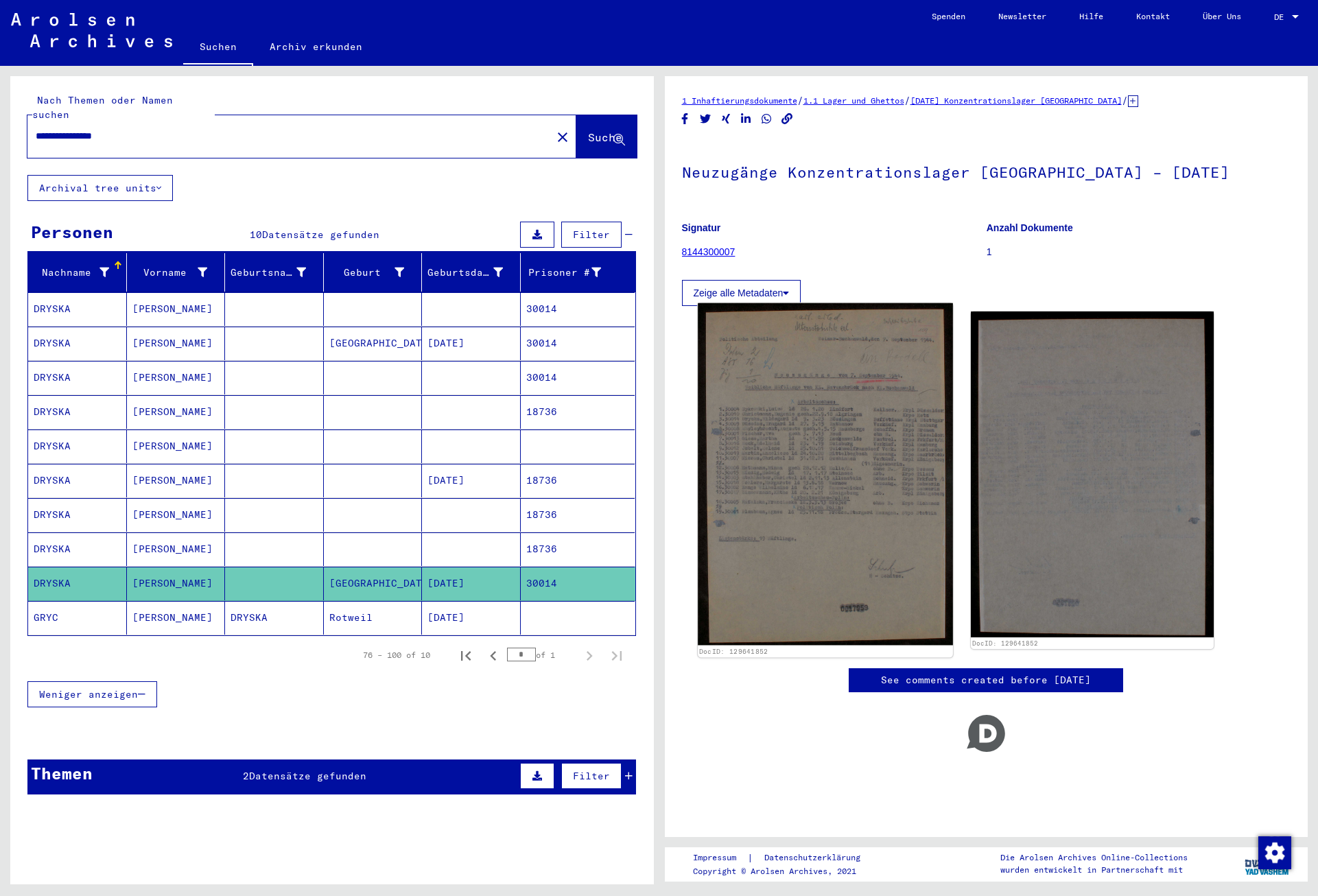
click at [817, 506] on img at bounding box center [825, 474] width 254 height 342
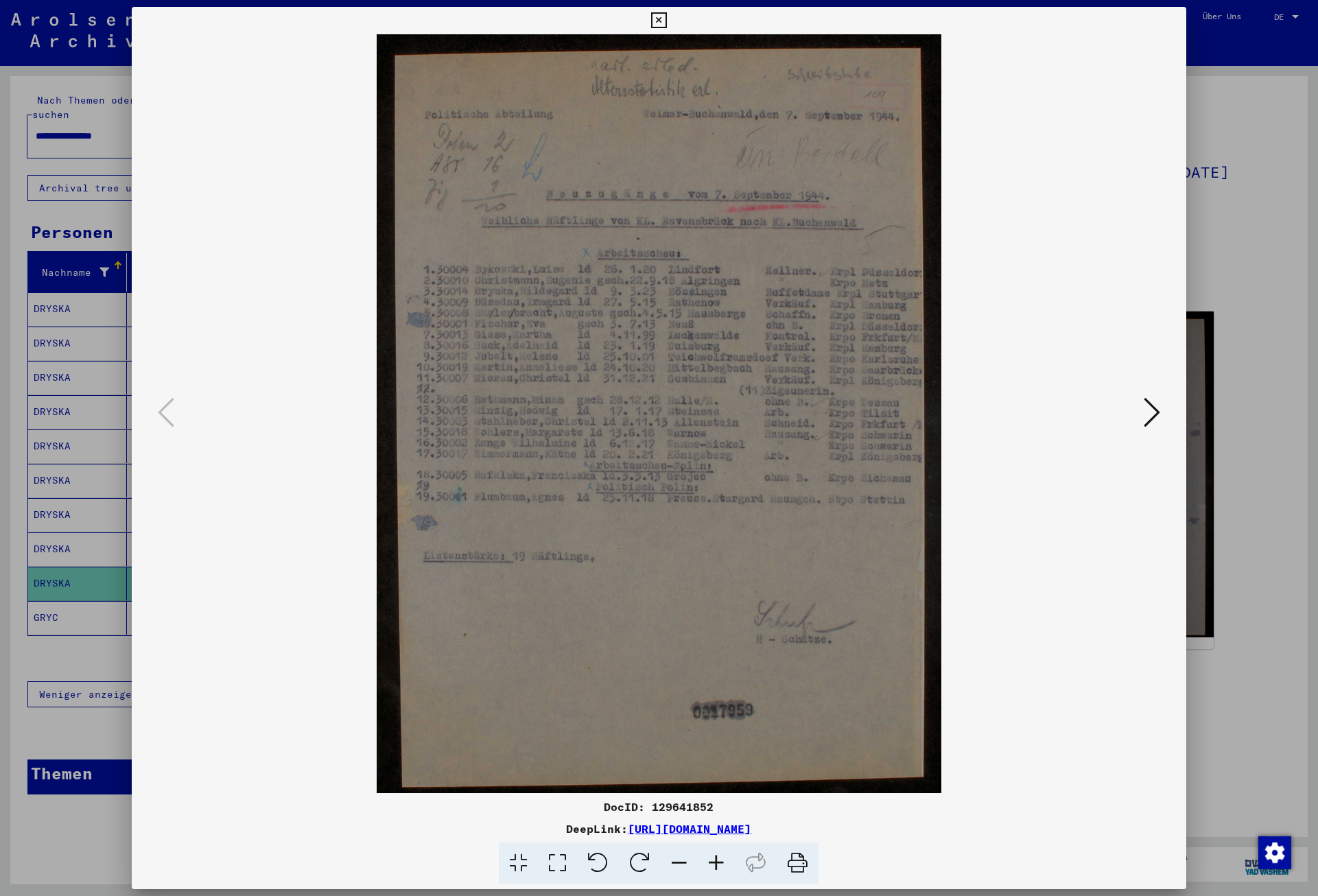
click at [667, 25] on icon at bounding box center [659, 20] width 16 height 17
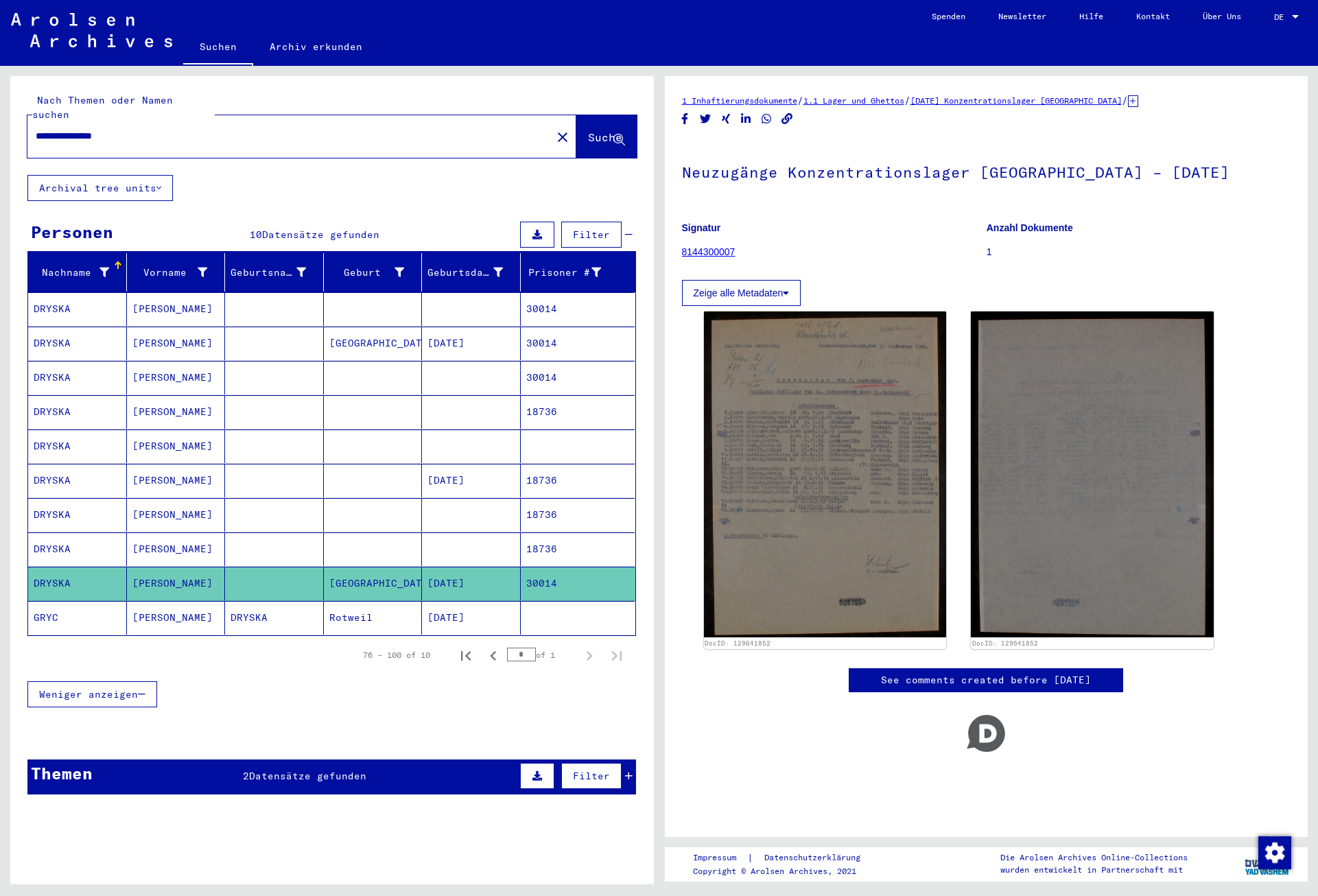
click at [499, 602] on mat-cell "[DATE]" at bounding box center [471, 618] width 99 height 33
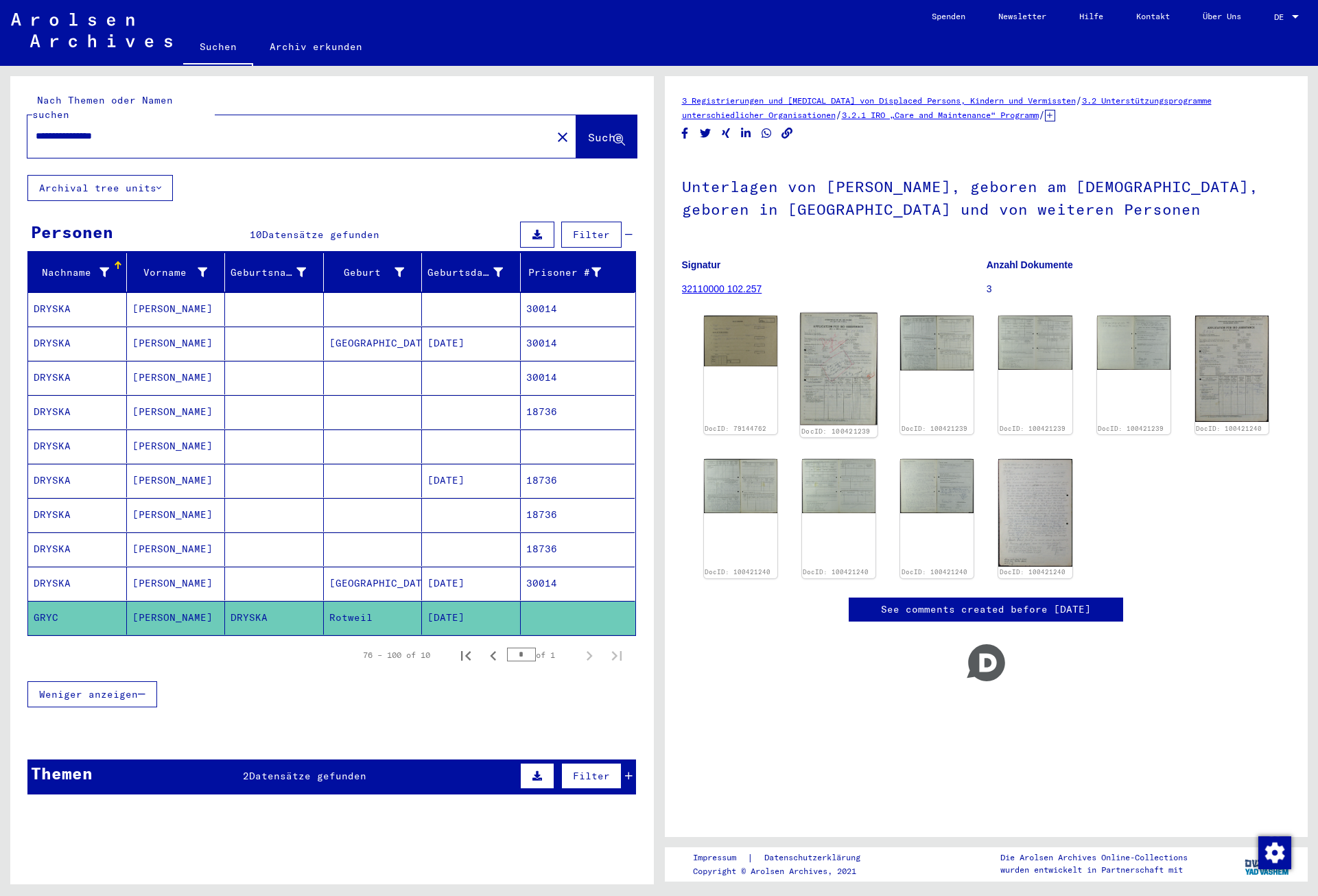
click at [847, 354] on img at bounding box center [838, 368] width 78 height 112
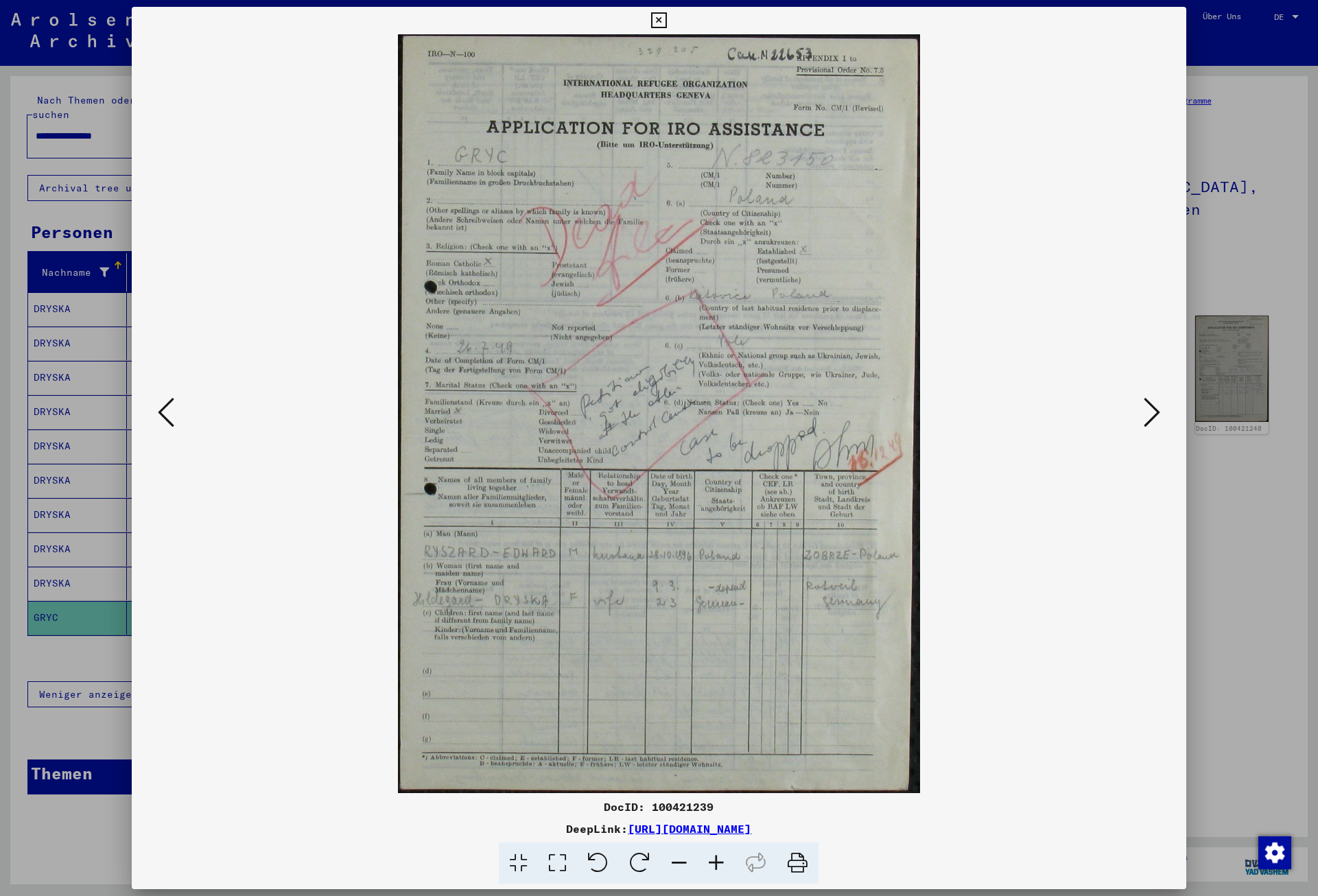
click at [1156, 410] on icon at bounding box center [1152, 413] width 17 height 33
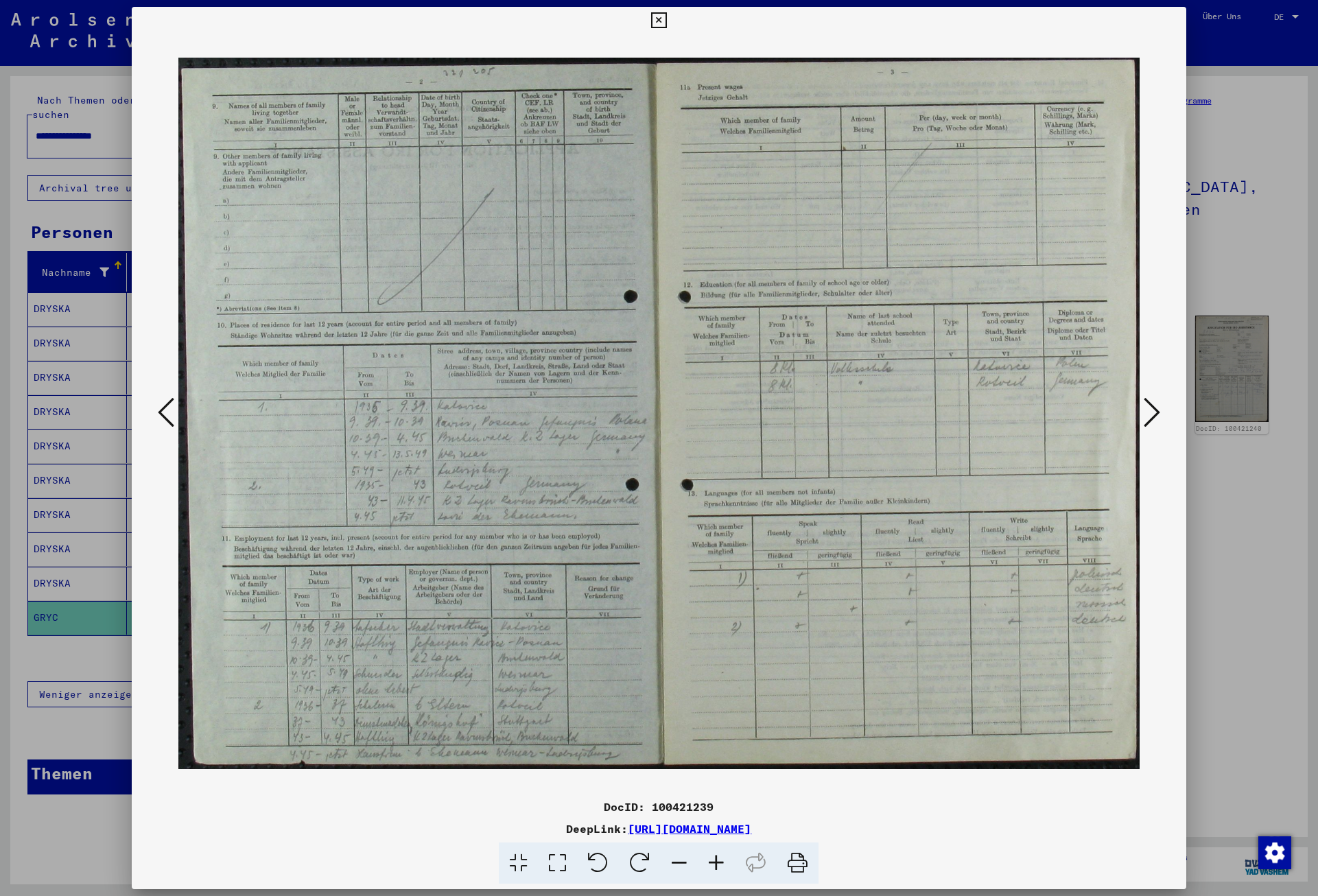
click at [1156, 410] on icon at bounding box center [1152, 413] width 17 height 33
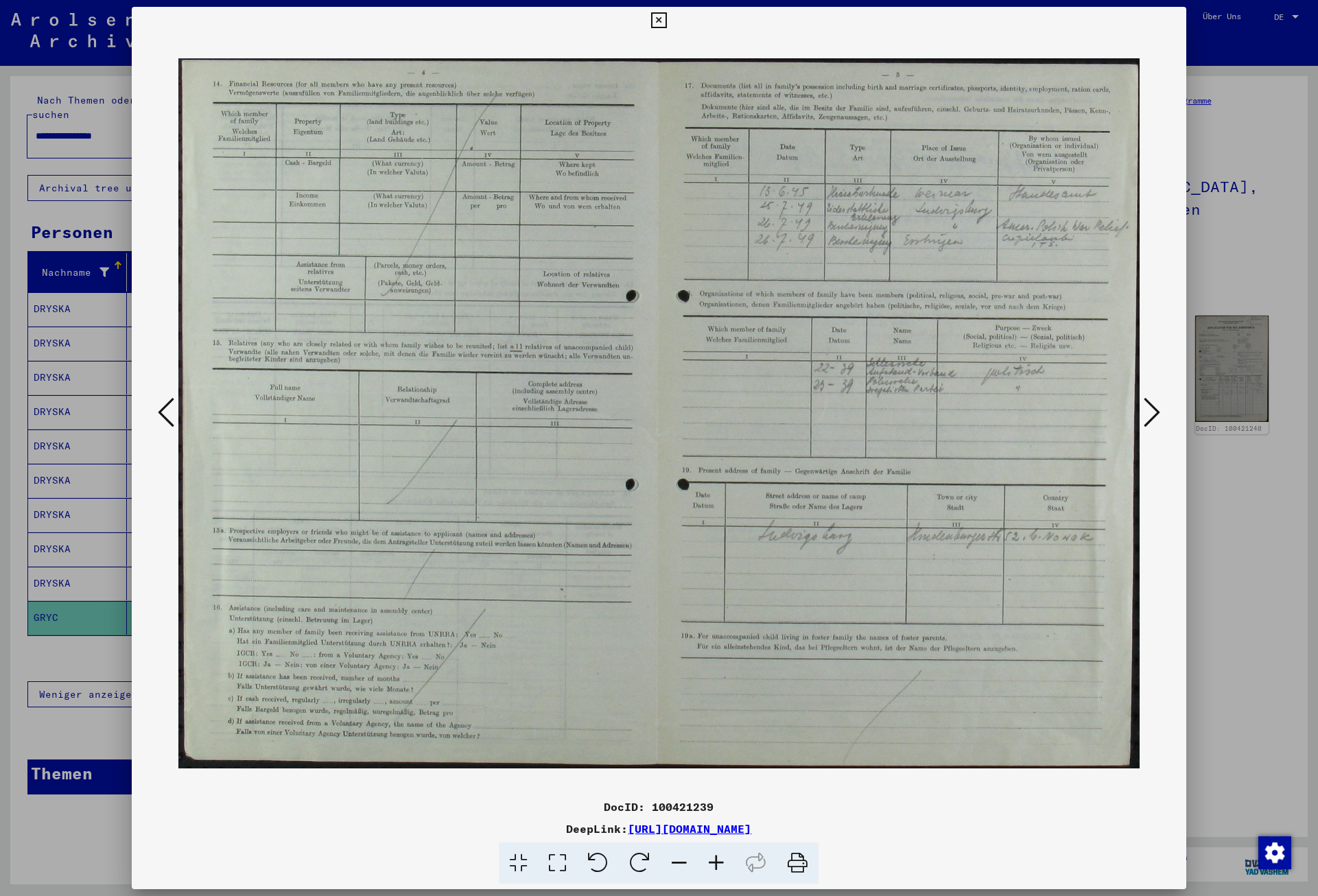
click at [1156, 410] on icon at bounding box center [1152, 413] width 17 height 33
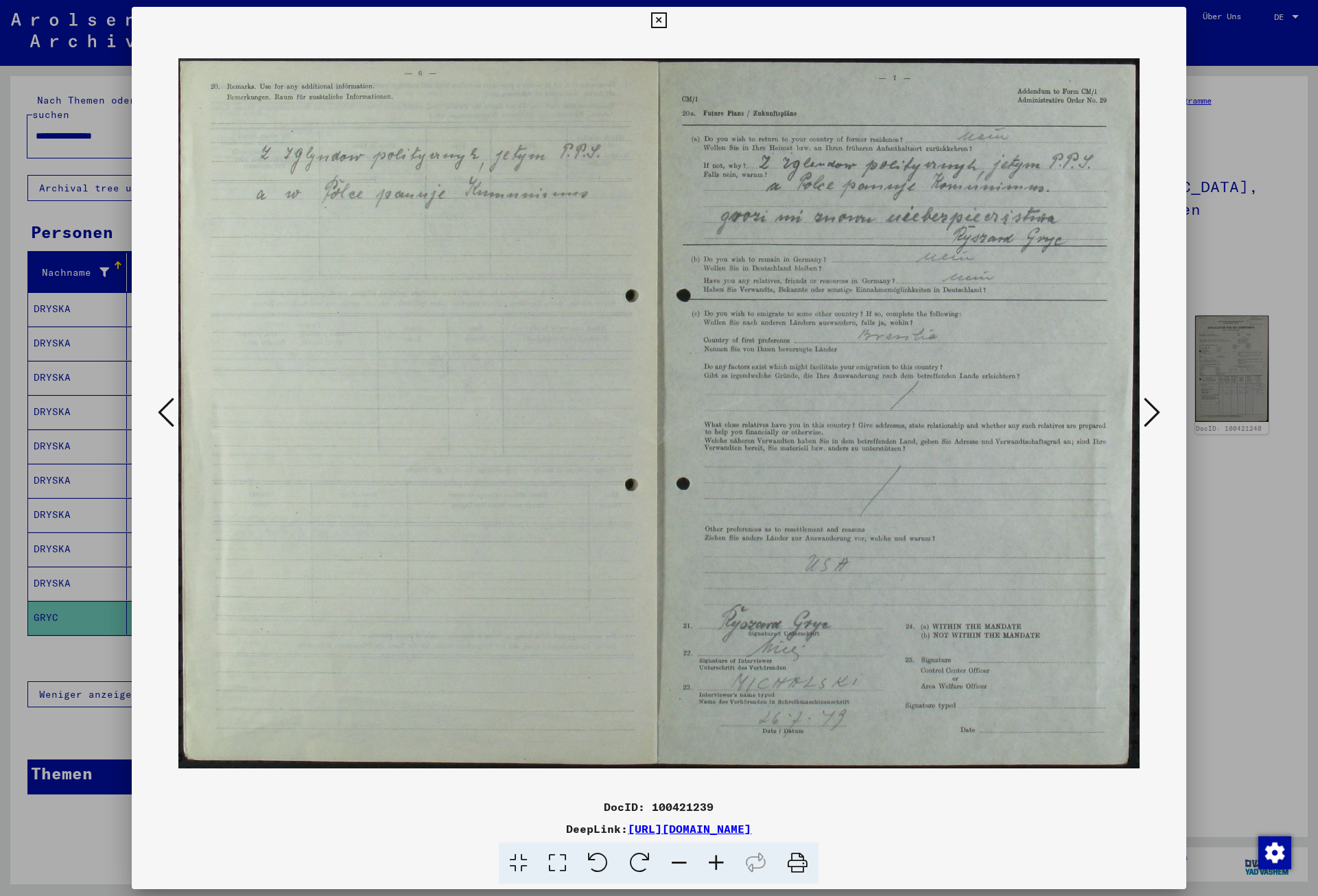
click at [1156, 410] on icon at bounding box center [1152, 413] width 17 height 33
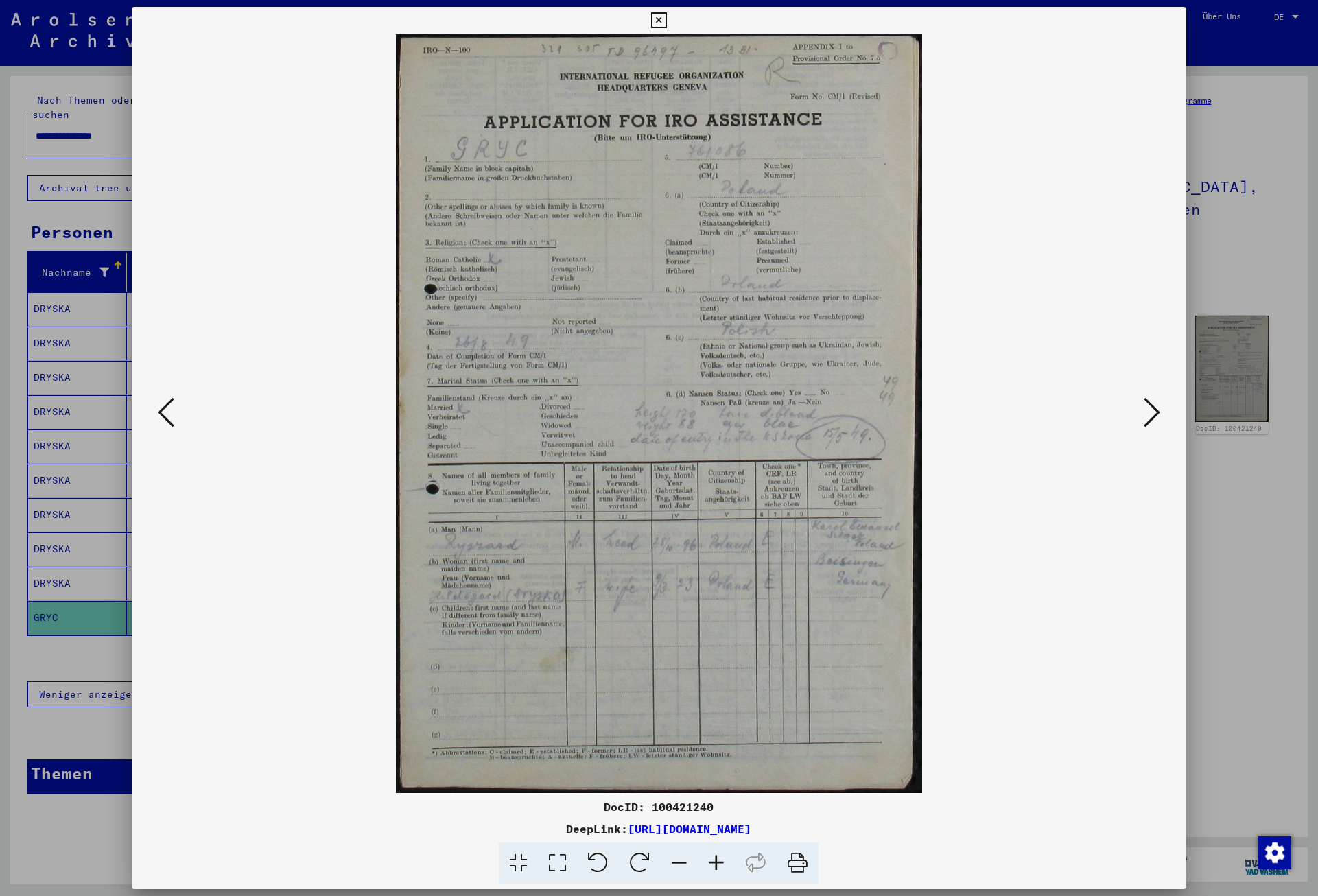
click at [1156, 410] on icon at bounding box center [1152, 413] width 17 height 33
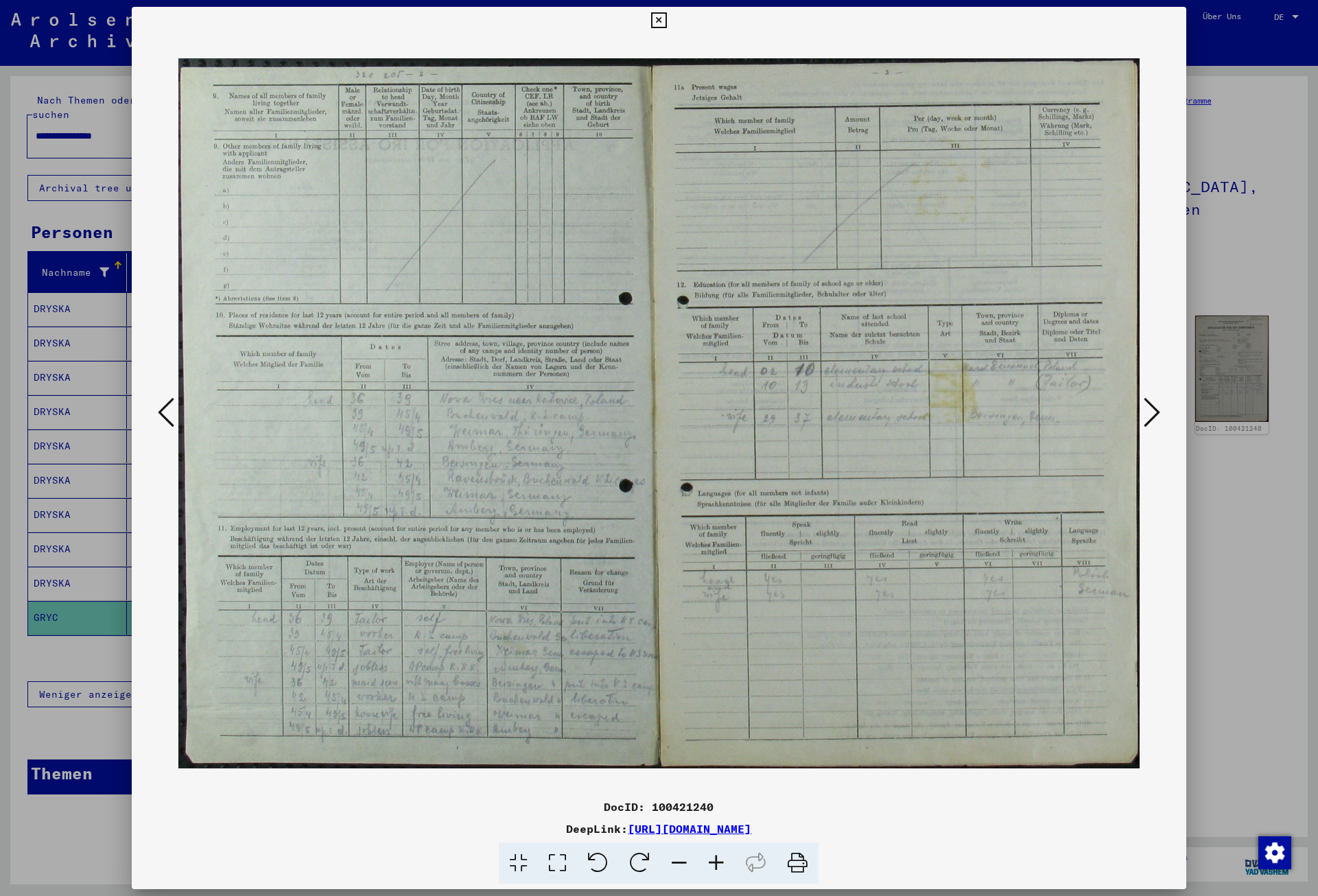
click at [1156, 410] on icon at bounding box center [1152, 413] width 17 height 33
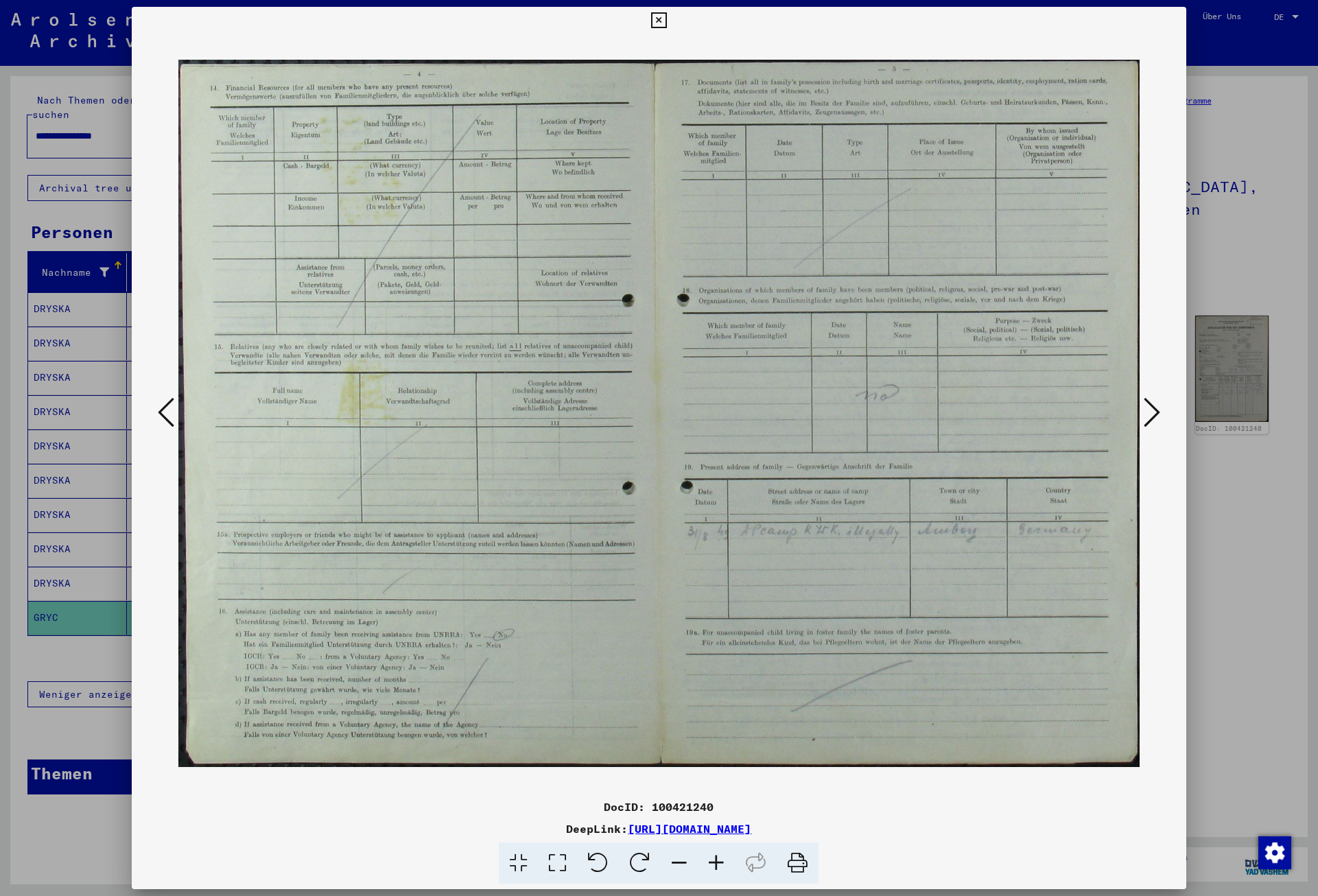
click at [1156, 410] on icon at bounding box center [1152, 413] width 17 height 33
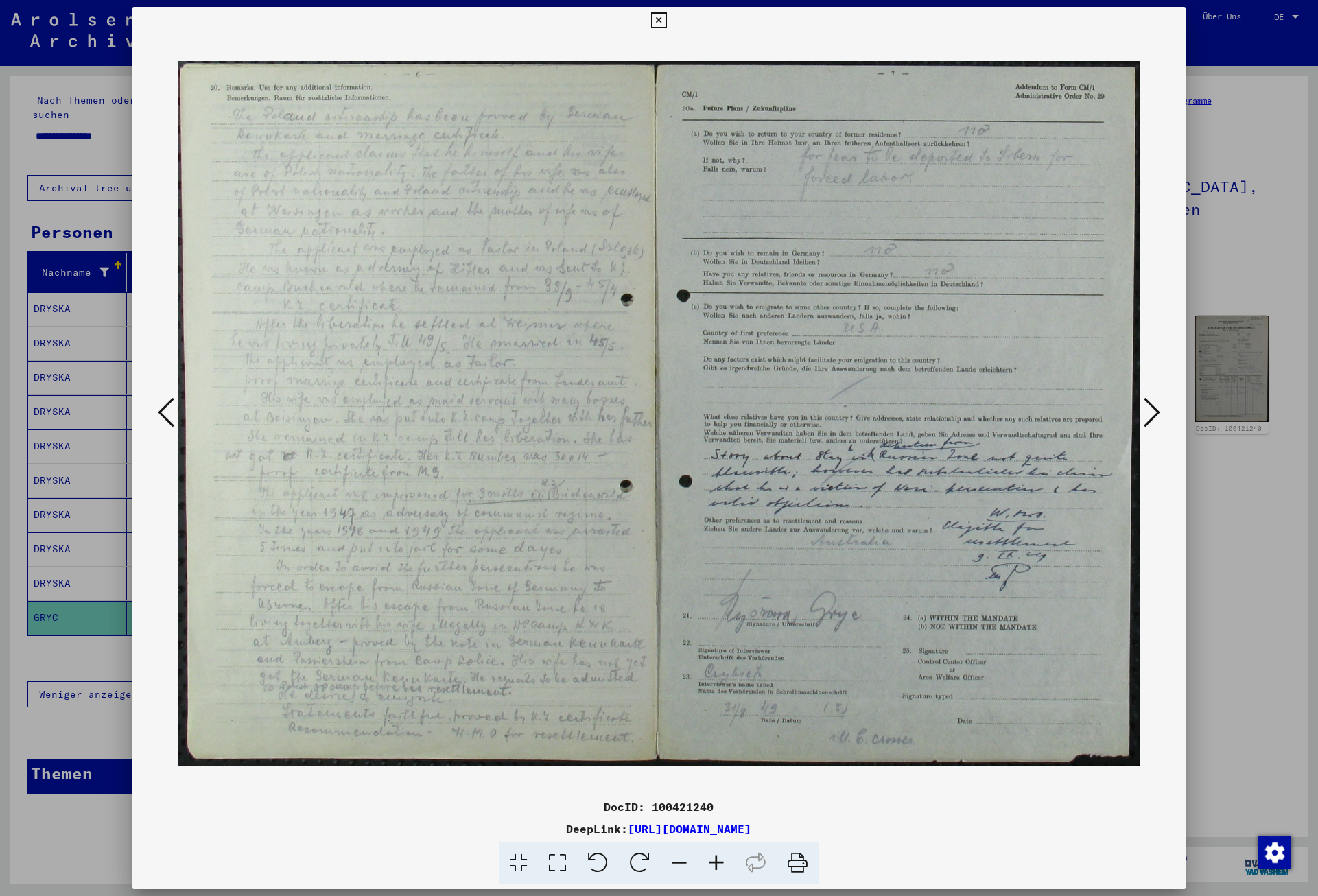
click at [1156, 410] on icon at bounding box center [1152, 413] width 17 height 33
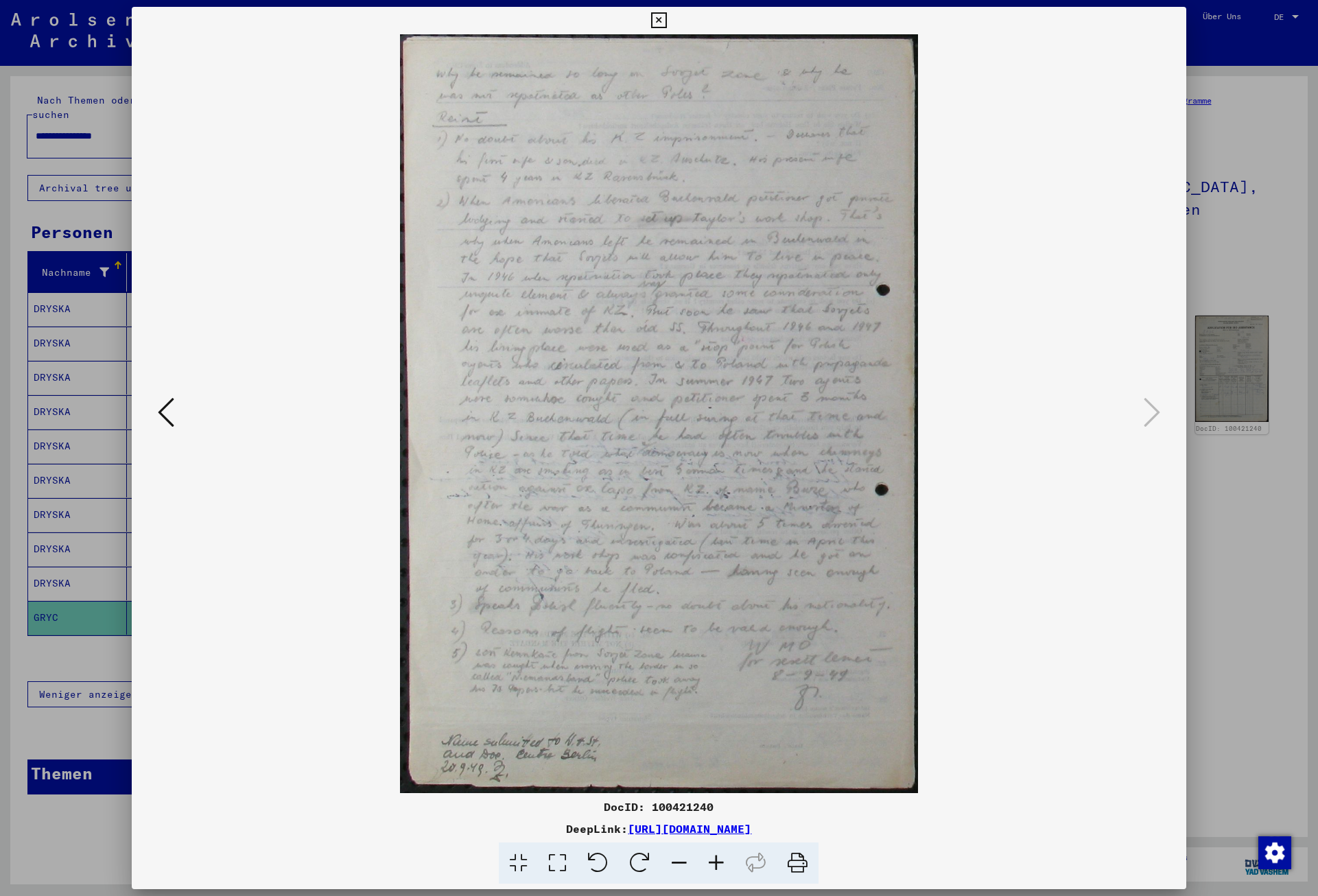
click at [667, 18] on icon at bounding box center [659, 20] width 16 height 17
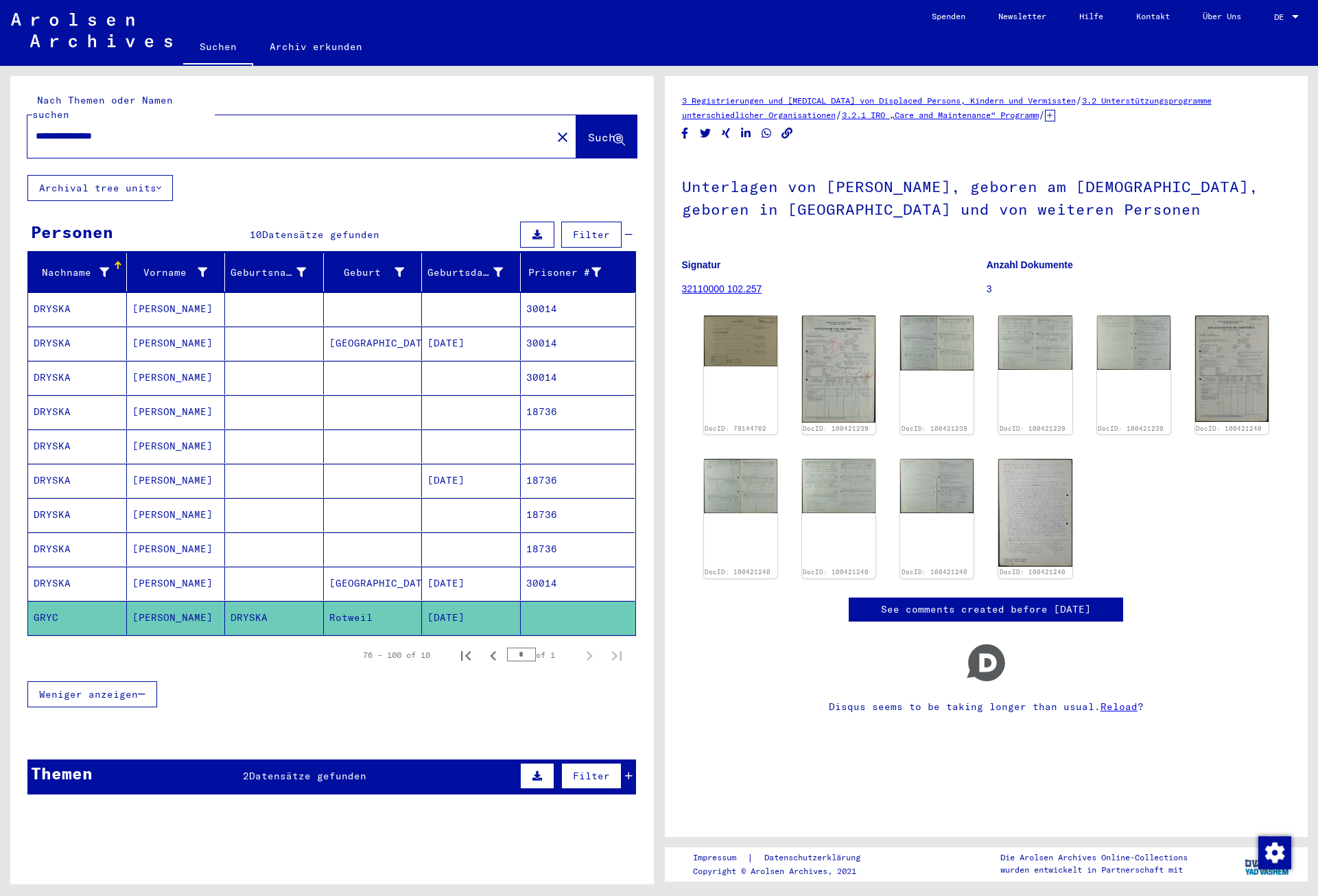
click at [290, 770] on span "Datensätze gefunden" at bounding box center [307, 775] width 117 height 12
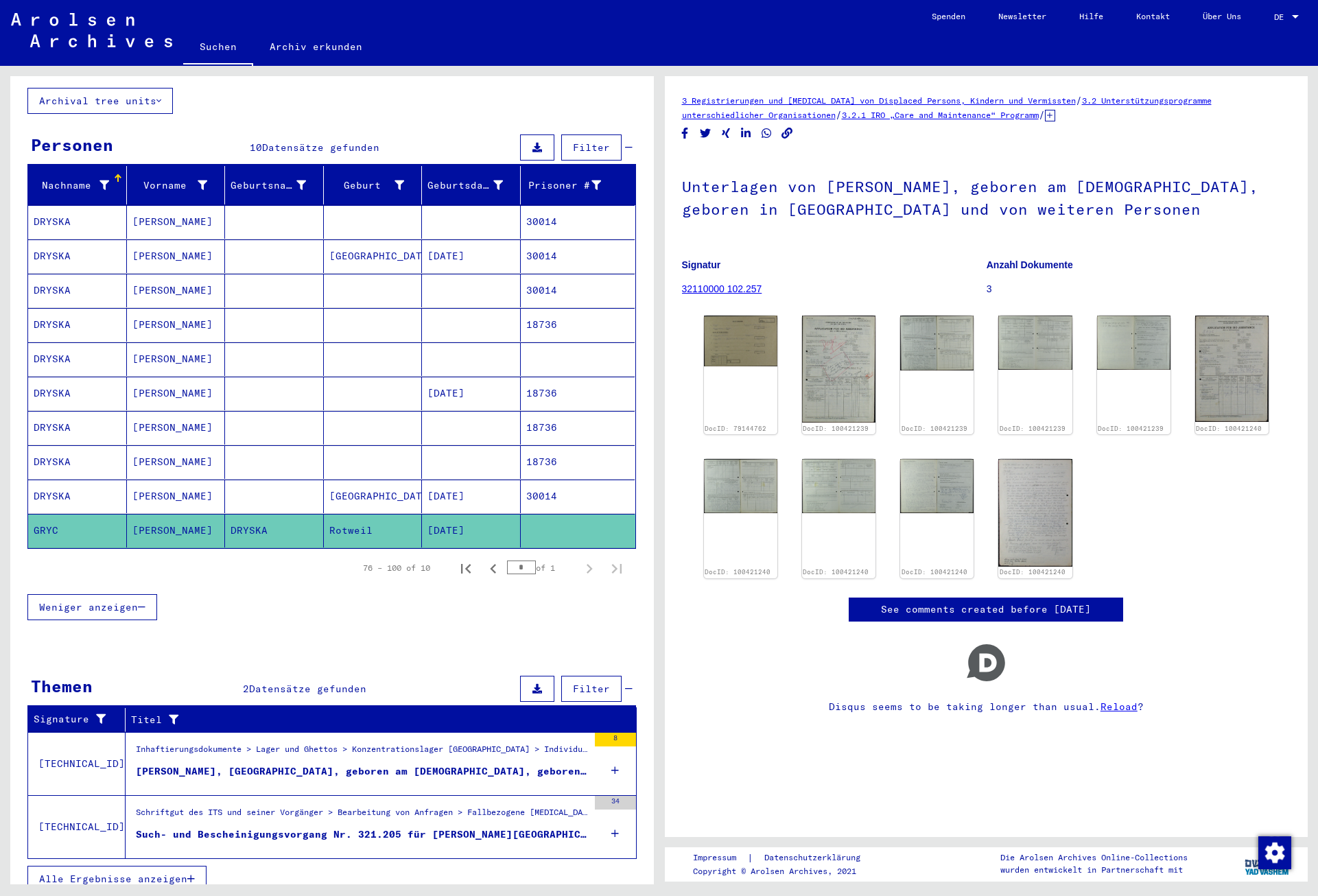
scroll to position [88, 0]
click at [420, 826] on div "Such- und Bescheinigungsvorgang Nr. 321.205 für [PERSON_NAME][GEOGRAPHIC_DATA] …" at bounding box center [361, 834] width 452 height 15
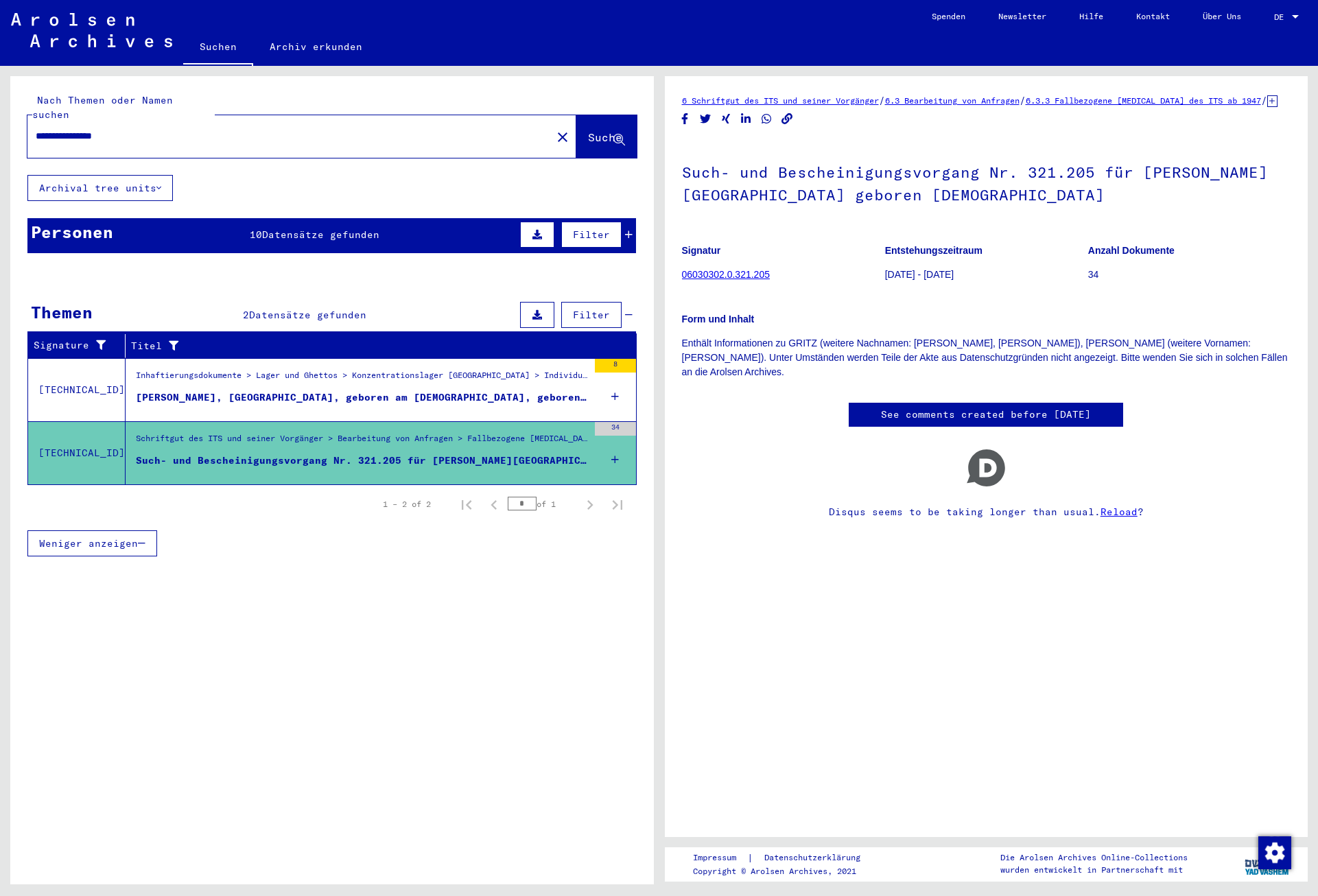
click at [517, 373] on div "Inhaftierungsdokumente > Lager und Ghettos > Konzentrationslager [GEOGRAPHIC_DA…" at bounding box center [361, 378] width 452 height 19
